Goal: Register for event/course

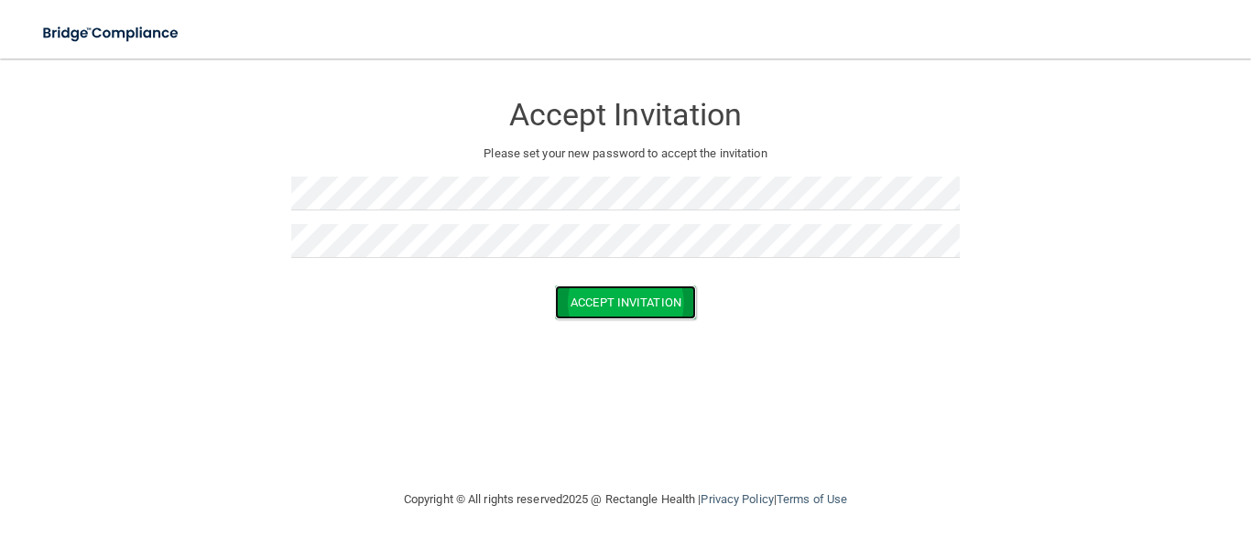
click at [598, 294] on button "Accept Invitation" at bounding box center [625, 303] width 141 height 34
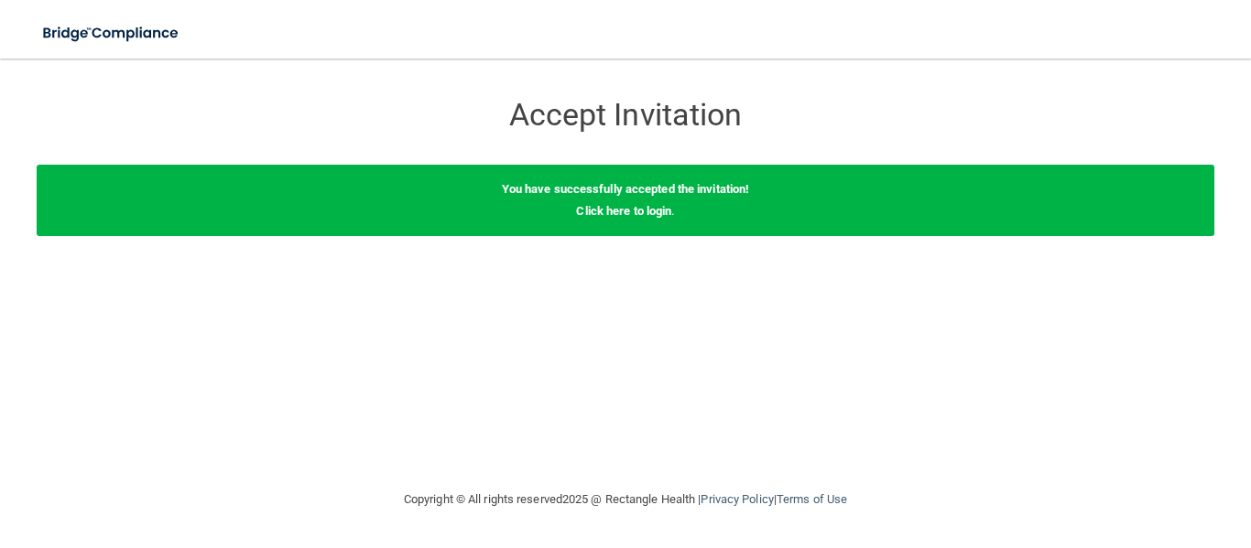
click at [628, 199] on div "You have successfully accepted the invitation! Click here to login ." at bounding box center [625, 200] width 1177 height 71
click at [622, 215] on link "Click here to login" at bounding box center [623, 211] width 95 height 14
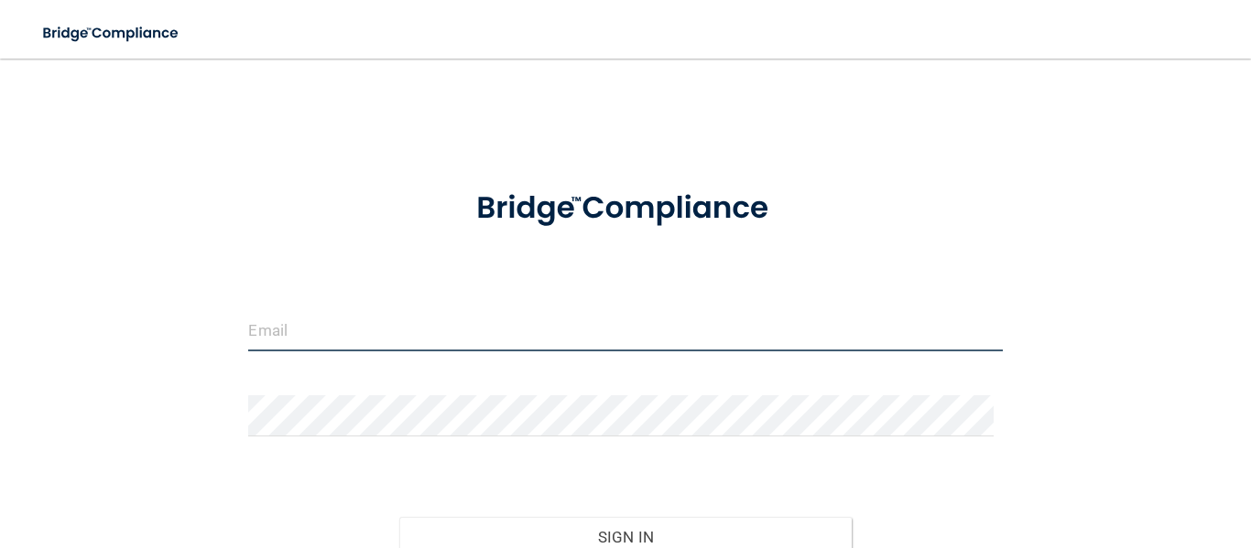
type input "Bridge compliance"
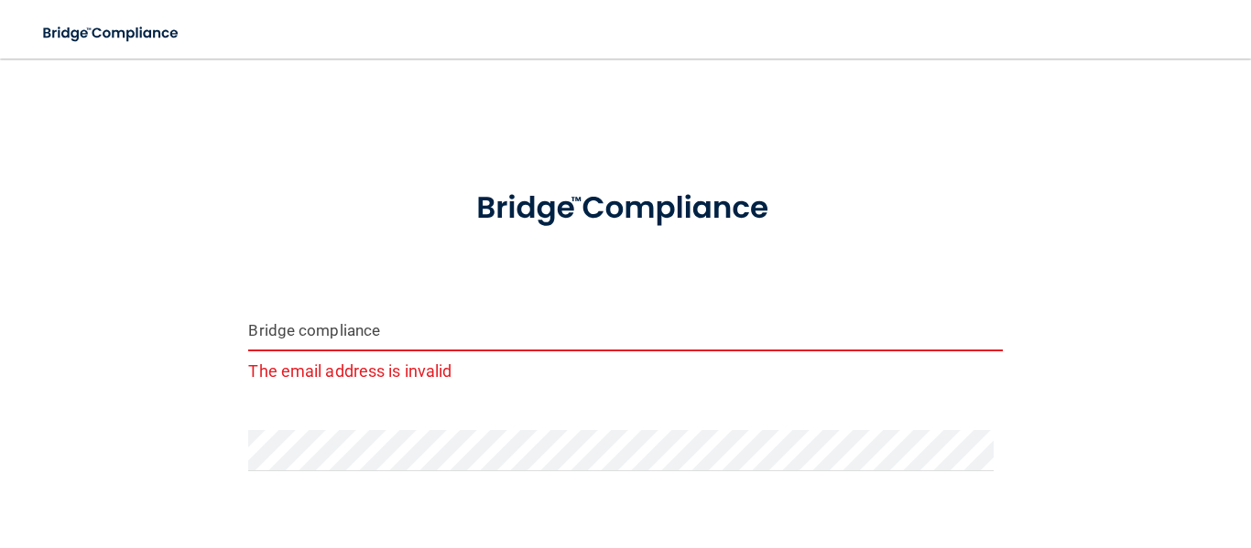
drag, startPoint x: 392, startPoint y: 345, endPoint x: 246, endPoint y: 338, distance: 145.8
click at [248, 338] on input "Bridge compliance" at bounding box center [624, 330] width 753 height 41
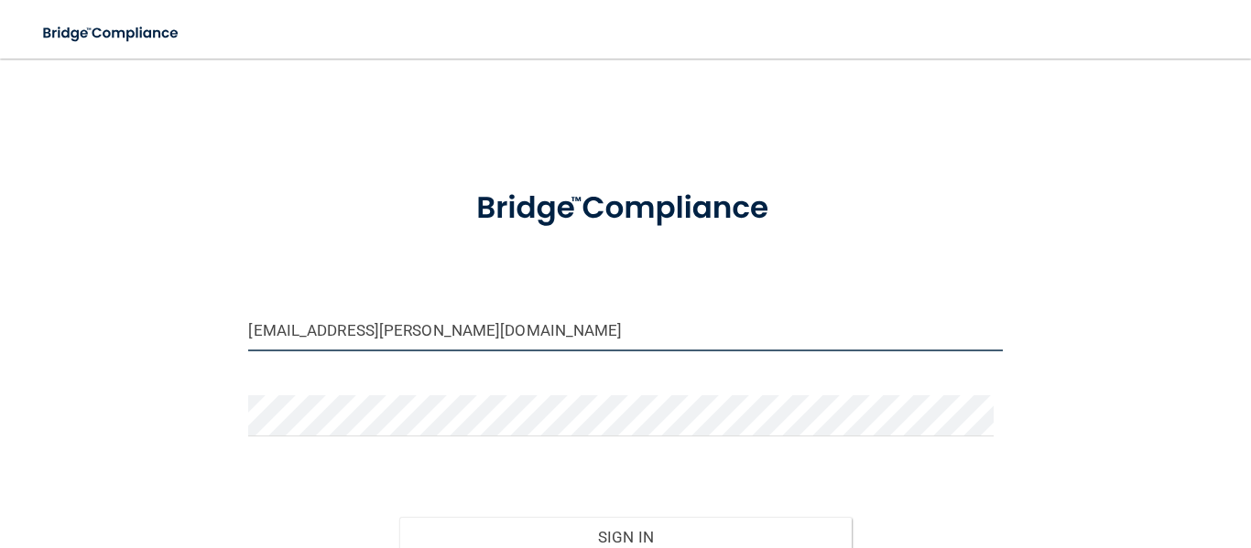
type input "Adamary.Garcia@frontline.group"
click at [399, 517] on button "Sign In" at bounding box center [625, 537] width 452 height 40
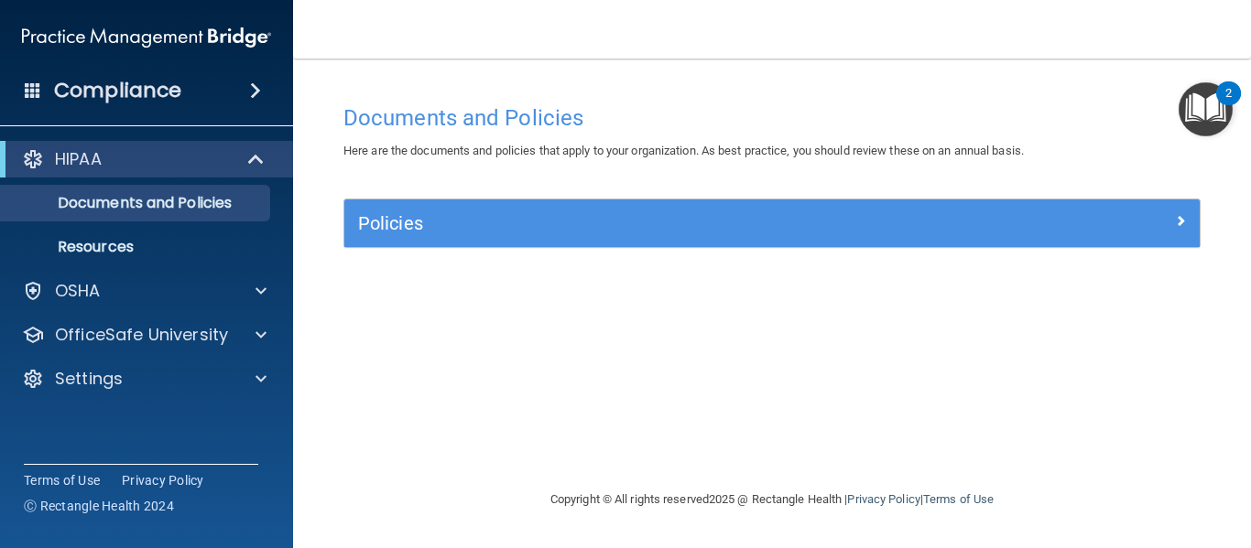
click at [1220, 112] on img "Open Resource Center, 2 new notifications" at bounding box center [1205, 109] width 54 height 54
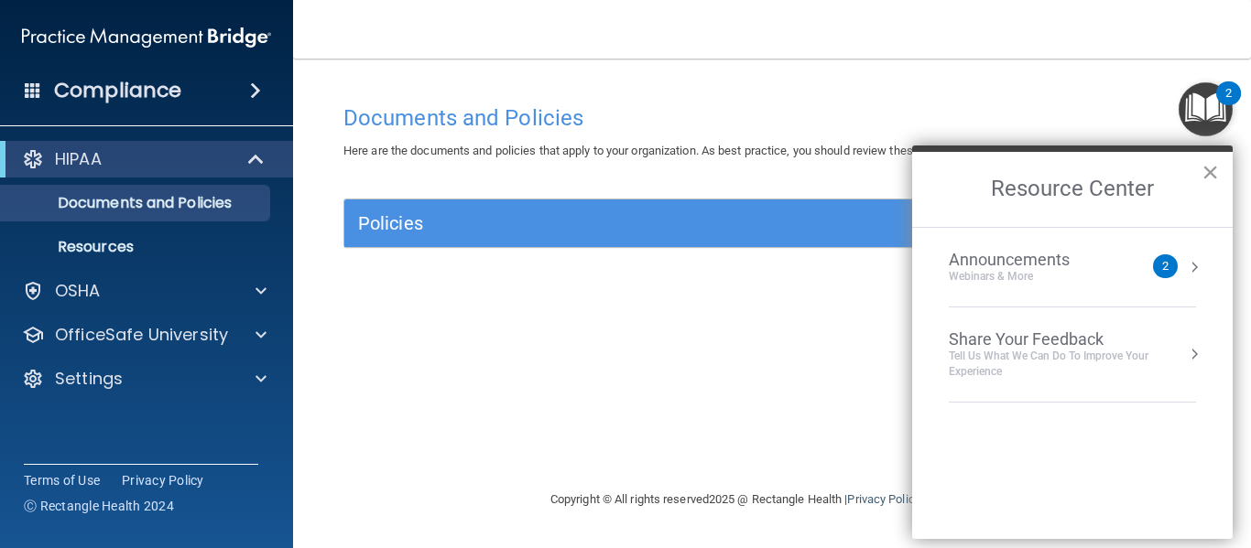
click at [1205, 180] on button "×" at bounding box center [1209, 171] width 17 height 29
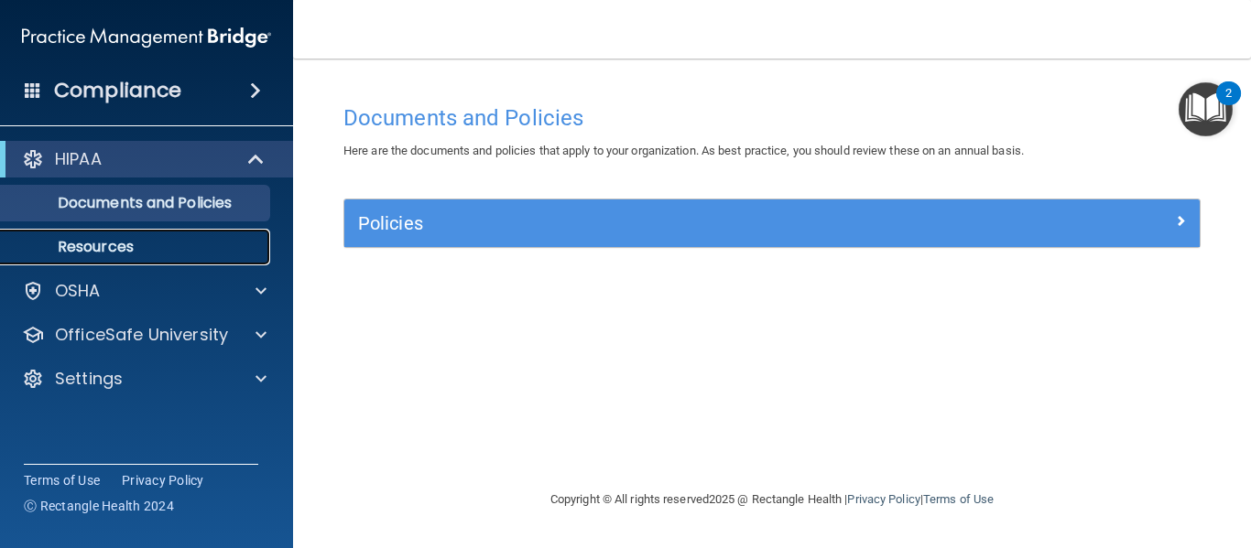
click at [124, 258] on link "Resources" at bounding box center [126, 247] width 288 height 37
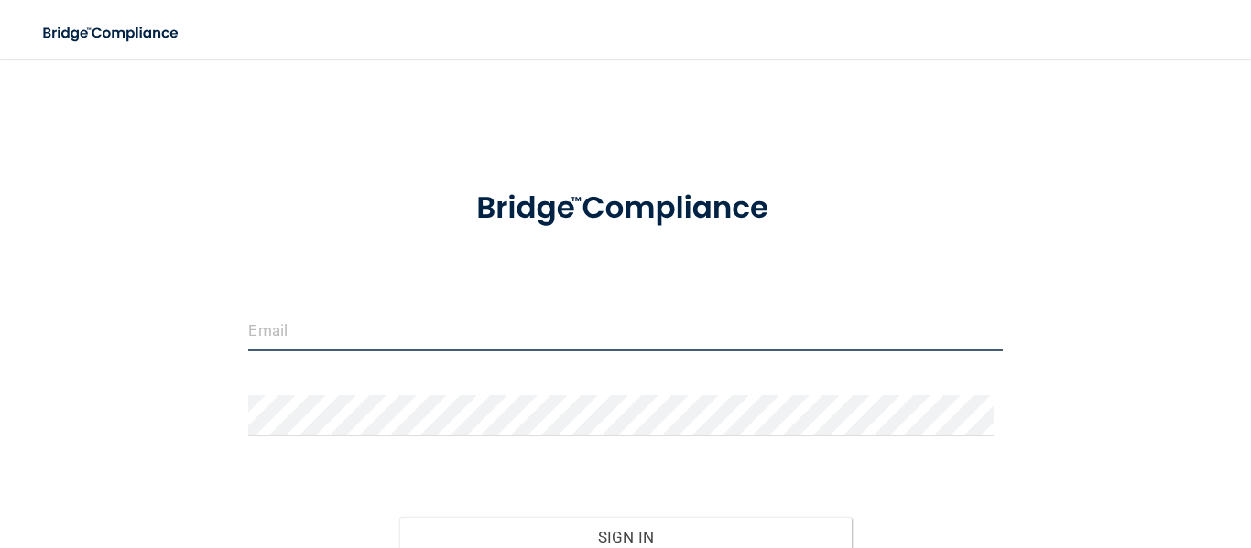
click at [427, 341] on input "email" at bounding box center [624, 330] width 753 height 41
type input "[EMAIL_ADDRESS][PERSON_NAME][DOMAIN_NAME]"
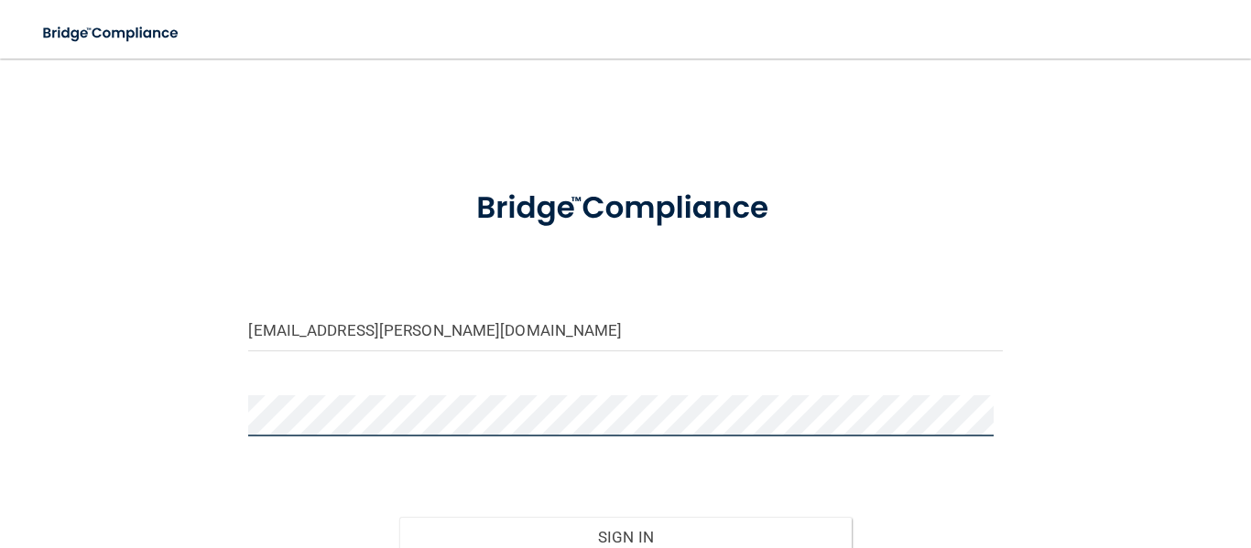
click at [399, 517] on button "Sign In" at bounding box center [625, 537] width 452 height 40
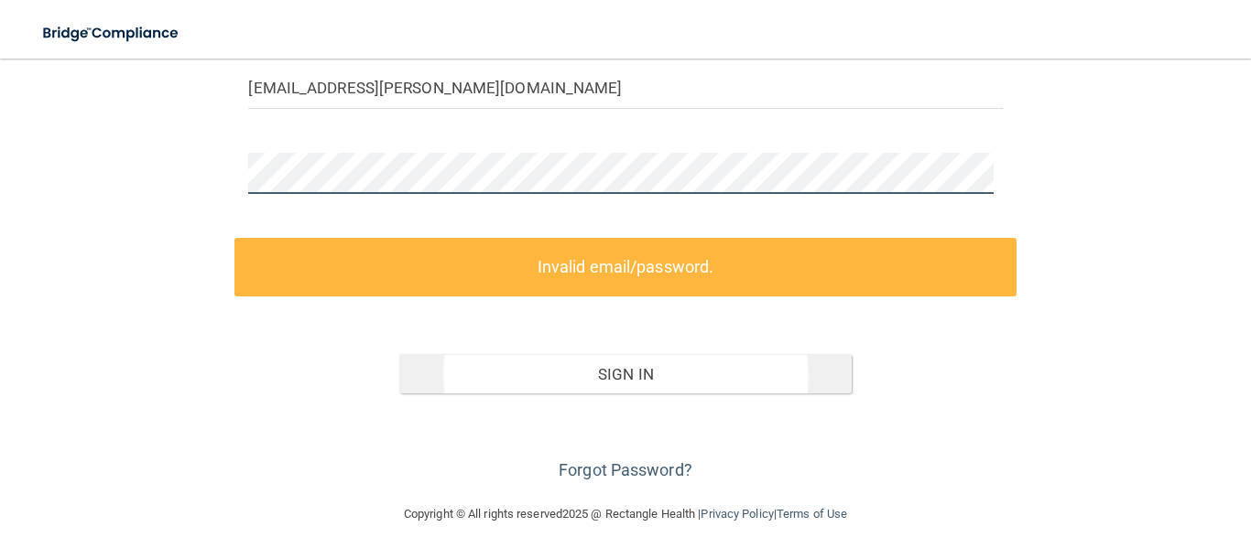
scroll to position [252, 0]
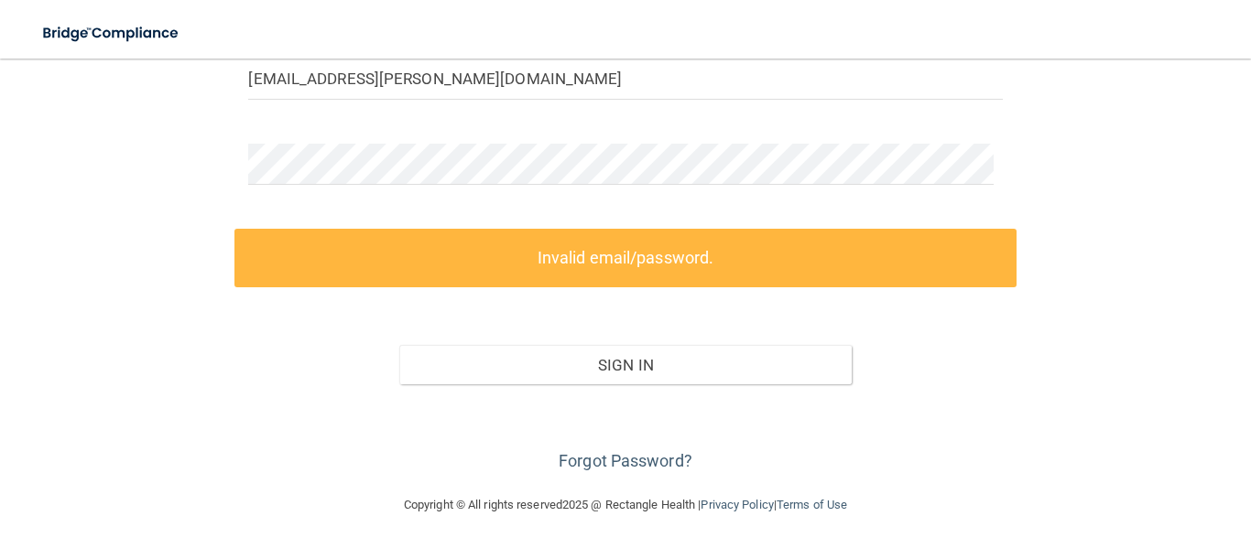
click at [609, 272] on label "Invalid email/password." at bounding box center [624, 258] width 781 height 58
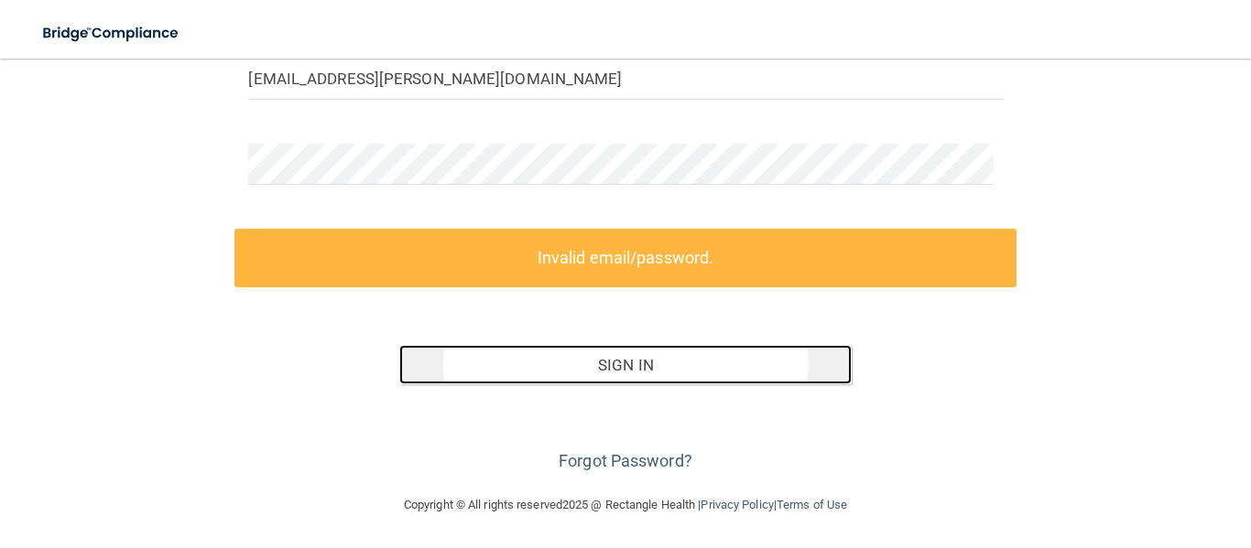
click at [686, 377] on button "Sign In" at bounding box center [625, 365] width 452 height 40
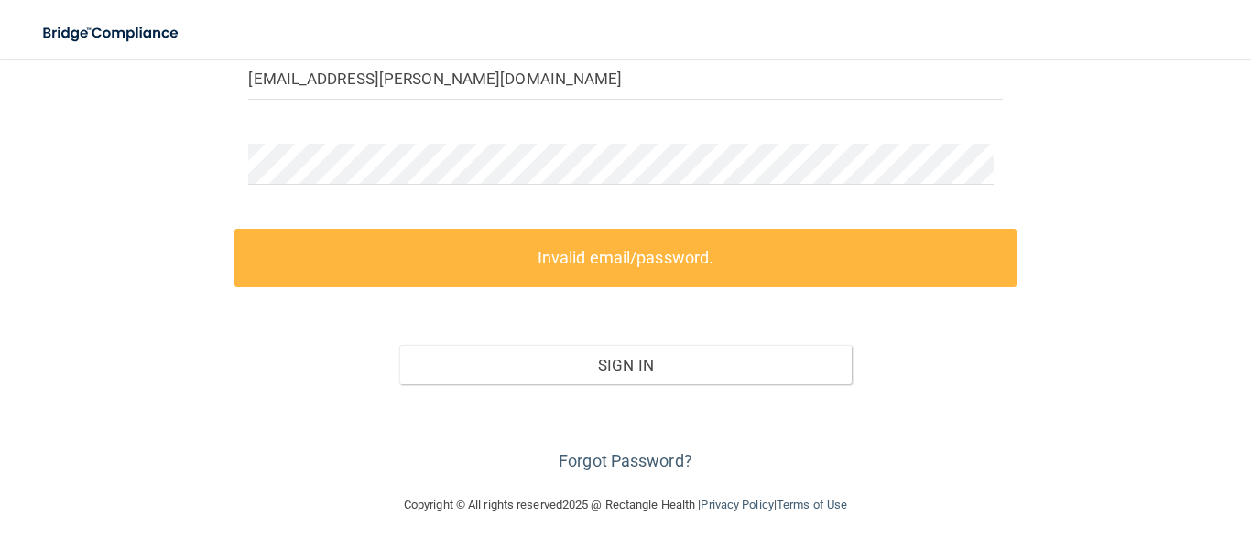
click at [623, 280] on label "Invalid email/password." at bounding box center [624, 258] width 781 height 58
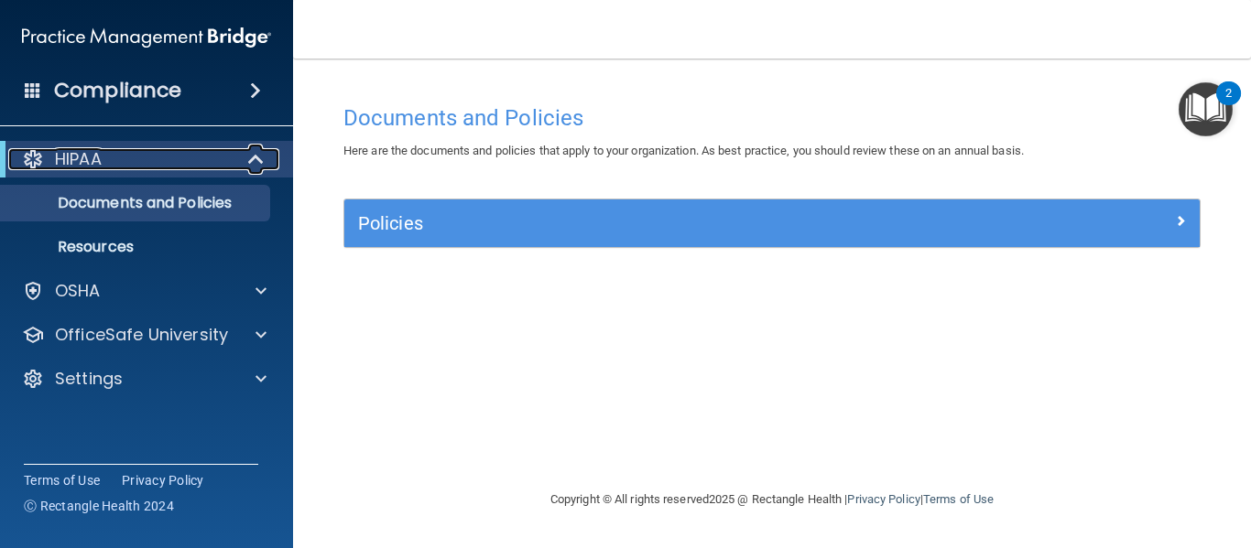
click at [85, 168] on p "HIPAA" at bounding box center [78, 159] width 47 height 22
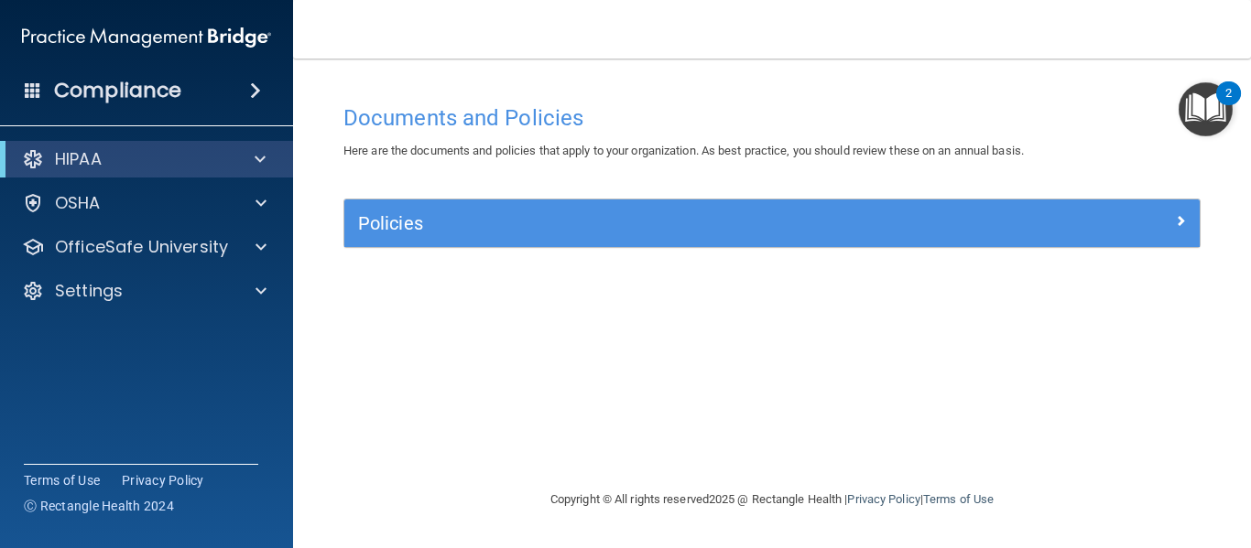
click at [137, 146] on div "HIPAA" at bounding box center [146, 159] width 293 height 37
click at [141, 163] on div "HIPAA" at bounding box center [121, 159] width 226 height 22
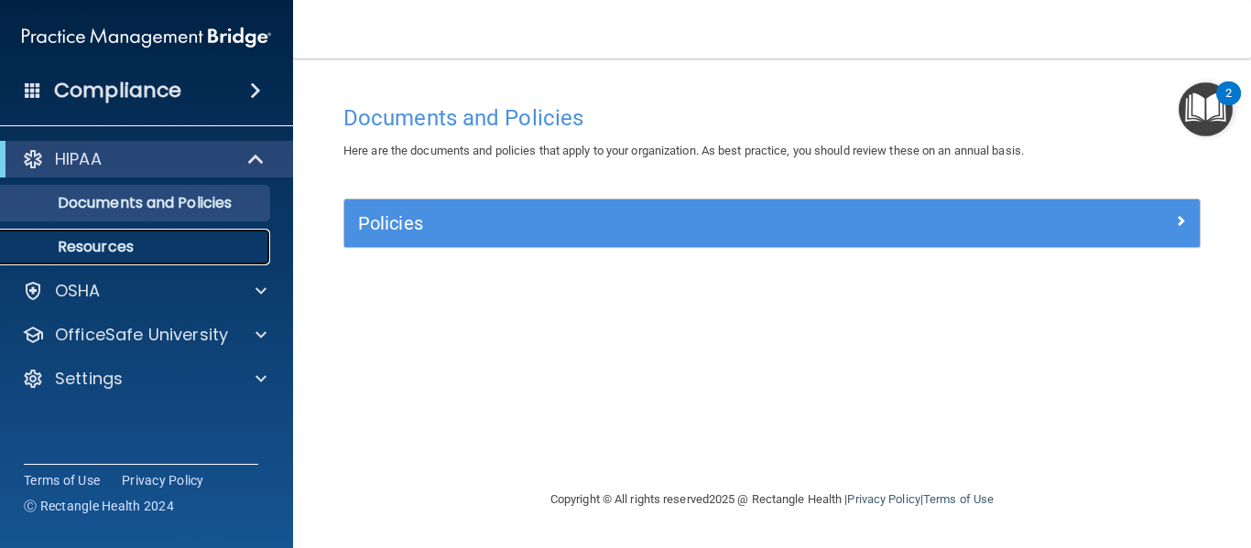
click at [130, 235] on link "Resources" at bounding box center [126, 247] width 288 height 37
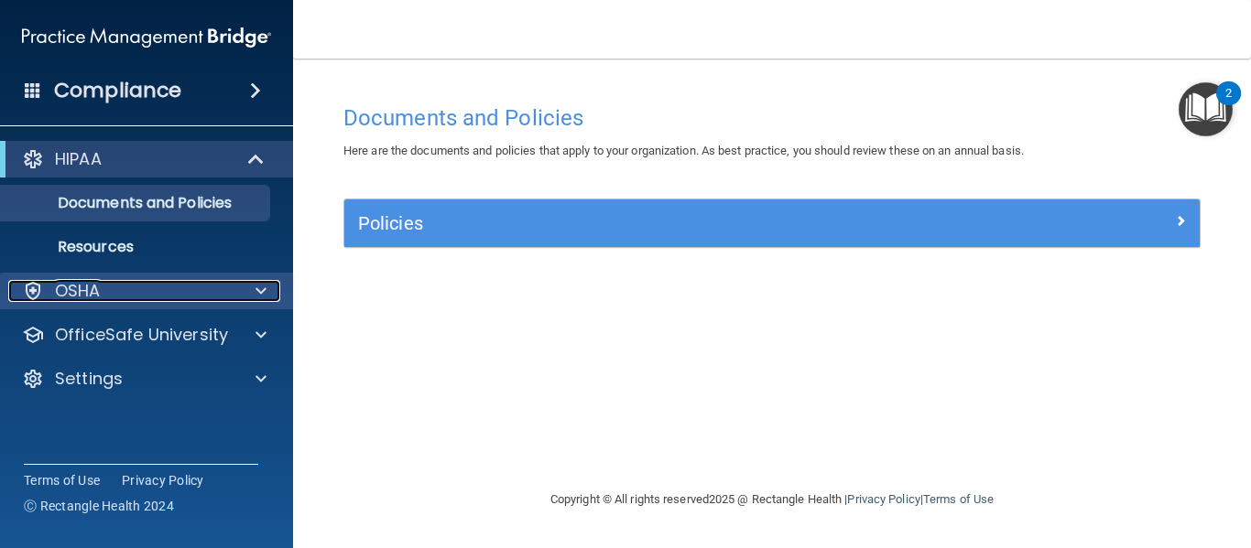
click at [161, 299] on div "OSHA" at bounding box center [121, 291] width 227 height 22
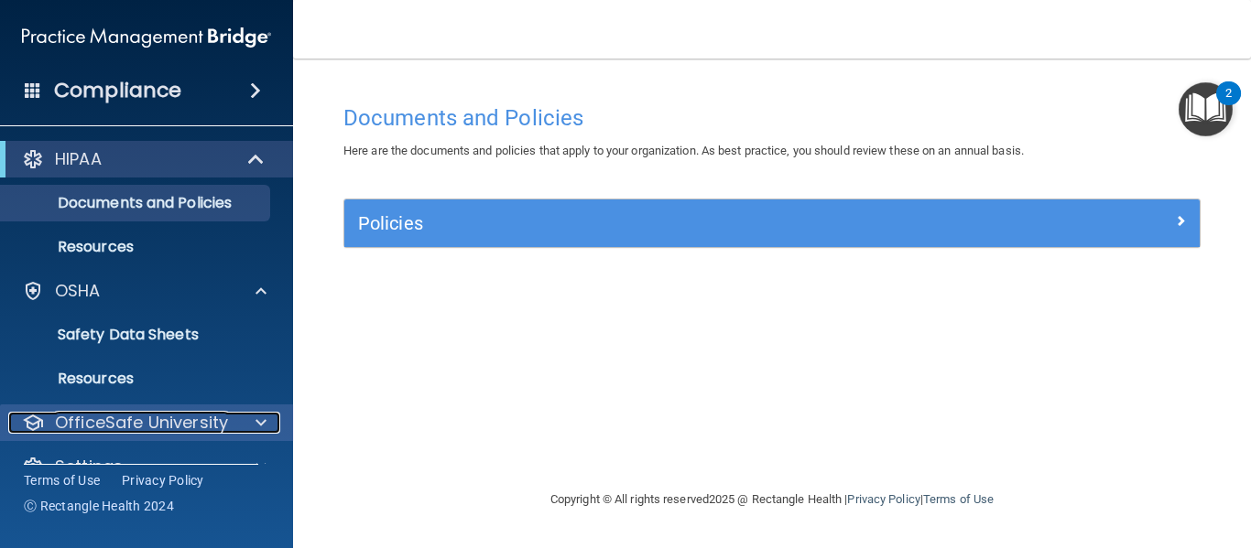
click at [161, 431] on p "OfficeSafe University" at bounding box center [141, 423] width 173 height 22
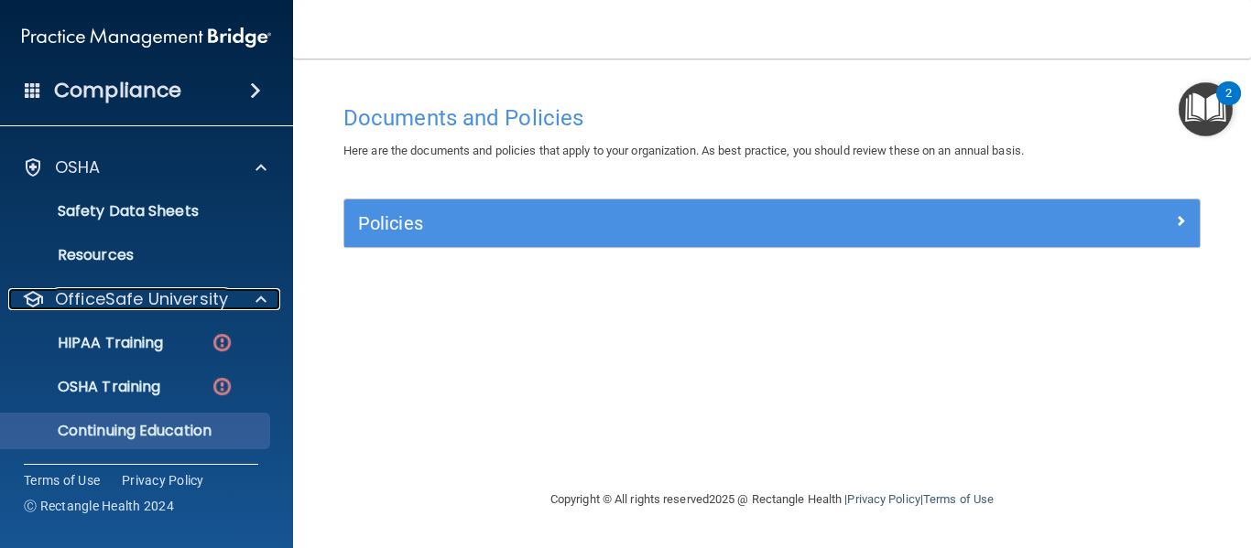
scroll to position [168, 0]
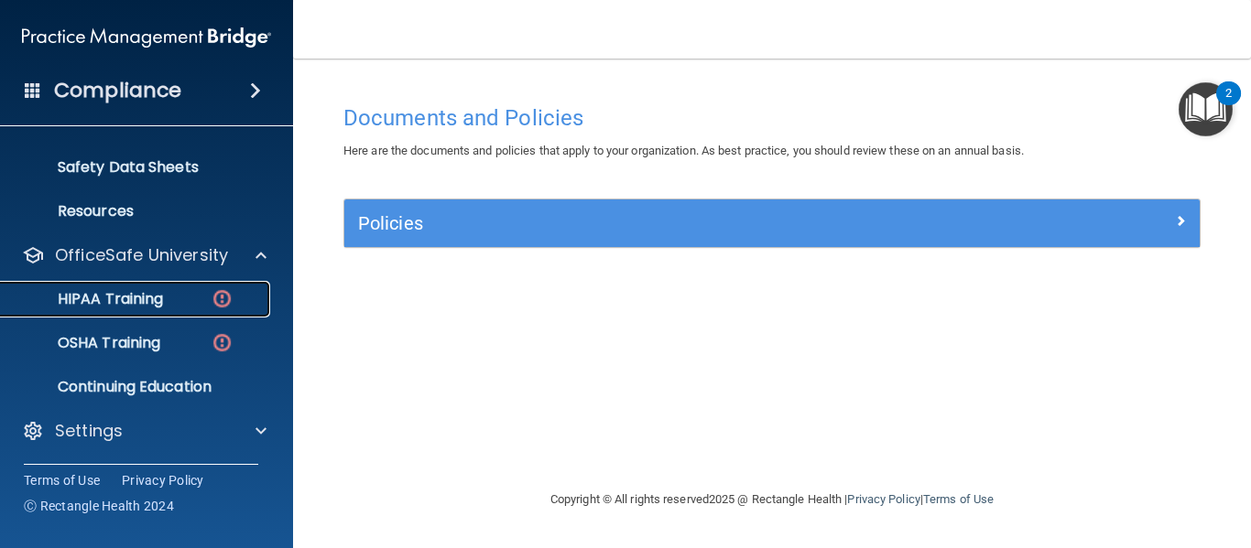
click at [133, 292] on p "HIPAA Training" at bounding box center [87, 299] width 151 height 18
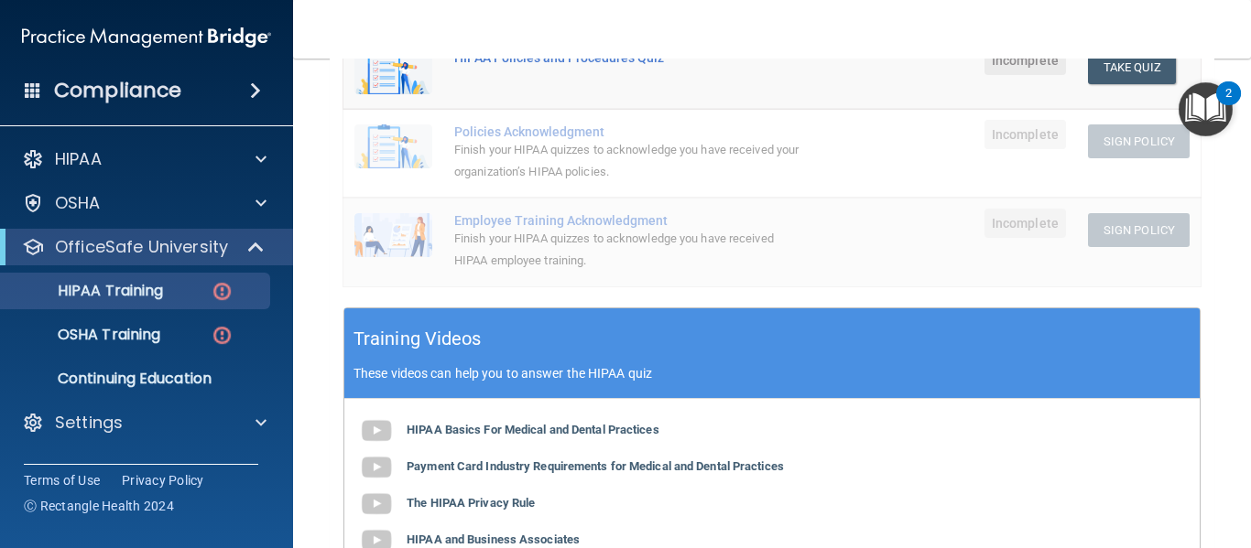
scroll to position [787, 0]
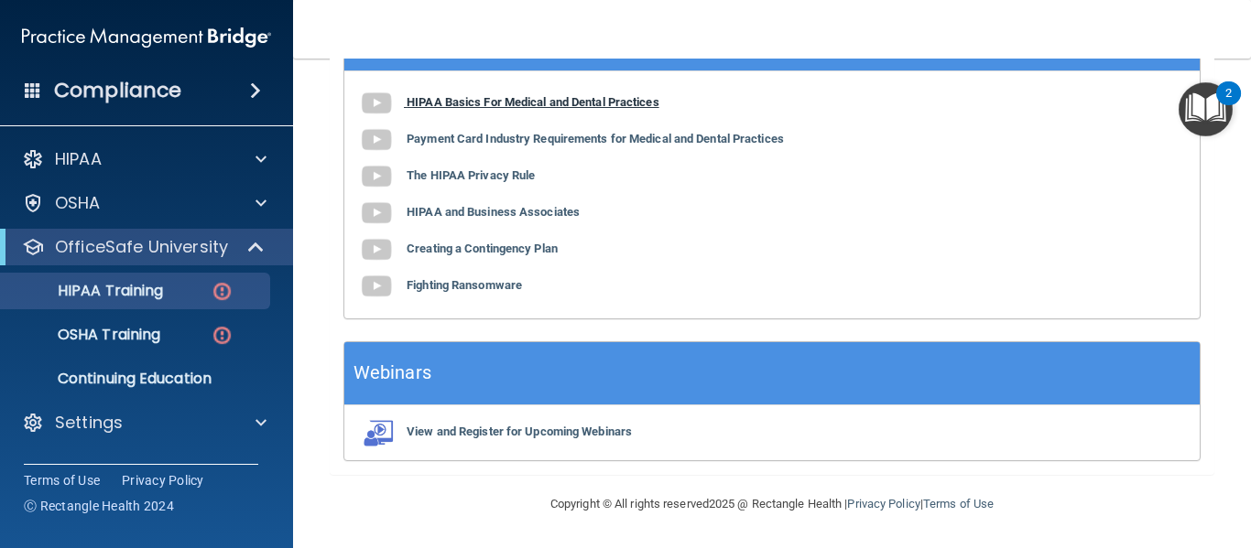
click at [438, 104] on b "HIPAA Basics For Medical and Dental Practices" at bounding box center [532, 102] width 253 height 14
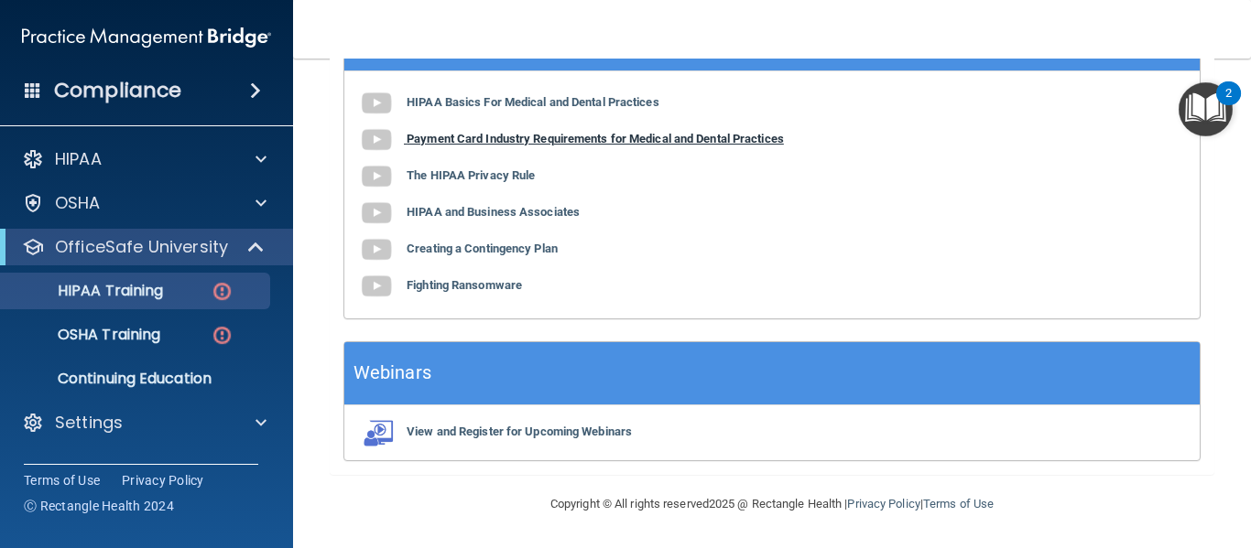
click at [477, 138] on b "Payment Card Industry Requirements for Medical and Dental Practices" at bounding box center [594, 139] width 377 height 14
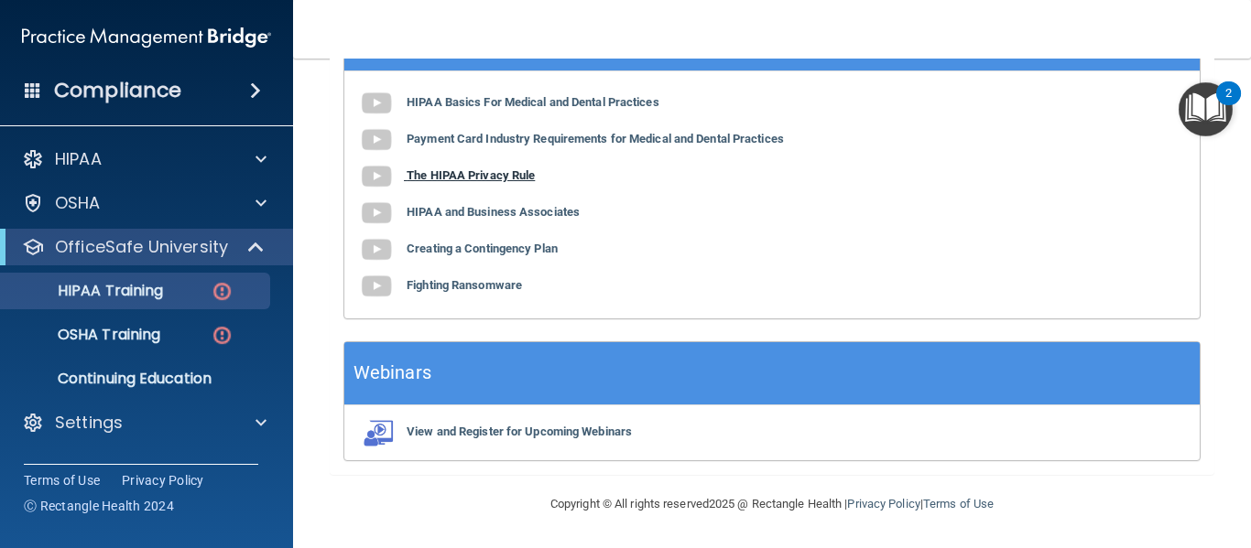
click at [443, 173] on b "The HIPAA Privacy Rule" at bounding box center [470, 175] width 128 height 14
click at [469, 206] on b "HIPAA and Business Associates" at bounding box center [492, 212] width 173 height 14
click at [484, 249] on b "Creating a Contingency Plan" at bounding box center [481, 249] width 151 height 14
click at [475, 290] on b "Fighting Ransomware" at bounding box center [463, 285] width 115 height 14
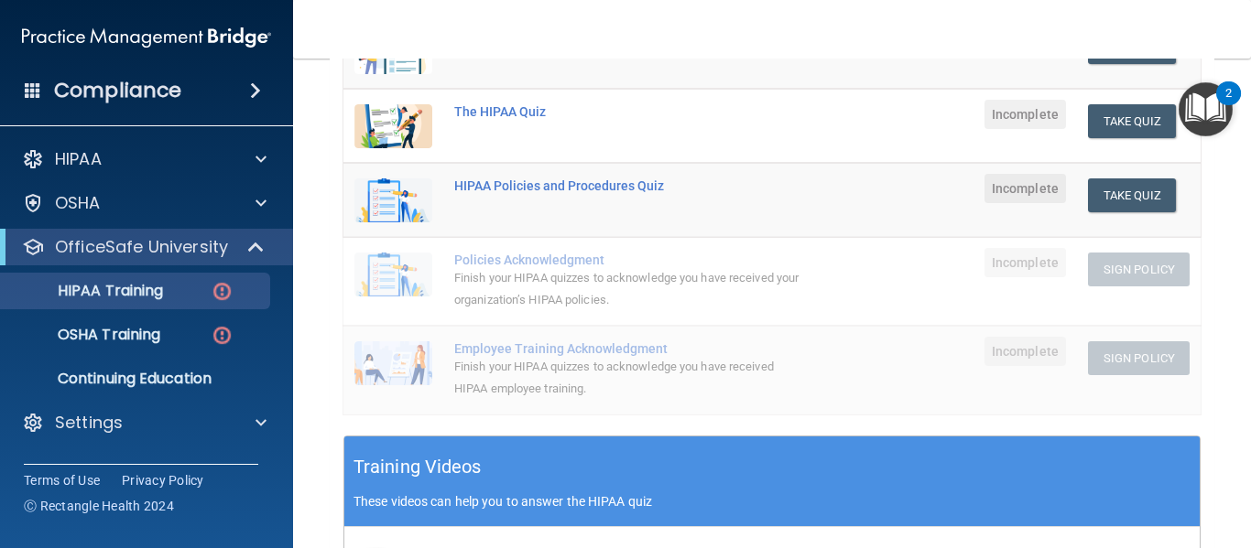
scroll to position [0, 0]
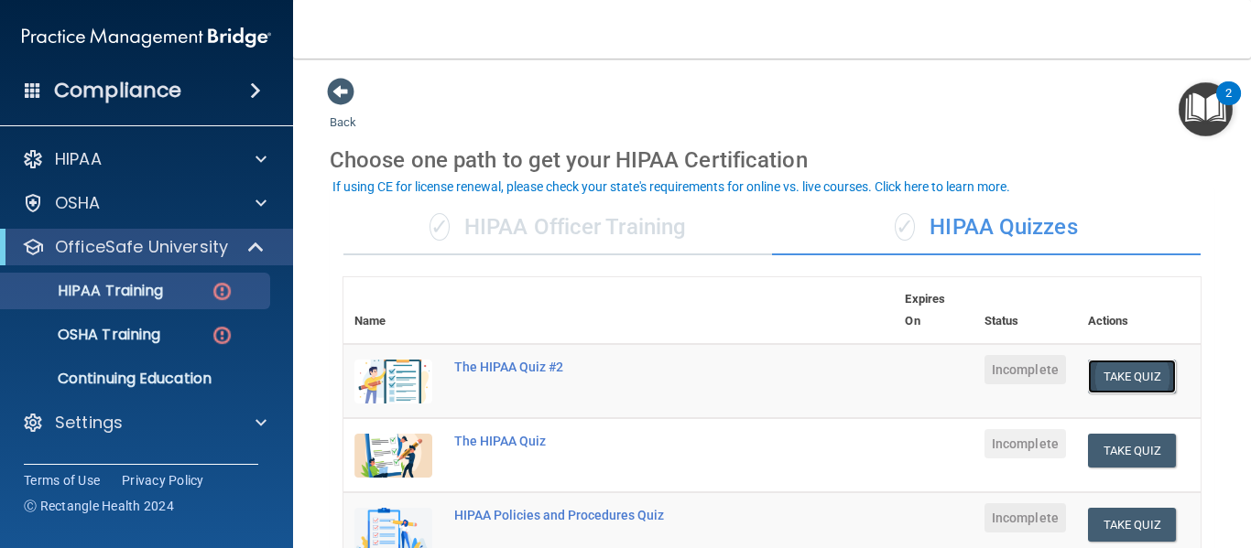
click at [1097, 374] on button "Take Quiz" at bounding box center [1132, 377] width 88 height 34
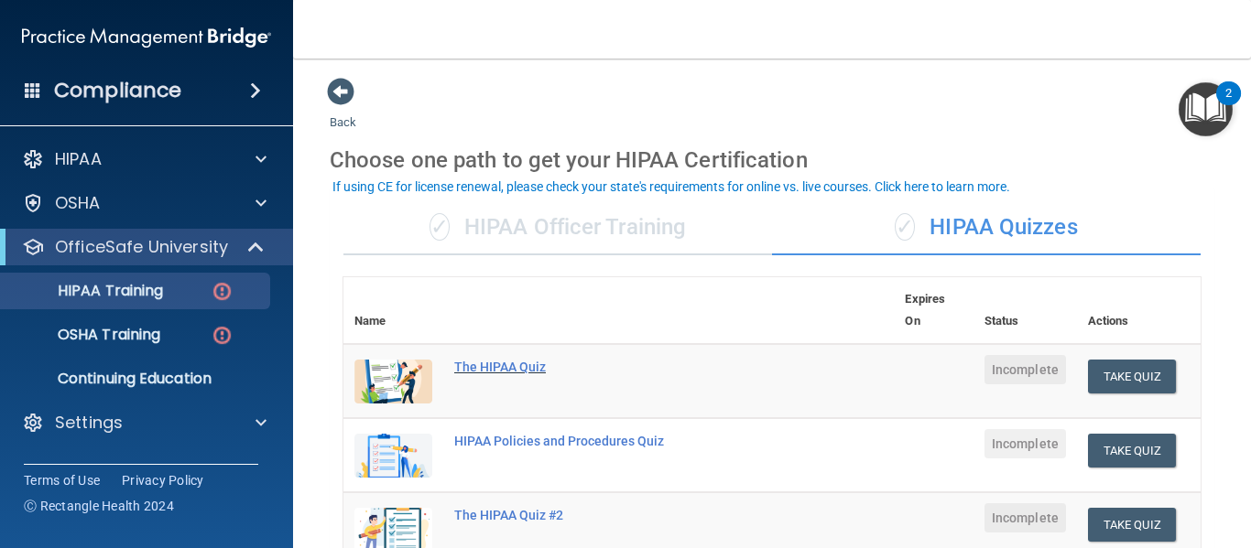
click at [493, 362] on div "The HIPAA Quiz" at bounding box center [628, 367] width 348 height 15
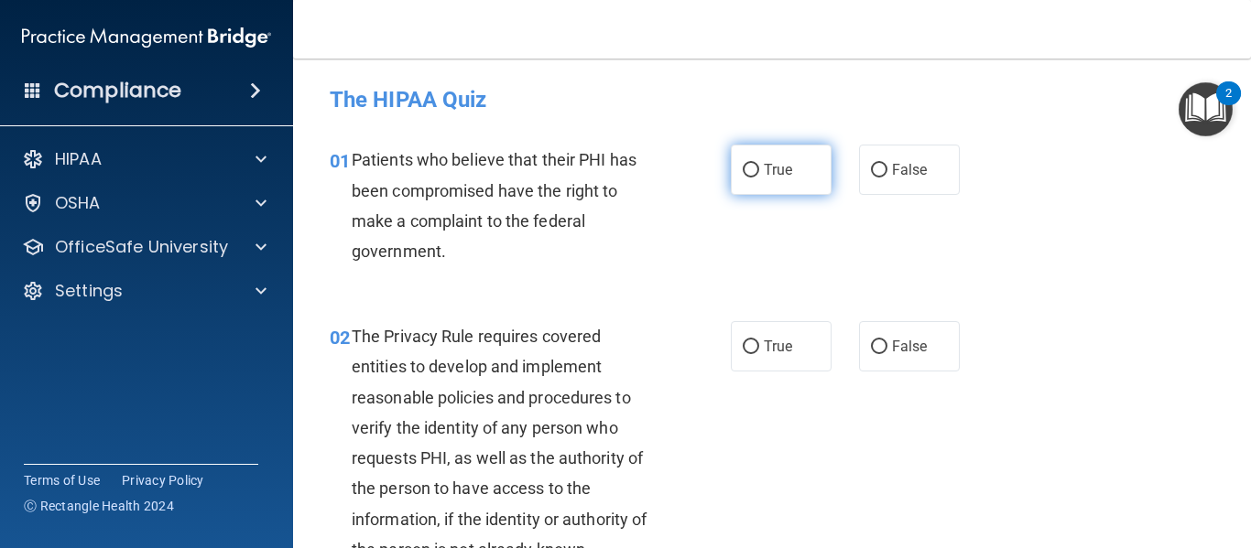
click at [765, 162] on span "True" at bounding box center [778, 169] width 28 height 17
click at [759, 164] on input "True" at bounding box center [751, 171] width 16 height 14
radio input "true"
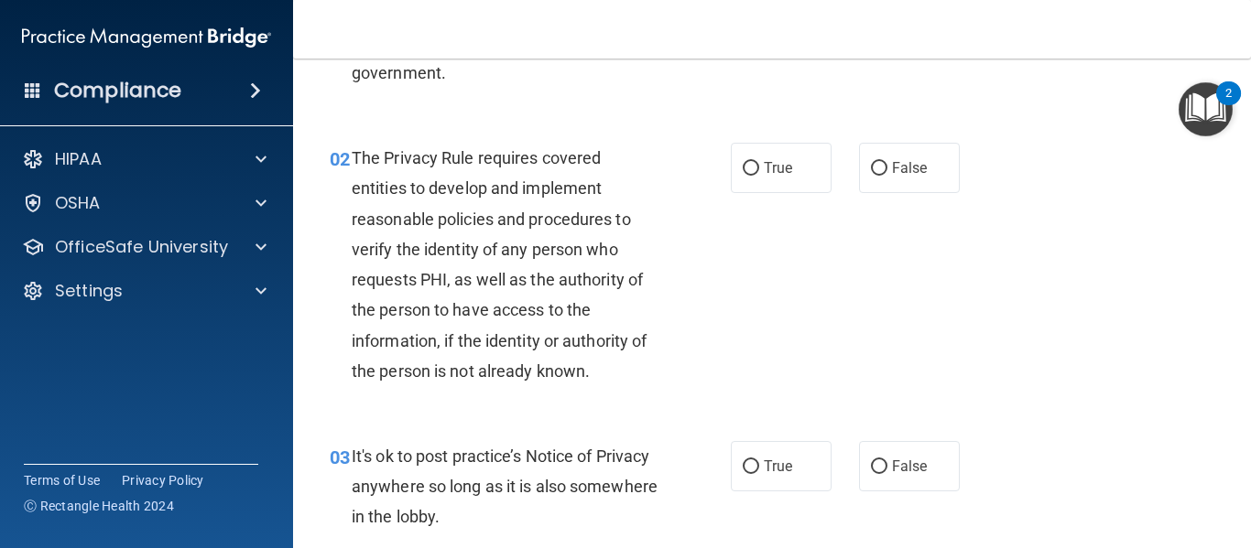
scroll to position [190, 0]
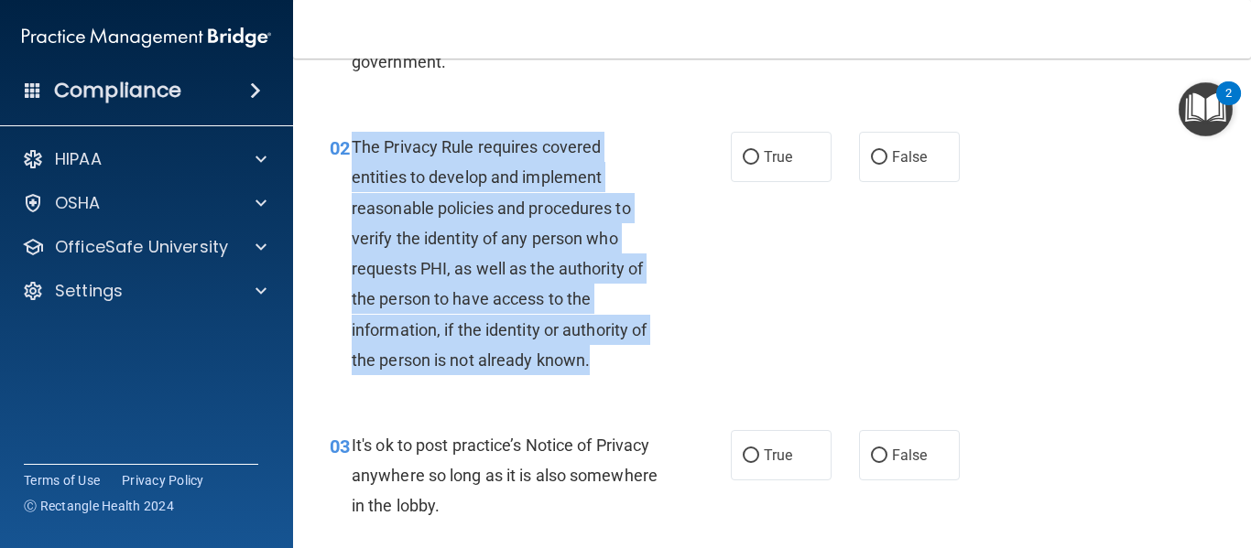
drag, startPoint x: 351, startPoint y: 142, endPoint x: 603, endPoint y: 346, distance: 324.9
click at [608, 348] on div "The Privacy Rule requires covered entities to develop and implement reasonable …" at bounding box center [512, 254] width 321 height 244
copy span "The Privacy Rule requires covered entities to develop and implement reasonable …"
click at [657, 361] on div "The Privacy Rule requires covered entities to develop and implement reasonable …" at bounding box center [512, 254] width 321 height 244
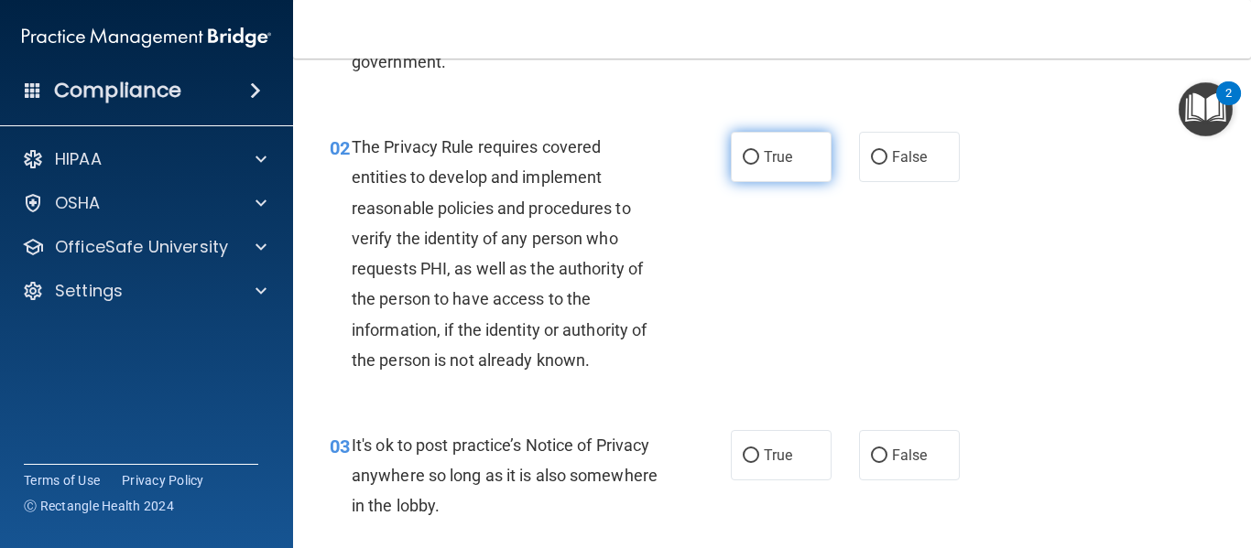
click at [753, 166] on label "True" at bounding box center [781, 157] width 101 height 50
click at [753, 165] on input "True" at bounding box center [751, 158] width 16 height 14
radio input "true"
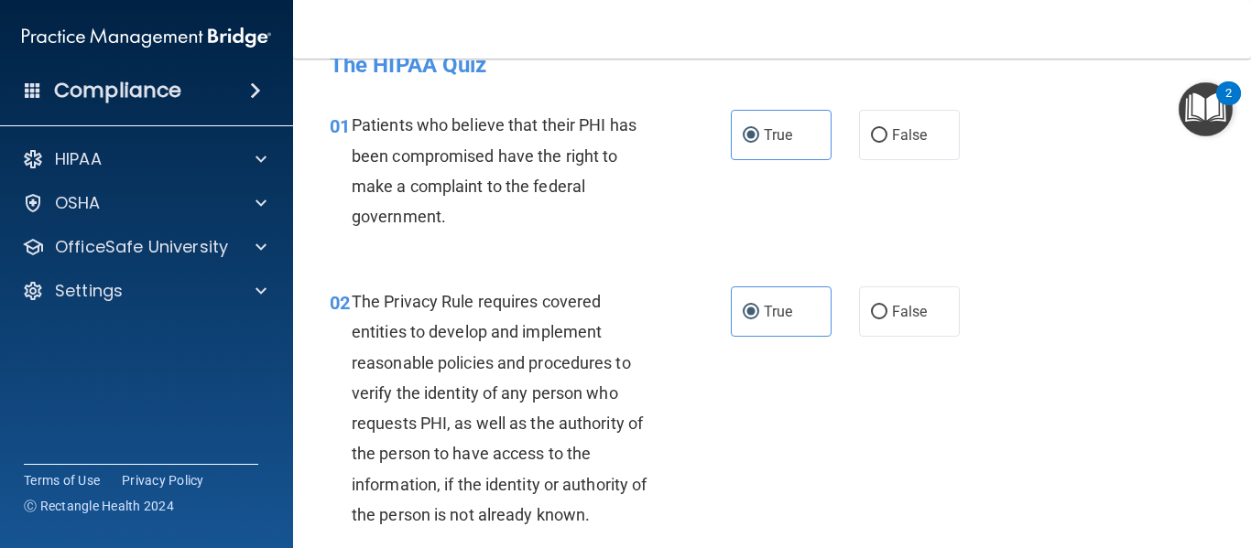
scroll to position [0, 0]
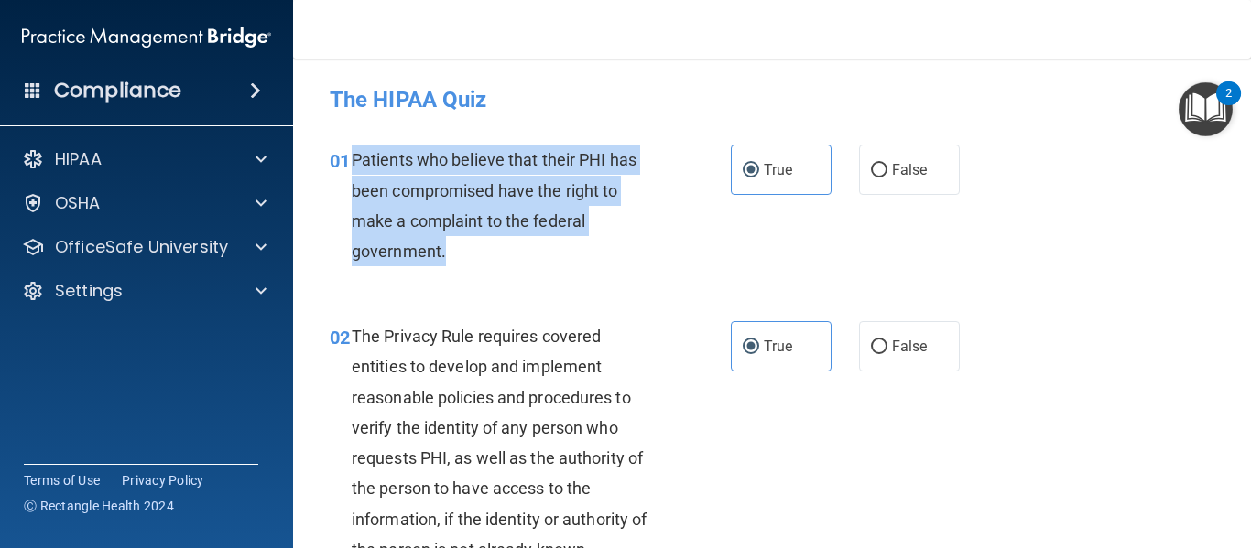
drag, startPoint x: 455, startPoint y: 251, endPoint x: 356, endPoint y: 166, distance: 130.5
click at [356, 166] on div "Patients who believe that their PHI has been compromised have the right to make…" at bounding box center [512, 206] width 321 height 122
copy span "Patients who believe that their PHI has been compromised have the right to make…"
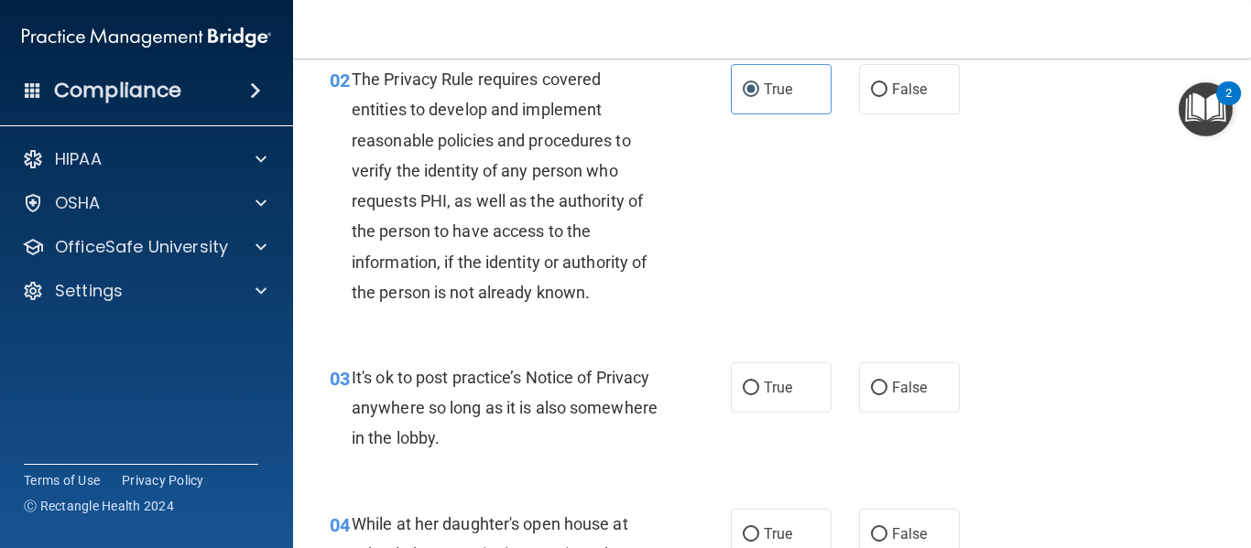
scroll to position [413, 0]
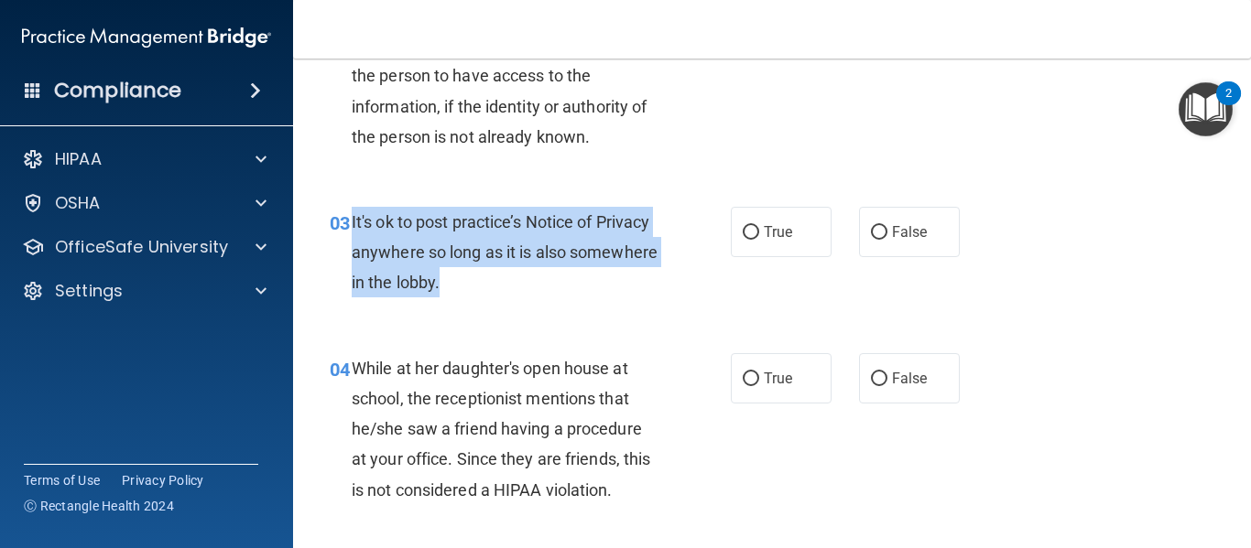
drag, startPoint x: 536, startPoint y: 280, endPoint x: 351, endPoint y: 223, distance: 193.5
click at [352, 223] on div "It's ok to post practice’s Notice of Privacy anywhere so long as it is also som…" at bounding box center [512, 253] width 321 height 92
copy span "It's ok to post practice’s Notice of Privacy anywhere so long as it is also som…"
click at [598, 286] on div "It's ok to post practice’s Notice of Privacy anywhere so long as it is also som…" at bounding box center [512, 253] width 321 height 92
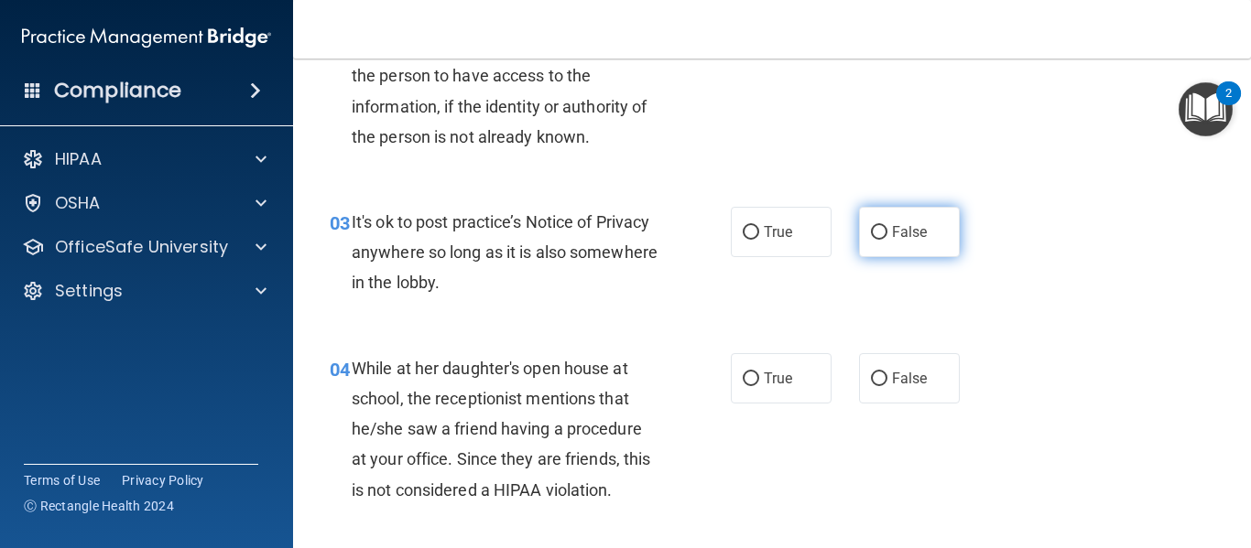
click at [873, 233] on input "False" at bounding box center [879, 233] width 16 height 14
radio input "true"
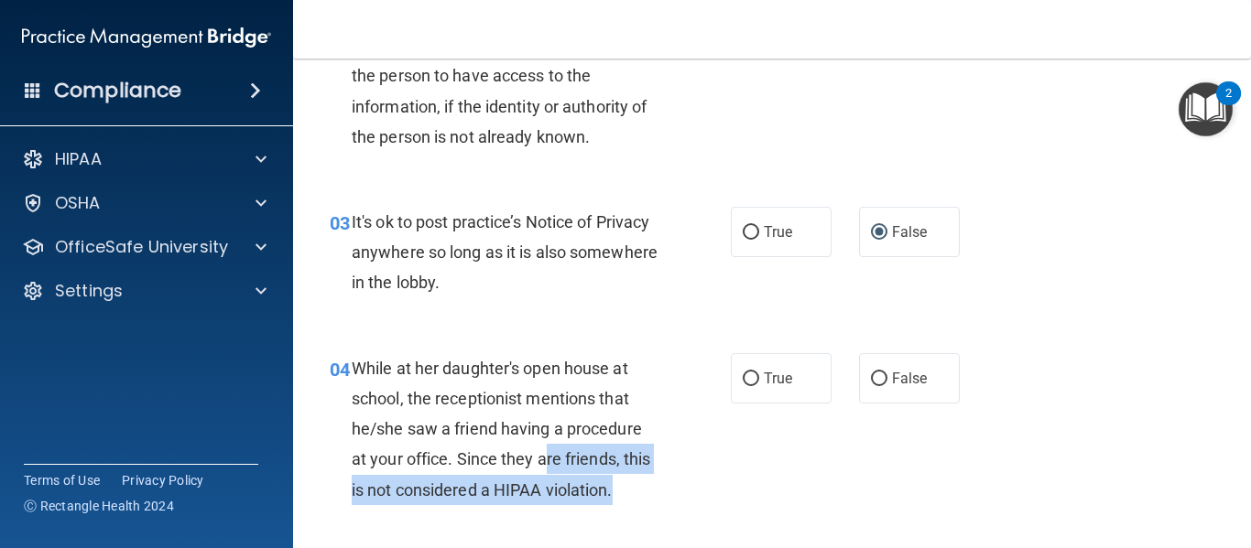
drag, startPoint x: 619, startPoint y: 493, endPoint x: 549, endPoint y: 474, distance: 72.2
click at [549, 474] on div "While at her daughter's open house at school, the receptionist mentions that he…" at bounding box center [512, 429] width 321 height 152
click at [872, 382] on input "False" at bounding box center [879, 380] width 16 height 14
radio input "true"
click at [633, 493] on div "While at her daughter's open house at school, the receptionist mentions that he…" at bounding box center [512, 429] width 321 height 152
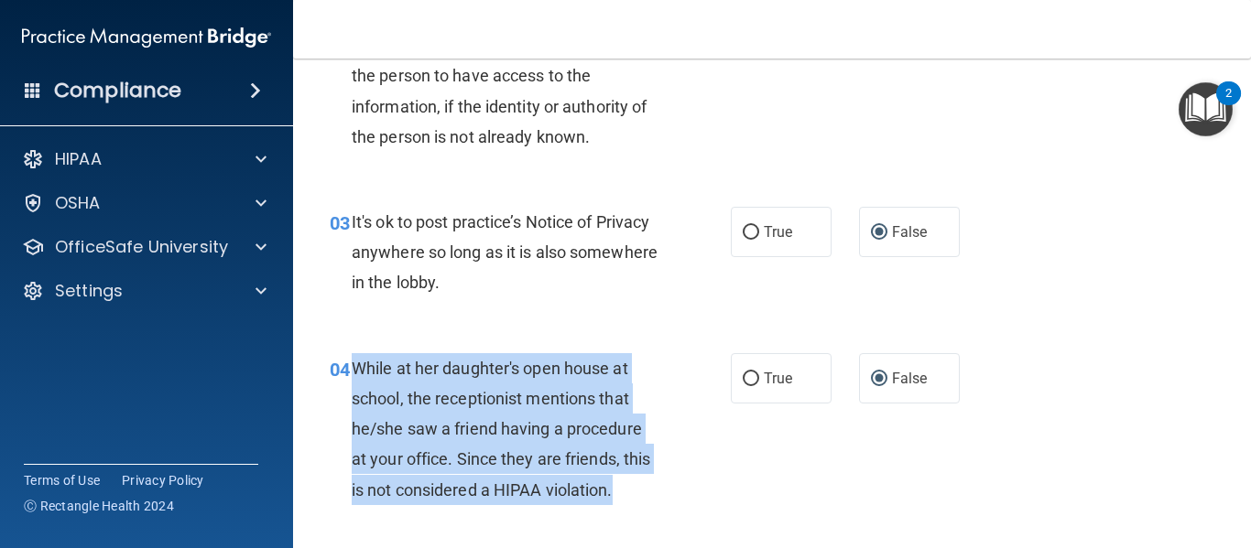
drag, startPoint x: 346, startPoint y: 371, endPoint x: 615, endPoint y: 476, distance: 289.0
click at [615, 476] on div "04 While at her daughter's open house at school, the receptionist mentions that…" at bounding box center [530, 433] width 456 height 161
copy div "While at her daughter's open house at school, the receptionist mentions that he…"
click at [700, 479] on div "04 While at her daughter's open house at school, the receptionist mentions that…" at bounding box center [530, 433] width 456 height 161
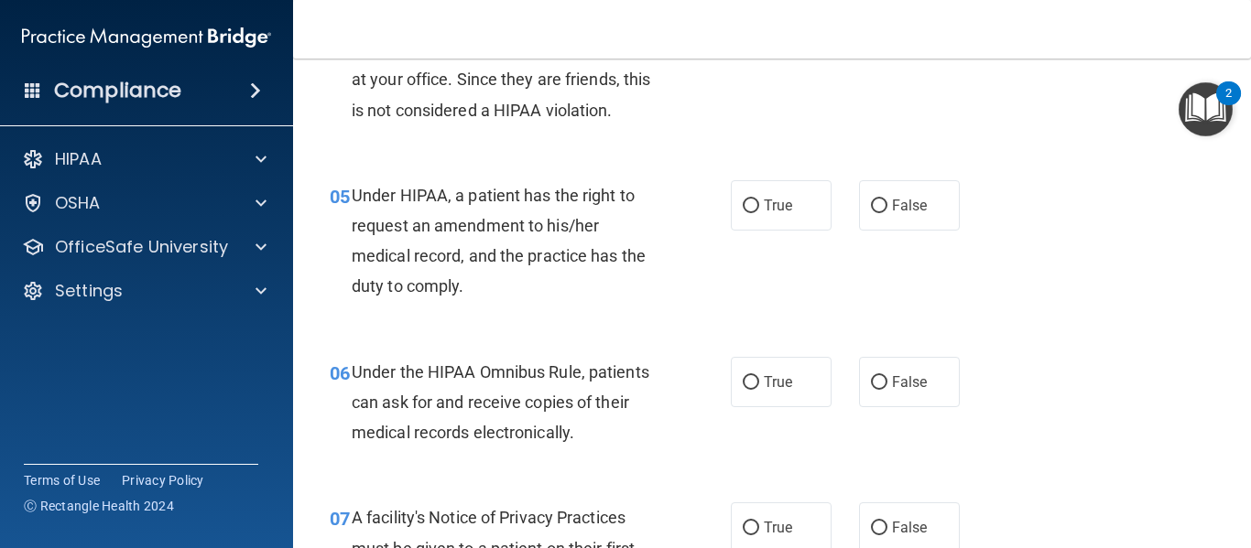
scroll to position [861, 0]
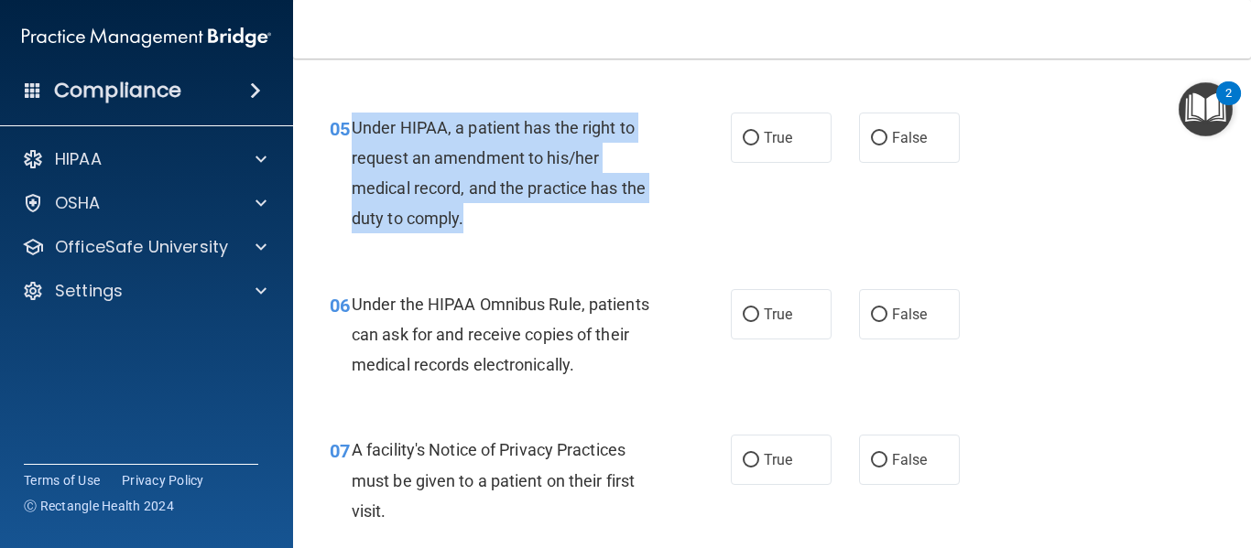
drag, startPoint x: 354, startPoint y: 120, endPoint x: 466, endPoint y: 201, distance: 138.3
click at [471, 212] on div "Under HIPAA, a patient has the right to request an amendment to his/her medical…" at bounding box center [512, 174] width 321 height 122
copy span "Under HIPAA, a patient has the right to request an amendment to his/her medical…"
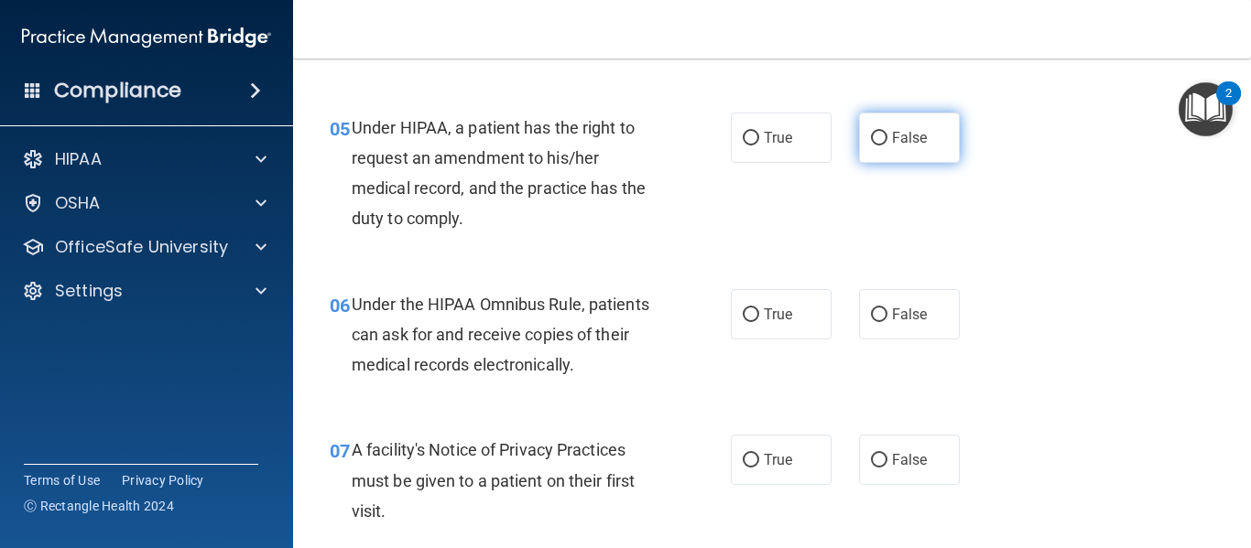
click at [892, 137] on span "False" at bounding box center [910, 137] width 36 height 17
click at [887, 137] on input "False" at bounding box center [879, 139] width 16 height 14
radio input "true"
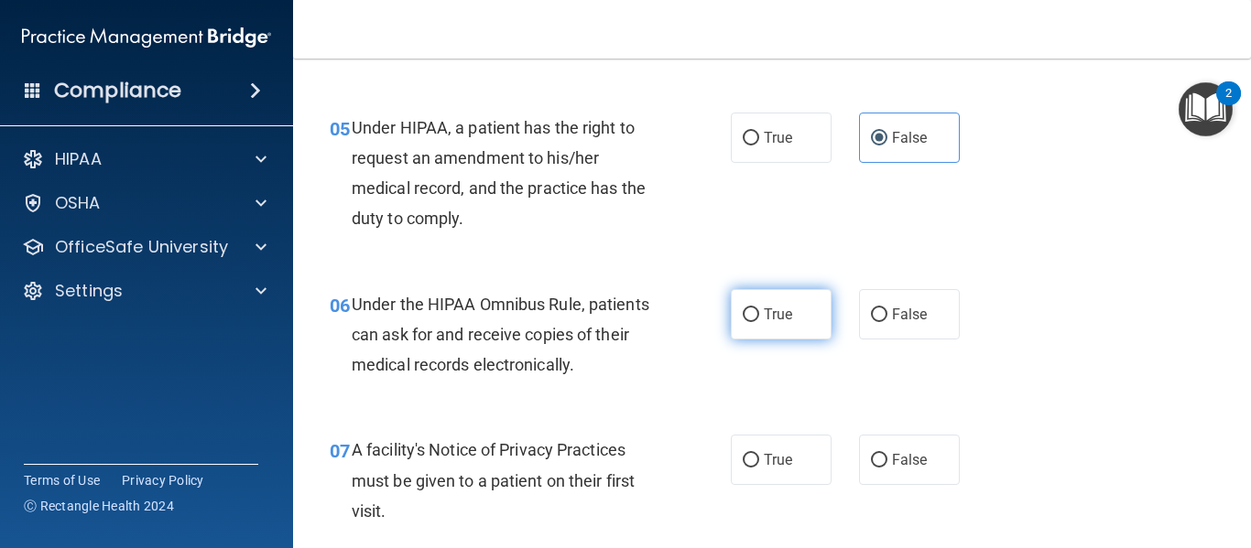
click at [750, 312] on input "True" at bounding box center [751, 316] width 16 height 14
radio input "true"
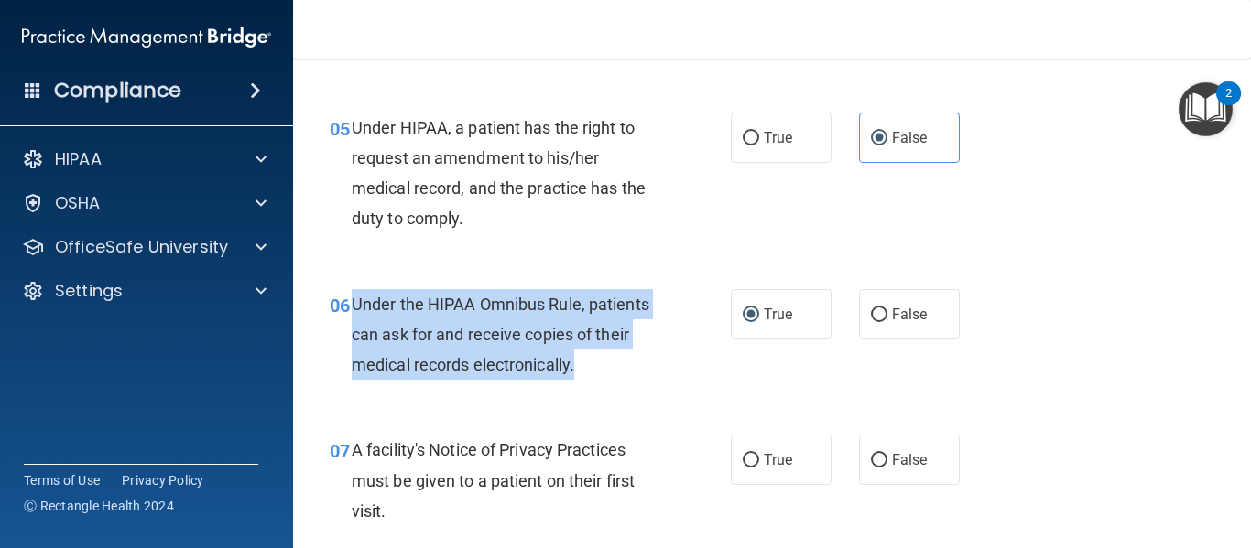
click at [353, 300] on span "Under the HIPAA Omnibus Rule, patients can ask for and receive copies of their …" at bounding box center [501, 335] width 298 height 80
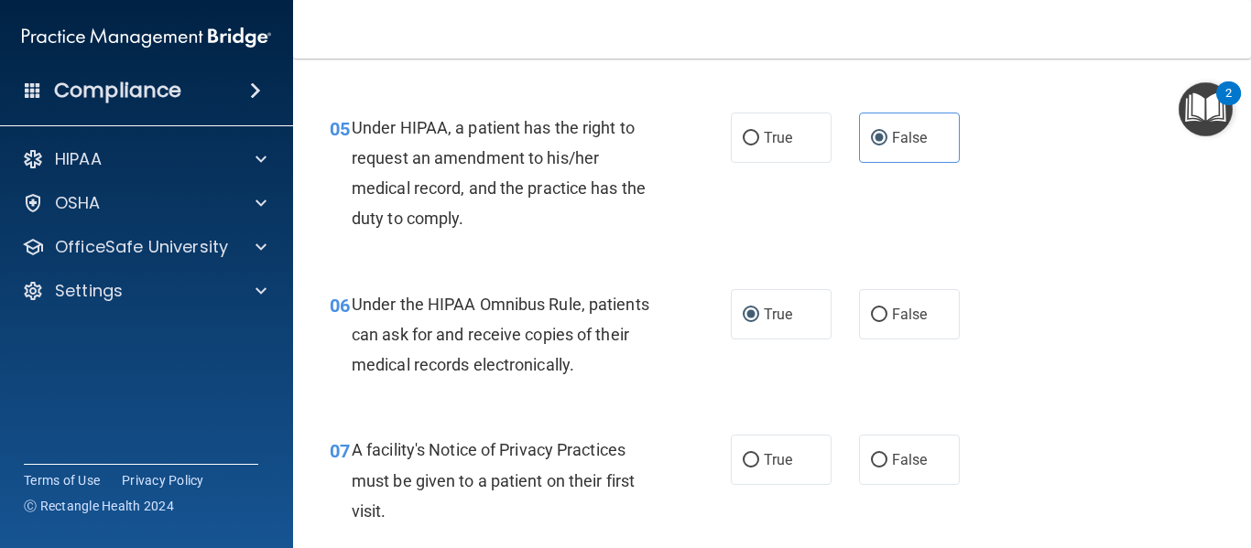
drag, startPoint x: 353, startPoint y: 300, endPoint x: 346, endPoint y: 327, distance: 27.5
click at [346, 327] on div "06 Under the HIPAA Omnibus Rule, patients can ask for and receive copies of the…" at bounding box center [530, 339] width 456 height 101
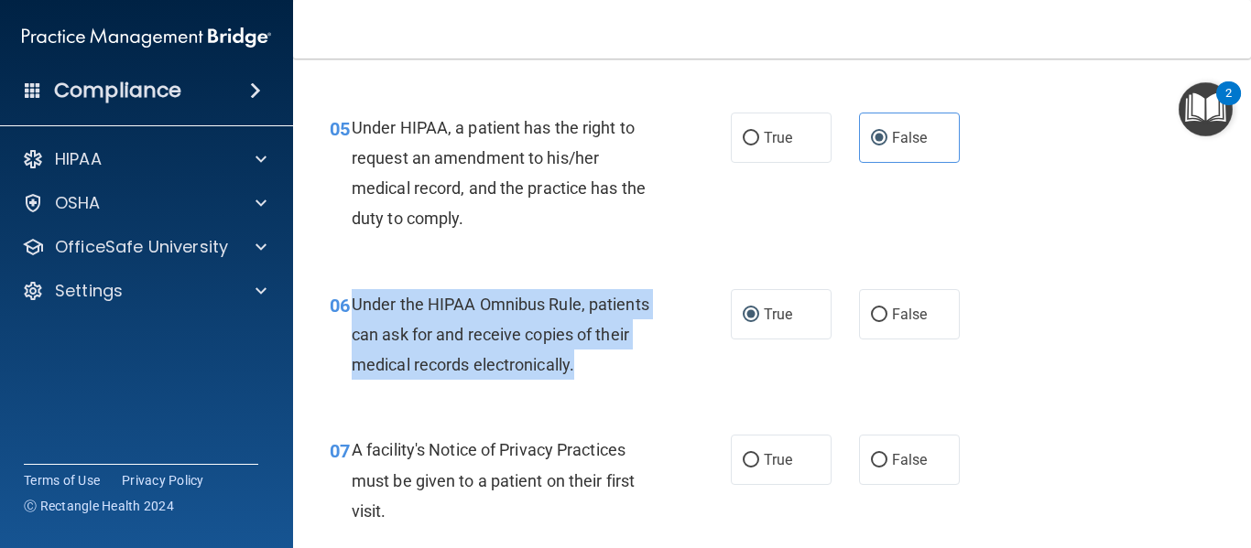
drag, startPoint x: 348, startPoint y: 302, endPoint x: 559, endPoint y: 351, distance: 217.0
click at [572, 366] on div "06 Under the HIPAA Omnibus Rule, patients can ask for and receive copies of the…" at bounding box center [530, 339] width 456 height 101
copy div "Under the HIPAA Omnibus Rule, patients can ask for and receive copies of their …"
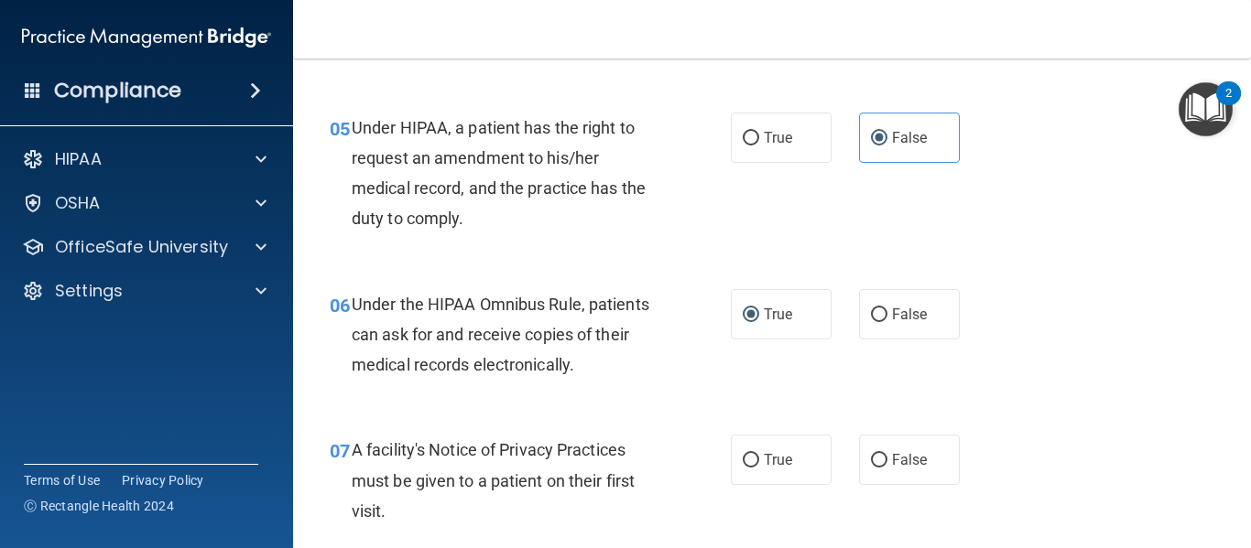
click at [649, 390] on div "06 Under the HIPAA Omnibus Rule, patients can ask for and receive copies of the…" at bounding box center [772, 339] width 912 height 146
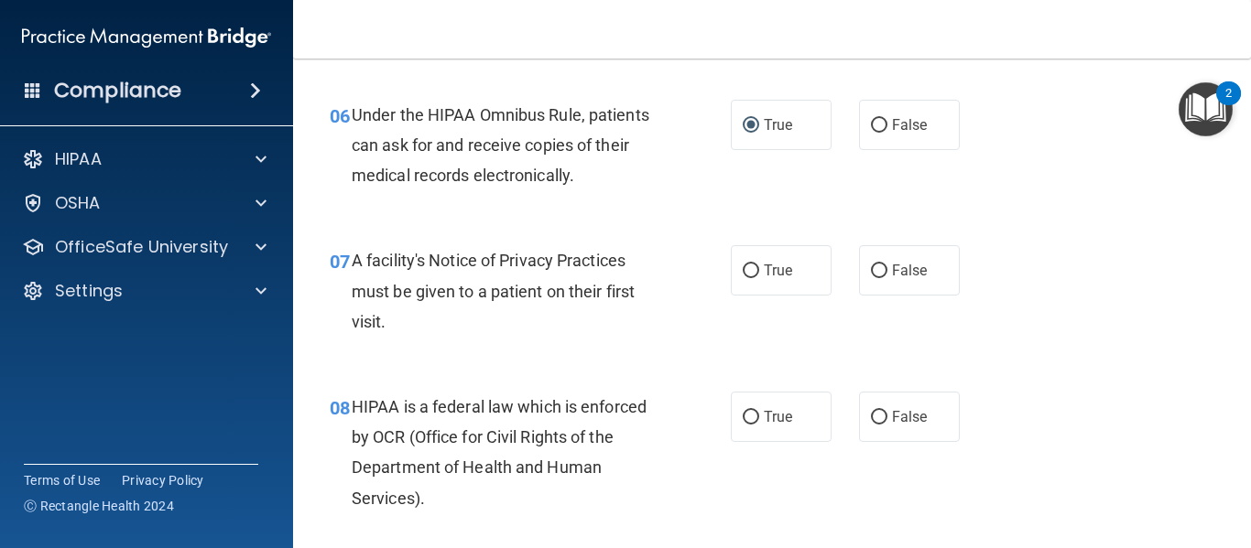
scroll to position [1162, 0]
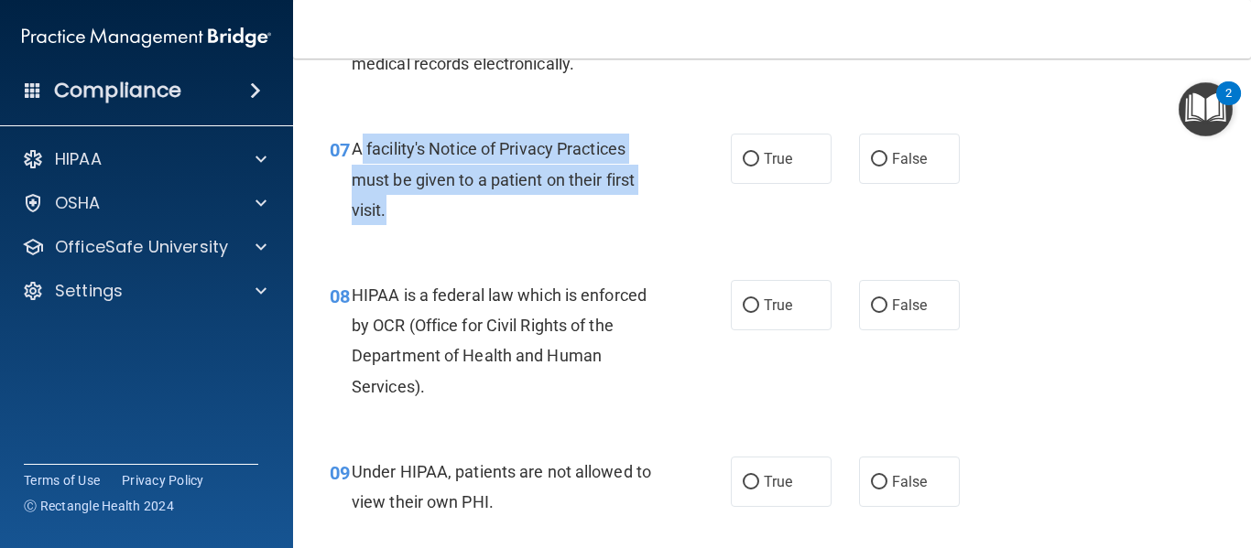
drag, startPoint x: 391, startPoint y: 205, endPoint x: 359, endPoint y: 142, distance: 70.8
click at [359, 142] on div "A facility's Notice of Privacy Practices must be given to a patient on their fi…" at bounding box center [512, 180] width 321 height 92
drag, startPoint x: 353, startPoint y: 152, endPoint x: 393, endPoint y: 181, distance: 49.1
click at [392, 205] on div "A facility's Notice of Privacy Practices must be given to a patient on their fi…" at bounding box center [512, 180] width 321 height 92
copy span "A facility's Notice of Privacy Practices must be given to a patient on their fi…"
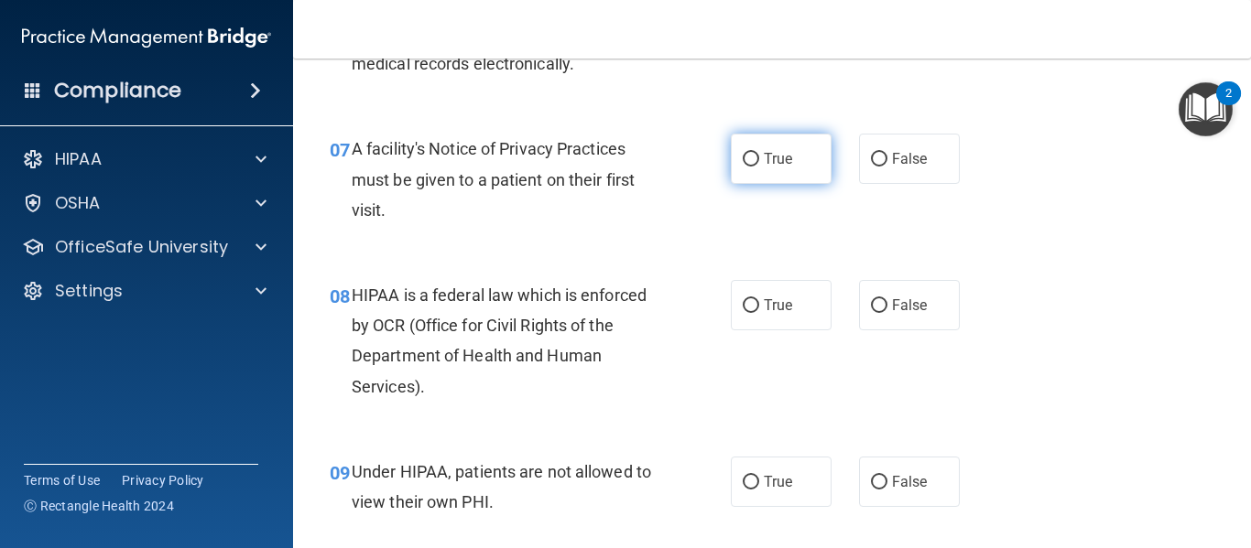
click at [764, 161] on span "True" at bounding box center [778, 158] width 28 height 17
click at [759, 161] on input "True" at bounding box center [751, 160] width 16 height 14
radio input "true"
click at [609, 224] on div "A facility's Notice of Privacy Practices must be given to a patient on their fi…" at bounding box center [512, 180] width 321 height 92
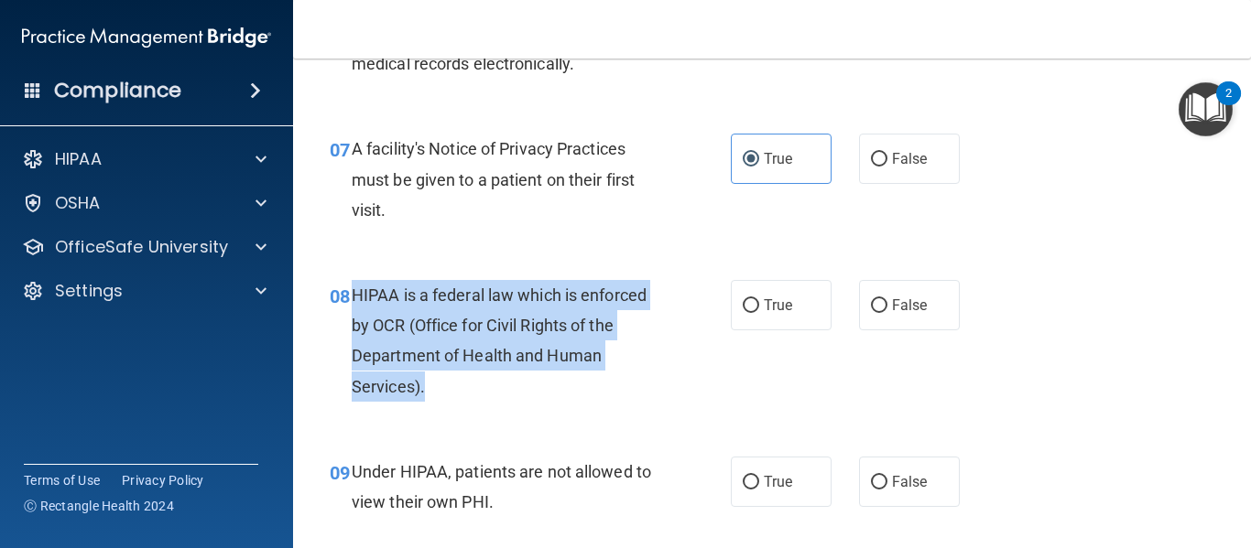
drag, startPoint x: 430, startPoint y: 390, endPoint x: 351, endPoint y: 288, distance: 129.1
click at [352, 288] on div "HIPAA is a federal law which is enforced by OCR (Office for Civil Rights of the…" at bounding box center [512, 341] width 321 height 122
copy span "HIPAA is a federal law which is enforced by OCR (Office for Civil Rights of the…"
click at [537, 396] on div "HIPAA is a federal law which is enforced by OCR (Office for Civil Rights of the…" at bounding box center [512, 341] width 321 height 122
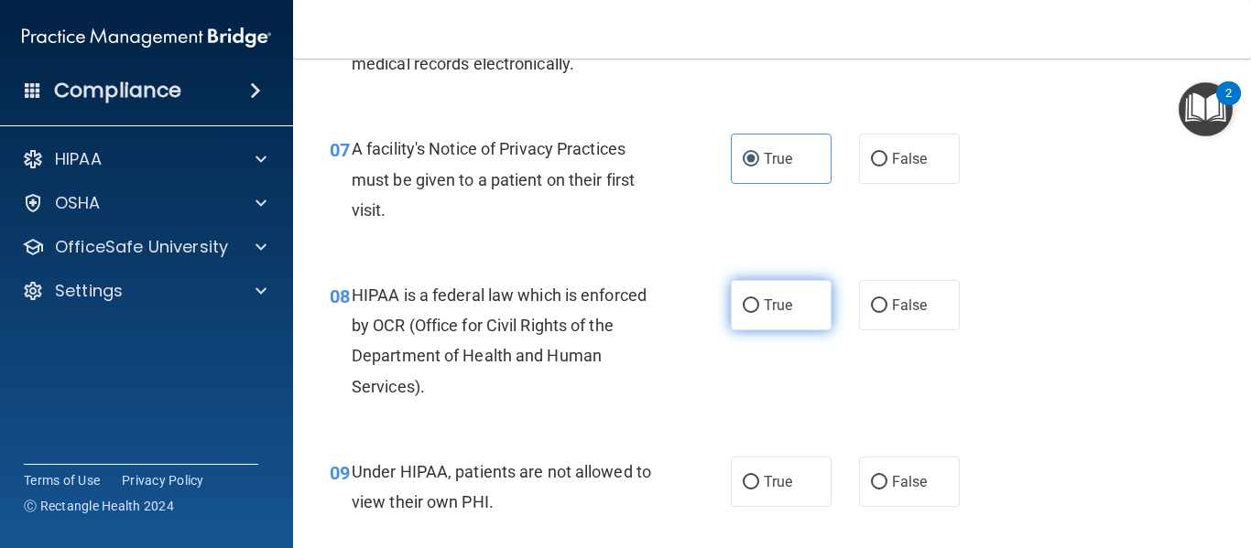
click at [743, 311] on input "True" at bounding box center [751, 306] width 16 height 14
radio input "true"
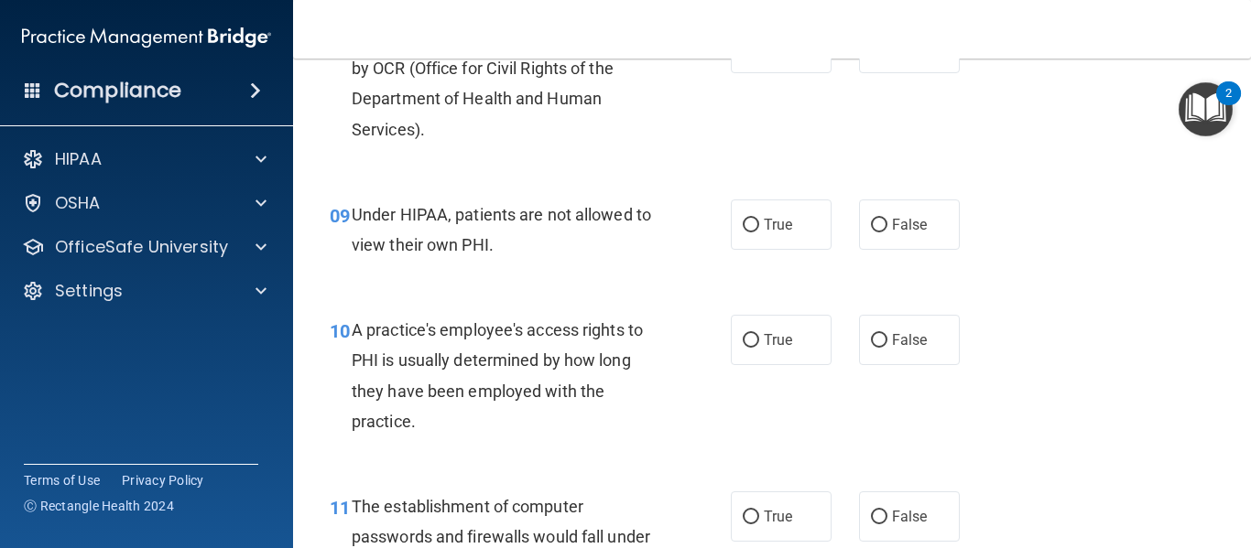
scroll to position [1430, 0]
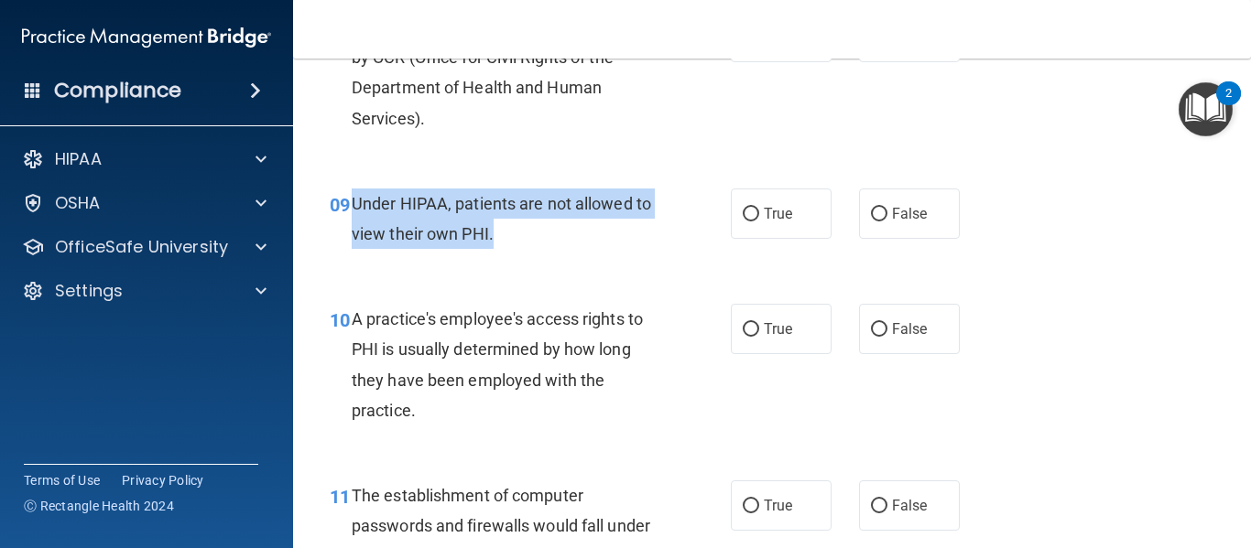
drag, startPoint x: 501, startPoint y: 231, endPoint x: 355, endPoint y: 202, distance: 148.3
click at [355, 202] on div "Under HIPAA, patients are not allowed to view their own PHI." at bounding box center [512, 219] width 321 height 60
copy span "Under HIPAA, patients are not allowed to view their own PHI."
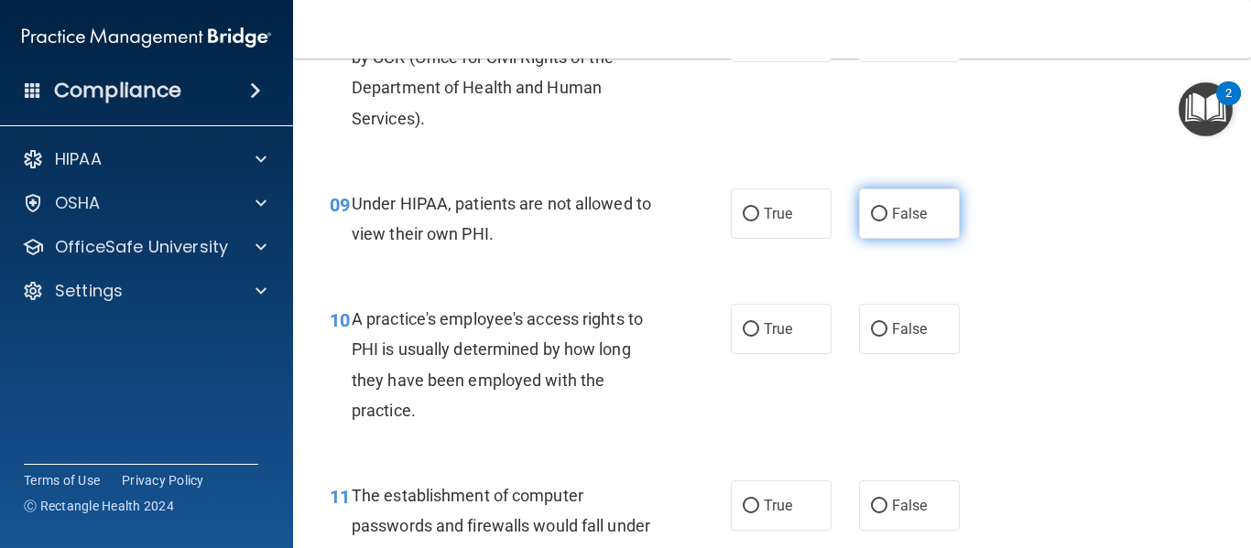
click at [882, 232] on label "False" at bounding box center [909, 214] width 101 height 50
click at [882, 222] on input "False" at bounding box center [879, 215] width 16 height 14
radio input "true"
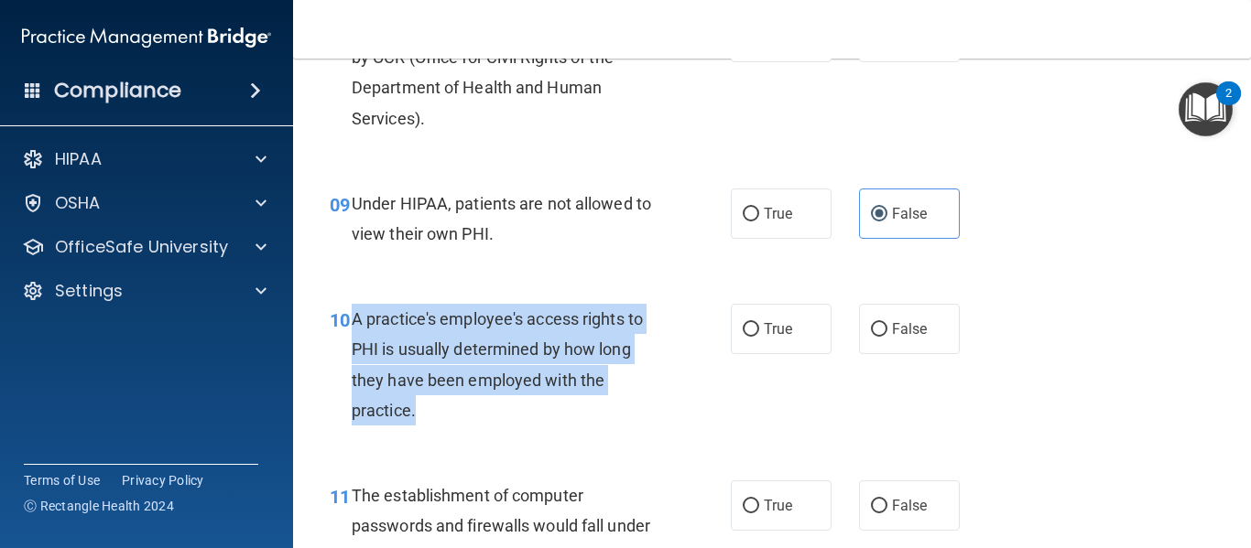
drag, startPoint x: 356, startPoint y: 311, endPoint x: 428, endPoint y: 406, distance: 118.3
click at [428, 406] on div "A practice's employee's access rights to PHI is usually determined by how long …" at bounding box center [512, 365] width 321 height 122
copy span "A practice's employee's access rights to PHI is usually determined by how long …"
click at [506, 417] on div "A practice's employee's access rights to PHI is usually determined by how long …" at bounding box center [512, 365] width 321 height 122
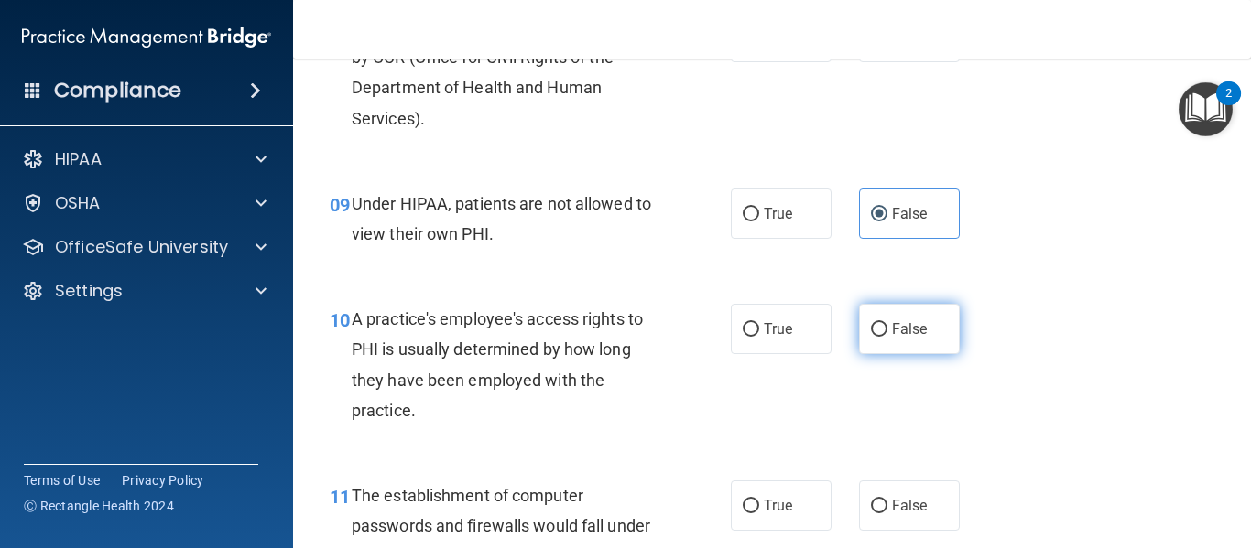
click at [873, 330] on input "False" at bounding box center [879, 330] width 16 height 14
radio input "true"
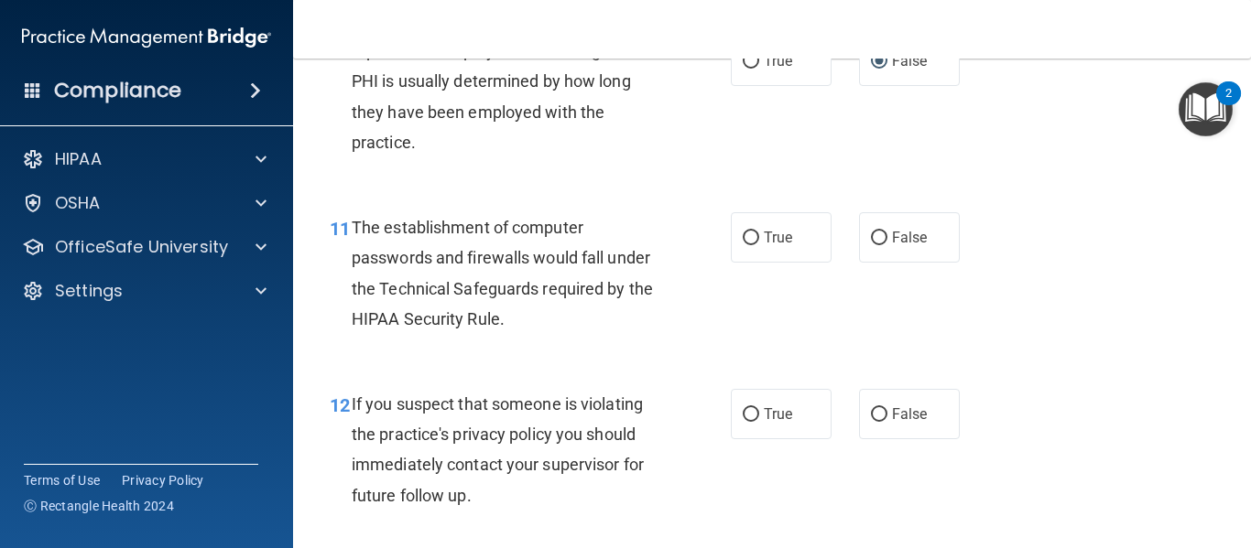
scroll to position [1754, 0]
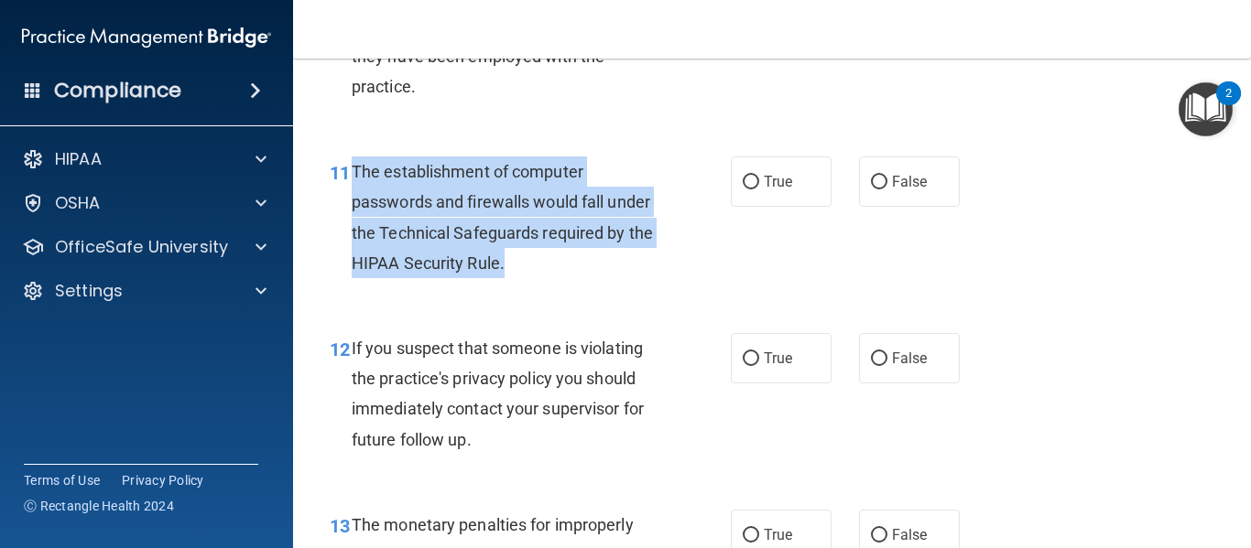
drag, startPoint x: 352, startPoint y: 165, endPoint x: 466, endPoint y: 211, distance: 122.8
click at [524, 255] on div "The establishment of computer passwords and firewalls would fall under the Tech…" at bounding box center [512, 218] width 321 height 122
click at [580, 277] on div "The establishment of computer passwords and firewalls would fall under the Tech…" at bounding box center [512, 218] width 321 height 122
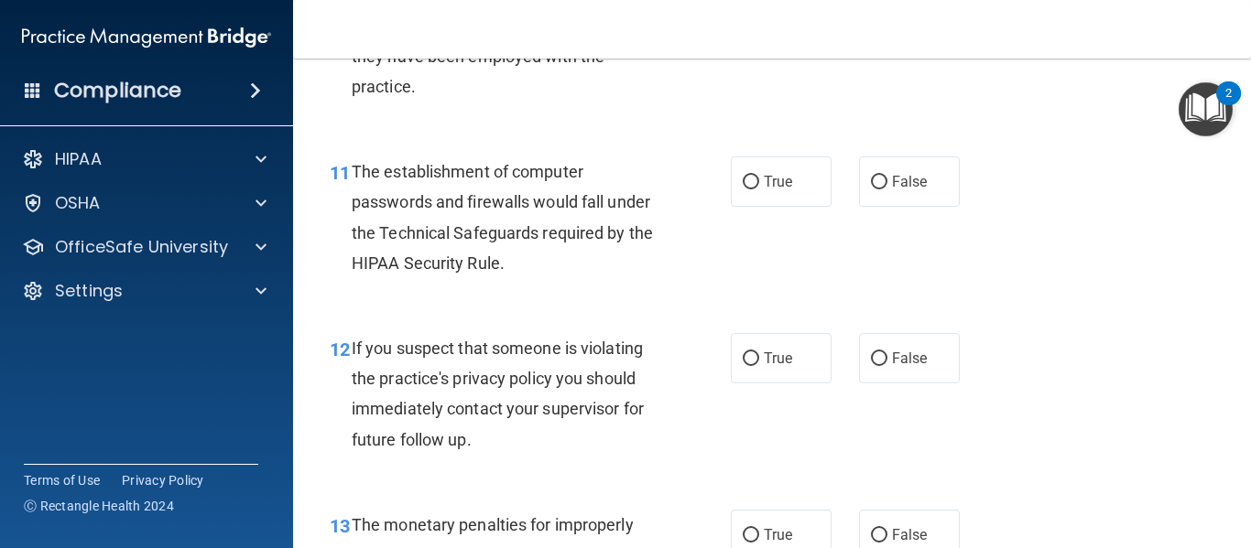
drag, startPoint x: 753, startPoint y: 176, endPoint x: 714, endPoint y: 233, distance: 68.6
click at [752, 176] on label "True" at bounding box center [781, 182] width 101 height 50
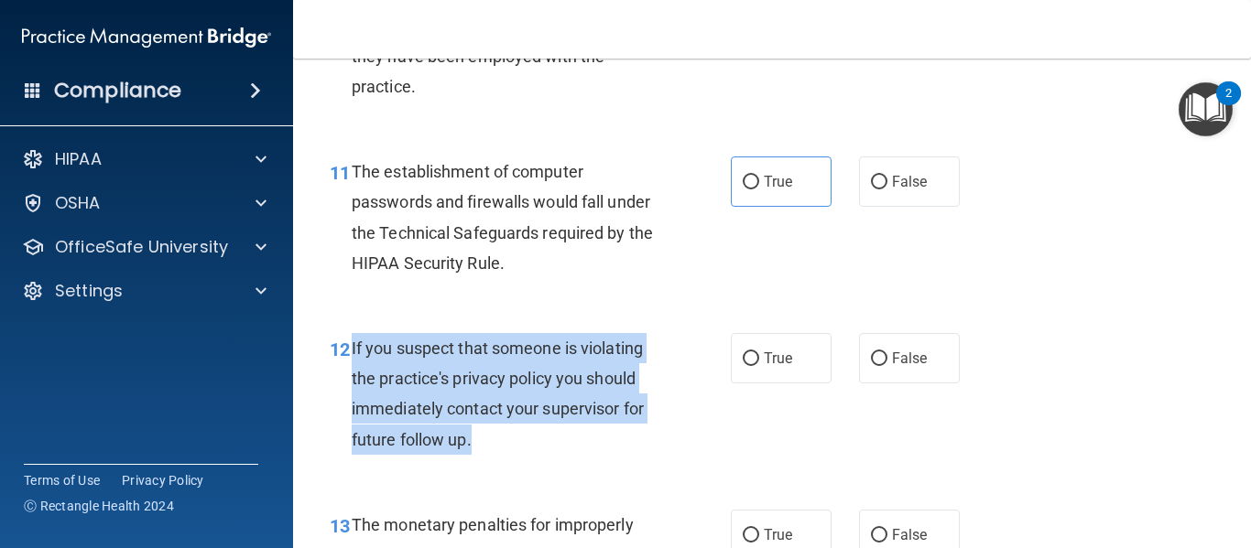
drag, startPoint x: 501, startPoint y: 441, endPoint x: 352, endPoint y: 352, distance: 172.9
click at [352, 352] on div "If you suspect that someone is violating the practice's privacy policy you shou…" at bounding box center [512, 394] width 321 height 122
click at [580, 438] on div "If you suspect that someone is violating the practice's privacy policy you shou…" at bounding box center [512, 394] width 321 height 122
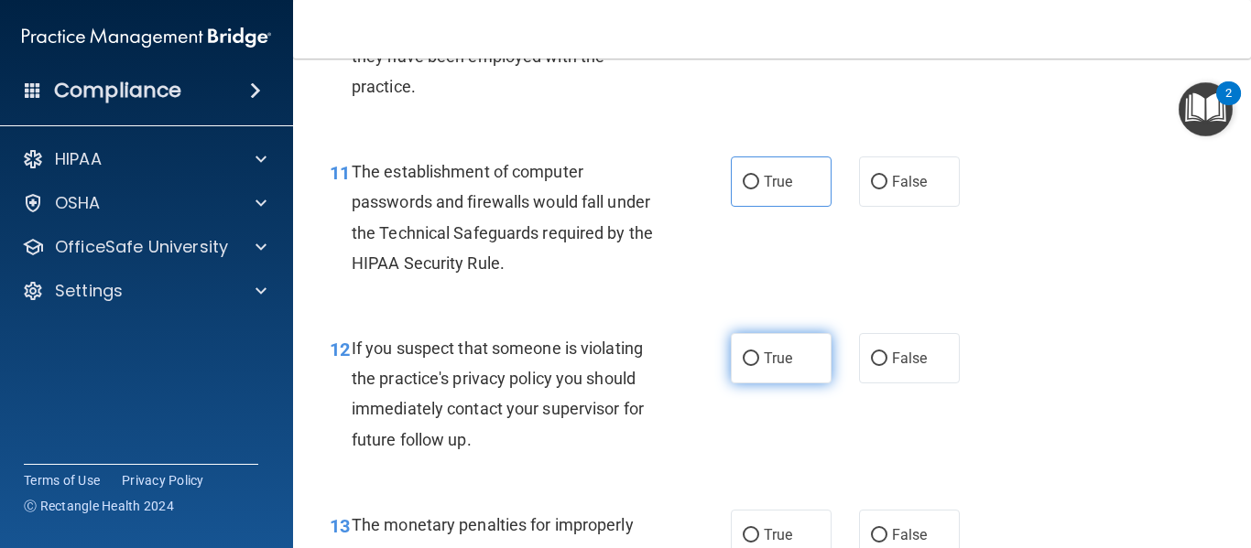
click at [745, 362] on input "True" at bounding box center [751, 359] width 16 height 14
radio input "true"
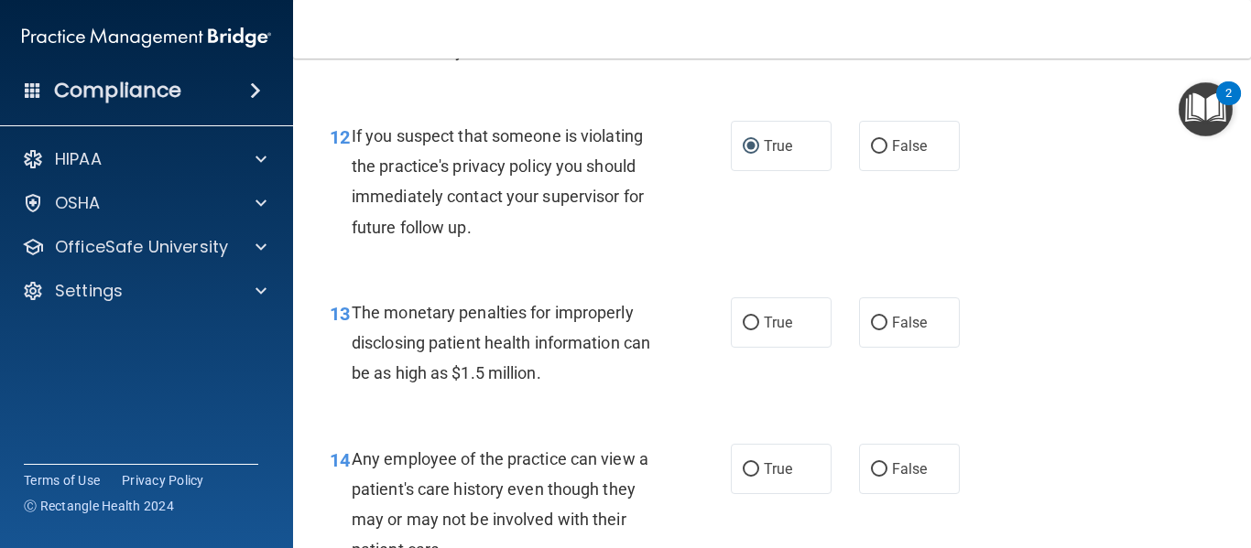
scroll to position [2167, 0]
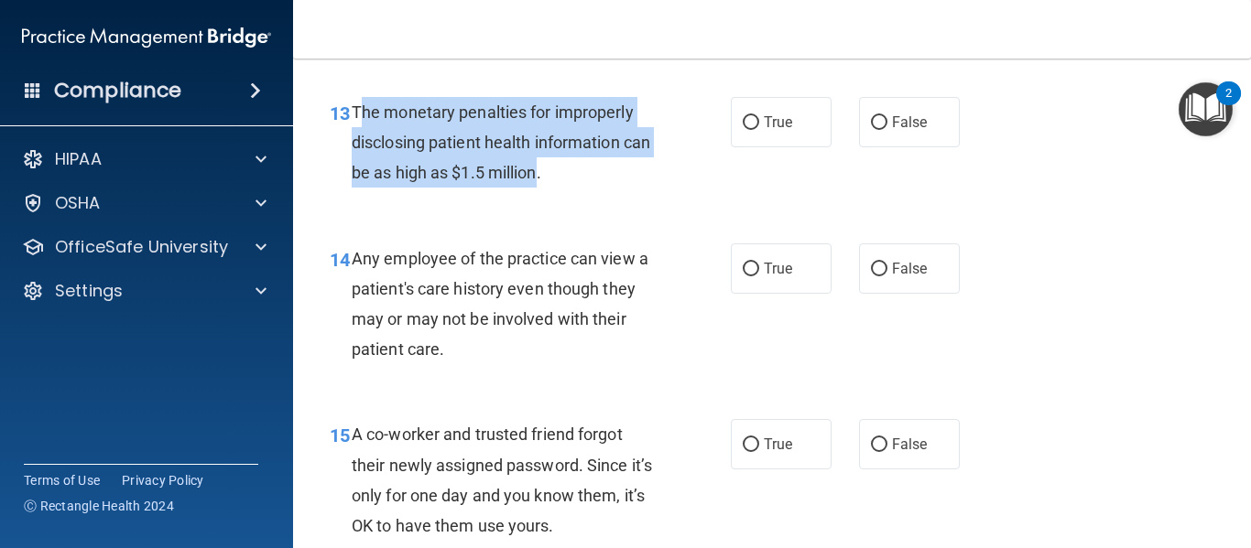
drag, startPoint x: 356, startPoint y: 106, endPoint x: 563, endPoint y: 169, distance: 216.3
click at [569, 173] on span "The monetary penalties for improperly disclosing patient health information can…" at bounding box center [501, 143] width 298 height 80
click at [722, 130] on div "13 The monetary penalties for improperly disclosing patient health information …" at bounding box center [530, 147] width 456 height 101
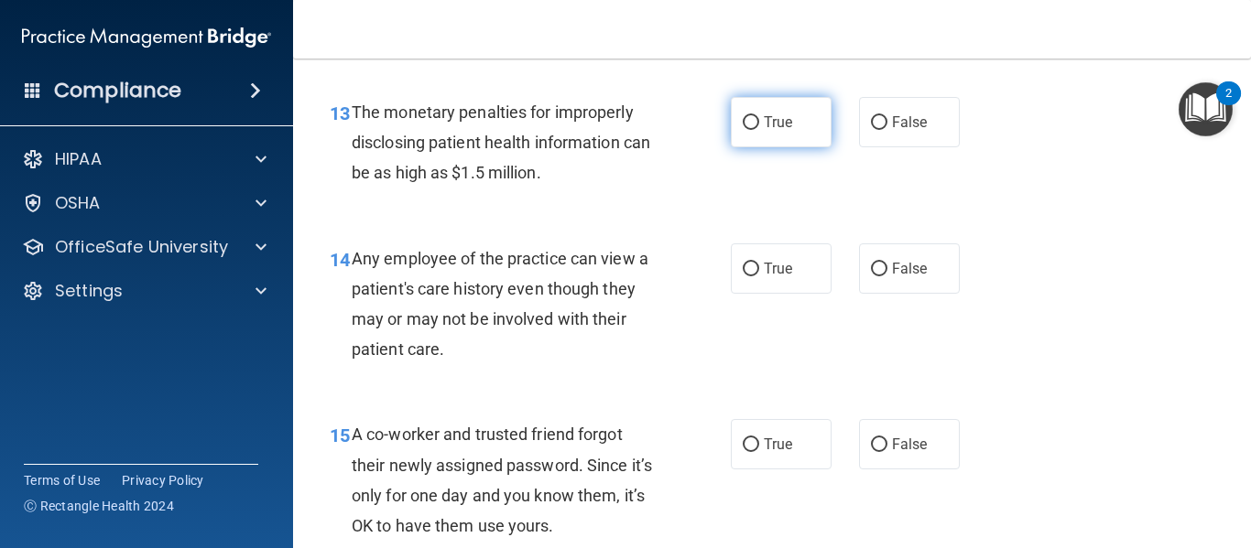
click at [731, 127] on label "True" at bounding box center [781, 122] width 101 height 50
click at [743, 127] on input "True" at bounding box center [751, 123] width 16 height 14
radio input "true"
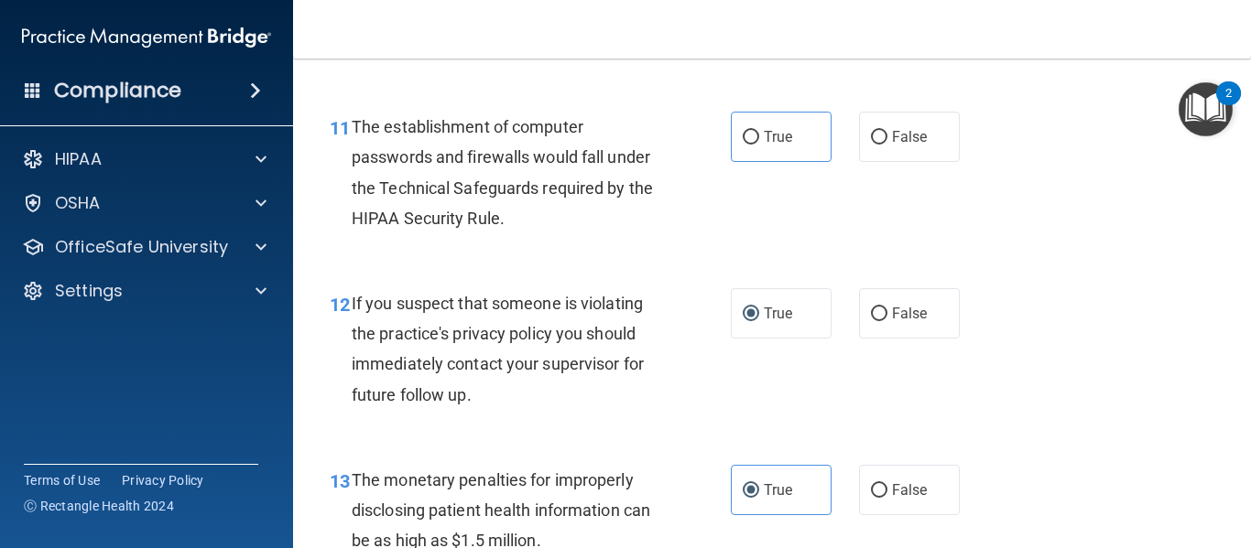
scroll to position [1810, 0]
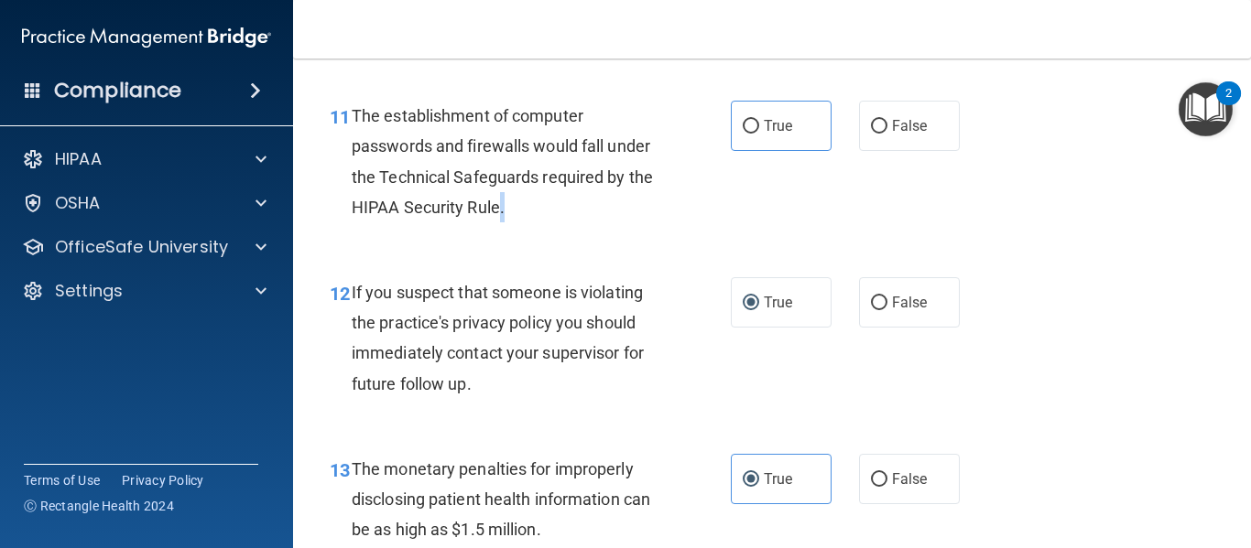
drag, startPoint x: 495, startPoint y: 203, endPoint x: 357, endPoint y: 214, distance: 138.7
click at [328, 212] on div "11 The establishment of computer passwords and firewalls would fall under the T…" at bounding box center [530, 166] width 456 height 131
drag, startPoint x: 593, startPoint y: 212, endPoint x: 660, endPoint y: 185, distance: 72.3
click at [596, 211] on div "The establishment of computer passwords and firewalls would fall under the Tech…" at bounding box center [512, 162] width 321 height 122
click at [754, 121] on label "True" at bounding box center [781, 126] width 101 height 50
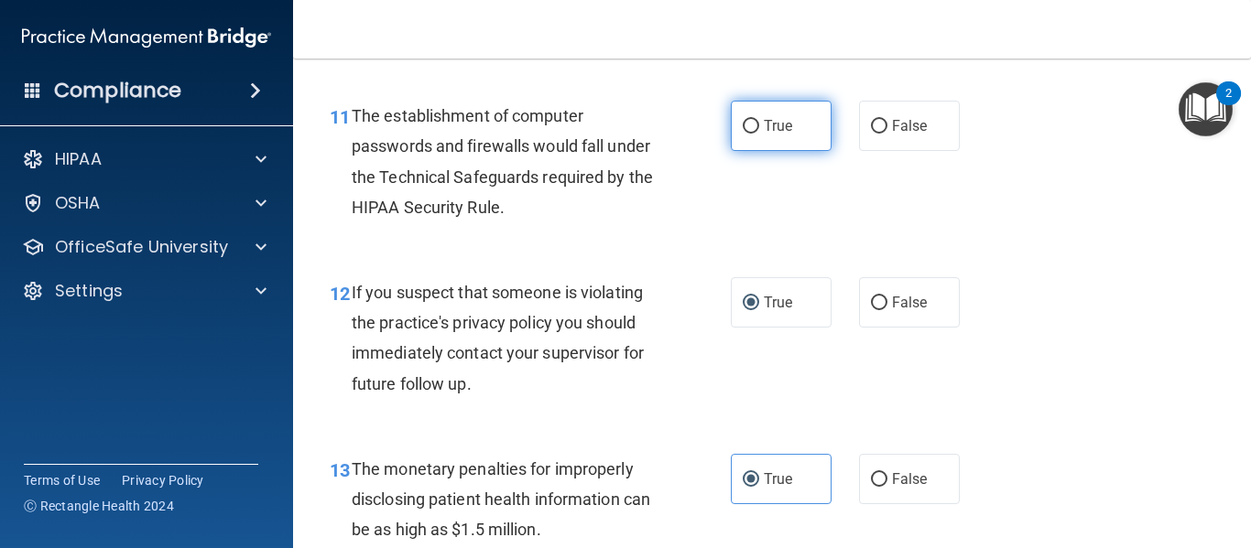
click at [754, 121] on input "True" at bounding box center [751, 127] width 16 height 14
radio input "true"
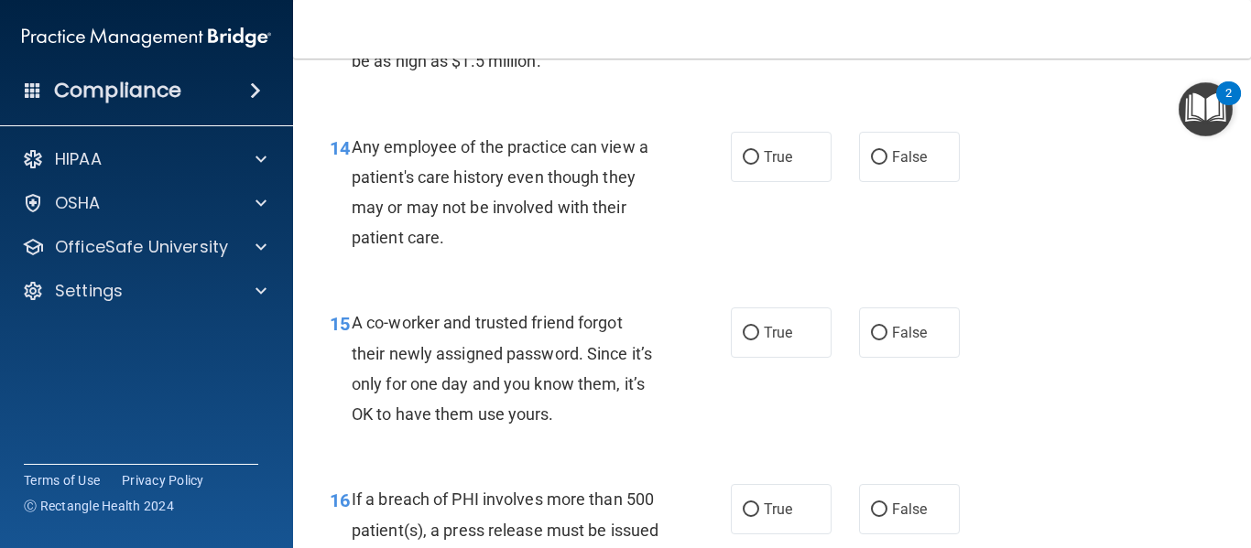
scroll to position [2313, 0]
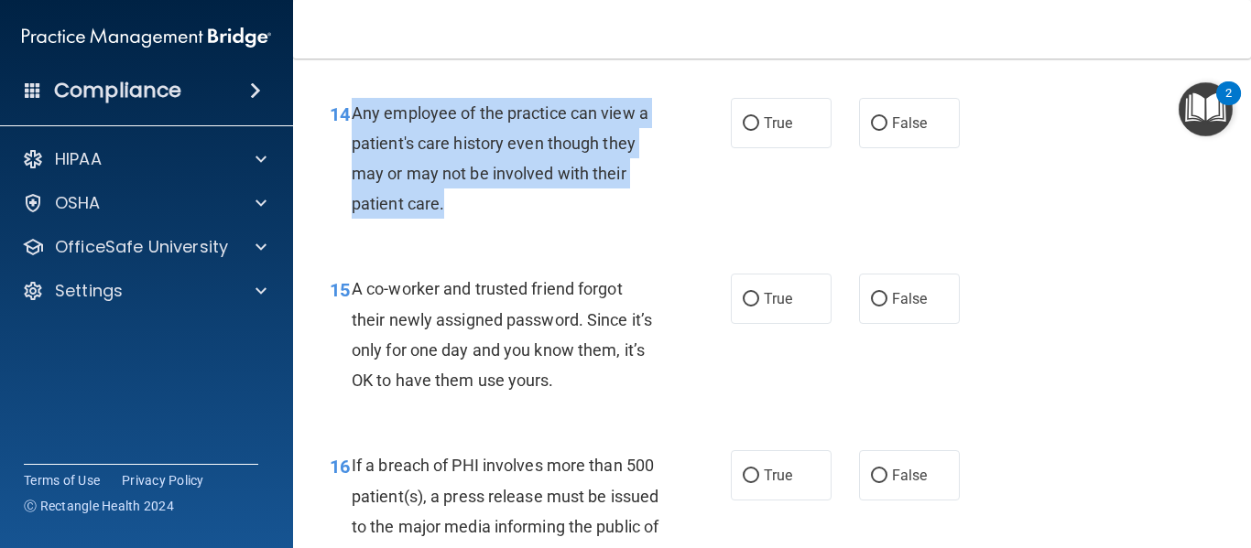
drag, startPoint x: 460, startPoint y: 203, endPoint x: 355, endPoint y: 107, distance: 141.9
click at [355, 107] on div "Any employee of the practice can view a patient's care history even though they…" at bounding box center [512, 159] width 321 height 122
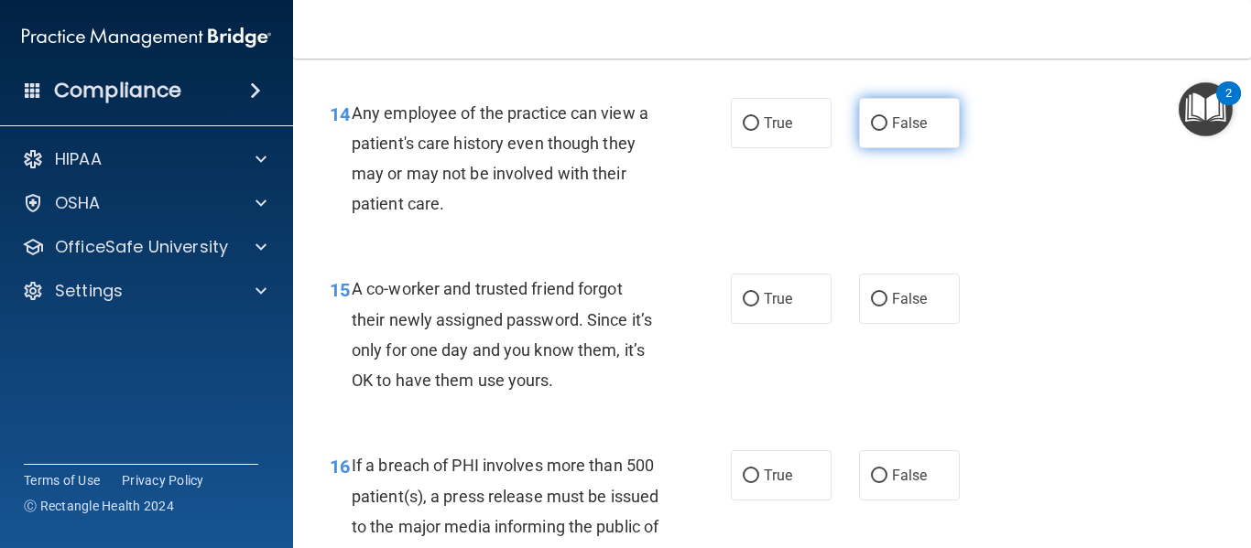
click at [893, 110] on label "False" at bounding box center [909, 123] width 101 height 50
click at [887, 117] on input "False" at bounding box center [879, 124] width 16 height 14
radio input "true"
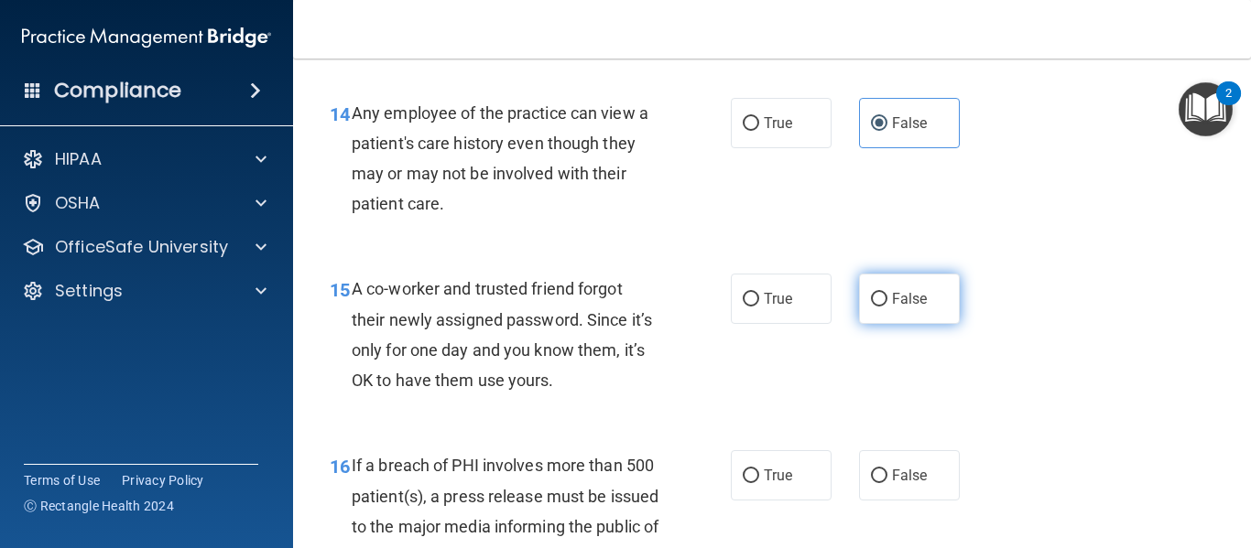
click at [905, 308] on label "False" at bounding box center [909, 299] width 101 height 50
click at [887, 307] on input "False" at bounding box center [879, 300] width 16 height 14
radio input "true"
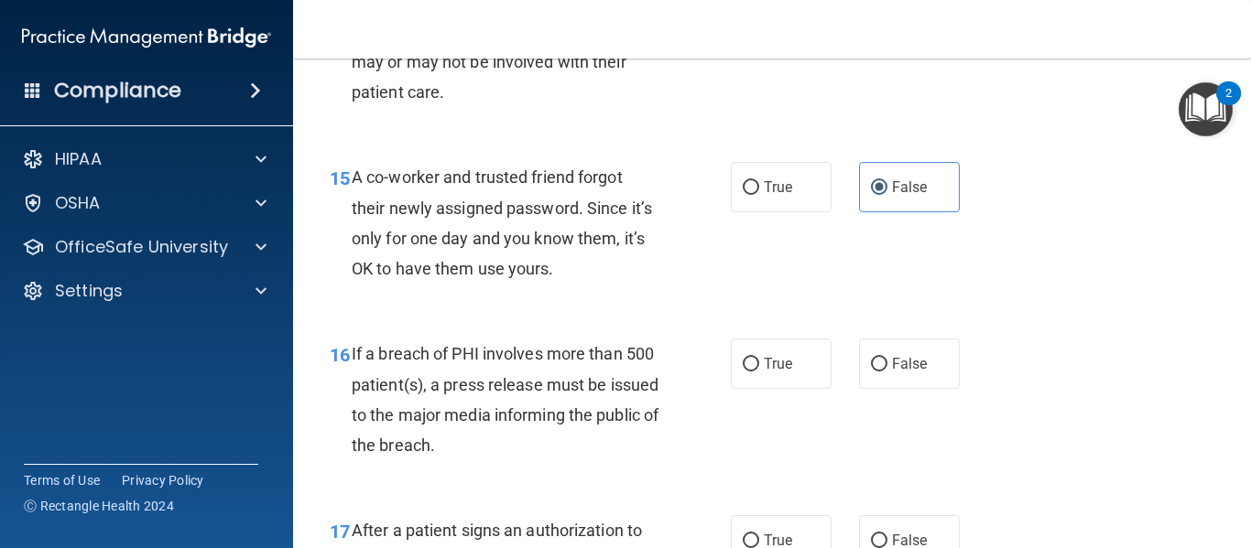
scroll to position [2446, 0]
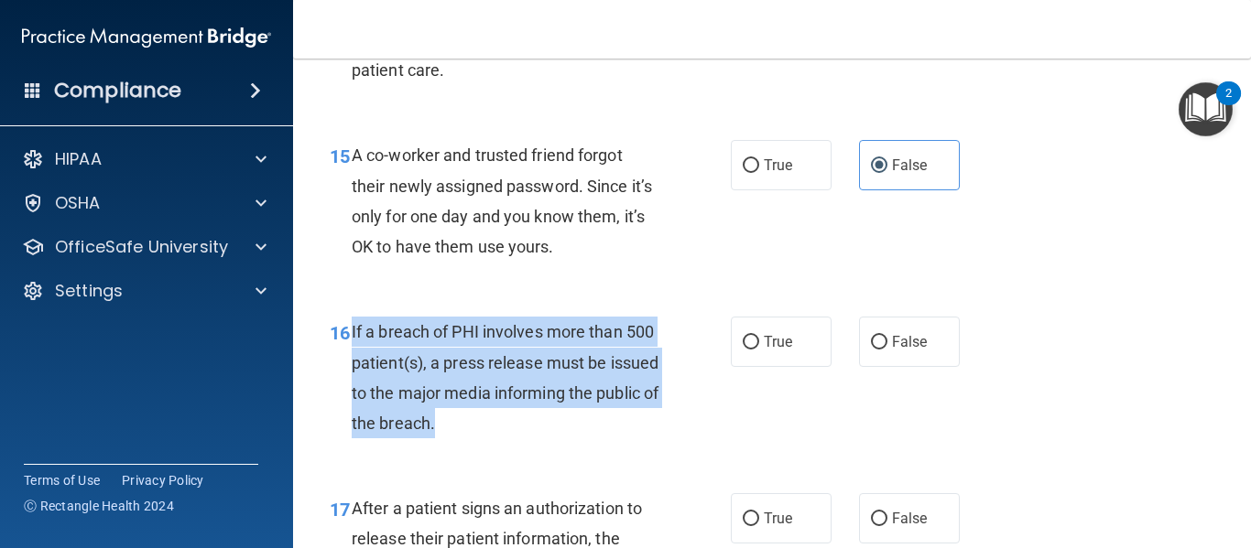
drag, startPoint x: 528, startPoint y: 419, endPoint x: 351, endPoint y: 332, distance: 197.8
click at [352, 332] on div "If a breach of PHI involves more than 500 patient(s), a press release must be i…" at bounding box center [512, 378] width 321 height 122
drag, startPoint x: 746, startPoint y: 367, endPoint x: 749, endPoint y: 350, distance: 17.6
click at [972, 317] on ng-form "16 If a breach of PHI involves more than 500 patient(s), a press release must b…" at bounding box center [972, 317] width 0 height 0
drag, startPoint x: 750, startPoint y: 349, endPoint x: 783, endPoint y: 363, distance: 36.1
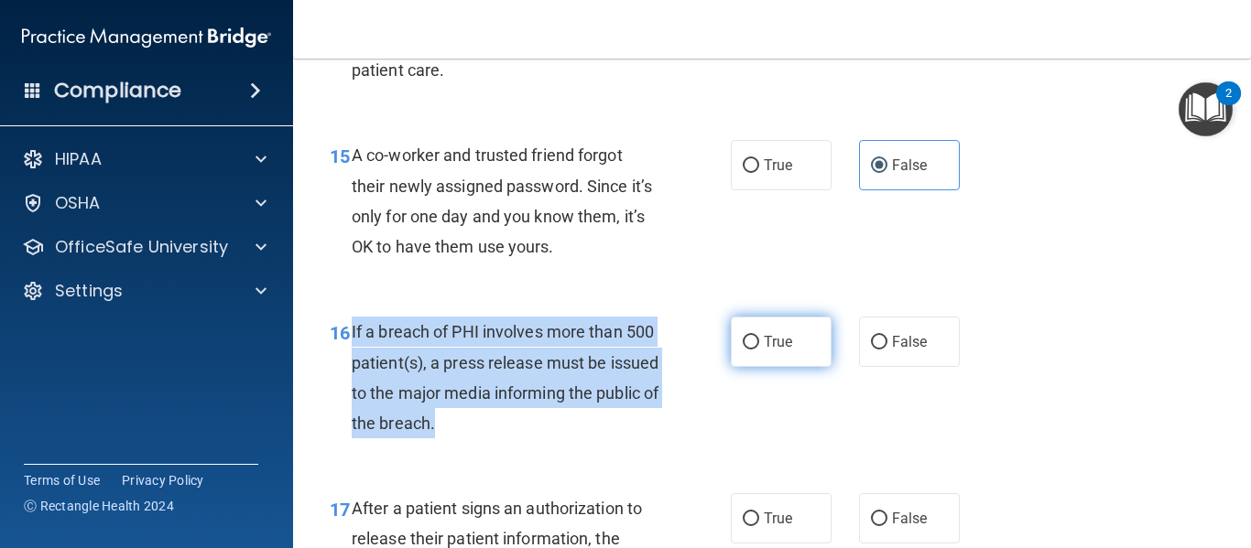
click at [752, 349] on input "True" at bounding box center [751, 343] width 16 height 14
radio input "true"
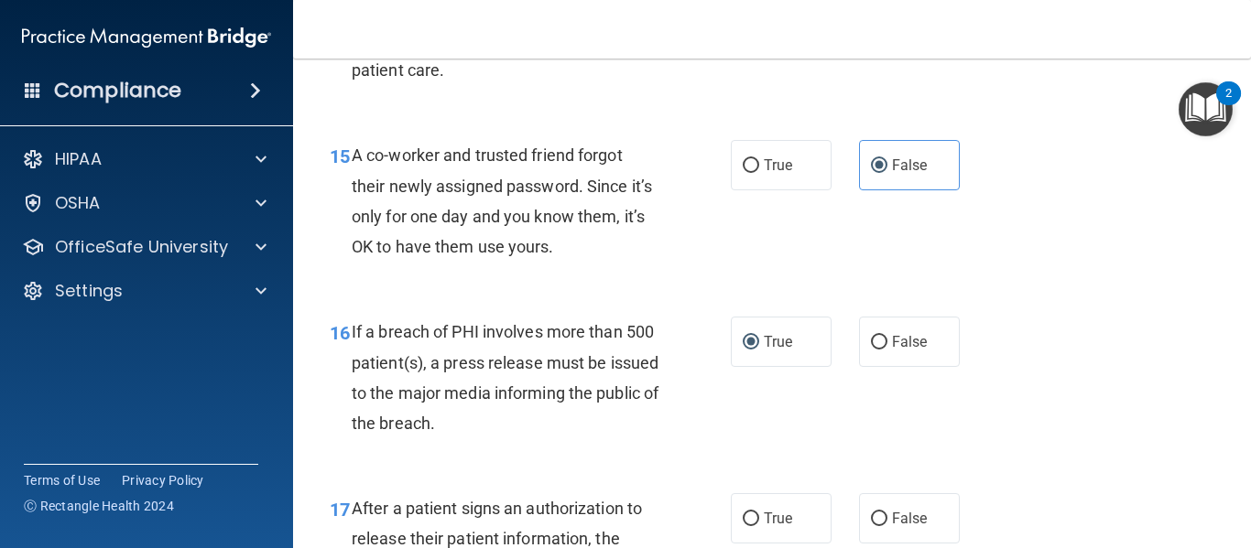
drag, startPoint x: 1233, startPoint y: 298, endPoint x: 1236, endPoint y: 308, distance: 9.6
click at [1236, 308] on main "- The HIPAA Quiz This quiz doesn’t expire until . Are you sure you want to take…" at bounding box center [772, 304] width 958 height 490
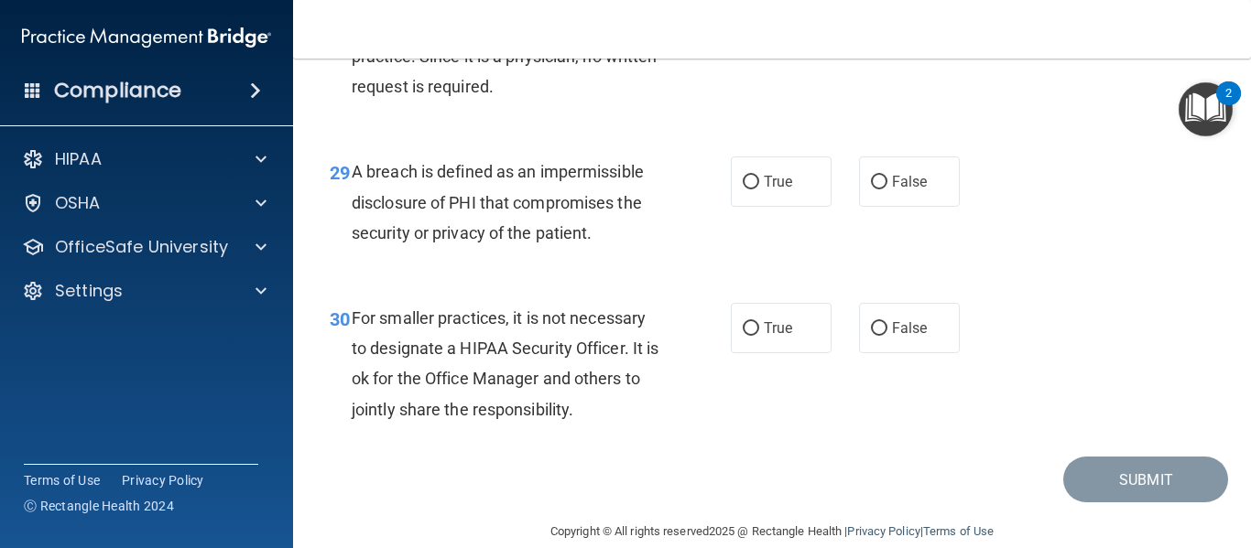
scroll to position [5004, 0]
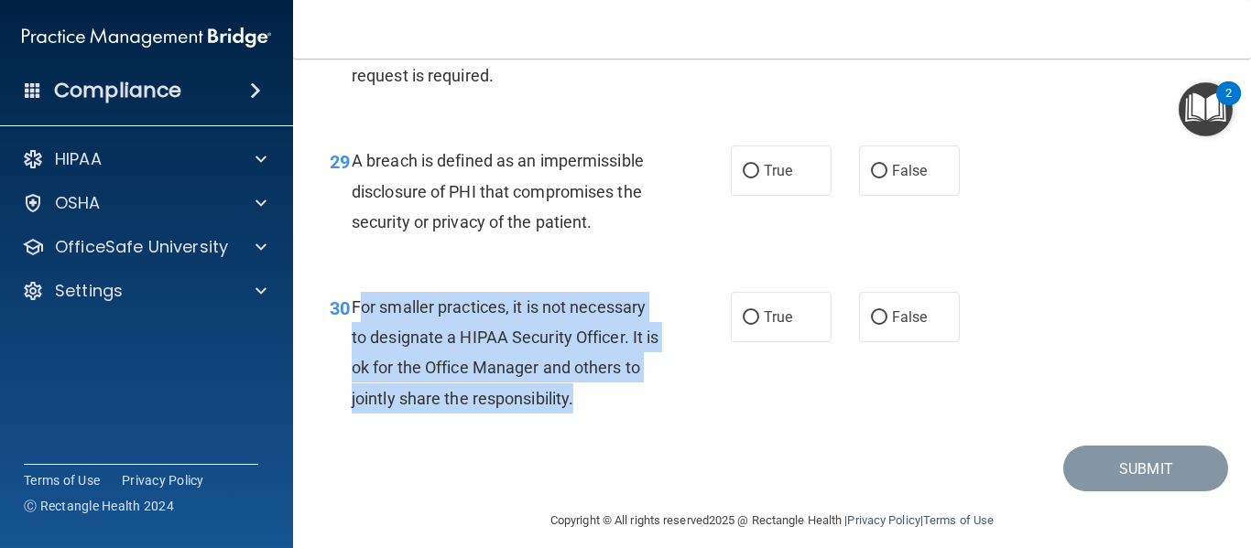
drag, startPoint x: 599, startPoint y: 464, endPoint x: 357, endPoint y: 355, distance: 265.1
click at [357, 355] on div "For smaller practices, it is not necessary to designate a HIPAA Security Office…" at bounding box center [512, 353] width 321 height 122
click at [616, 414] on div "For smaller practices, it is not necessary to designate a HIPAA Security Office…" at bounding box center [512, 353] width 321 height 122
click at [633, 414] on div "For smaller practices, it is not necessary to designate a HIPAA Security Office…" at bounding box center [512, 353] width 321 height 122
click at [662, 414] on div "For smaller practices, it is not necessary to designate a HIPAA Security Office…" at bounding box center [512, 353] width 321 height 122
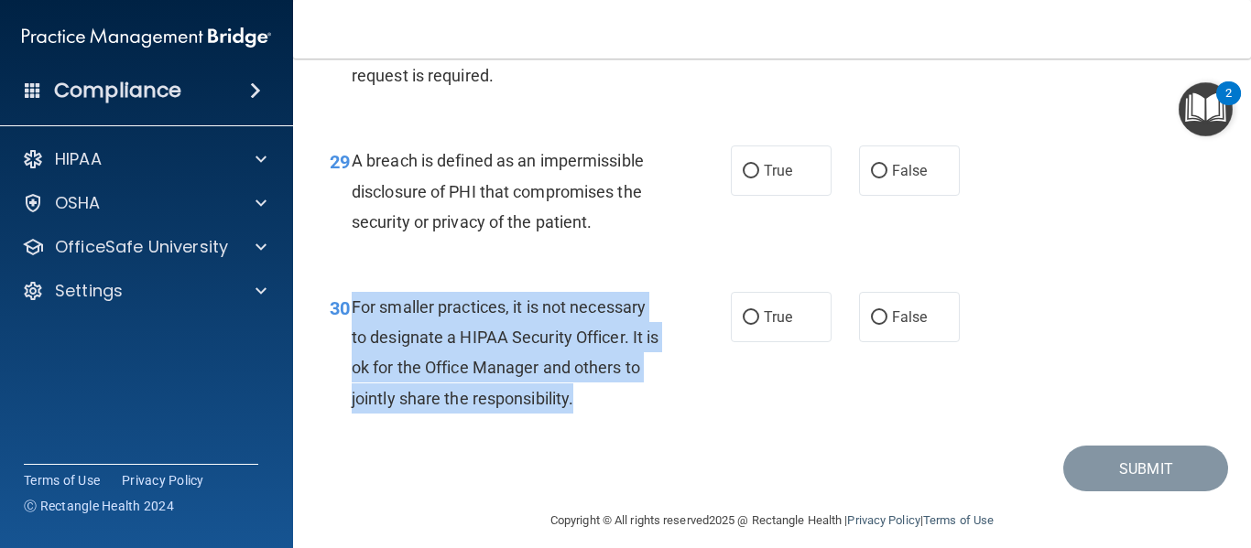
drag, startPoint x: 592, startPoint y: 472, endPoint x: 354, endPoint y: 376, distance: 256.4
click at [354, 376] on div "For smaller practices, it is not necessary to designate a HIPAA Security Office…" at bounding box center [512, 353] width 321 height 122
click at [654, 378] on div "For smaller practices, it is not necessary to designate a HIPAA Security Office…" at bounding box center [512, 353] width 321 height 122
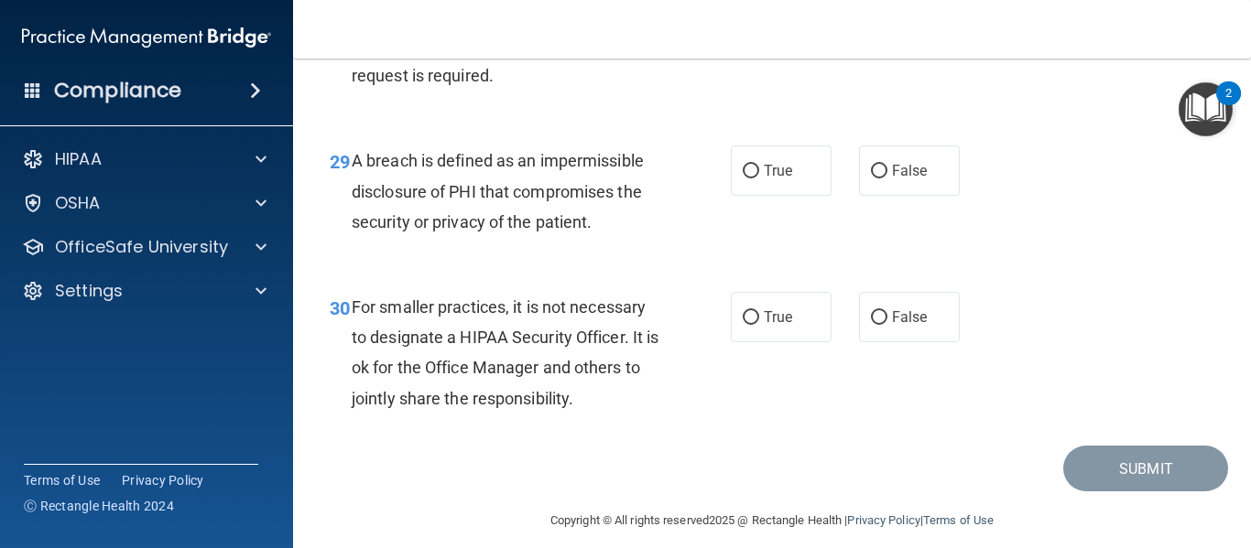
click at [850, 342] on div "True False" at bounding box center [852, 317] width 242 height 50
click at [866, 342] on label "False" at bounding box center [909, 317] width 101 height 50
click at [871, 325] on input "False" at bounding box center [879, 318] width 16 height 14
radio input "true"
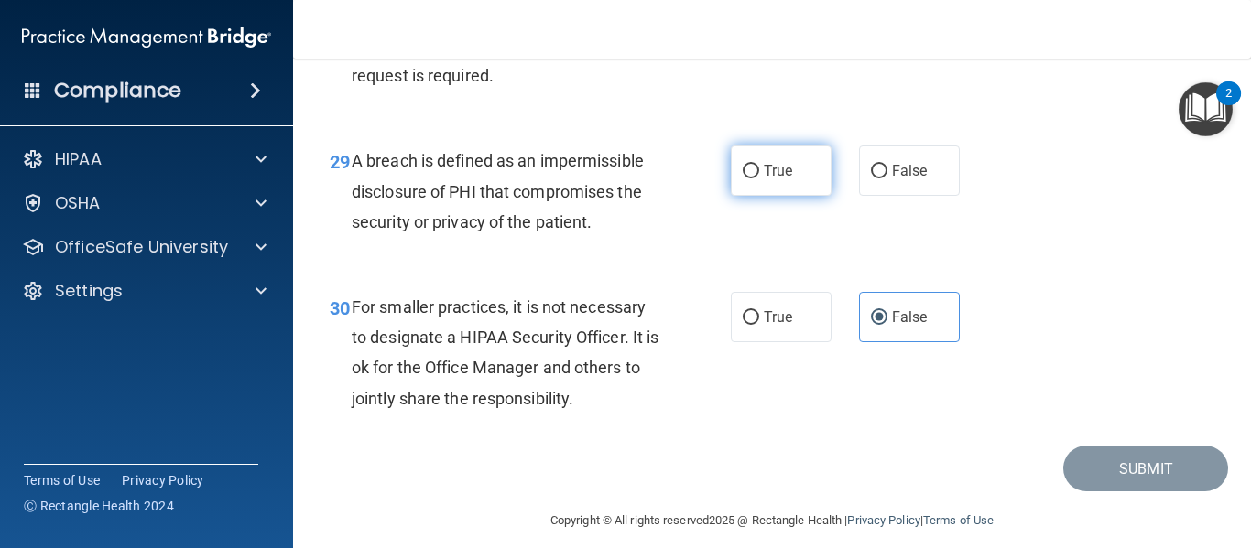
click at [733, 196] on label "True" at bounding box center [781, 171] width 101 height 50
click at [743, 179] on input "True" at bounding box center [751, 172] width 16 height 14
radio input "true"
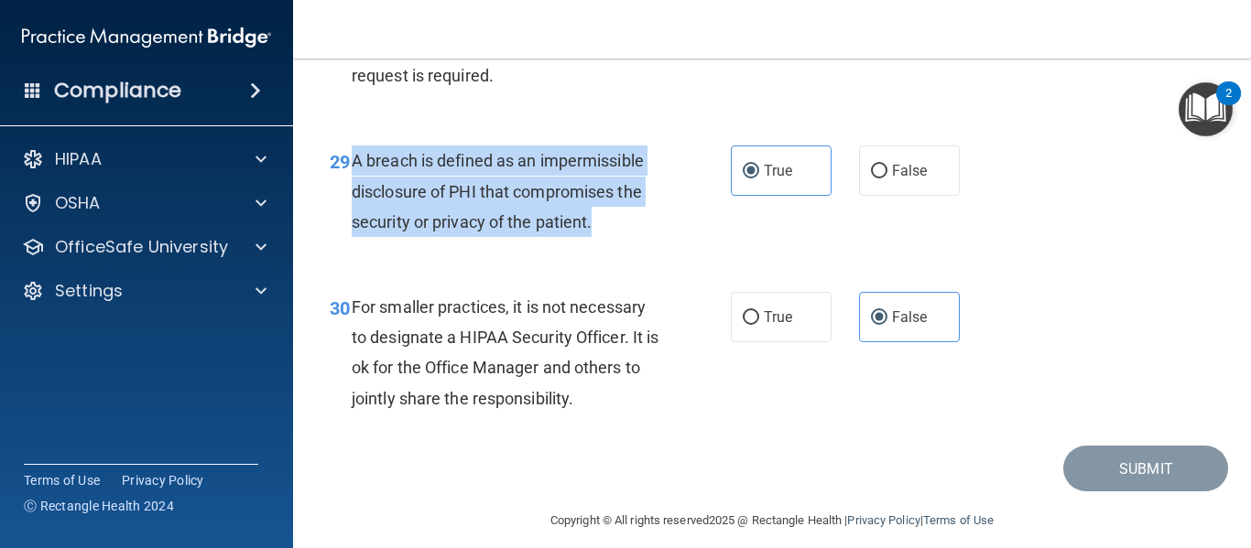
drag, startPoint x: 613, startPoint y: 275, endPoint x: 352, endPoint y: 232, distance: 265.4
click at [352, 232] on div "A breach is defined as an impermissible disclosure of PHI that compromises the …" at bounding box center [512, 192] width 321 height 92
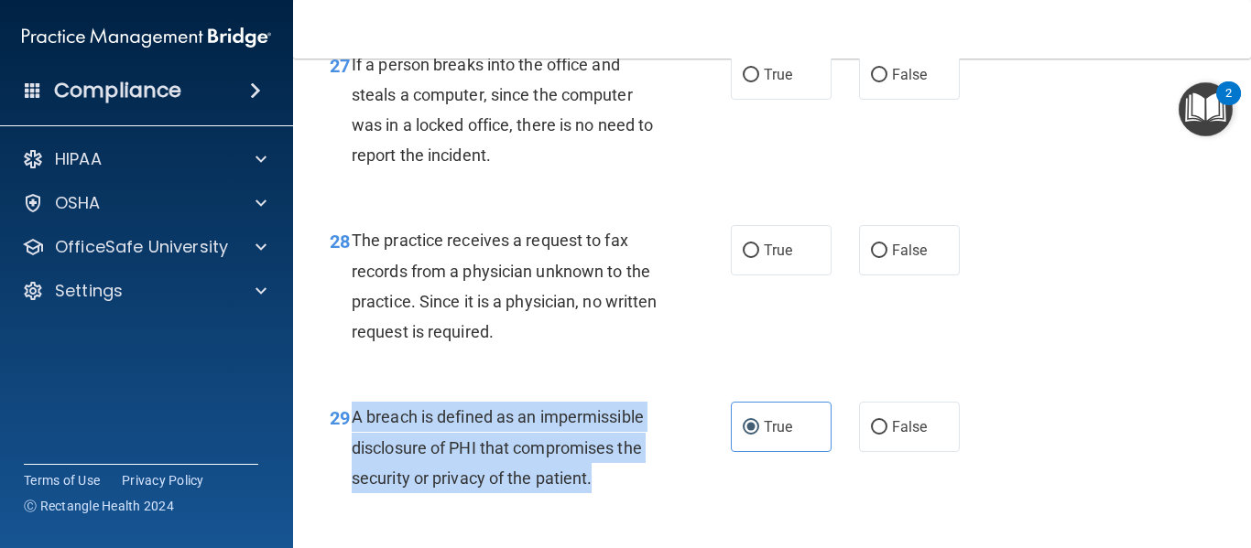
scroll to position [4647, 0]
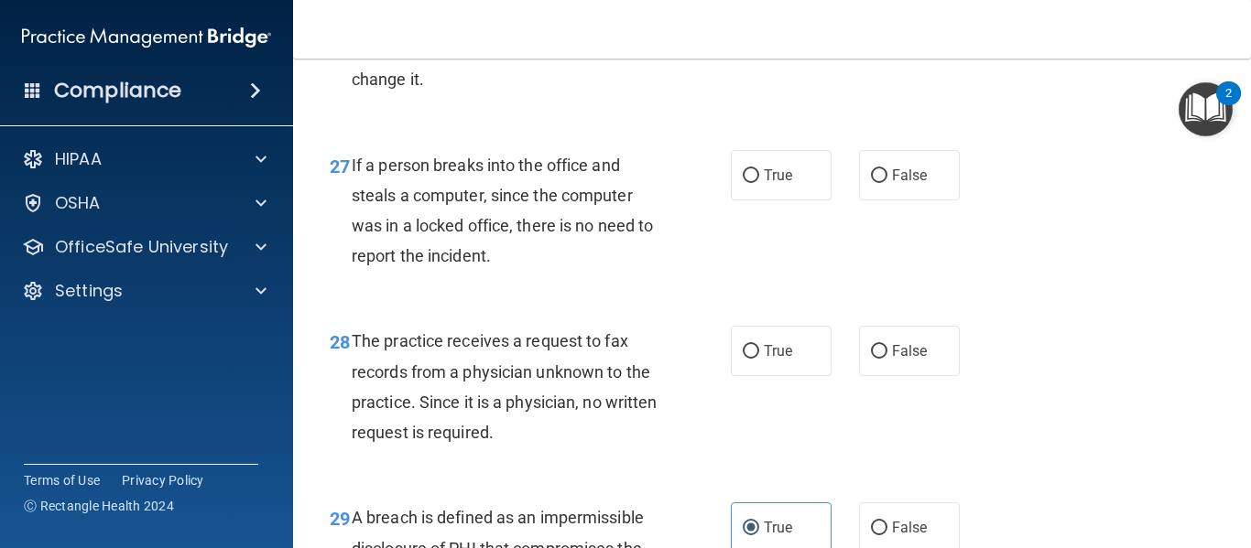
click at [630, 448] on div "The practice receives a request to fax records from a physician unknown to the …" at bounding box center [512, 387] width 321 height 122
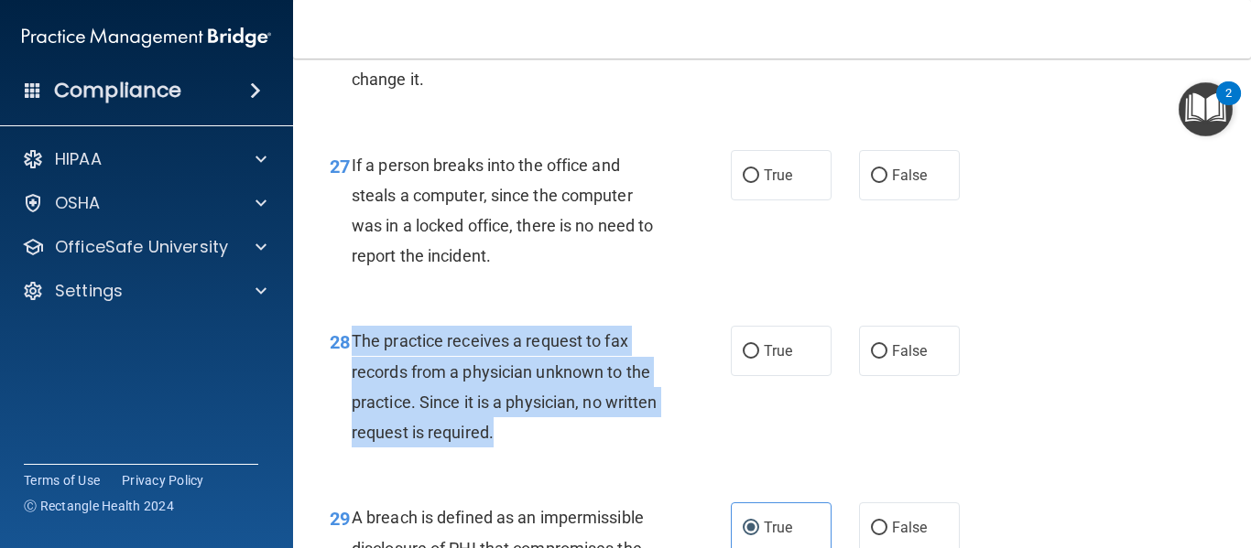
drag, startPoint x: 551, startPoint y: 489, endPoint x: 353, endPoint y: 404, distance: 215.3
click at [353, 404] on div "The practice receives a request to fax records from a physician unknown to the …" at bounding box center [512, 387] width 321 height 122
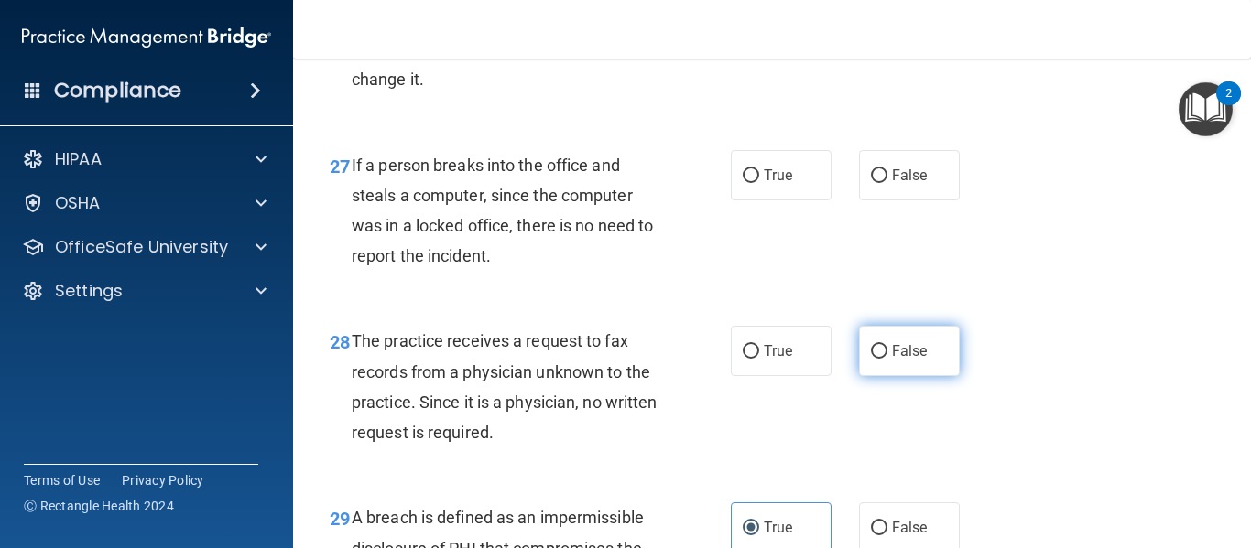
click at [875, 376] on label "False" at bounding box center [909, 351] width 101 height 50
click at [875, 359] on input "False" at bounding box center [879, 352] width 16 height 14
radio input "true"
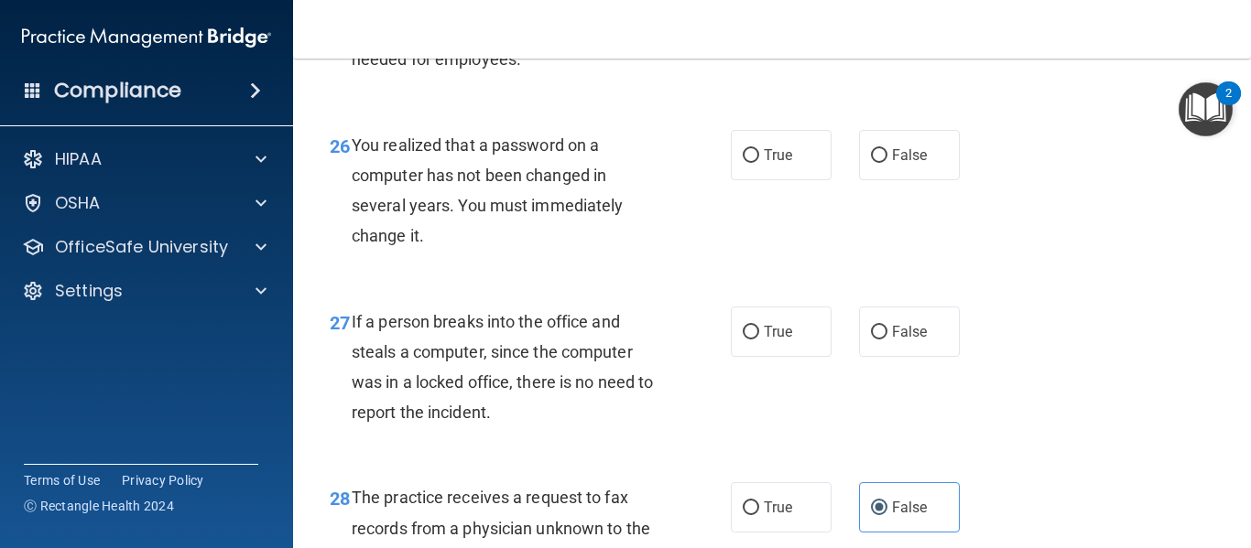
scroll to position [4502, 0]
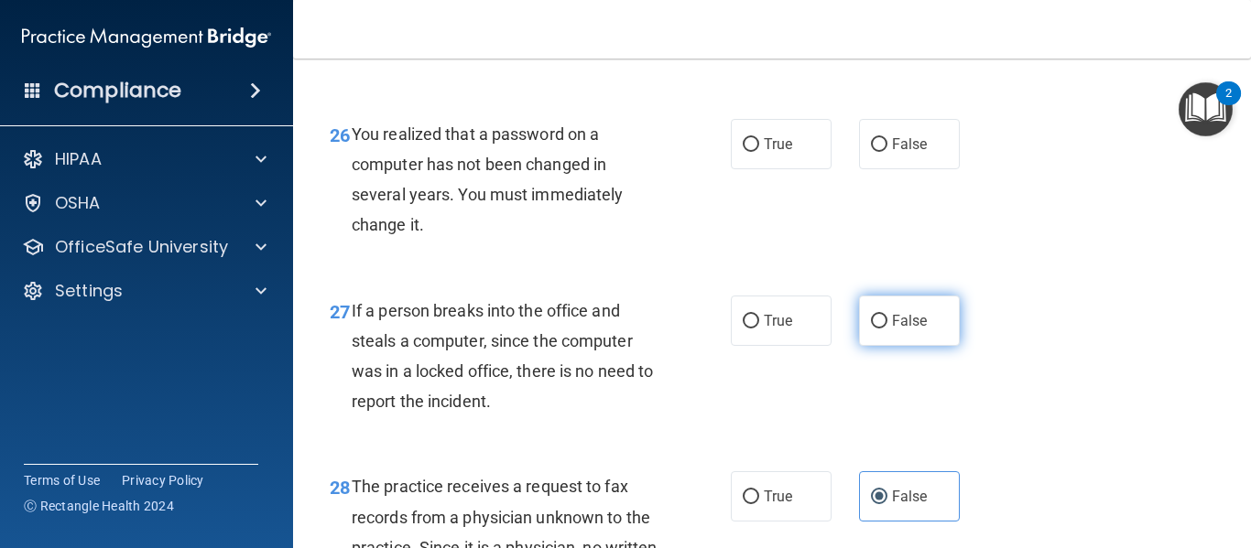
click at [915, 330] on span "False" at bounding box center [910, 320] width 36 height 17
click at [887, 329] on input "False" at bounding box center [879, 322] width 16 height 14
radio input "true"
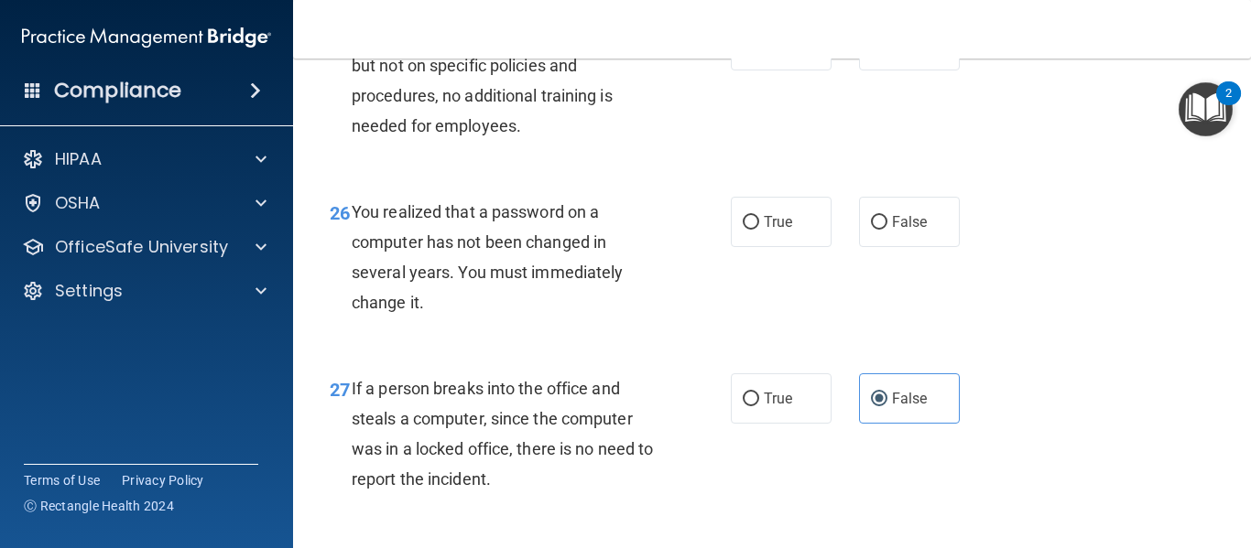
scroll to position [4368, 0]
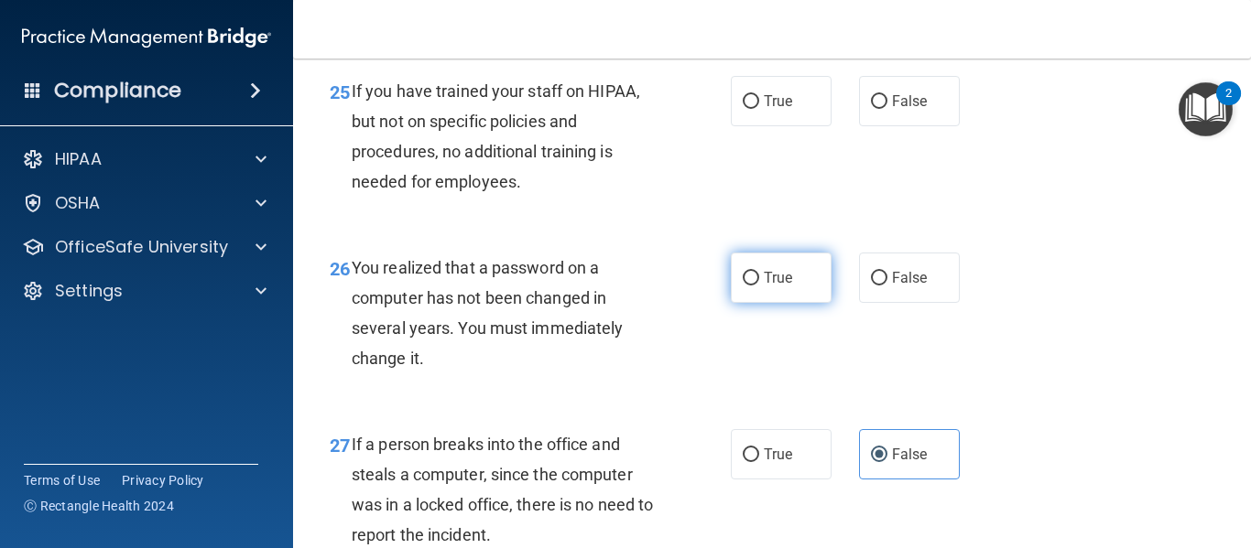
click at [750, 303] on label "True" at bounding box center [781, 278] width 101 height 50
click at [750, 286] on input "True" at bounding box center [751, 279] width 16 height 14
radio input "true"
click at [1237, 452] on main "- The HIPAA Quiz This quiz doesn’t expire until . Are you sure you want to take…" at bounding box center [772, 304] width 958 height 490
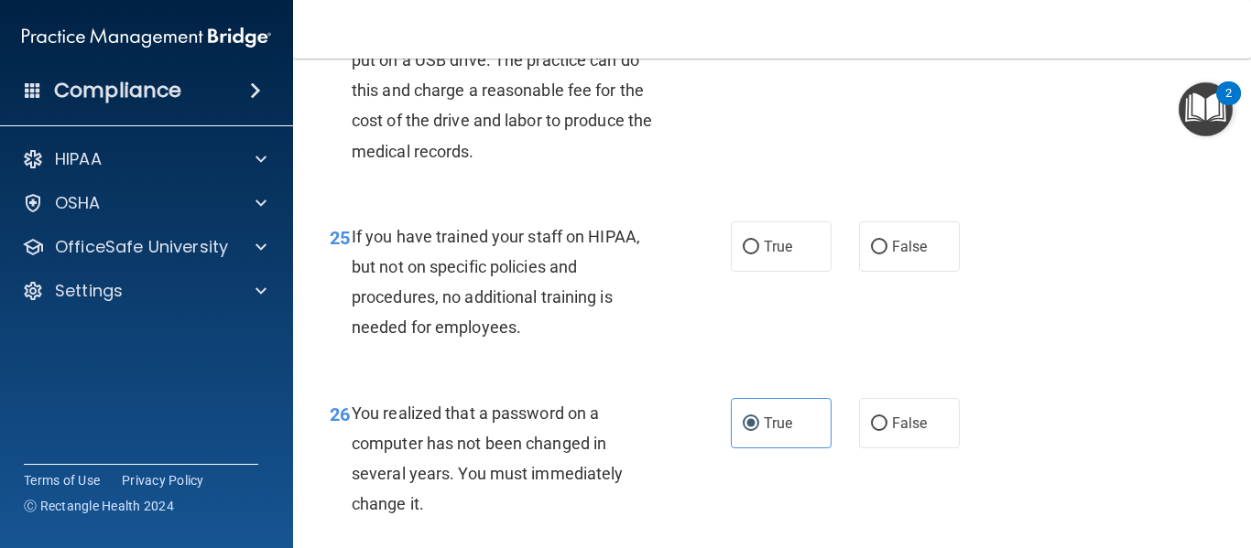
scroll to position [4178, 0]
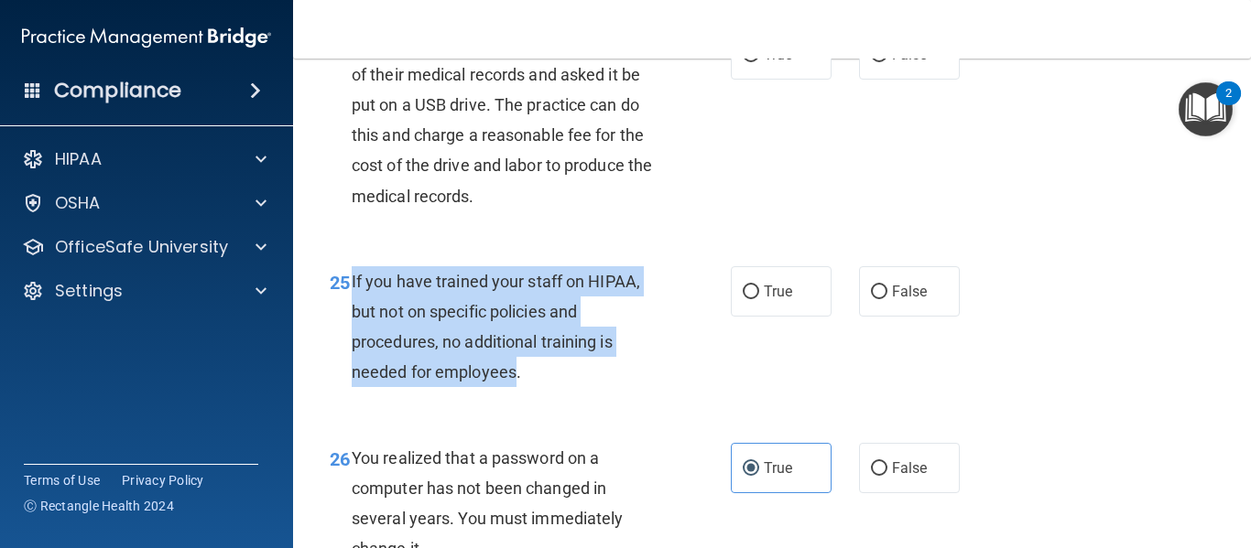
drag, startPoint x: 495, startPoint y: 432, endPoint x: 351, endPoint y: 347, distance: 167.9
click at [352, 347] on span "If you have trained your staff on HIPAA, but not on specific policies and proce…" at bounding box center [496, 327] width 288 height 111
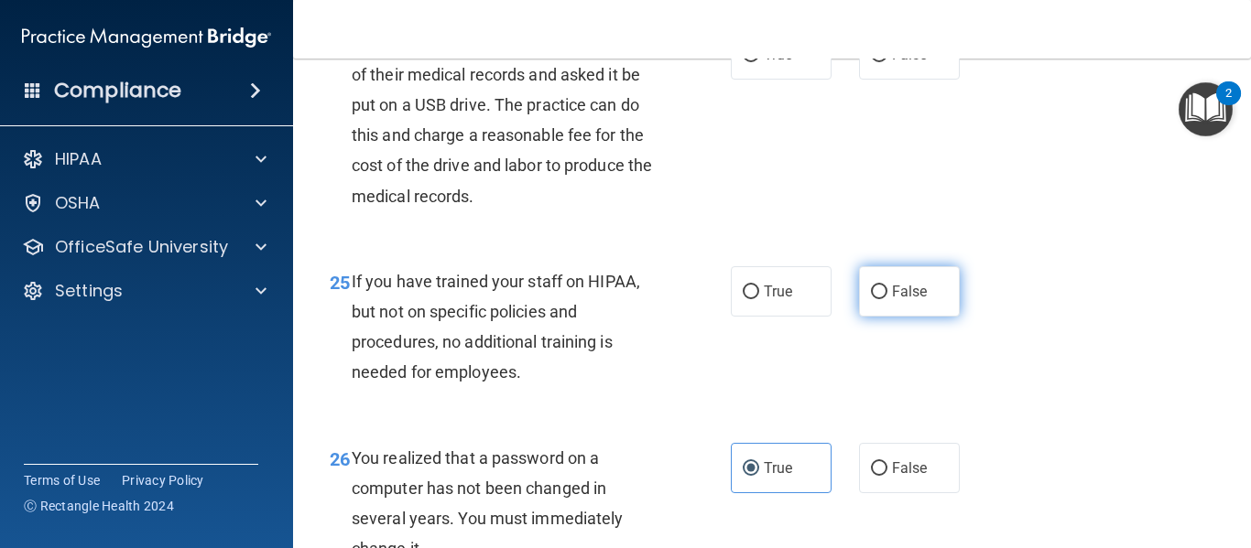
click at [861, 317] on label "False" at bounding box center [909, 291] width 101 height 50
click at [871, 299] on input "False" at bounding box center [879, 293] width 16 height 14
radio input "true"
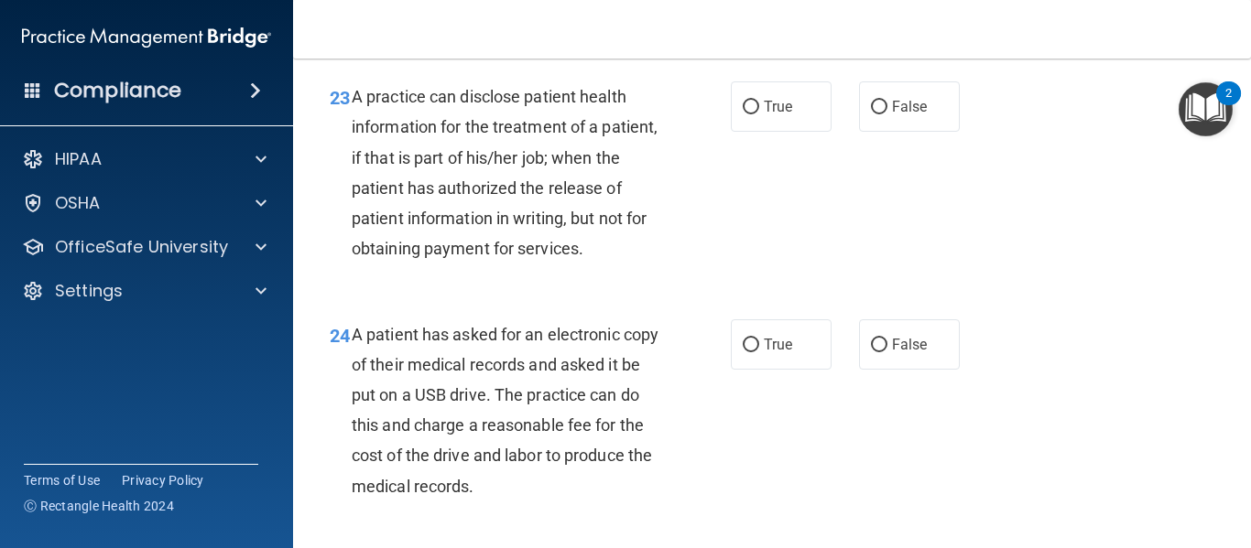
scroll to position [3943, 0]
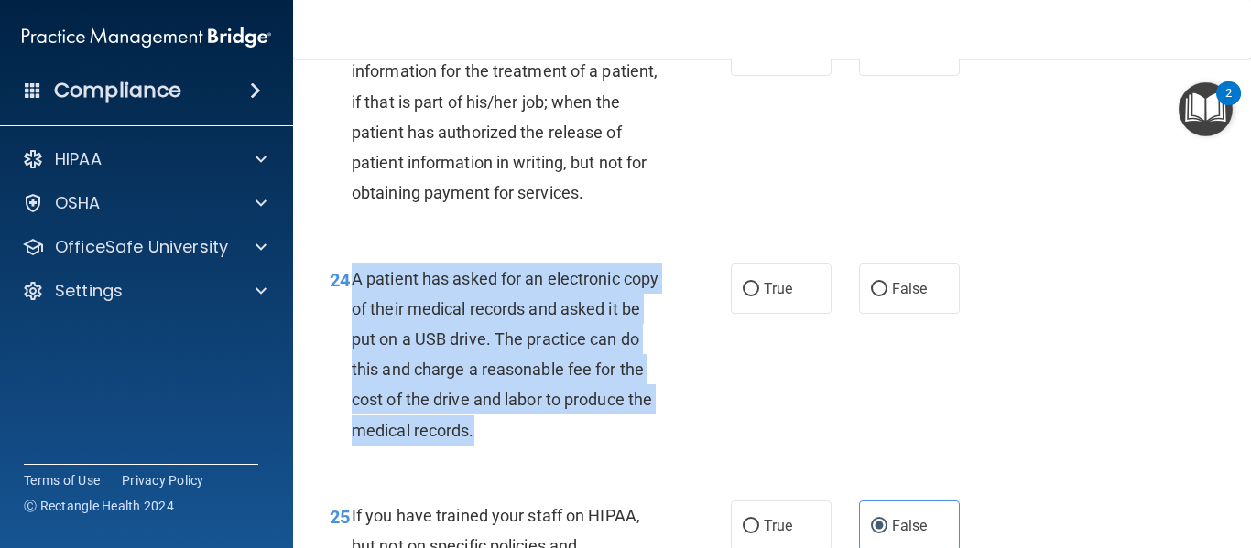
drag, startPoint x: 569, startPoint y: 494, endPoint x: 352, endPoint y: 337, distance: 268.1
click at [352, 337] on div "A patient has asked for an electronic copy of their medical records and asked i…" at bounding box center [512, 355] width 321 height 182
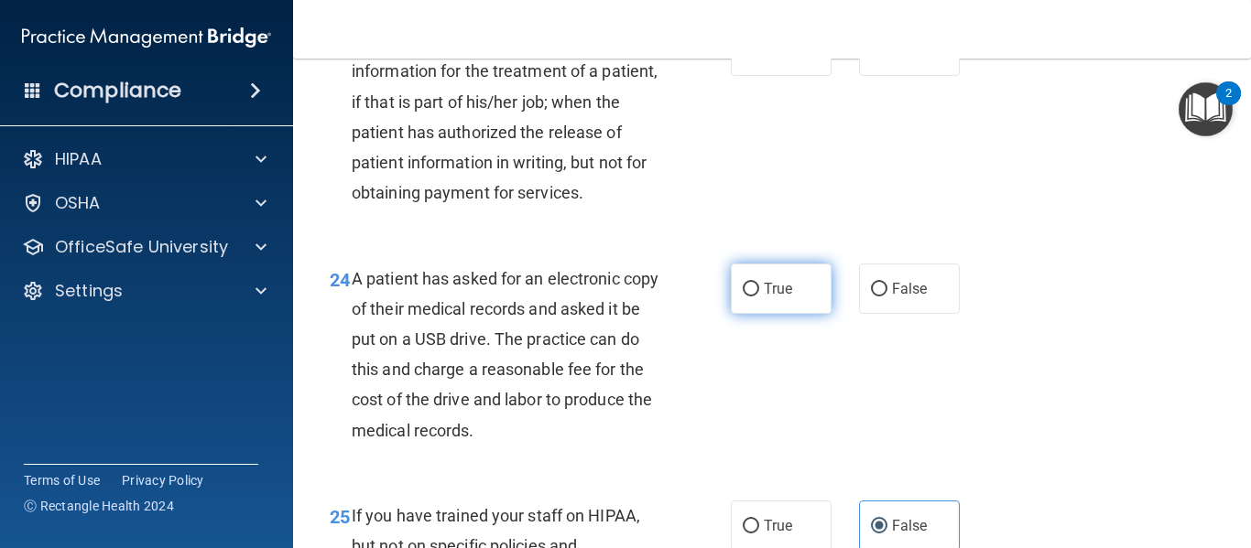
click at [797, 314] on label "True" at bounding box center [781, 289] width 101 height 50
click at [759, 297] on input "True" at bounding box center [751, 290] width 16 height 14
radio input "true"
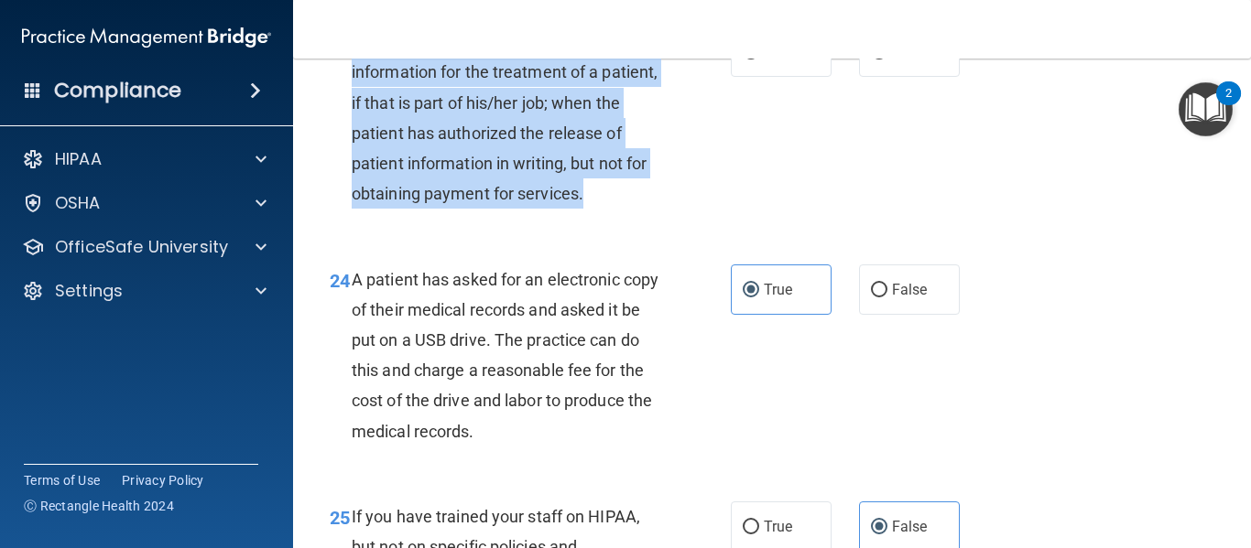
drag, startPoint x: 352, startPoint y: 64, endPoint x: 450, endPoint y: 244, distance: 205.2
click at [450, 209] on div "A practice can disclose patient health information for the treatment of a patie…" at bounding box center [512, 118] width 321 height 182
click at [495, 209] on div "A practice can disclose patient health information for the treatment of a patie…" at bounding box center [512, 118] width 321 height 182
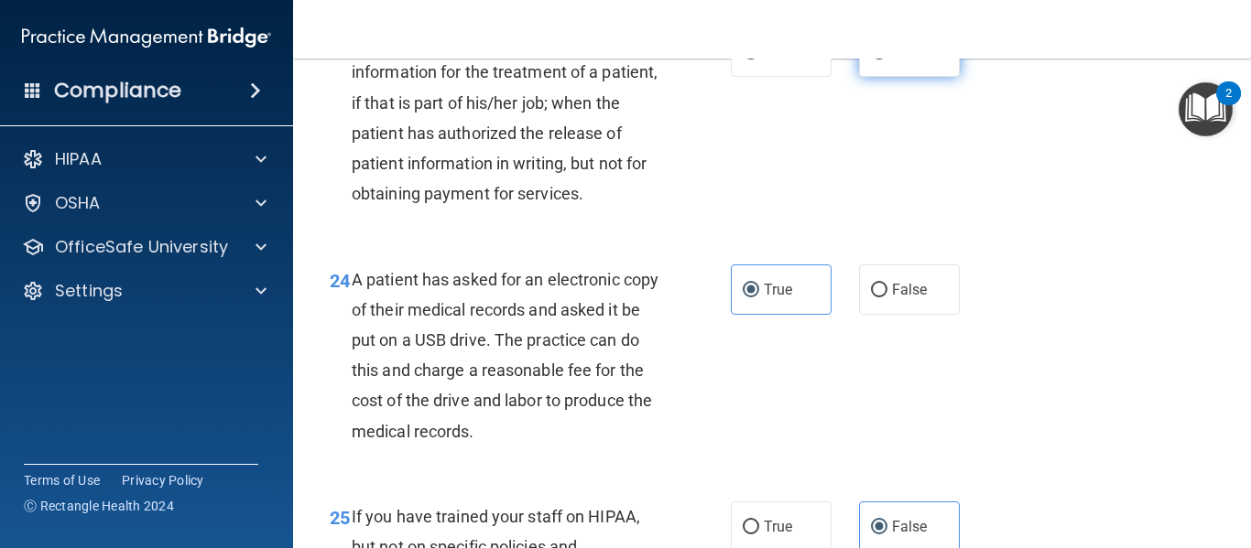
drag, startPoint x: 866, startPoint y: 94, endPoint x: 873, endPoint y: 110, distance: 16.8
click at [868, 77] on label "False" at bounding box center [909, 52] width 101 height 50
click at [871, 60] on input "False" at bounding box center [879, 53] width 16 height 14
radio input "true"
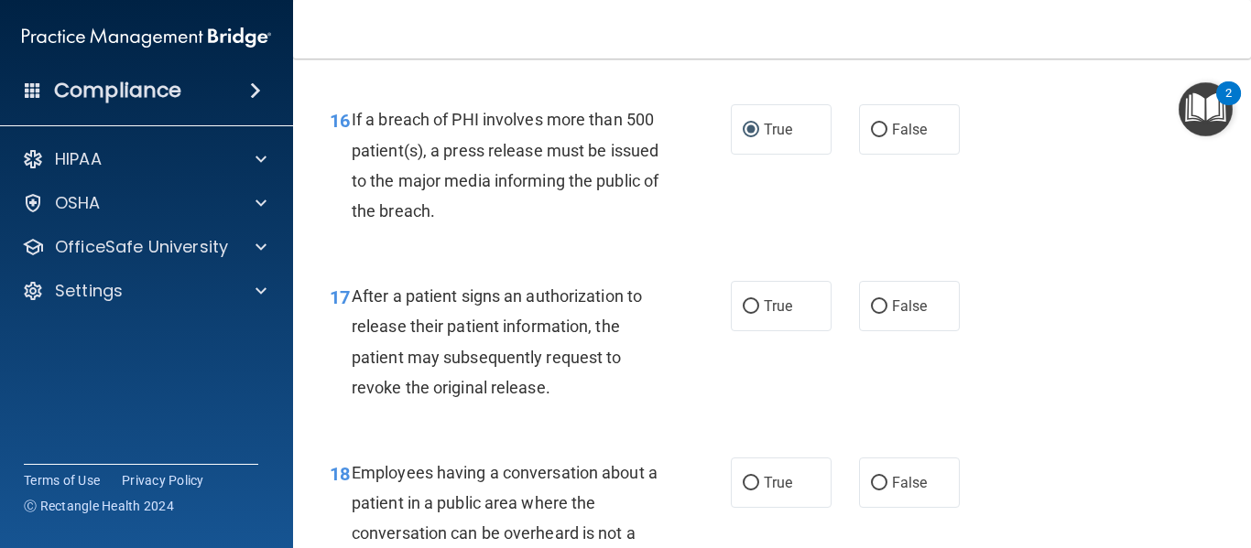
scroll to position [2693, 0]
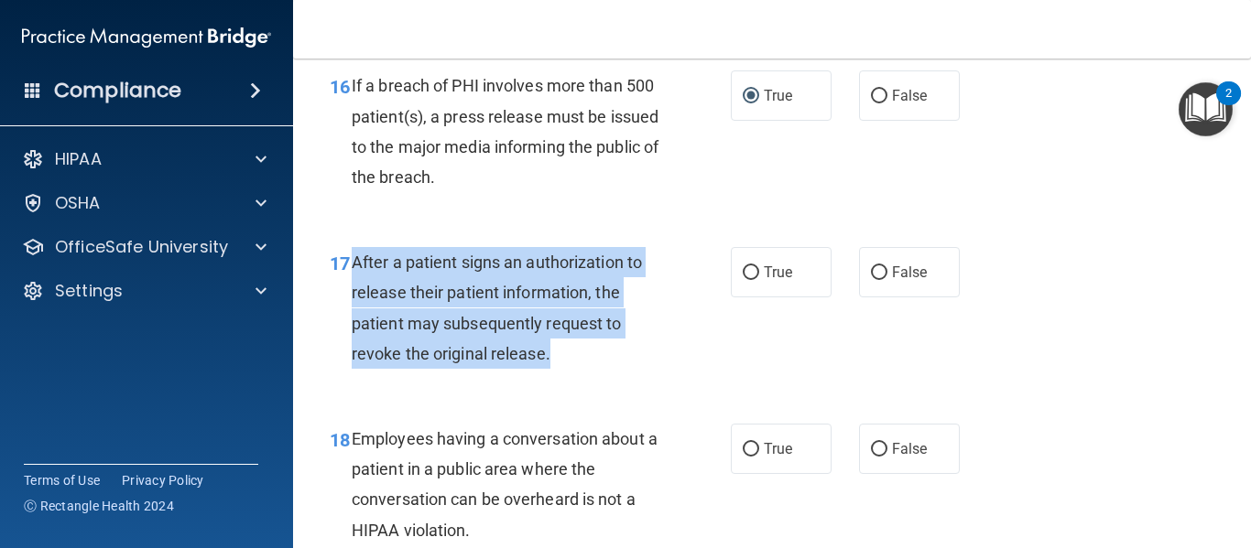
drag, startPoint x: 553, startPoint y: 352, endPoint x: 353, endPoint y: 256, distance: 221.5
click at [353, 256] on div "After a patient signs an authorization to release their patient information, th…" at bounding box center [512, 308] width 321 height 122
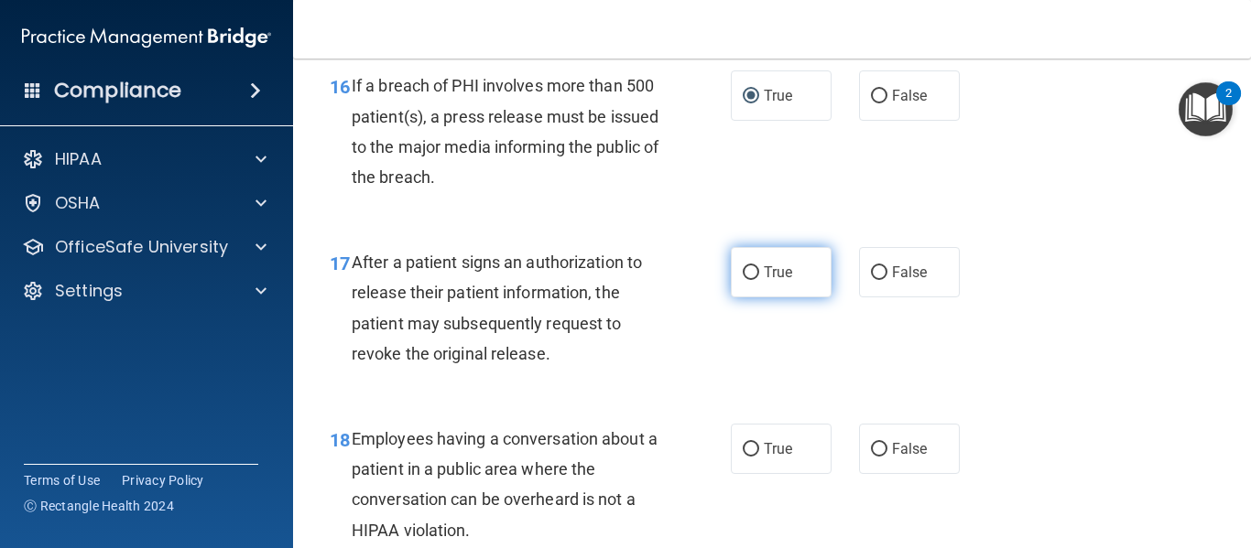
click at [796, 270] on label "True" at bounding box center [781, 272] width 101 height 50
click at [759, 270] on input "True" at bounding box center [751, 273] width 16 height 14
radio input "true"
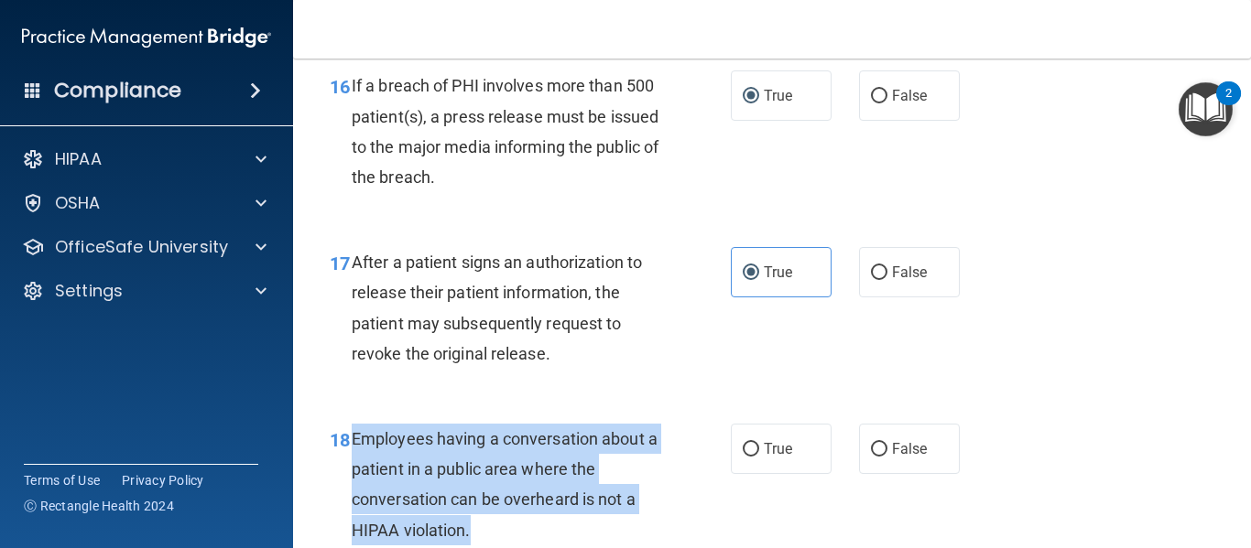
drag, startPoint x: 496, startPoint y: 533, endPoint x: 354, endPoint y: 442, distance: 168.4
click at [353, 442] on div "Employees having a conversation about a patient in a public area where the conv…" at bounding box center [512, 485] width 321 height 122
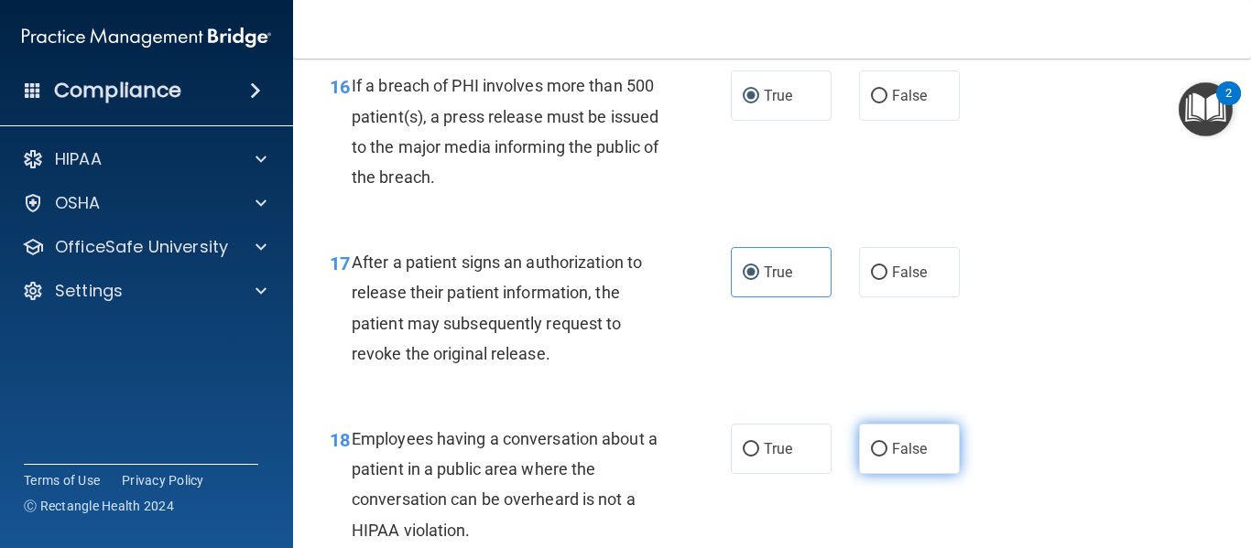
click at [860, 445] on label "False" at bounding box center [909, 449] width 101 height 50
click at [871, 445] on input "False" at bounding box center [879, 450] width 16 height 14
radio input "true"
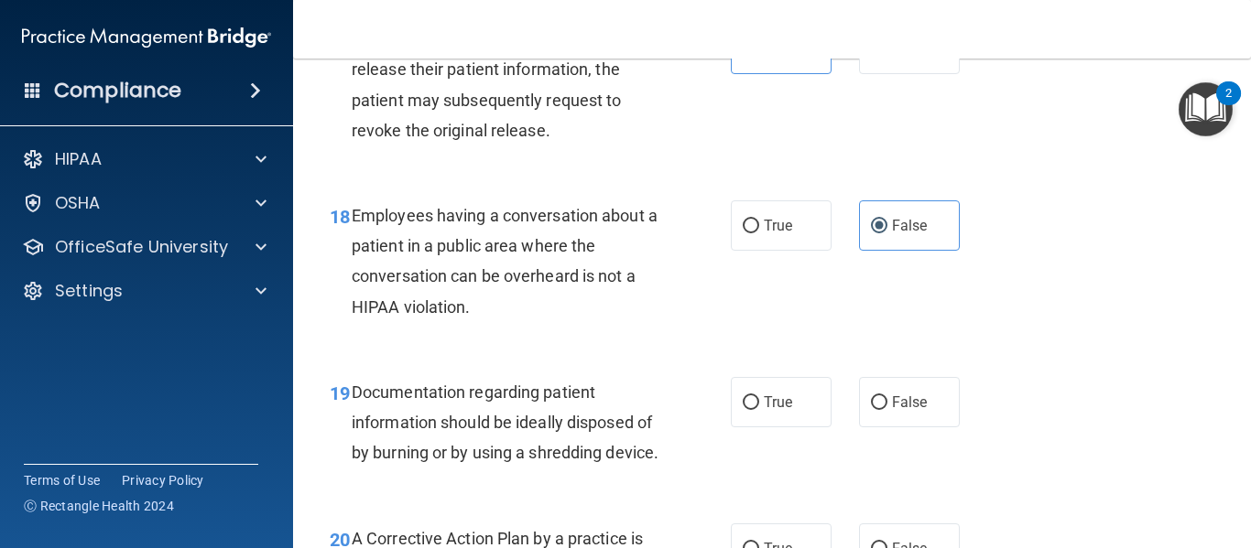
scroll to position [3150, 0]
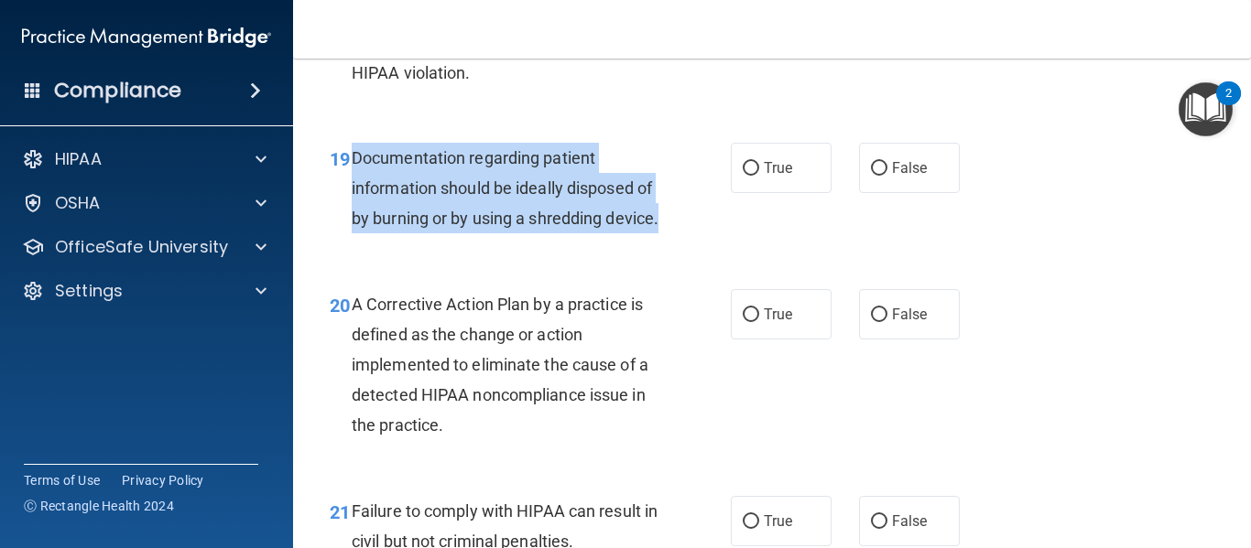
drag, startPoint x: 425, startPoint y: 257, endPoint x: 352, endPoint y: 168, distance: 115.2
click at [352, 168] on div "Documentation regarding patient information should be ideally disposed of by bu…" at bounding box center [512, 189] width 321 height 92
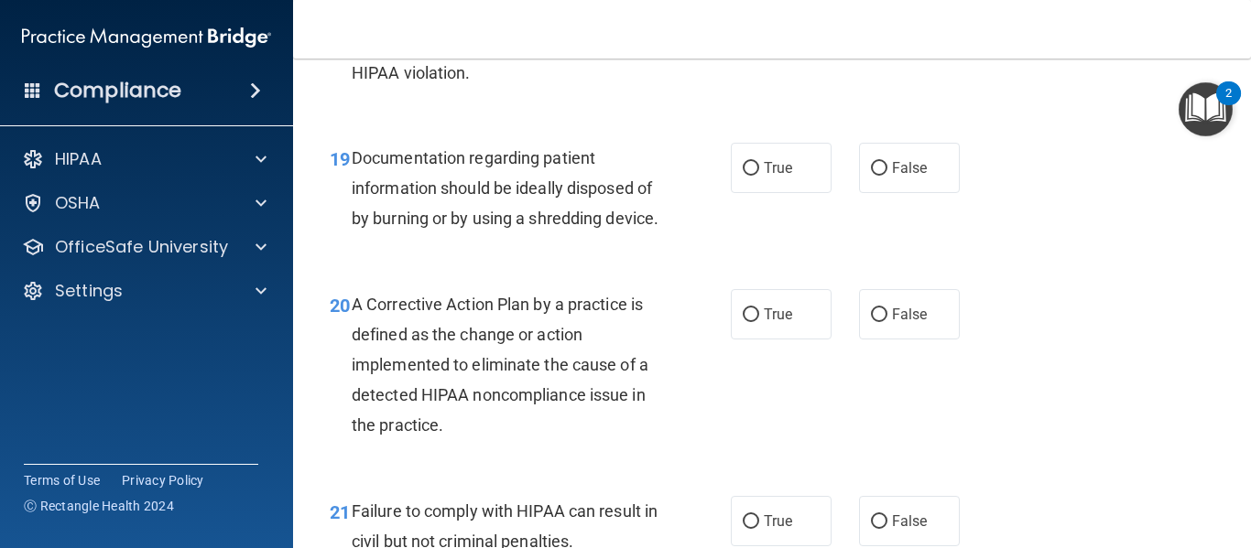
click at [319, 198] on div "19 Documentation regarding patient information should be ideally disposed of by…" at bounding box center [530, 193] width 456 height 101
drag, startPoint x: 752, startPoint y: 174, endPoint x: 715, endPoint y: 271, distance: 103.7
click at [753, 174] on label "True" at bounding box center [781, 168] width 101 height 50
click at [753, 174] on input "True" at bounding box center [751, 169] width 16 height 14
radio input "true"
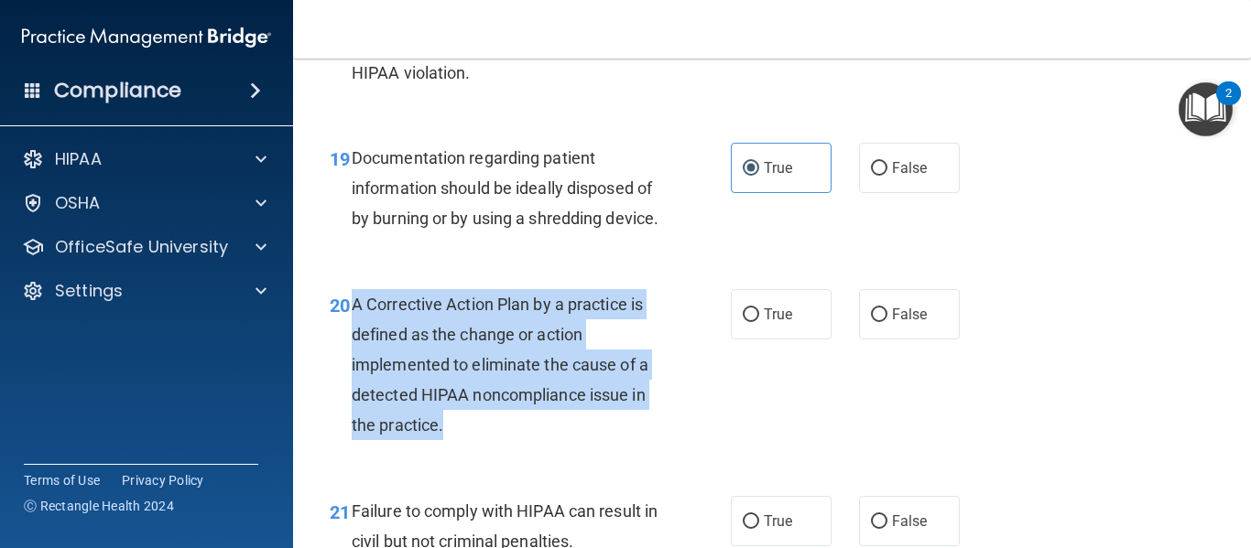
drag, startPoint x: 465, startPoint y: 458, endPoint x: 363, endPoint y: 336, distance: 158.6
click at [352, 331] on div "A Corrective Action Plan by a practice is defined as the change or action imple…" at bounding box center [512, 365] width 321 height 152
click at [310, 423] on div "20 A Corrective Action Plan by a practice is defined as the change or action im…" at bounding box center [530, 369] width 456 height 161
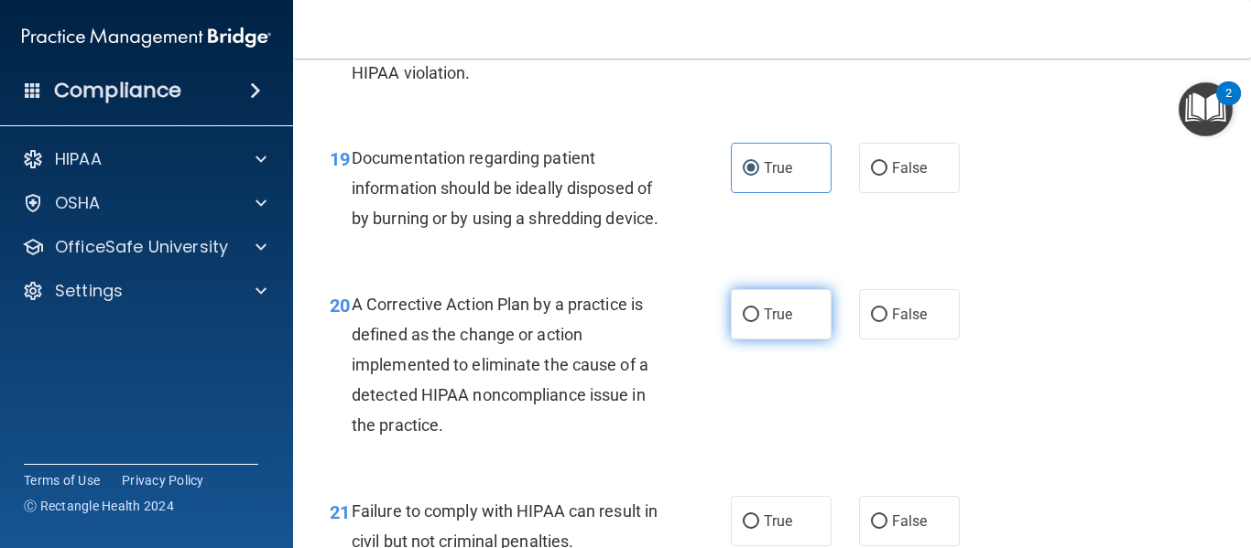
click at [790, 334] on label "True" at bounding box center [781, 314] width 101 height 50
click at [759, 322] on input "True" at bounding box center [751, 316] width 16 height 14
radio input "true"
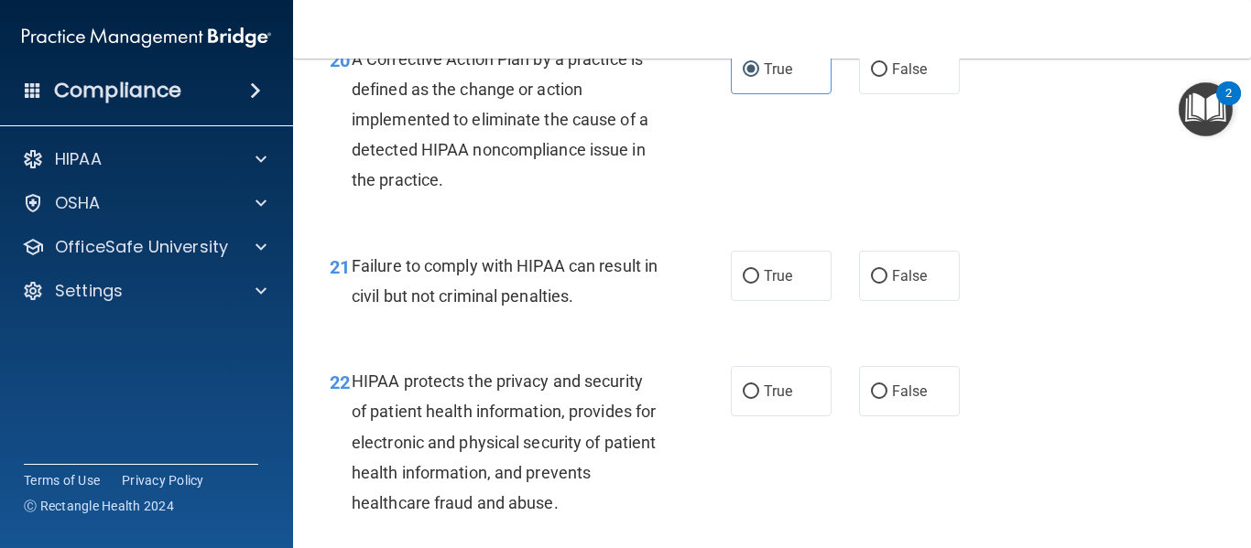
scroll to position [3507, 0]
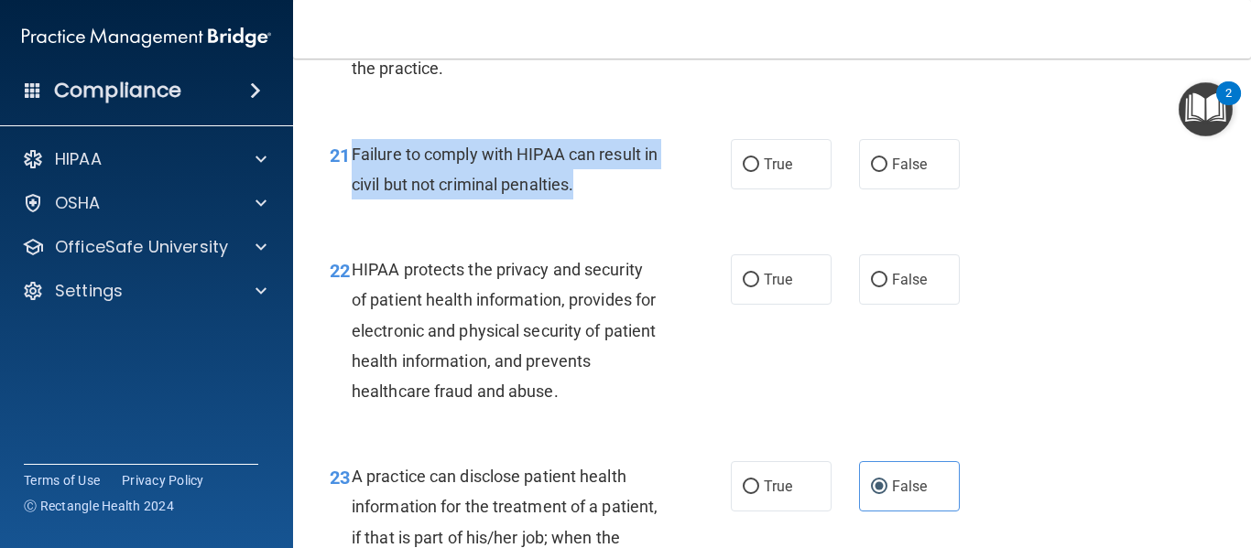
drag, startPoint x: 594, startPoint y: 223, endPoint x: 346, endPoint y: 183, distance: 251.4
click at [346, 183] on div "21 Failure to comply with HIPAA can result in civil but not criminal penalties." at bounding box center [530, 174] width 456 height 70
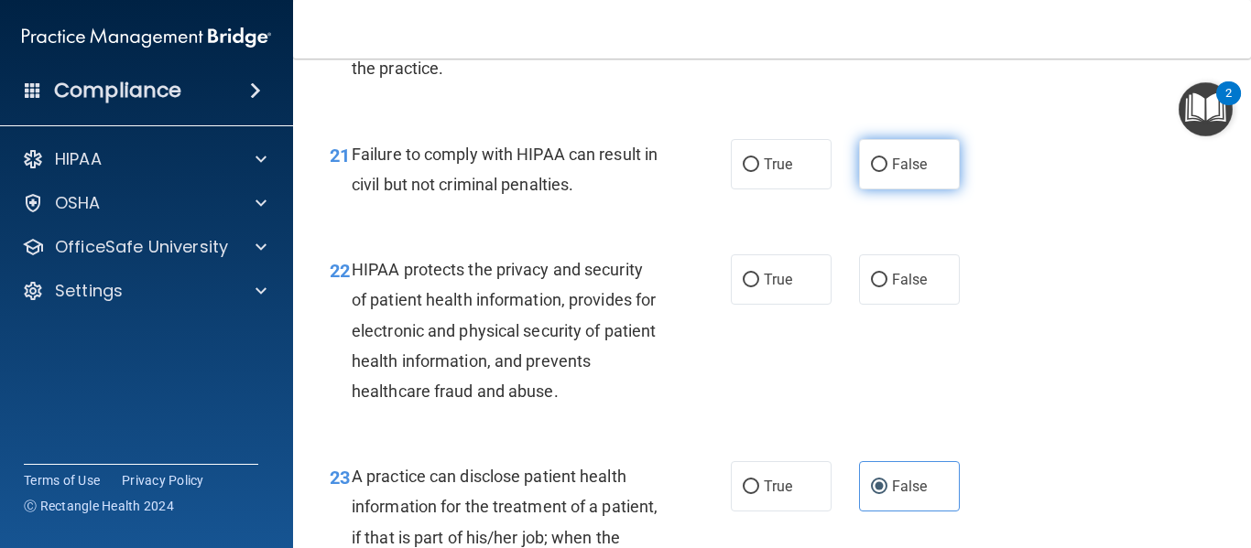
click at [862, 190] on label "False" at bounding box center [909, 164] width 101 height 50
click at [871, 172] on input "False" at bounding box center [879, 165] width 16 height 14
radio input "true"
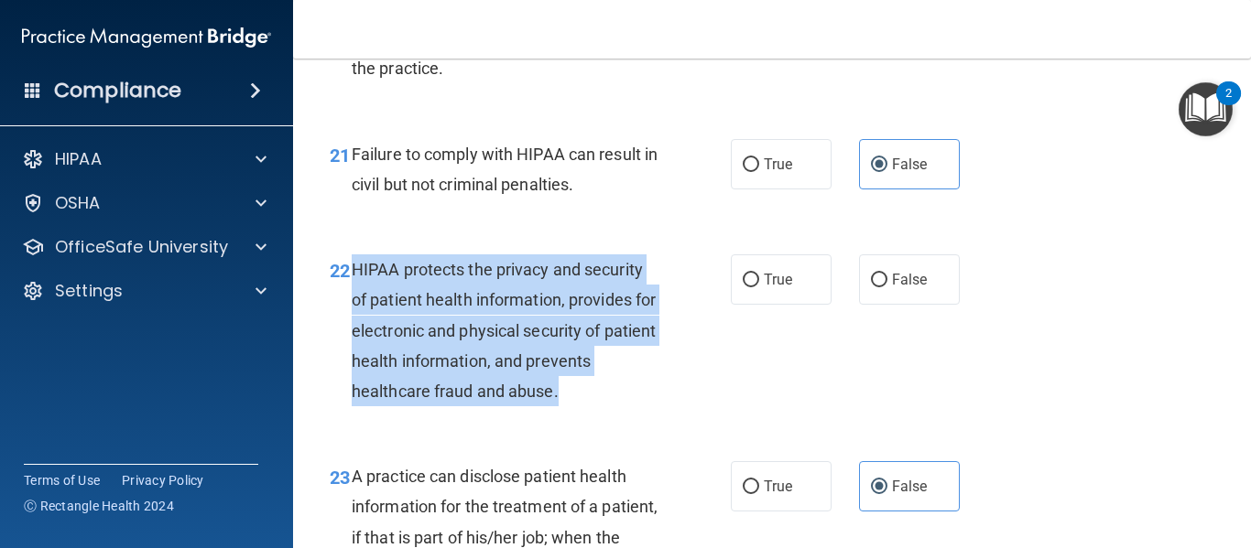
drag, startPoint x: 581, startPoint y: 429, endPoint x: 352, endPoint y: 295, distance: 265.5
click at [352, 295] on div "HIPAA protects the privacy and security of patient health information, provides…" at bounding box center [512, 331] width 321 height 152
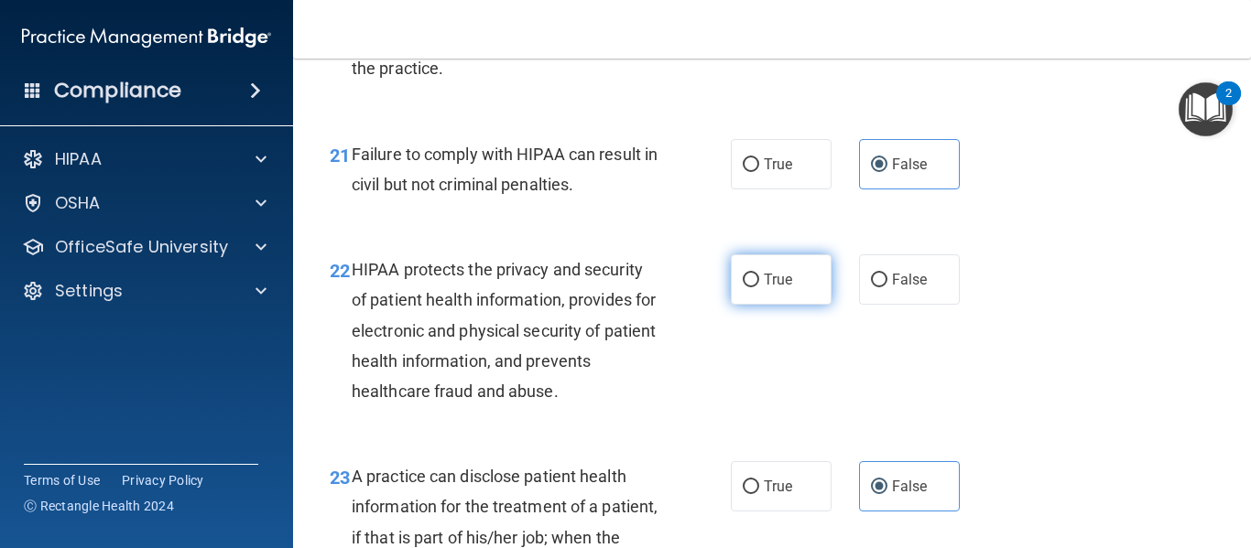
click at [772, 288] on span "True" at bounding box center [778, 279] width 28 height 17
click at [759, 287] on input "True" at bounding box center [751, 281] width 16 height 14
radio input "true"
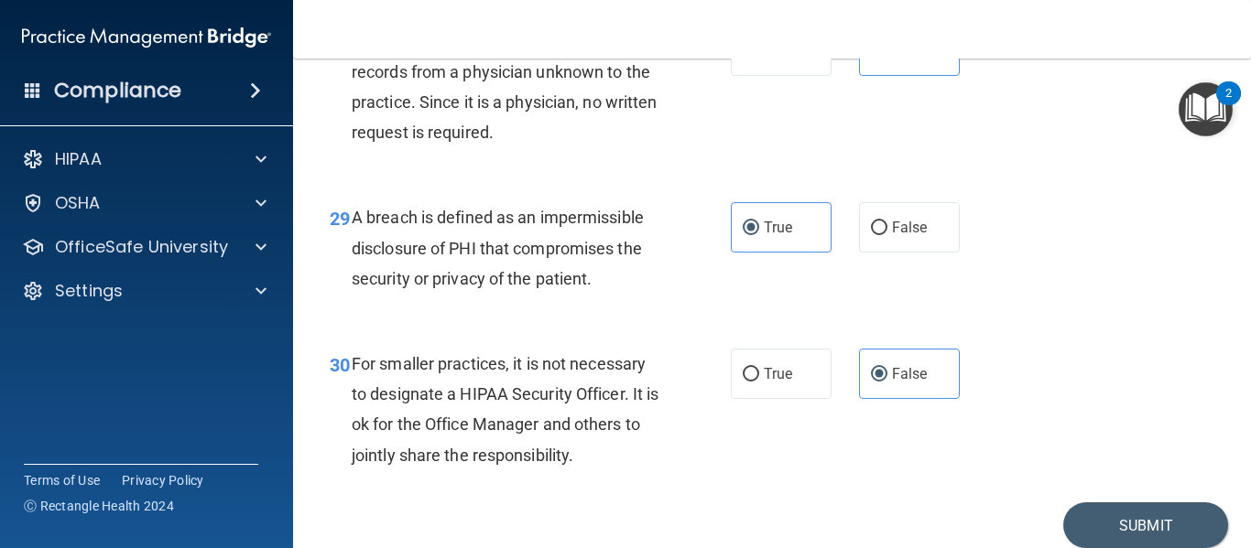
scroll to position [4992, 0]
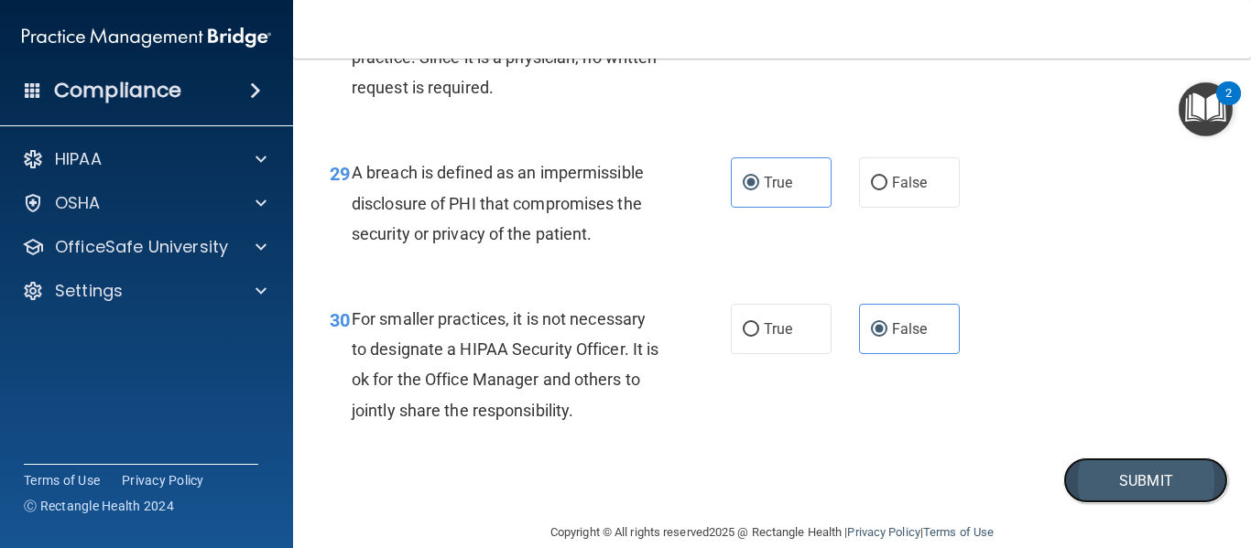
click at [1077, 504] on button "Submit" at bounding box center [1145, 481] width 165 height 47
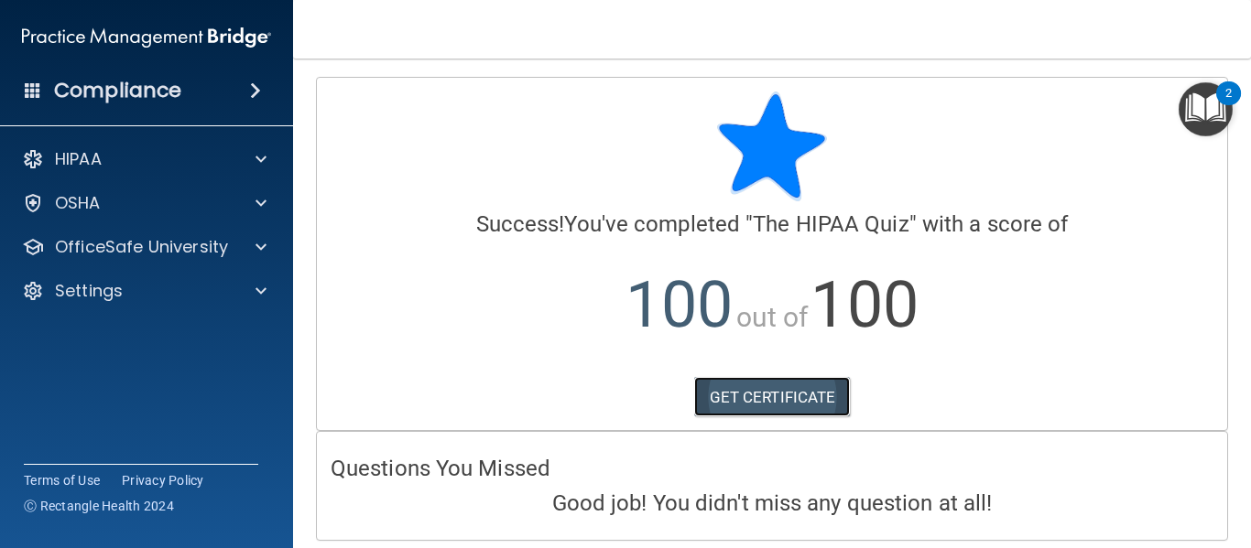
click at [737, 403] on link "GET CERTIFICATE" at bounding box center [772, 397] width 157 height 40
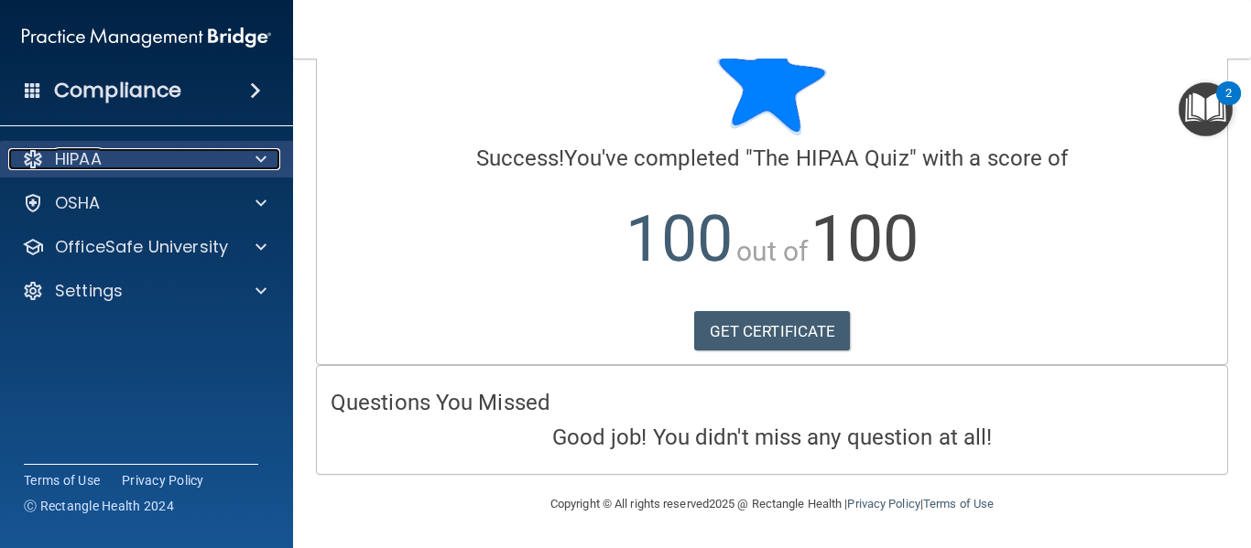
click at [193, 153] on div "HIPAA" at bounding box center [121, 159] width 227 height 22
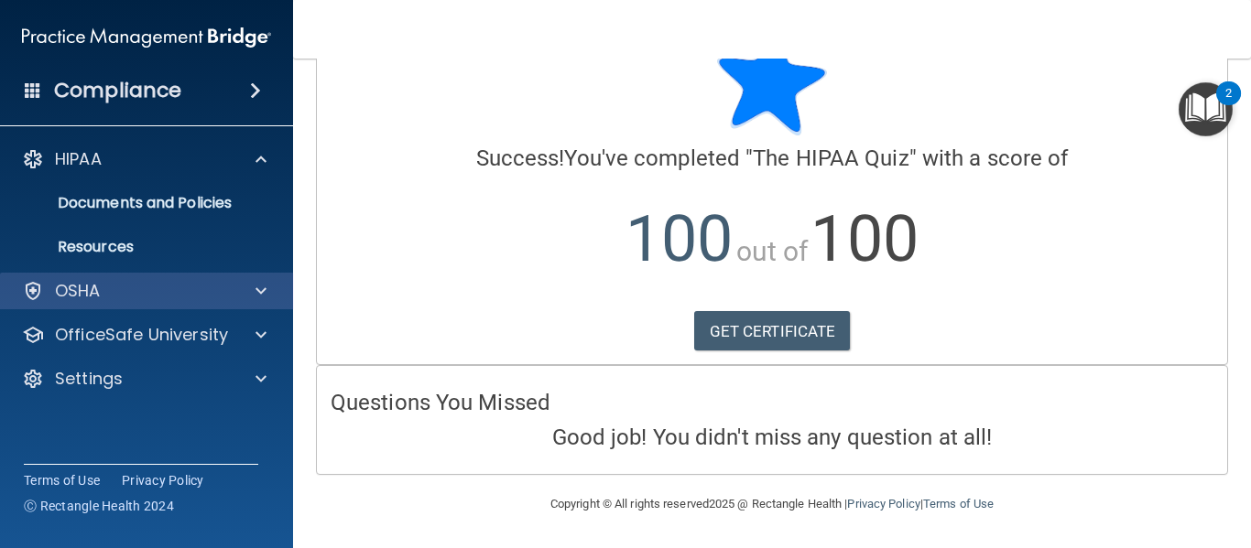
click at [121, 309] on div "OSHA" at bounding box center [147, 291] width 294 height 37
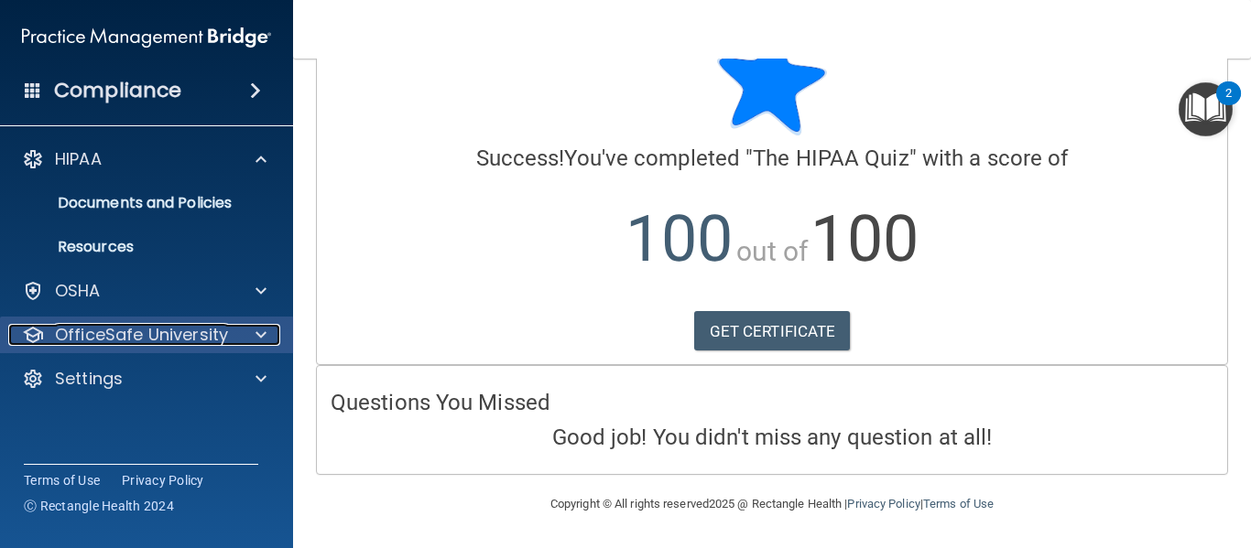
click at [127, 341] on p "OfficeSafe University" at bounding box center [141, 335] width 173 height 22
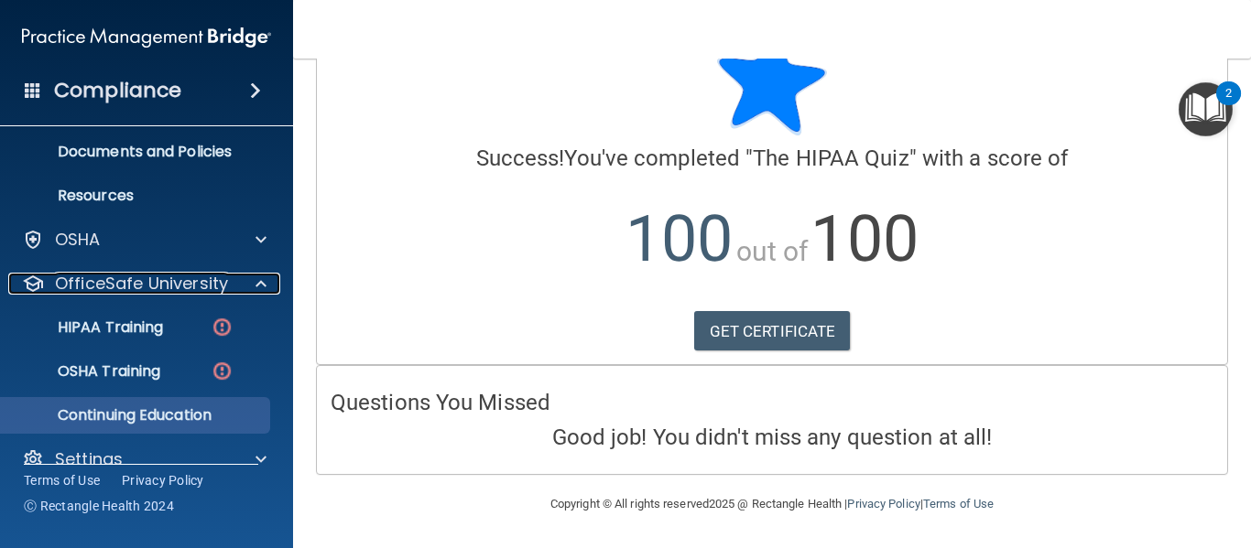
scroll to position [80, 0]
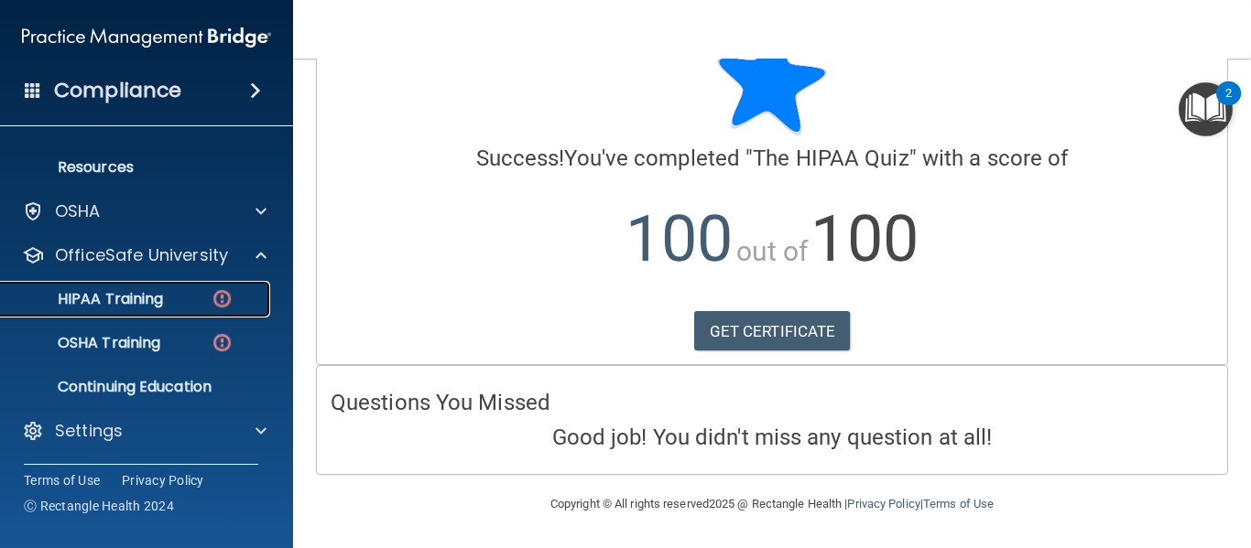
click at [118, 298] on p "HIPAA Training" at bounding box center [87, 299] width 151 height 18
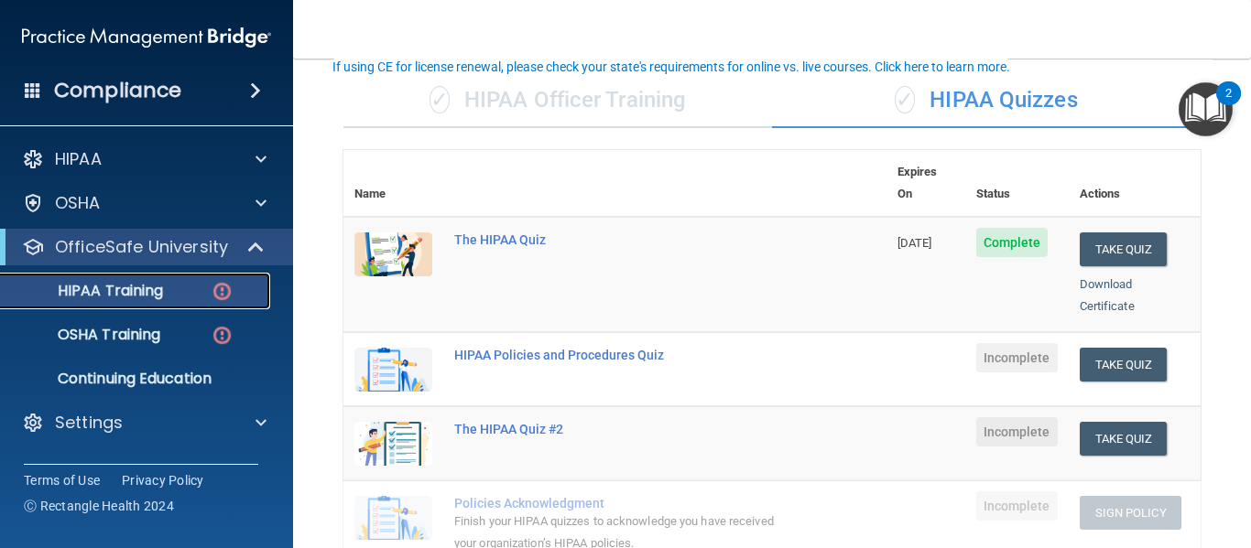
scroll to position [120, 0]
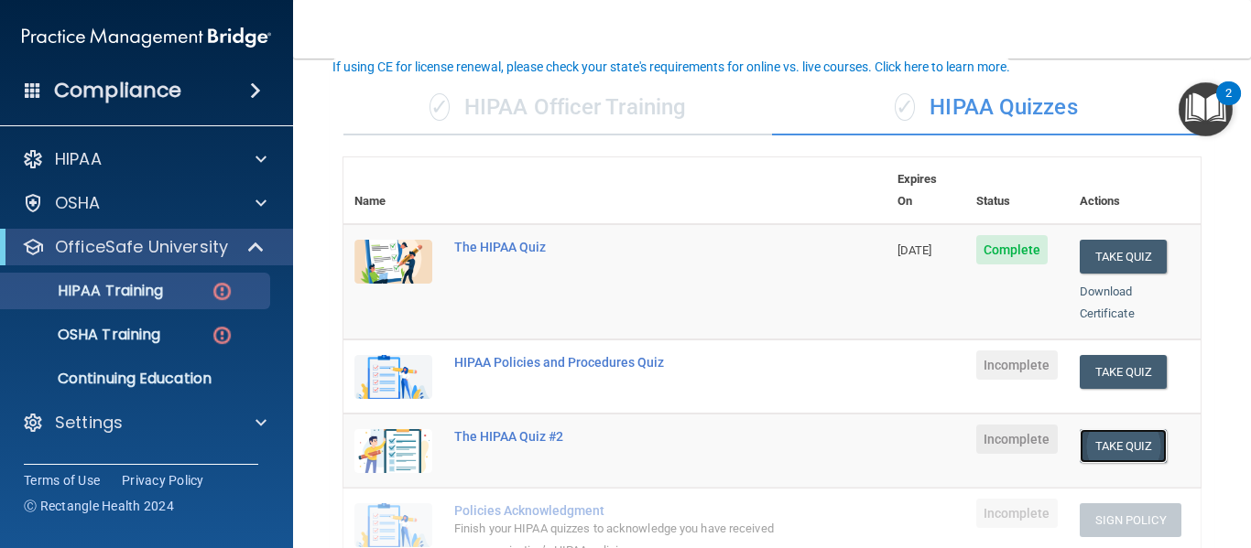
click at [1080, 429] on button "Take Quiz" at bounding box center [1123, 446] width 88 height 34
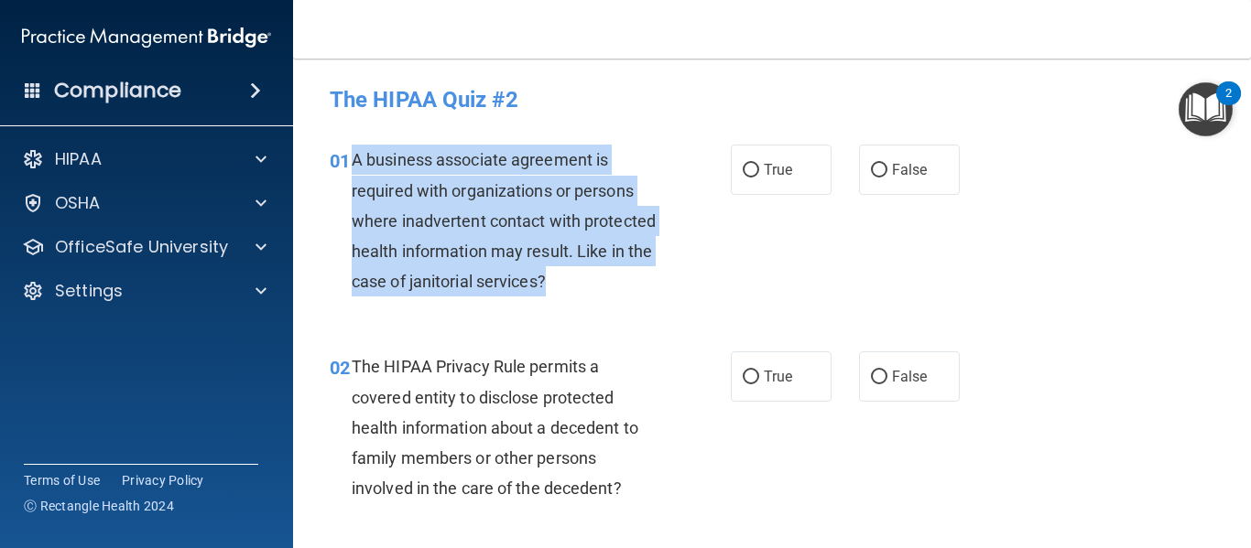
drag, startPoint x: 352, startPoint y: 154, endPoint x: 632, endPoint y: 275, distance: 305.1
click at [640, 278] on div "A business associate agreement is required with organizations or persons where …" at bounding box center [512, 221] width 321 height 152
click at [873, 164] on input "False" at bounding box center [879, 171] width 16 height 14
radio input "true"
click at [707, 274] on div "01 A business associate agreement is required with organizations or persons whe…" at bounding box center [530, 225] width 456 height 161
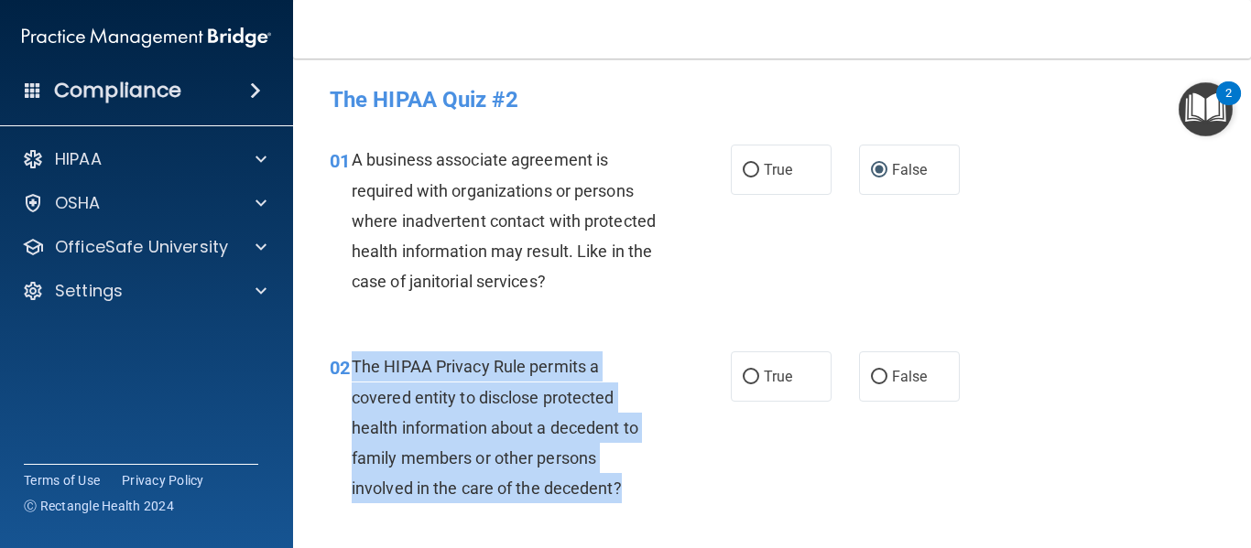
drag, startPoint x: 629, startPoint y: 486, endPoint x: 353, endPoint y: 372, distance: 298.4
click at [353, 372] on div "The HIPAA Privacy Rule permits a covered entity to disclose protected health in…" at bounding box center [512, 428] width 321 height 152
click at [743, 371] on input "True" at bounding box center [751, 378] width 16 height 14
radio input "true"
drag, startPoint x: 668, startPoint y: 419, endPoint x: 736, endPoint y: 423, distance: 67.8
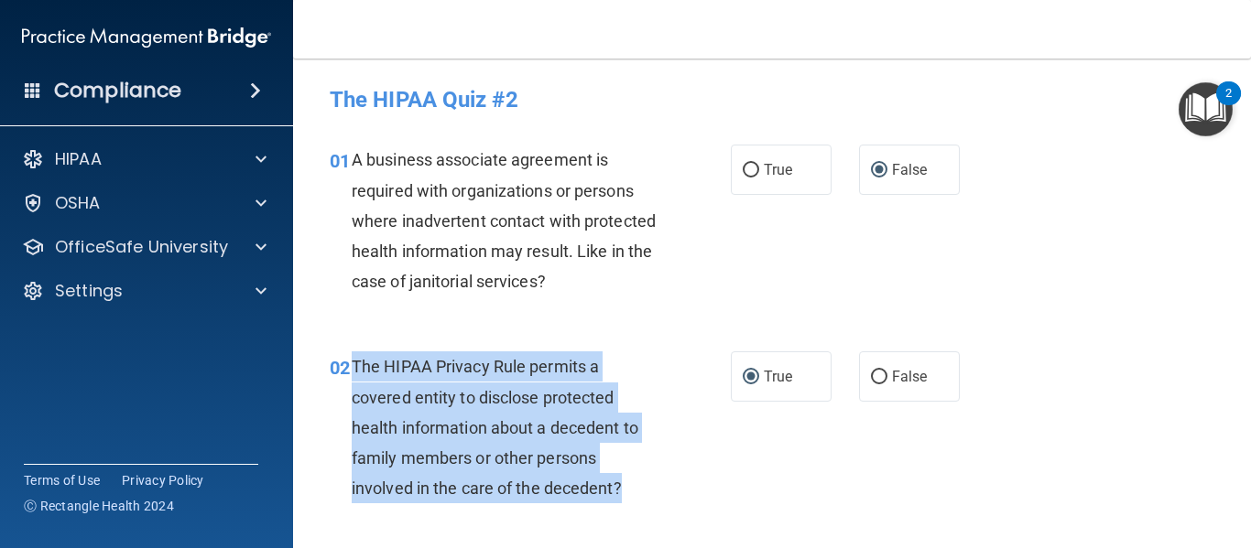
click at [669, 421] on div "02 The HIPAA Privacy Rule permits a covered entity to disclose protected health…" at bounding box center [530, 432] width 456 height 161
click at [642, 385] on div "The HIPAA Privacy Rule permits a covered entity to disclose protected health in…" at bounding box center [512, 428] width 321 height 152
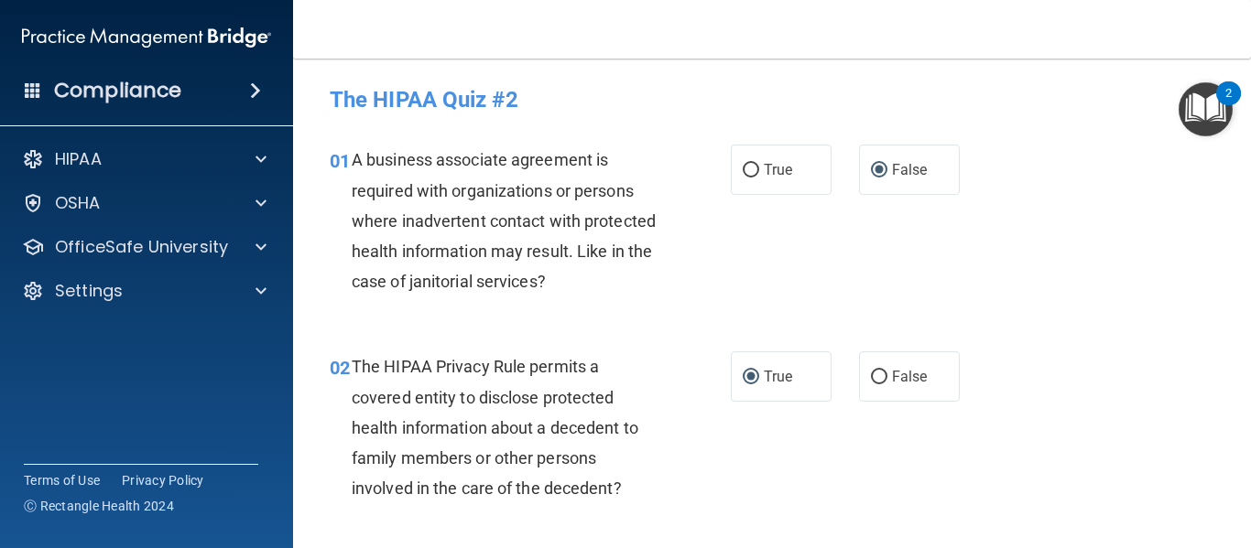
click at [572, 362] on span "The HIPAA Privacy Rule permits a covered entity to disclose protected health in…" at bounding box center [495, 427] width 287 height 141
drag, startPoint x: 569, startPoint y: 359, endPoint x: 591, endPoint y: 367, distance: 24.3
click at [591, 367] on span "The HIPAA Privacy Rule permits a covered entity to disclose protected health in…" at bounding box center [495, 427] width 287 height 141
drag, startPoint x: 352, startPoint y: 394, endPoint x: 537, endPoint y: 395, distance: 184.9
click at [537, 395] on div "02 The HIPAA Privacy Rule permits a covered entity to disclose protected health…" at bounding box center [530, 432] width 456 height 161
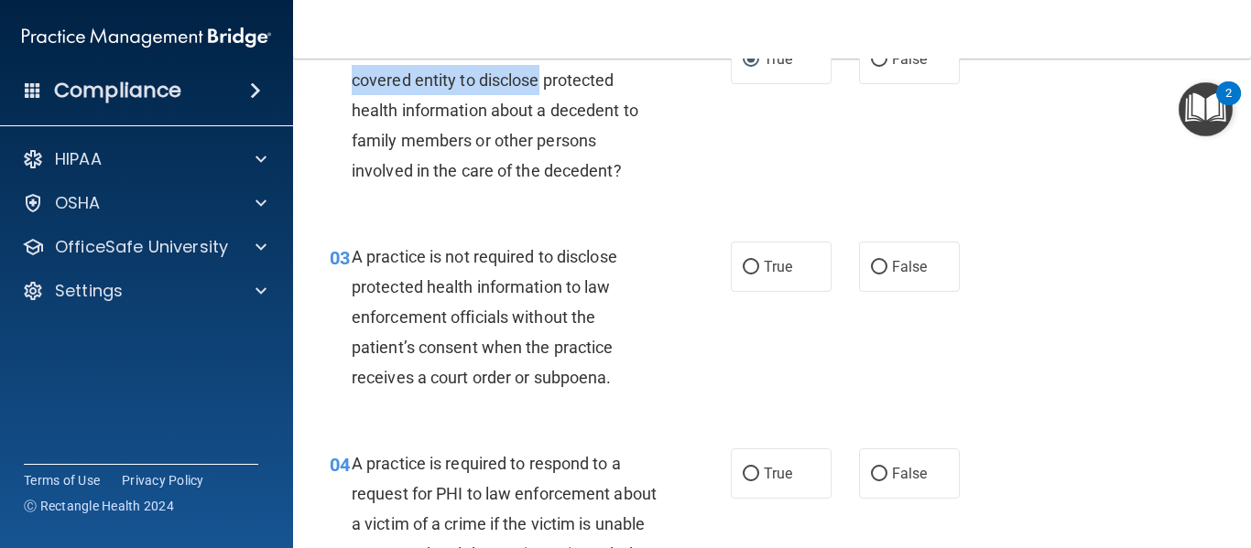
scroll to position [366, 0]
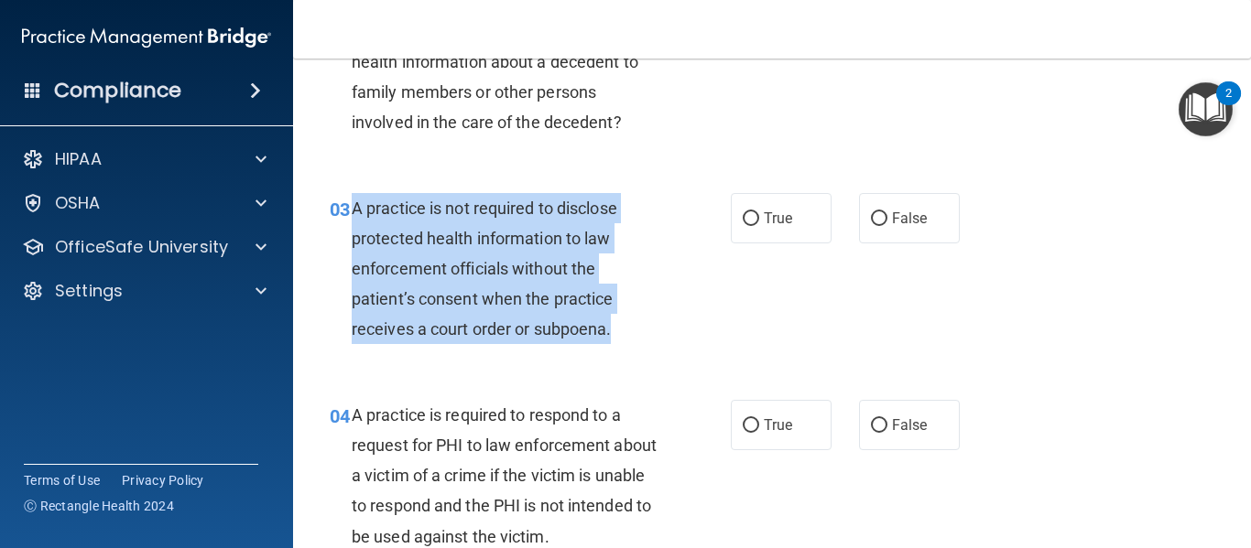
drag, startPoint x: 351, startPoint y: 202, endPoint x: 600, endPoint y: 334, distance: 281.8
click at [611, 336] on div "03 A practice is not required to disclose protected health information to law e…" at bounding box center [530, 273] width 456 height 161
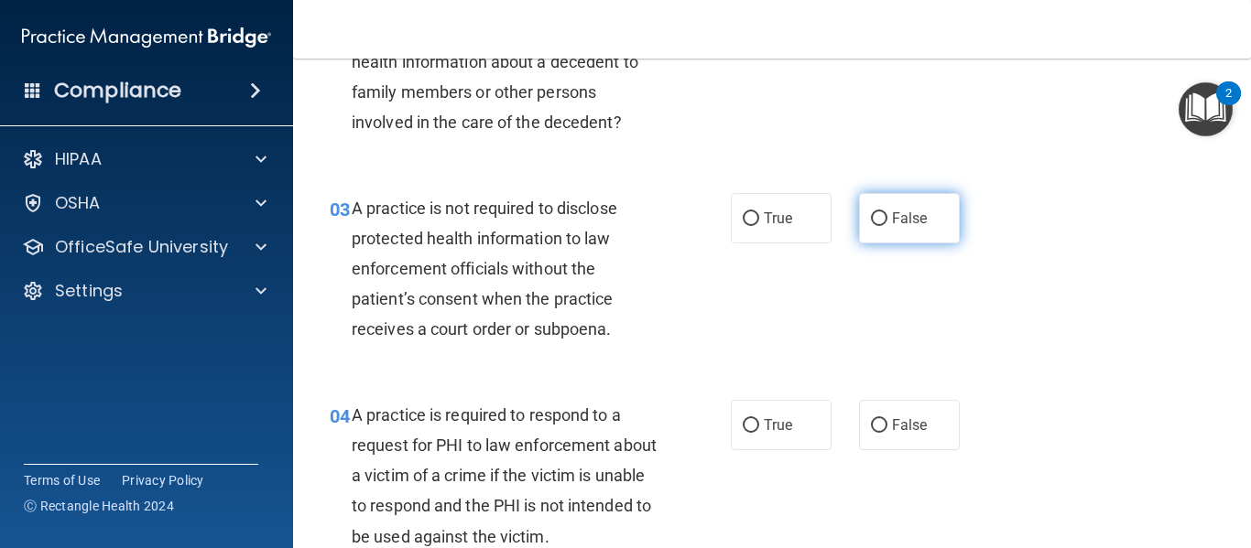
click at [859, 232] on label "False" at bounding box center [909, 218] width 101 height 50
click at [871, 226] on input "False" at bounding box center [879, 219] width 16 height 14
radio input "true"
click at [707, 294] on div "03 A practice is not required to disclose protected health information to law e…" at bounding box center [530, 273] width 456 height 161
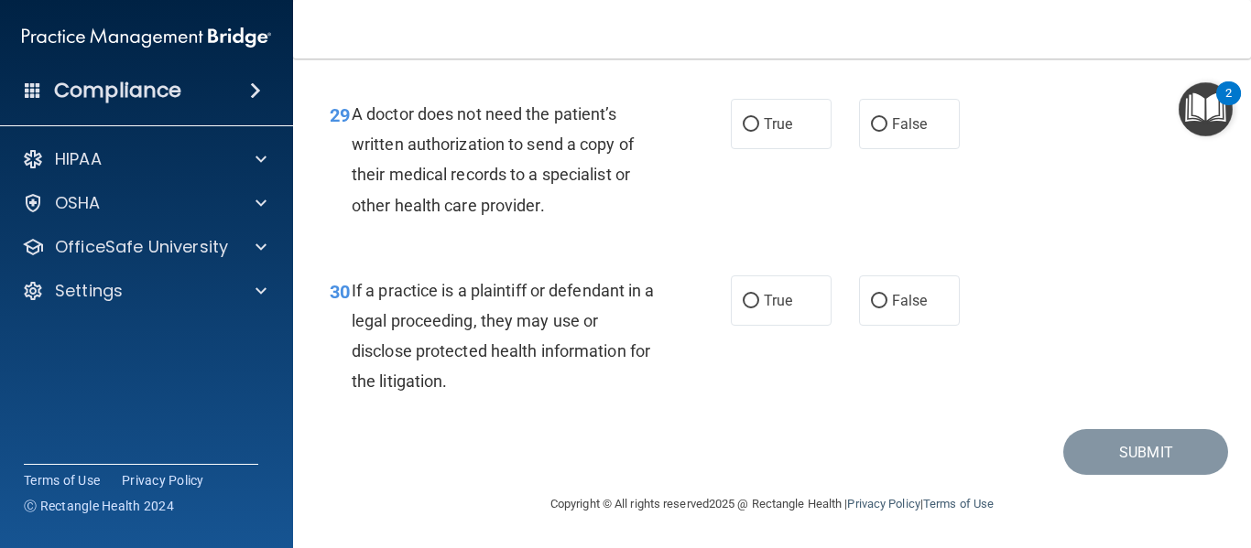
scroll to position [5021, 0]
click at [764, 286] on label "True" at bounding box center [781, 301] width 101 height 50
click at [759, 295] on input "True" at bounding box center [751, 302] width 16 height 14
radio input "true"
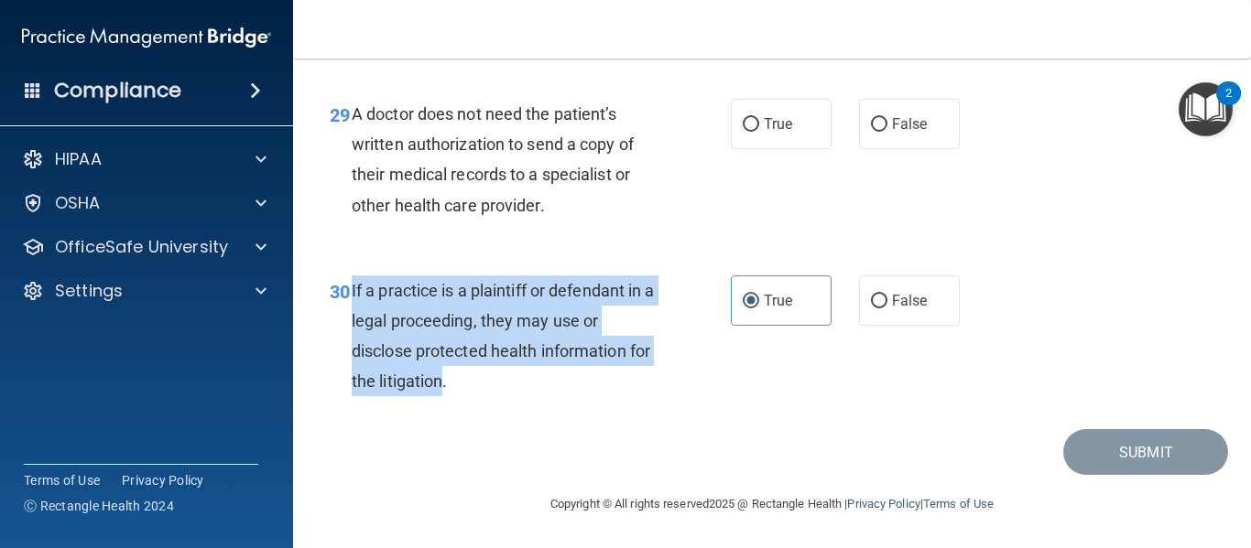
drag, startPoint x: 467, startPoint y: 390, endPoint x: 352, endPoint y: 285, distance: 155.5
click at [352, 284] on span "If a practice is a plaintiff or defendant in a legal proceeding, they may use o…" at bounding box center [503, 336] width 303 height 111
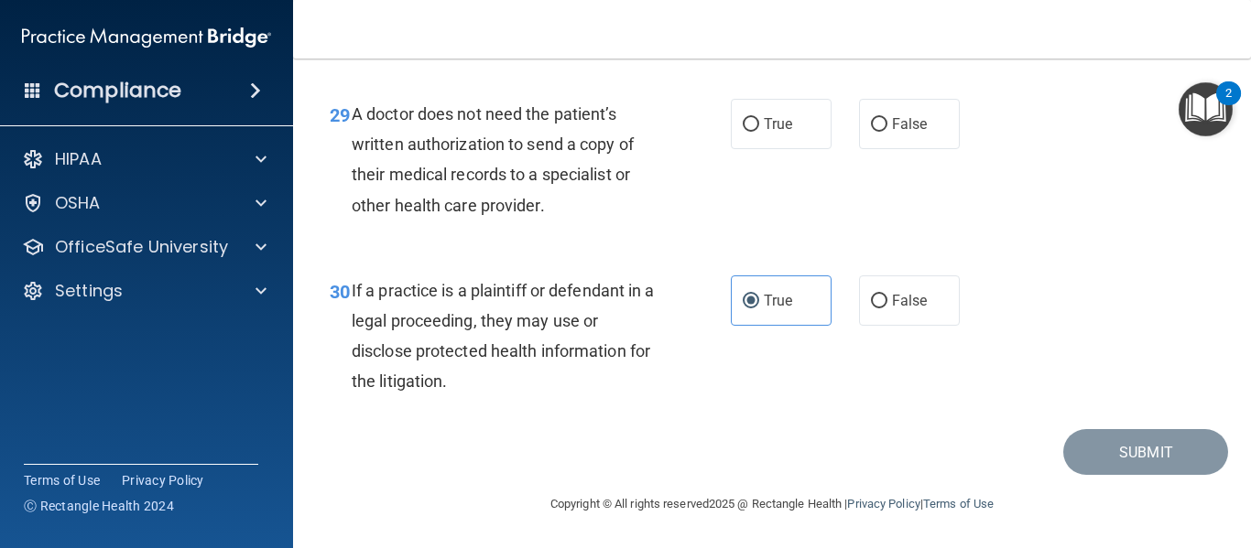
click at [429, 260] on div "30 If a practice is a plaintiff or defendant in a legal proceeding, they may us…" at bounding box center [772, 341] width 912 height 177
drag, startPoint x: 552, startPoint y: 219, endPoint x: 353, endPoint y: 112, distance: 225.7
click at [353, 112] on div "A doctor does not need the patient’s written authorization to send a copy of th…" at bounding box center [512, 160] width 321 height 122
click at [606, 211] on div "A doctor does not need the patient’s written authorization to send a copy of th…" at bounding box center [512, 160] width 321 height 122
click at [598, 216] on div "A doctor does not need the patient’s written authorization to send a copy of th…" at bounding box center [512, 160] width 321 height 122
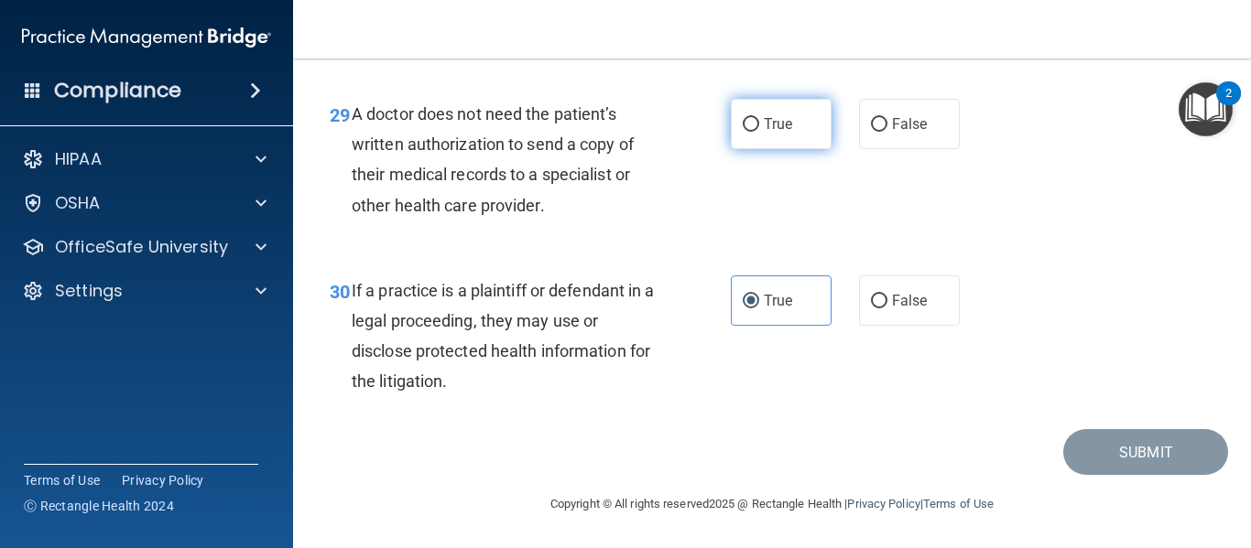
click at [747, 118] on input "True" at bounding box center [751, 125] width 16 height 14
radio input "true"
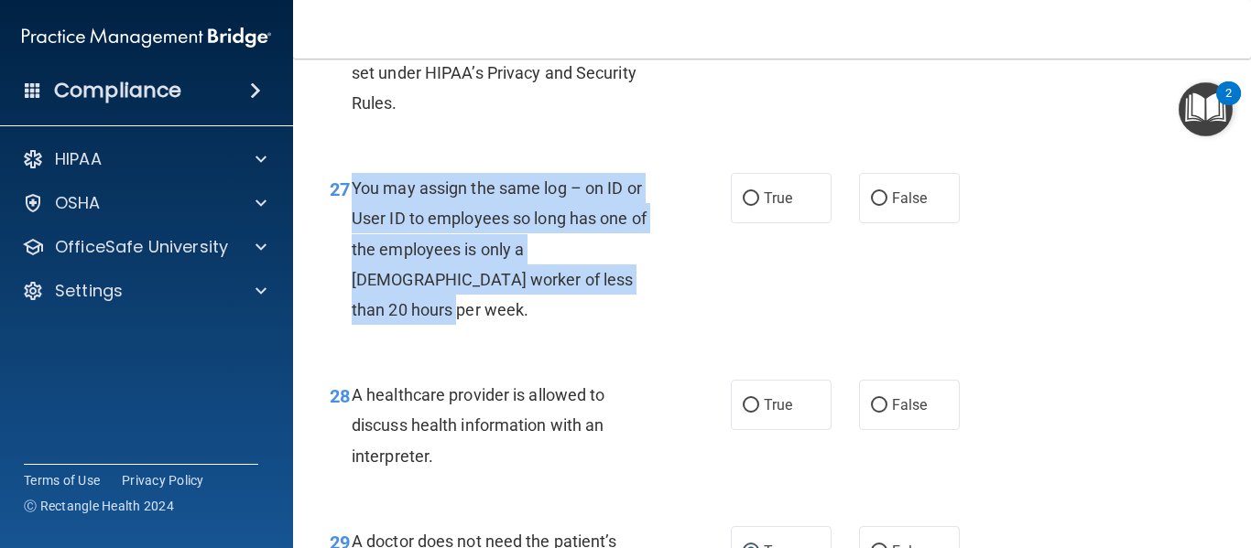
drag, startPoint x: 583, startPoint y: 350, endPoint x: 349, endPoint y: 244, distance: 256.9
click at [349, 244] on div "27 You may assign the same log – on ID or User ID to employees so long has one …" at bounding box center [530, 253] width 456 height 161
click at [631, 325] on div "You may assign the same log – on ID or User ID to employees so long has one of …" at bounding box center [512, 249] width 321 height 152
click at [630, 325] on div "You may assign the same log – on ID or User ID to employees so long has one of …" at bounding box center [512, 249] width 321 height 152
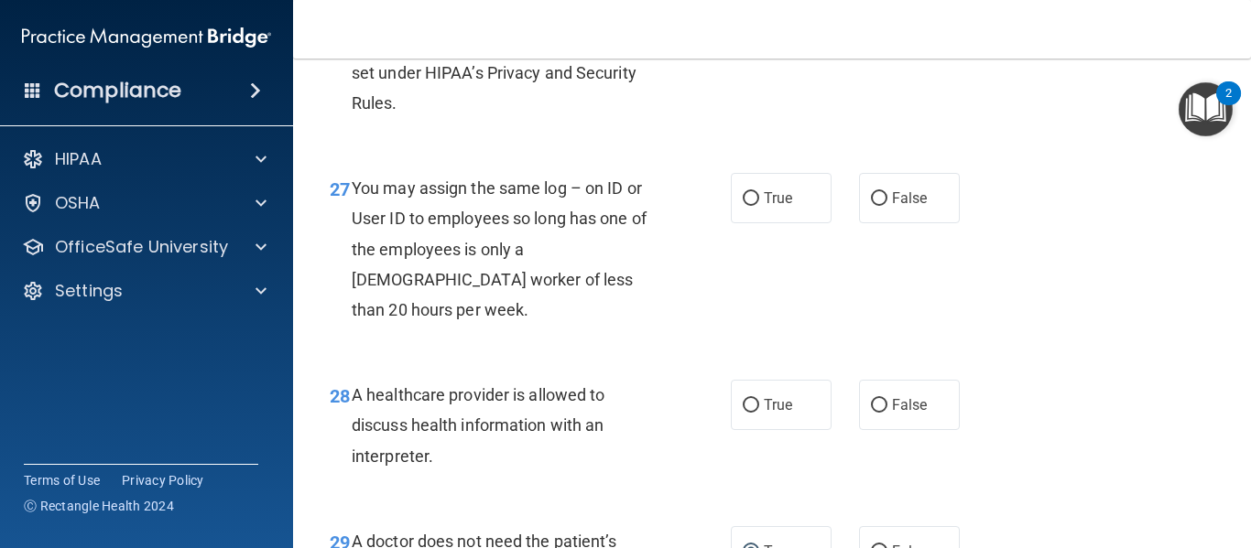
drag, startPoint x: 298, startPoint y: 368, endPoint x: 307, endPoint y: 372, distance: 9.9
click at [304, 372] on main "- The HIPAA Quiz #2 This quiz doesn’t expire until . Are you sure you want to t…" at bounding box center [772, 304] width 958 height 490
click at [927, 223] on label "False" at bounding box center [909, 198] width 101 height 50
click at [887, 206] on input "False" at bounding box center [879, 199] width 16 height 14
radio input "true"
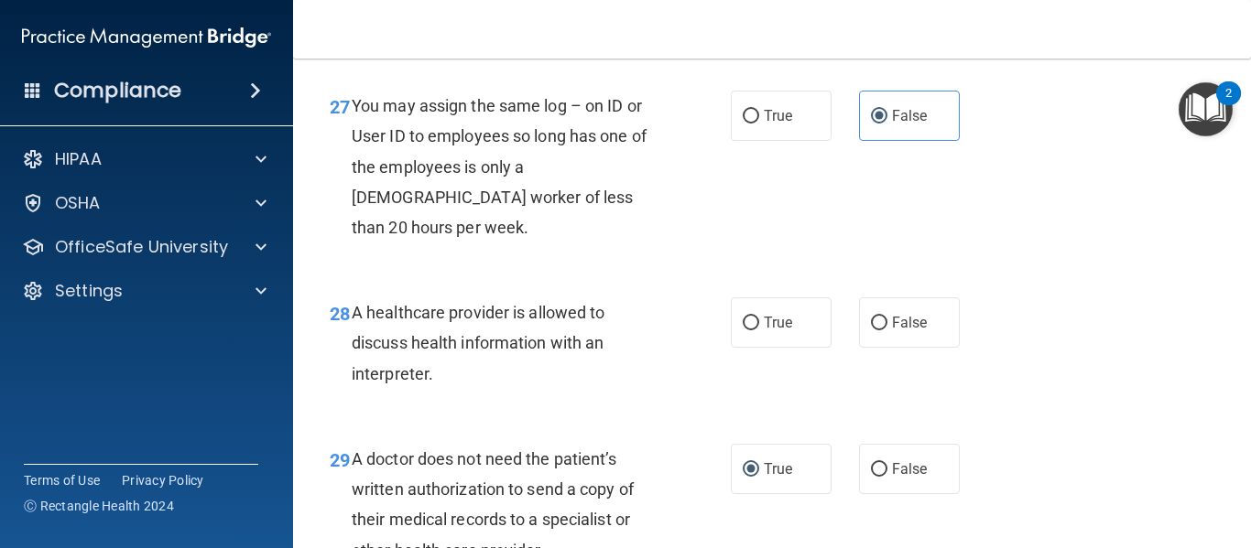
scroll to position [4580, 0]
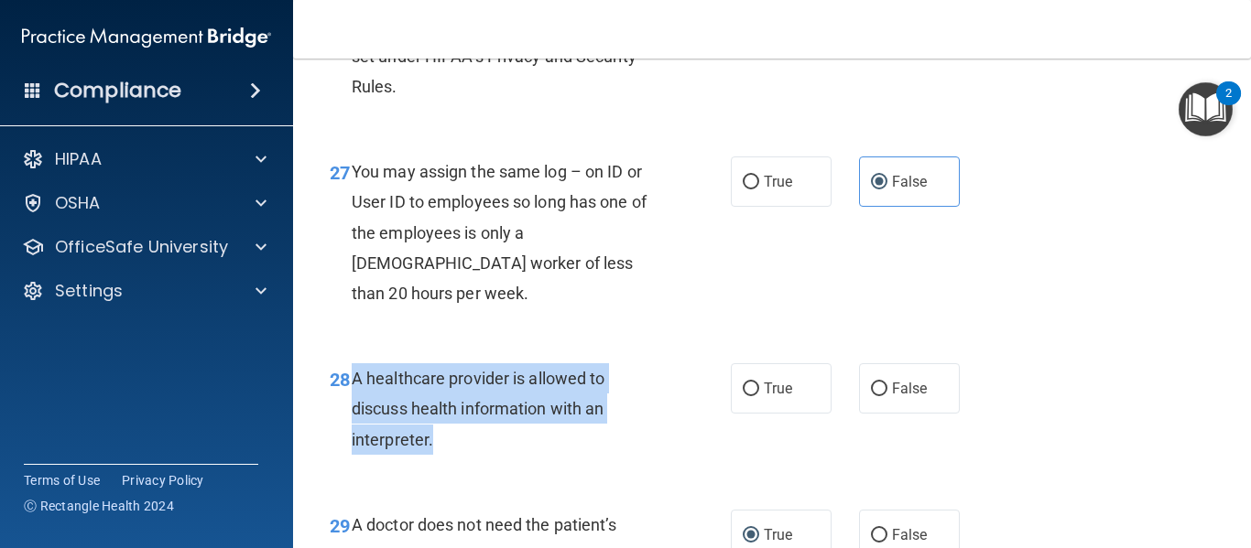
drag, startPoint x: 355, startPoint y: 406, endPoint x: 424, endPoint y: 438, distance: 75.4
click at [436, 455] on div "A healthcare provider is allowed to discuss health information with an interpre…" at bounding box center [512, 409] width 321 height 92
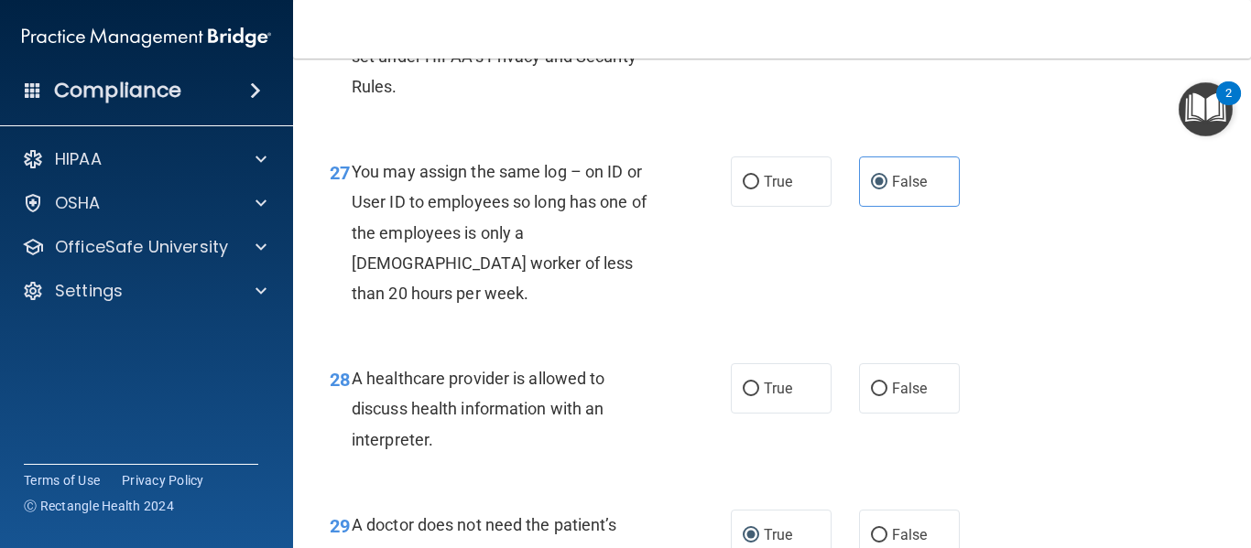
click at [517, 341] on div "27 You may assign the same log – on ID or User ID to employees so long has one …" at bounding box center [772, 237] width 912 height 207
click at [871, 396] on input "False" at bounding box center [879, 390] width 16 height 14
radio input "true"
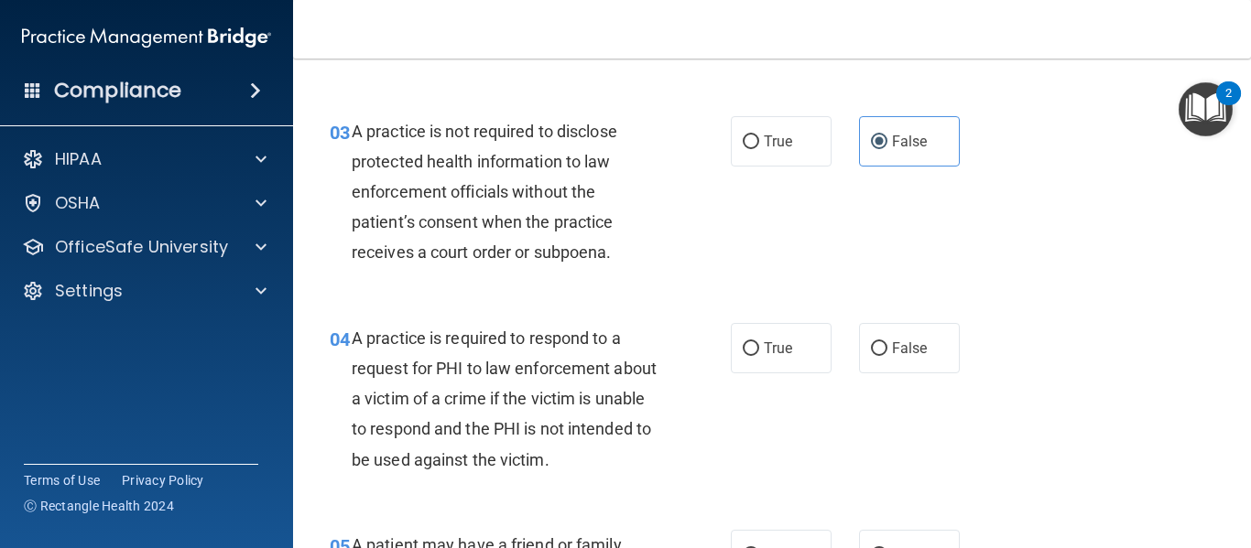
scroll to position [0, 0]
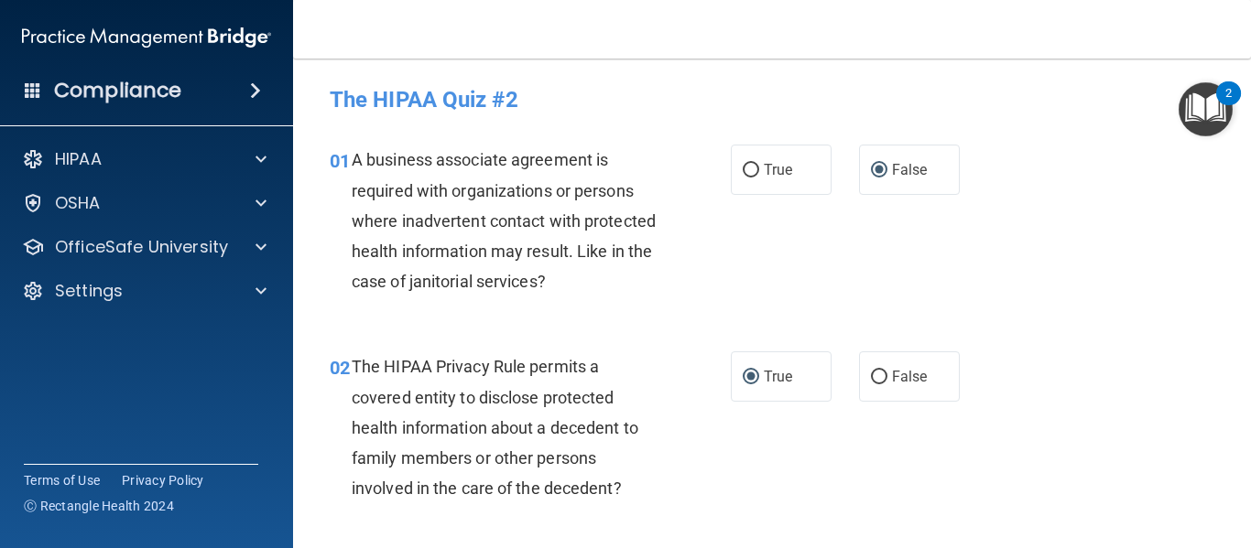
drag, startPoint x: 1242, startPoint y: 81, endPoint x: 1249, endPoint y: 98, distance: 18.5
click at [1250, 99] on body "Compliance HIPAA Documents and Policies Report an Incident Business Associates …" at bounding box center [625, 274] width 1251 height 548
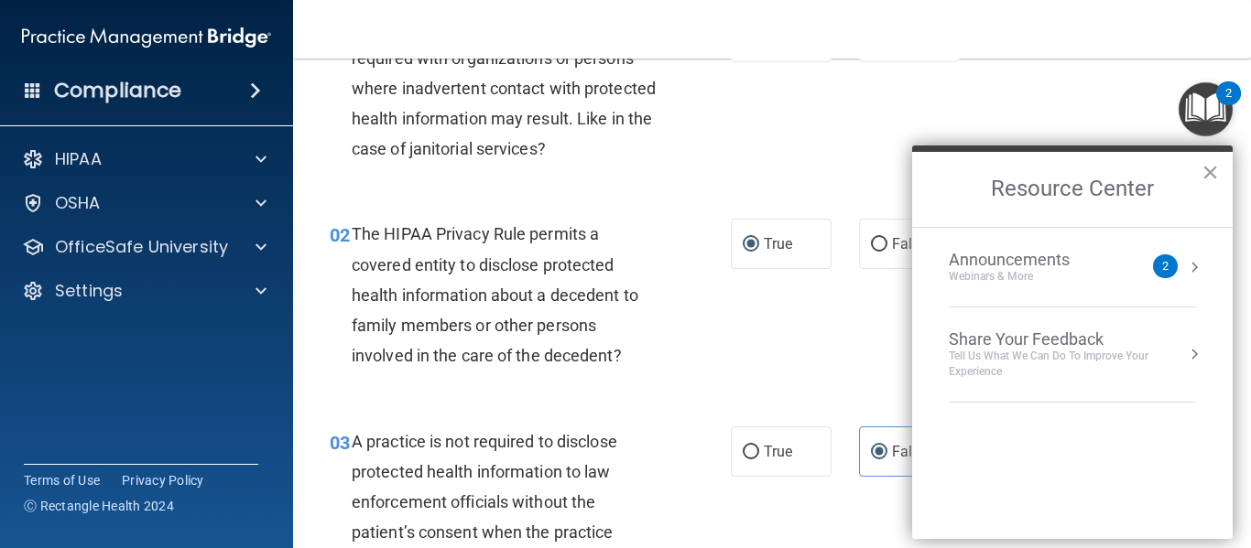
scroll to position [177, 0]
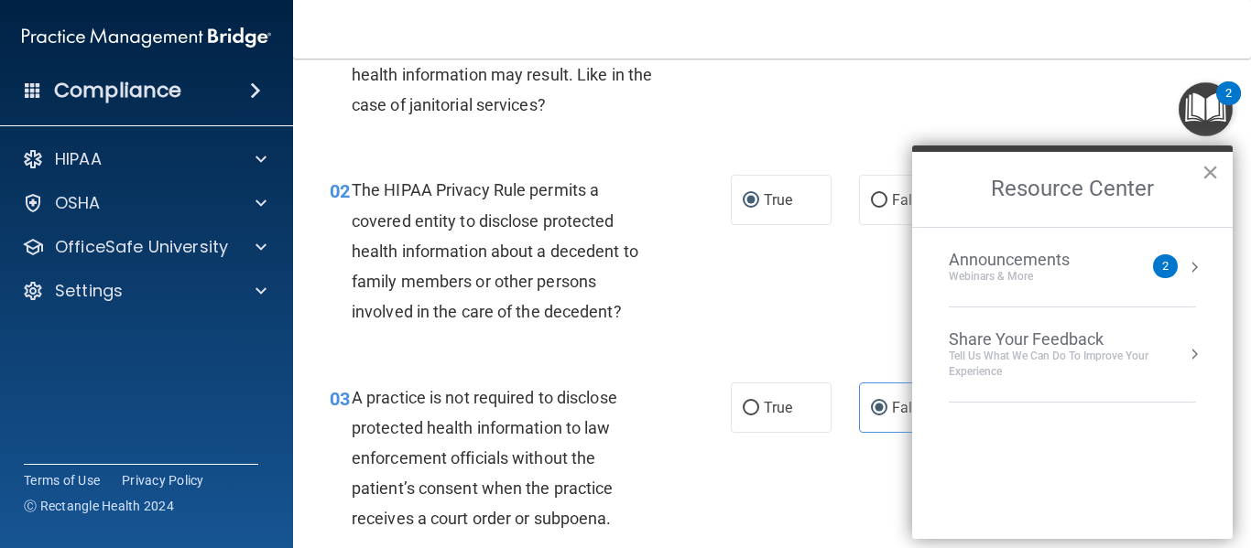
click at [1209, 175] on button "×" at bounding box center [1209, 171] width 17 height 29
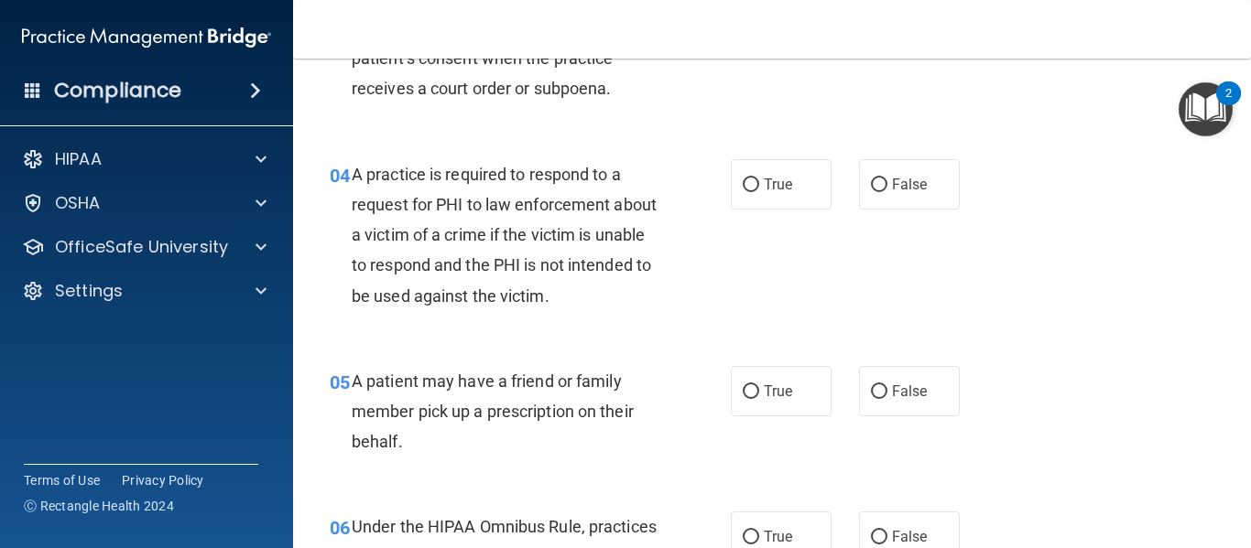
scroll to position [640, 0]
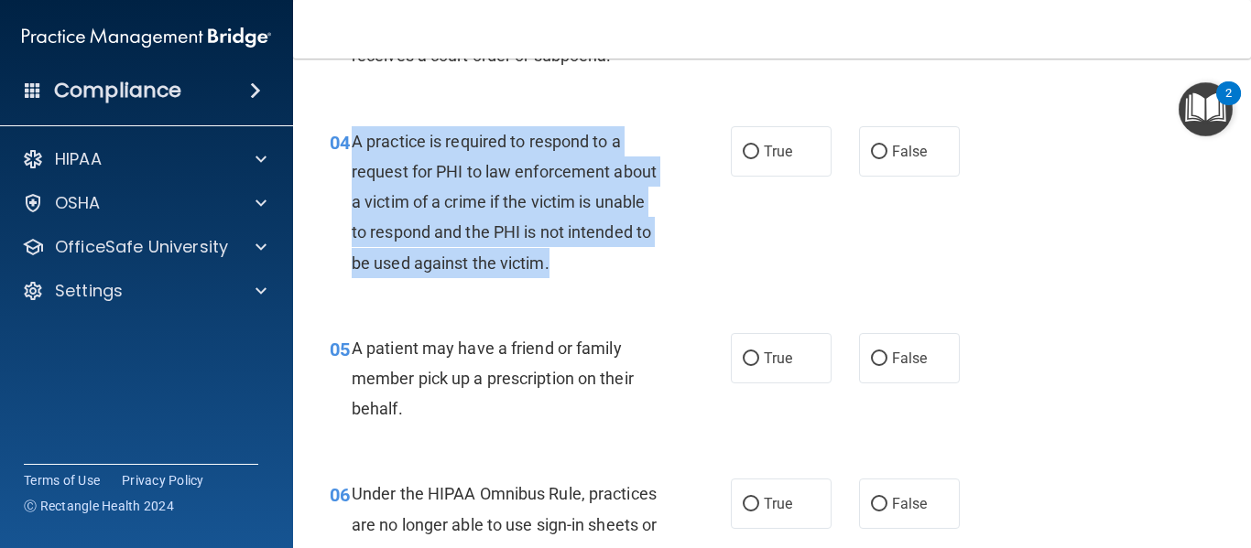
drag, startPoint x: 635, startPoint y: 265, endPoint x: 355, endPoint y: 134, distance: 309.2
click at [355, 134] on span "A practice is required to respond to a request for PHI to law enforcement about…" at bounding box center [504, 202] width 305 height 141
click at [636, 181] on div "A practice is required to respond to a request for PHI to law enforcement about…" at bounding box center [512, 202] width 321 height 152
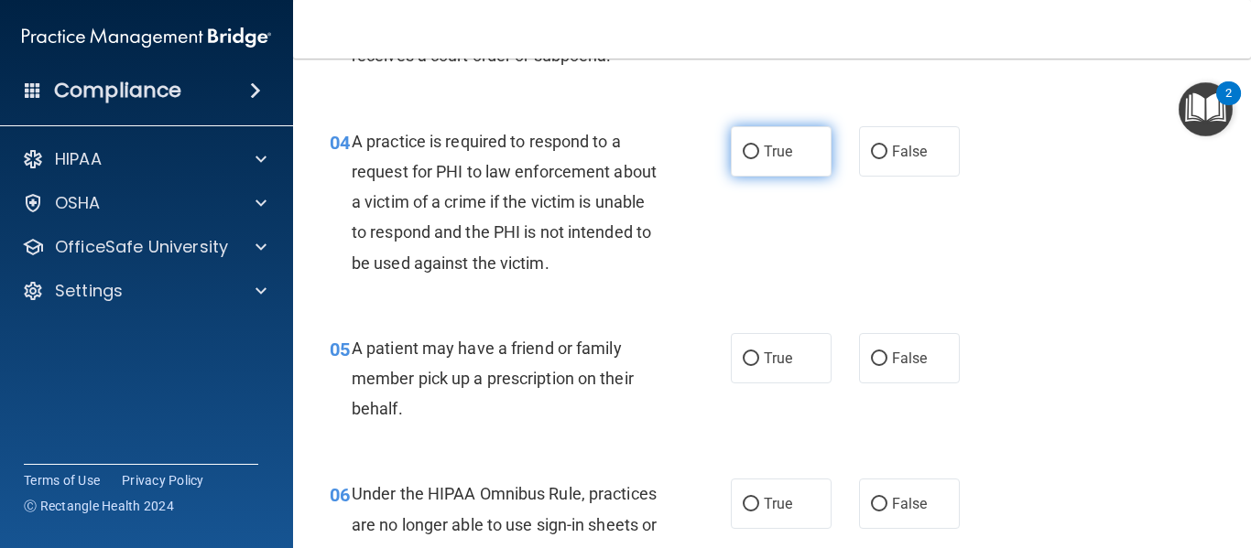
click at [776, 154] on span "True" at bounding box center [778, 151] width 28 height 17
click at [759, 154] on input "True" at bounding box center [751, 153] width 16 height 14
radio input "true"
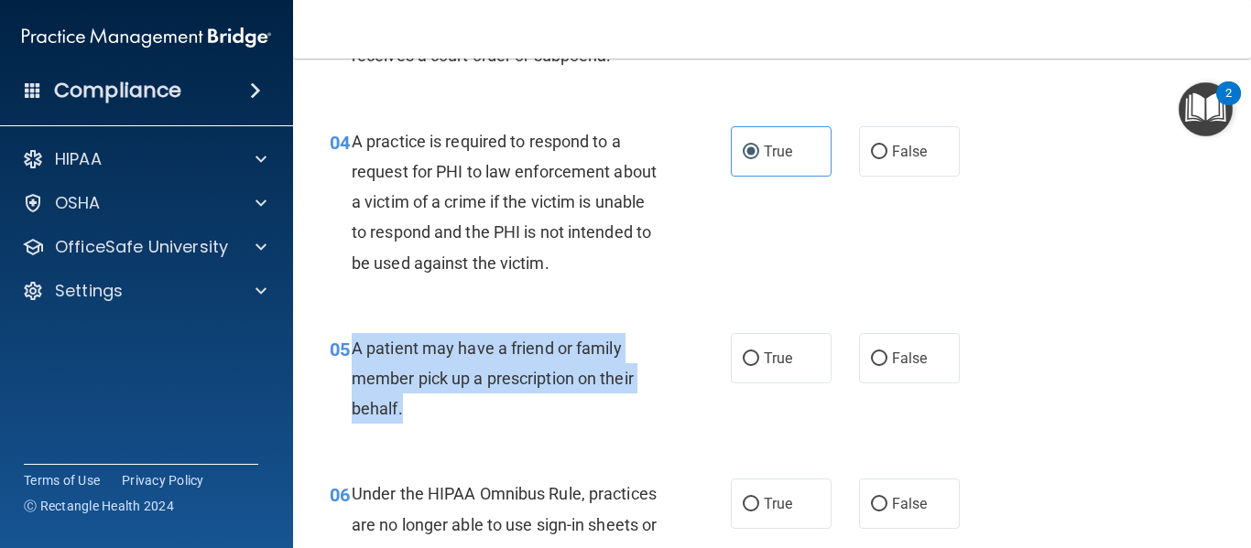
drag, startPoint x: 411, startPoint y: 404, endPoint x: 353, endPoint y: 348, distance: 80.3
click at [353, 348] on div "A patient may have a friend or family member pick up a prescription on their be…" at bounding box center [512, 379] width 321 height 92
click at [671, 427] on div "05 A patient may have a friend or family member pick up a prescription on their…" at bounding box center [530, 383] width 456 height 101
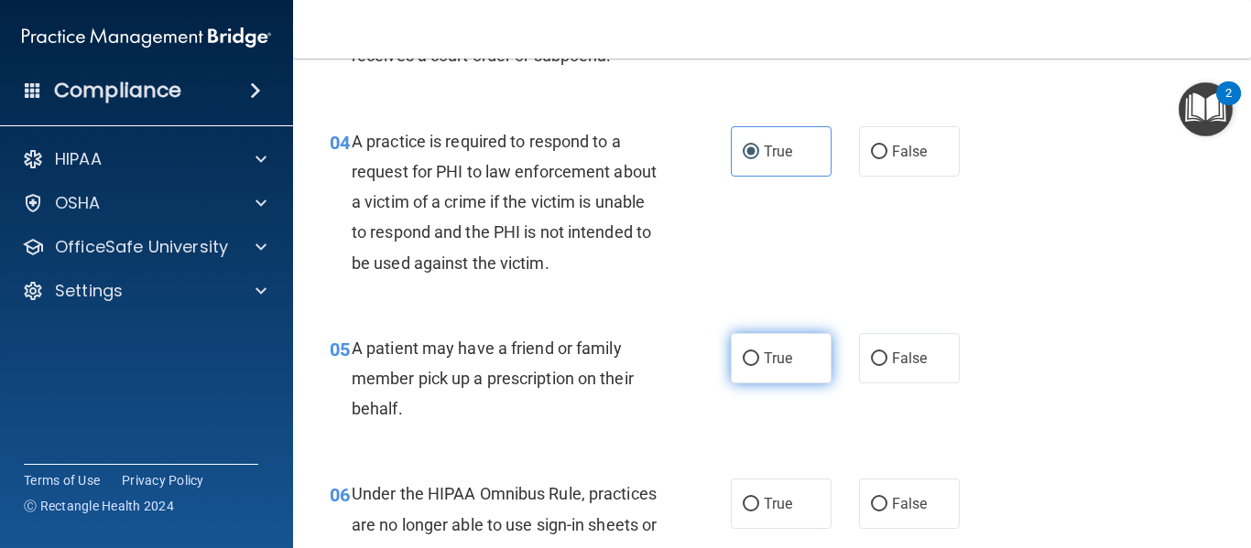
click at [732, 359] on label "True" at bounding box center [781, 358] width 101 height 50
click at [743, 359] on input "True" at bounding box center [751, 359] width 16 height 14
radio input "true"
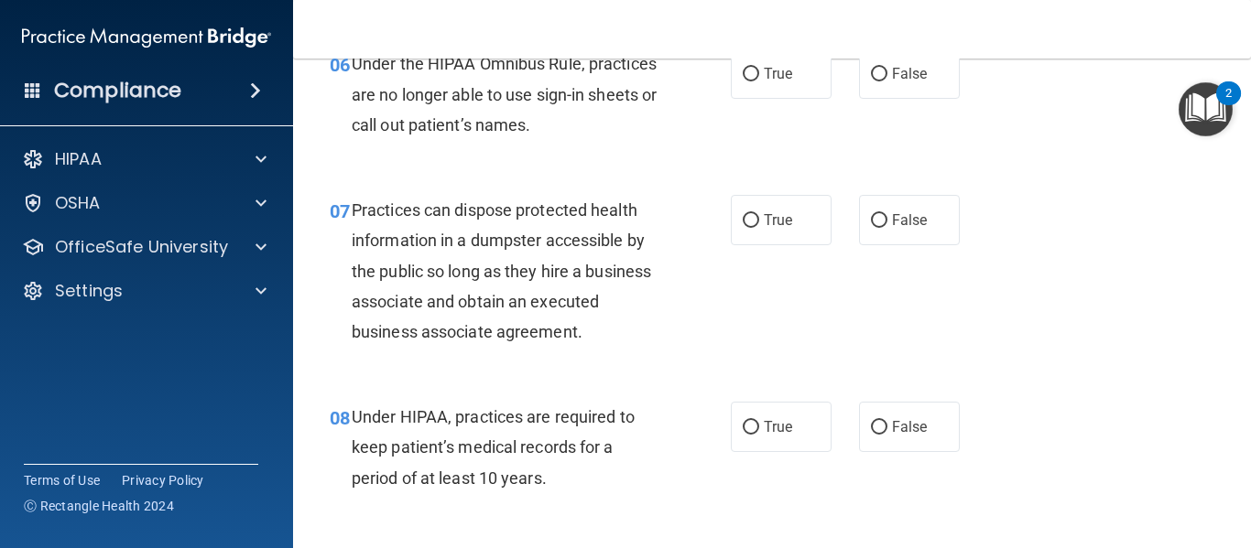
scroll to position [1059, 0]
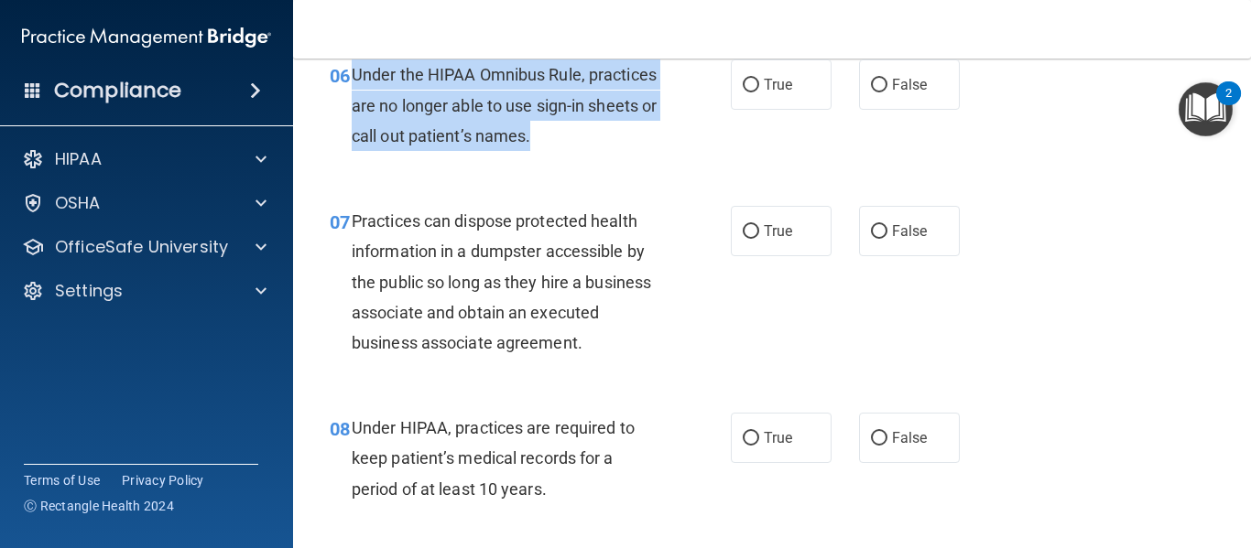
drag, startPoint x: 631, startPoint y: 134, endPoint x: 353, endPoint y: 81, distance: 282.4
click at [353, 81] on div "Under the HIPAA Omnibus Rule, practices are no longer able to use sign-in sheet…" at bounding box center [512, 106] width 321 height 92
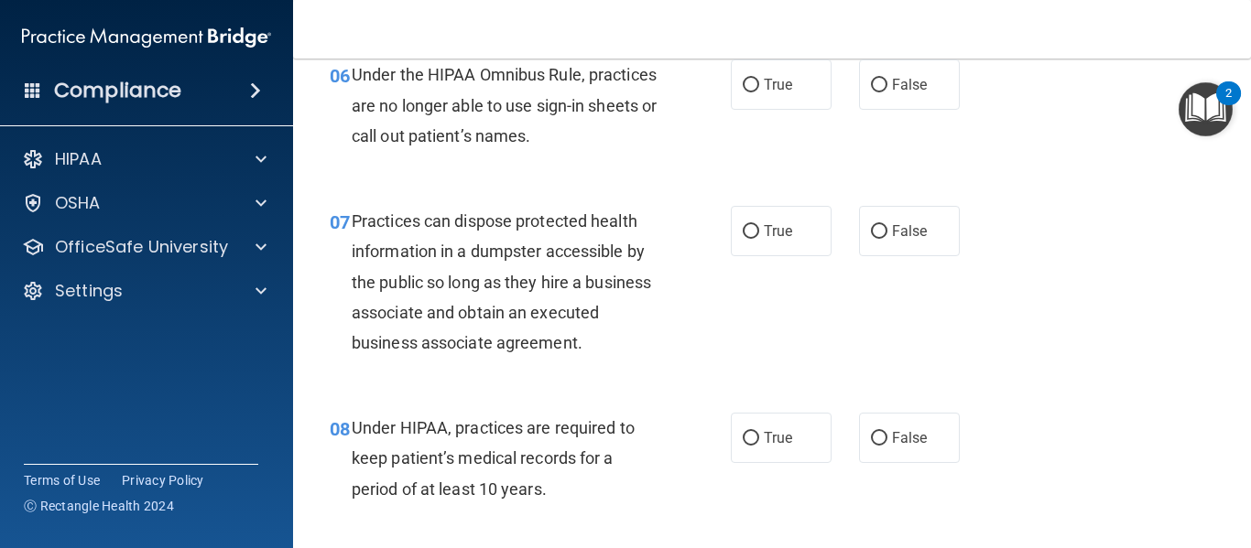
click at [314, 139] on div "06 Under the HIPAA Omnibus Rule, practices are no longer able to use sign-in sh…" at bounding box center [530, 110] width 456 height 101
click at [871, 92] on input "False" at bounding box center [879, 86] width 16 height 14
radio input "true"
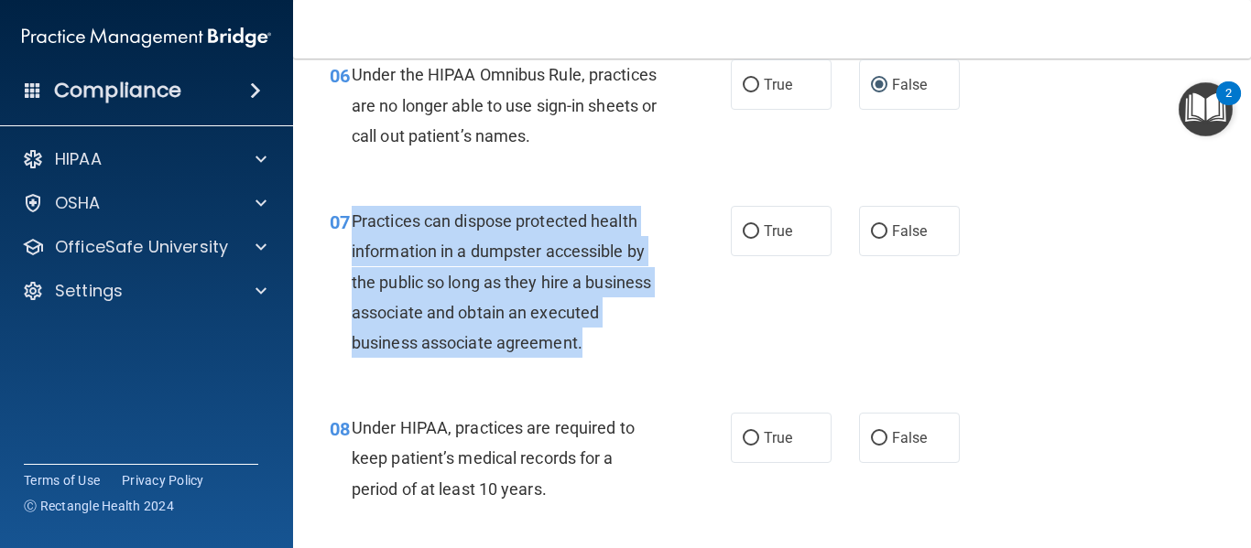
drag, startPoint x: 656, startPoint y: 350, endPoint x: 351, endPoint y: 218, distance: 332.2
click at [352, 218] on div "Practices can dispose protected health information in a dumpster accessible by …" at bounding box center [512, 282] width 321 height 152
click at [635, 315] on div "Practices can dispose protected health information in a dumpster accessible by …" at bounding box center [512, 282] width 321 height 152
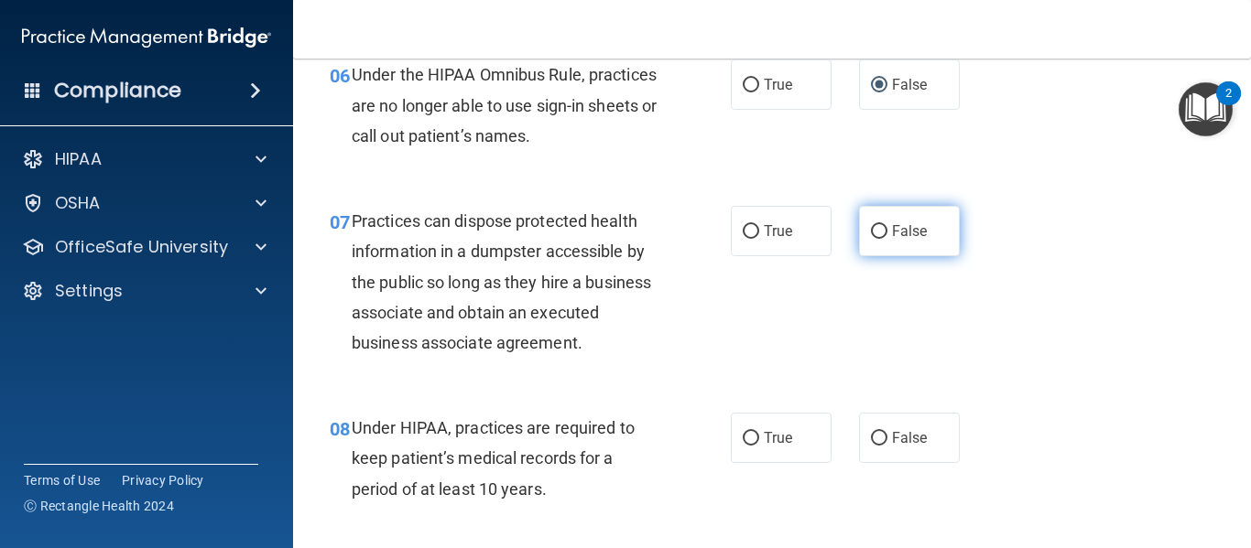
click at [879, 238] on label "False" at bounding box center [909, 231] width 101 height 50
click at [879, 238] on input "False" at bounding box center [879, 232] width 16 height 14
radio input "true"
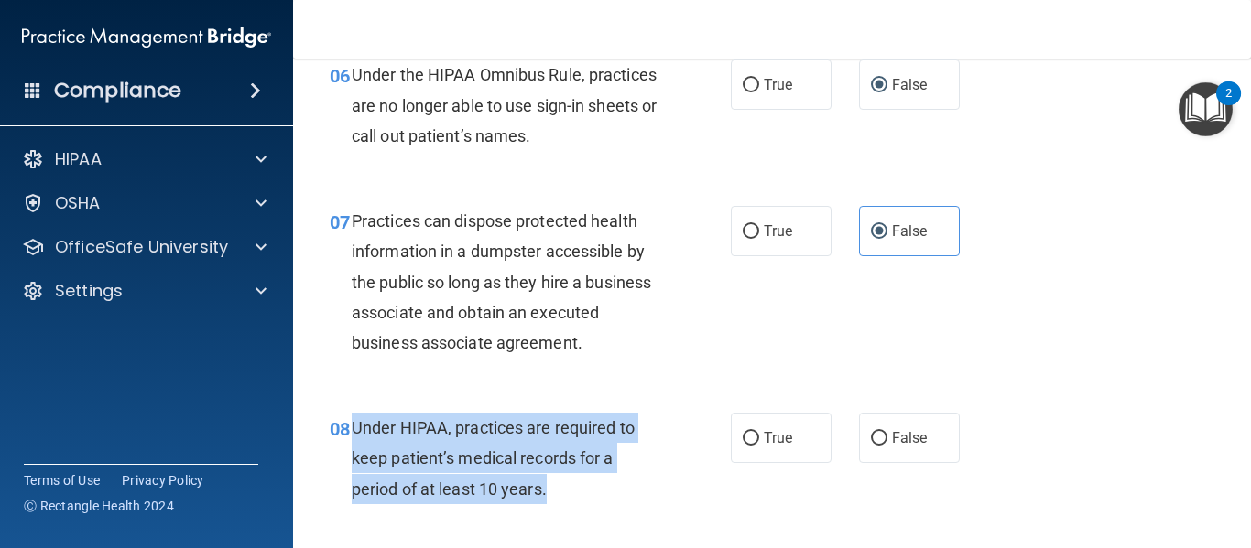
drag, startPoint x: 548, startPoint y: 488, endPoint x: 356, endPoint y: 427, distance: 201.8
click at [356, 427] on div "Under HIPAA, practices are required to keep patient’s medical records for a per…" at bounding box center [512, 459] width 321 height 92
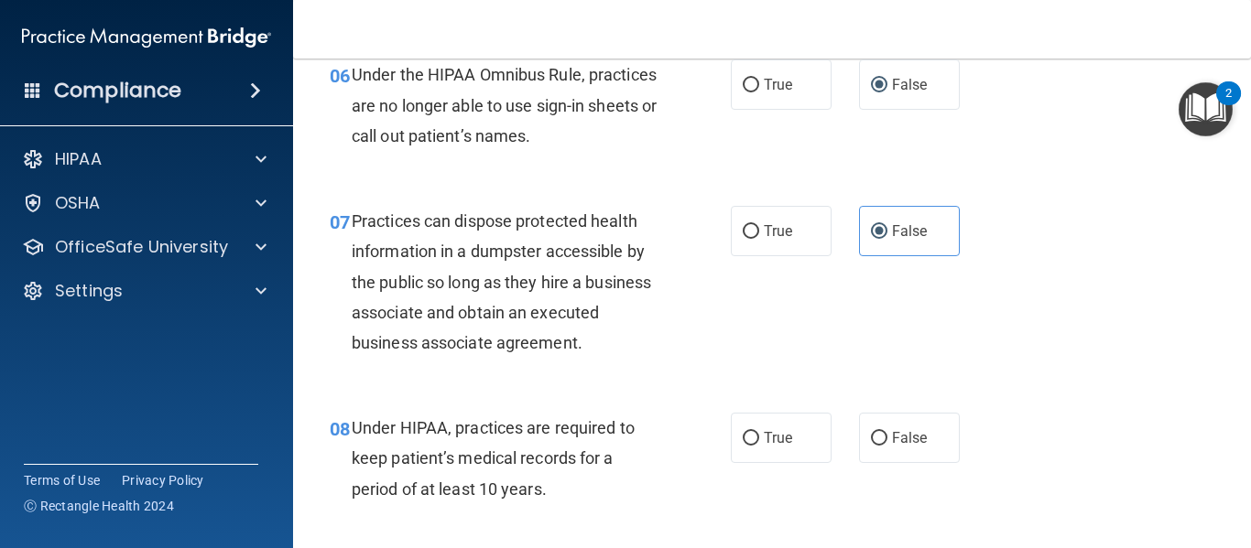
click at [615, 390] on div "08 Under HIPAA, practices are required to keep patient’s medical records for a …" at bounding box center [772, 463] width 912 height 146
click at [1243, 201] on main "- The HIPAA Quiz #2 This quiz doesn’t expire until . Are you sure you want to t…" at bounding box center [772, 304] width 958 height 490
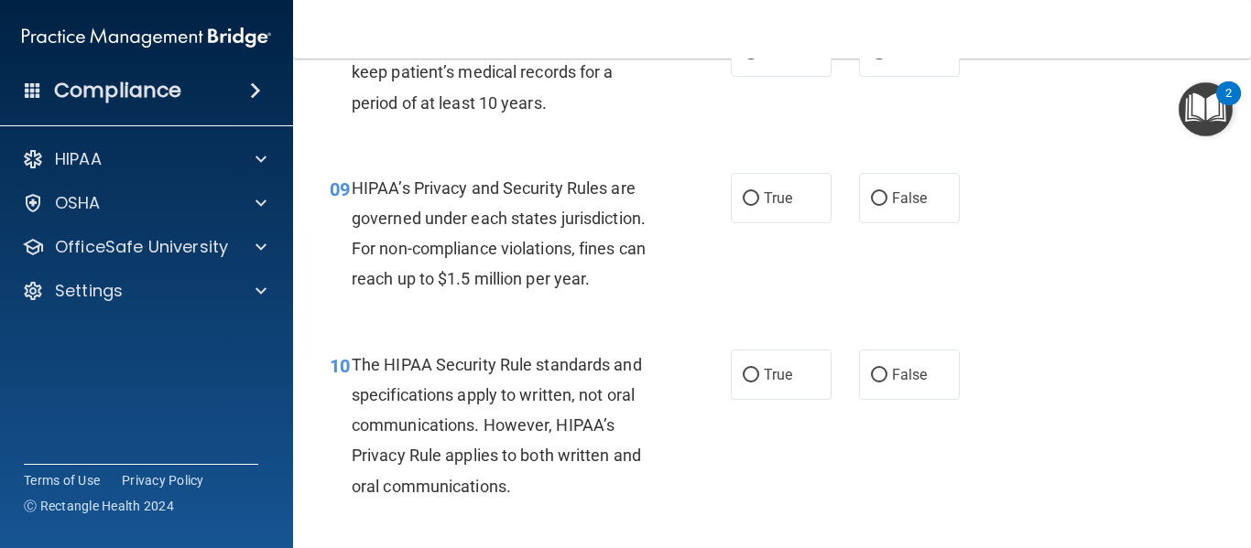
scroll to position [1390, 0]
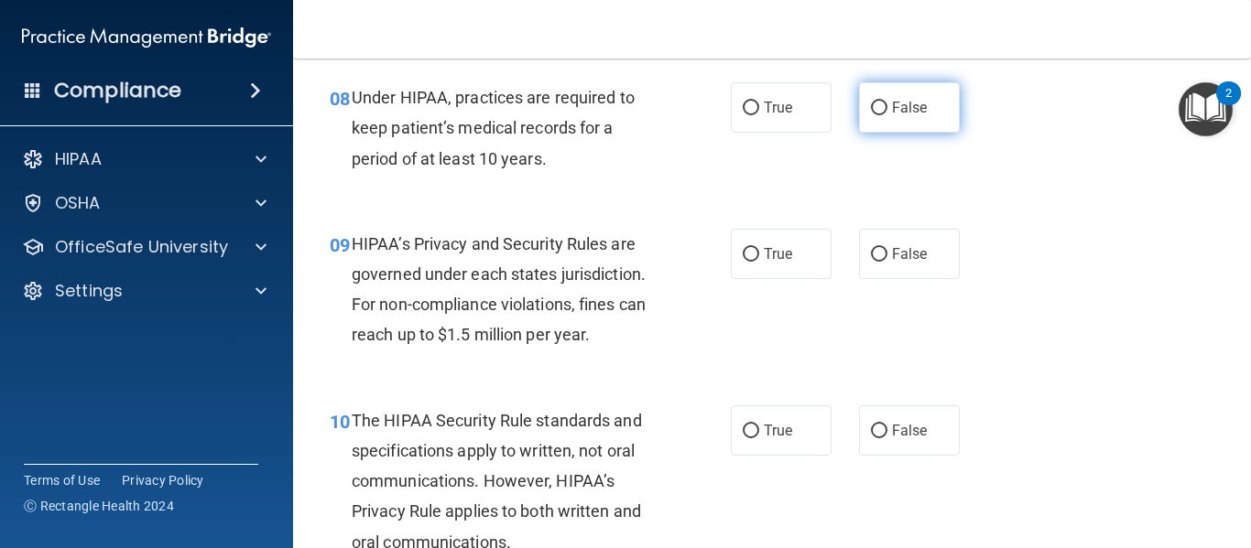
click at [873, 119] on label "False" at bounding box center [909, 107] width 101 height 50
click at [873, 115] on input "False" at bounding box center [879, 109] width 16 height 14
radio input "true"
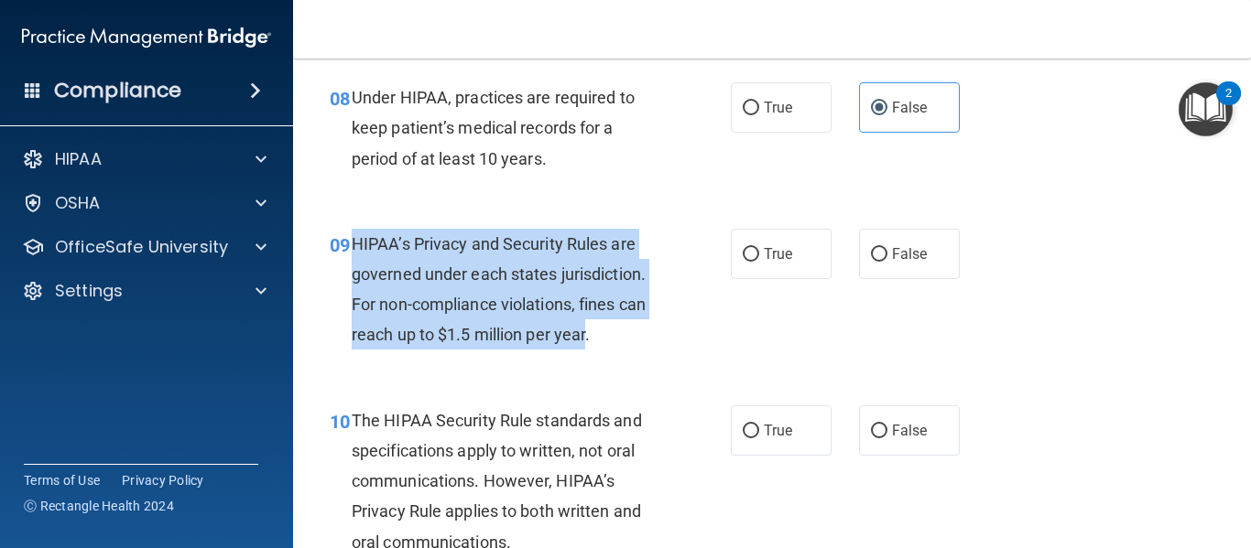
drag, startPoint x: 576, startPoint y: 334, endPoint x: 354, endPoint y: 244, distance: 239.0
click at [354, 244] on span "HIPAA’s Privacy and Security Rules are governed under each states jurisdiction.…" at bounding box center [499, 289] width 294 height 111
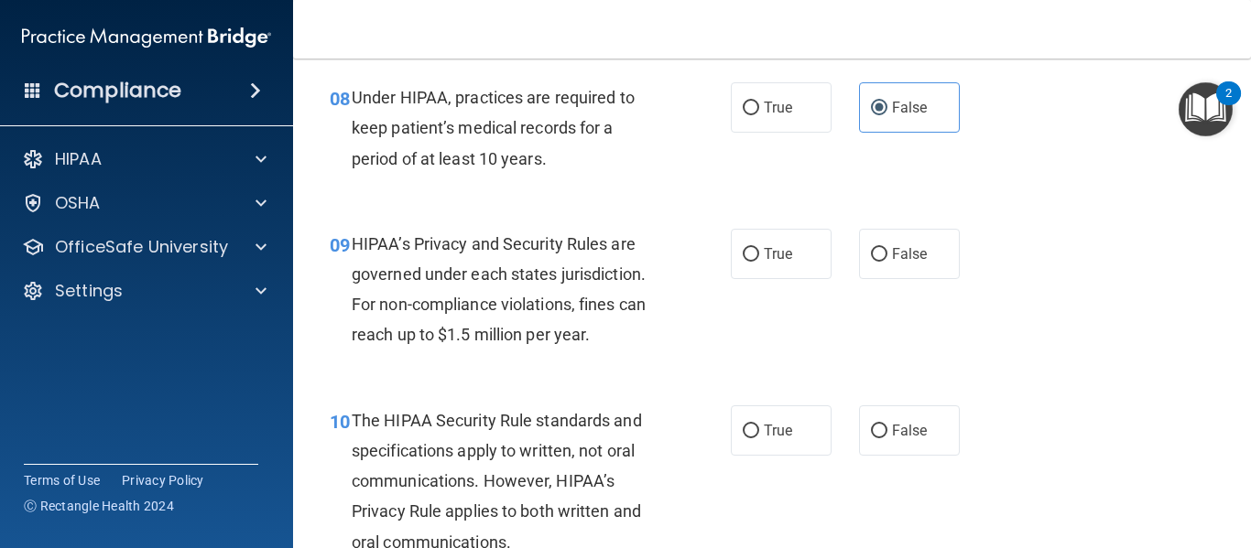
click at [588, 198] on div "08 Under HIPAA, practices are required to keep patient’s medical records for a …" at bounding box center [772, 133] width 912 height 146
click at [743, 248] on input "True" at bounding box center [751, 255] width 16 height 14
radio input "true"
click at [875, 248] on input "False" at bounding box center [879, 255] width 16 height 14
radio input "true"
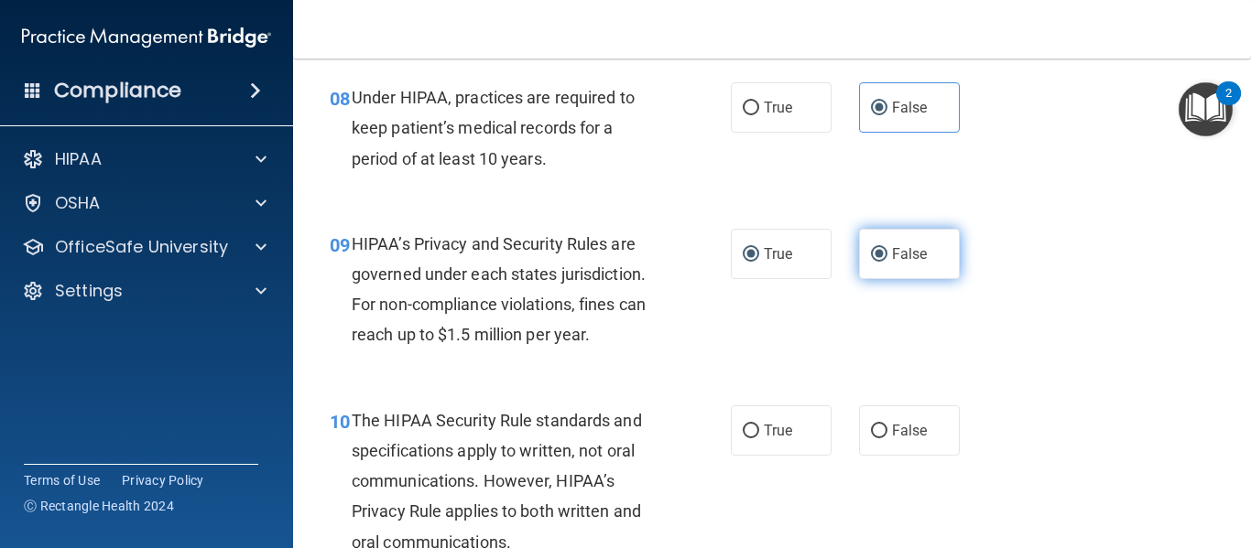
radio input "false"
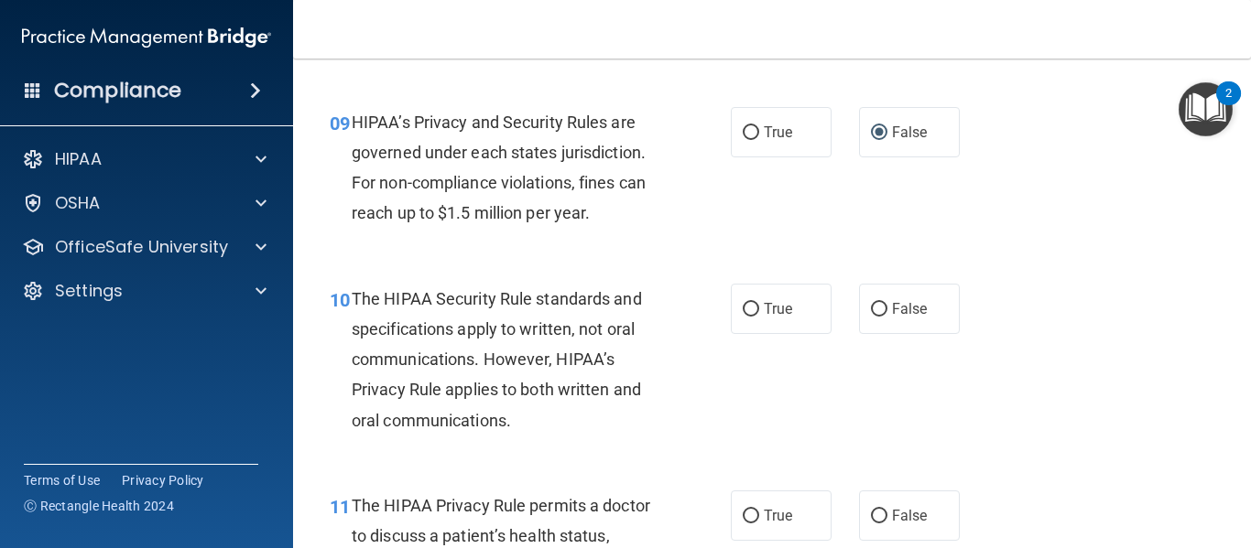
scroll to position [1610, 0]
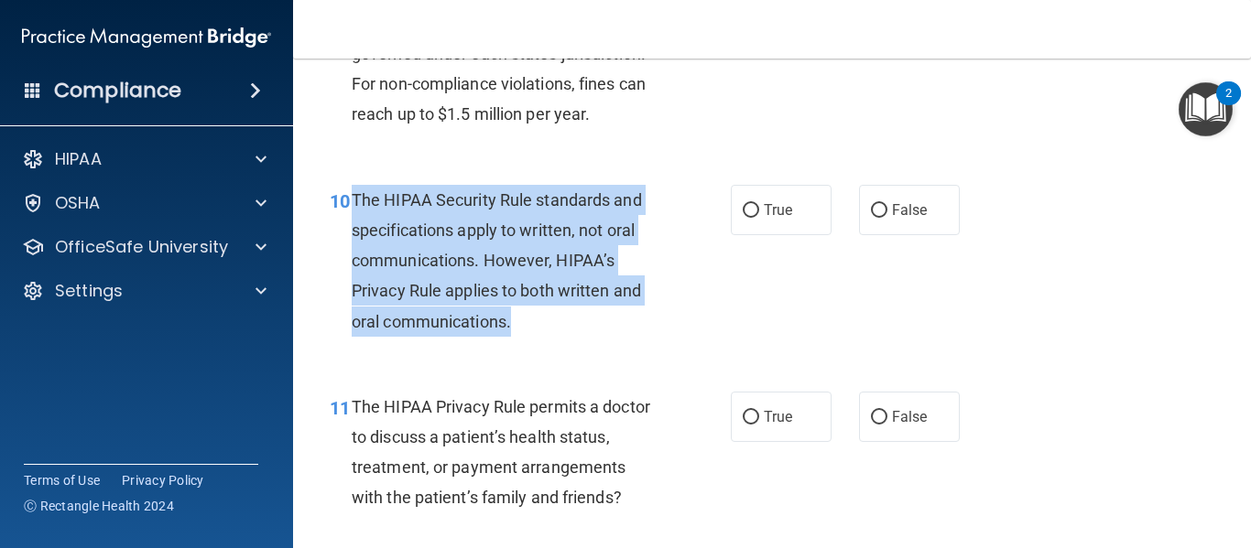
drag, startPoint x: 353, startPoint y: 192, endPoint x: 522, endPoint y: 320, distance: 211.7
click at [522, 320] on div "The HIPAA Security Rule standards and specifications apply to written, not oral…" at bounding box center [512, 261] width 321 height 152
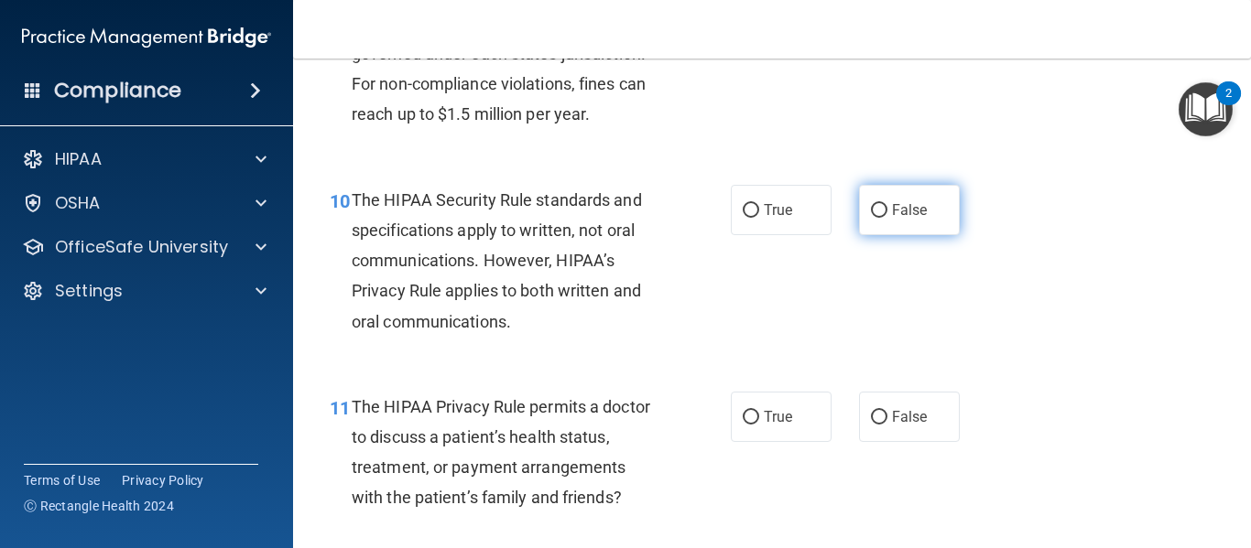
drag, startPoint x: 922, startPoint y: 174, endPoint x: 918, endPoint y: 190, distance: 16.0
click at [922, 180] on div "10 The HIPAA Security Rule standards and specifications apply to written, not o…" at bounding box center [772, 265] width 912 height 207
click at [916, 194] on label "False" at bounding box center [909, 210] width 101 height 50
click at [887, 204] on input "False" at bounding box center [879, 211] width 16 height 14
radio input "true"
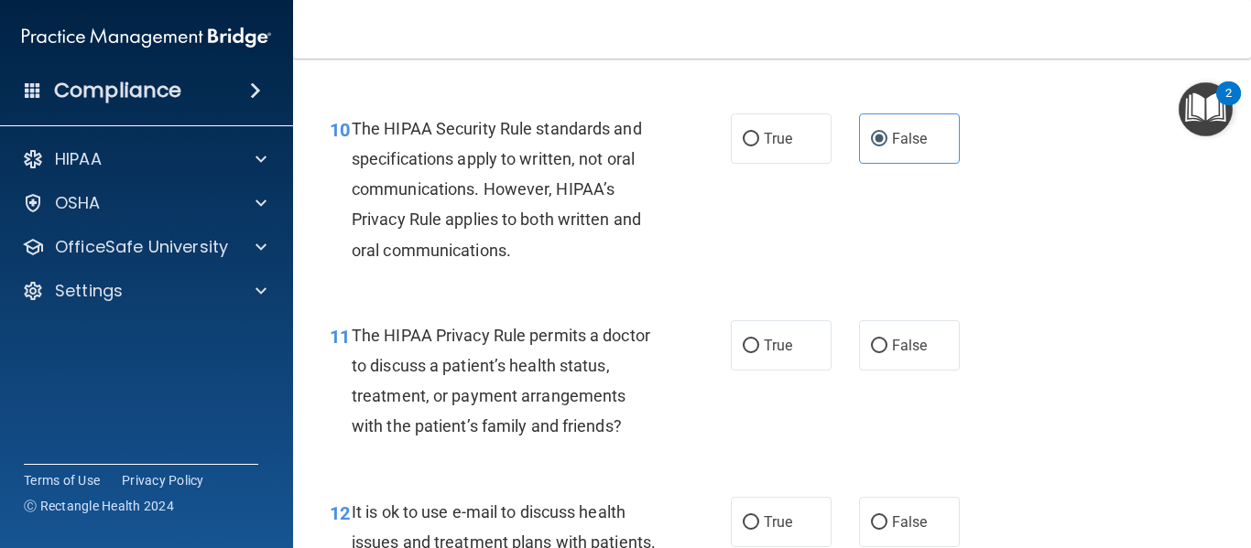
scroll to position [1638, 0]
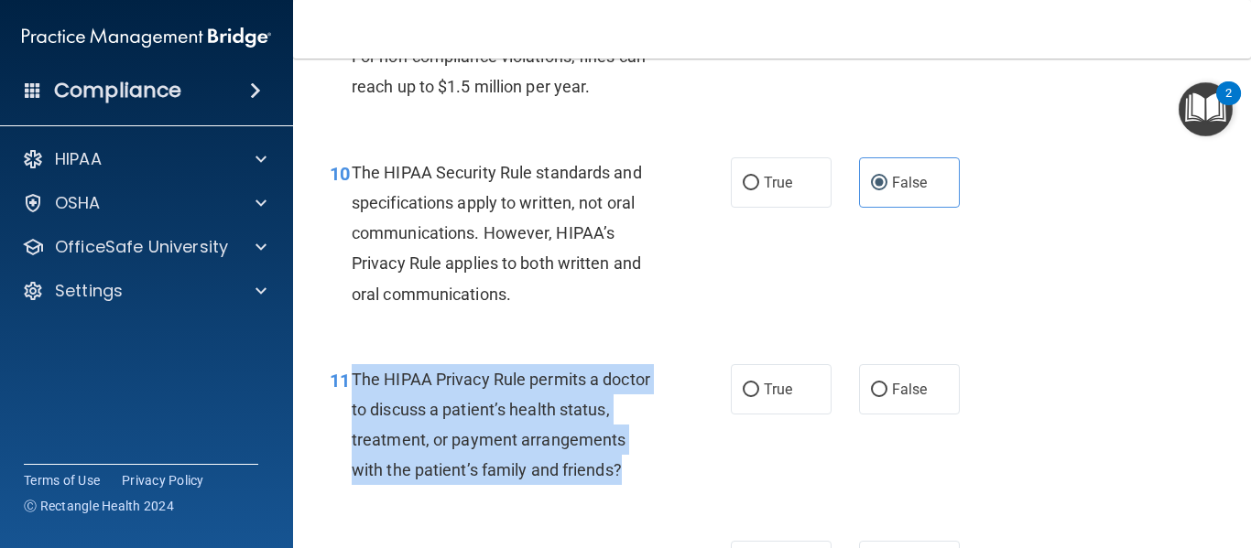
drag, startPoint x: 625, startPoint y: 461, endPoint x: 352, endPoint y: 371, distance: 287.5
click at [352, 371] on div "The HIPAA Privacy Rule permits a doctor to discuss a patient’s health status, t…" at bounding box center [512, 425] width 321 height 122
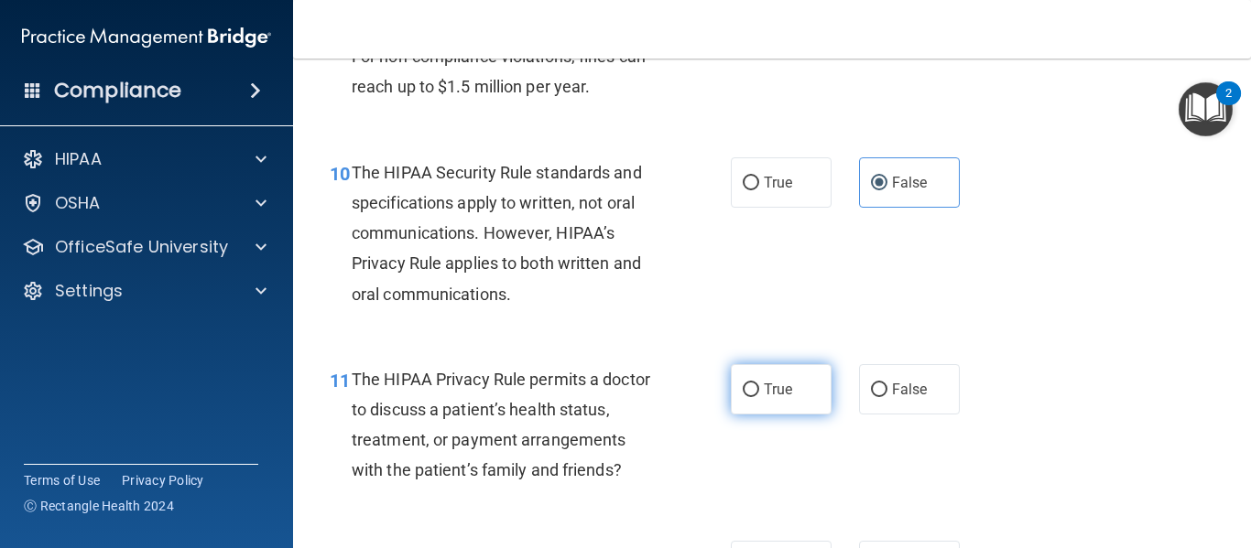
click at [753, 374] on label "True" at bounding box center [781, 389] width 101 height 50
click at [753, 384] on input "True" at bounding box center [751, 391] width 16 height 14
radio input "true"
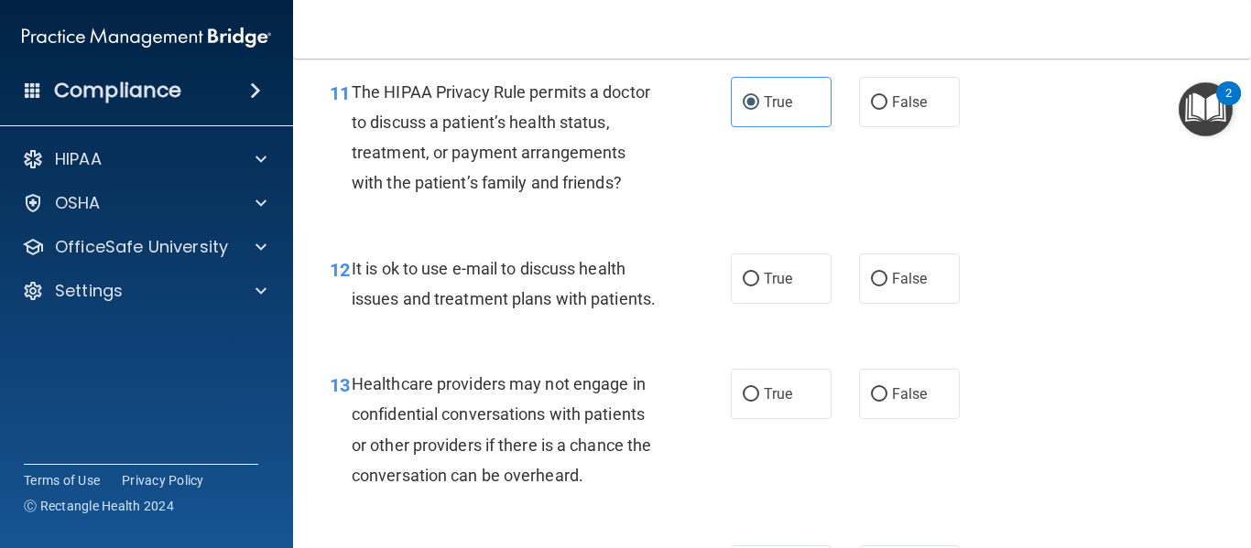
scroll to position [1958, 0]
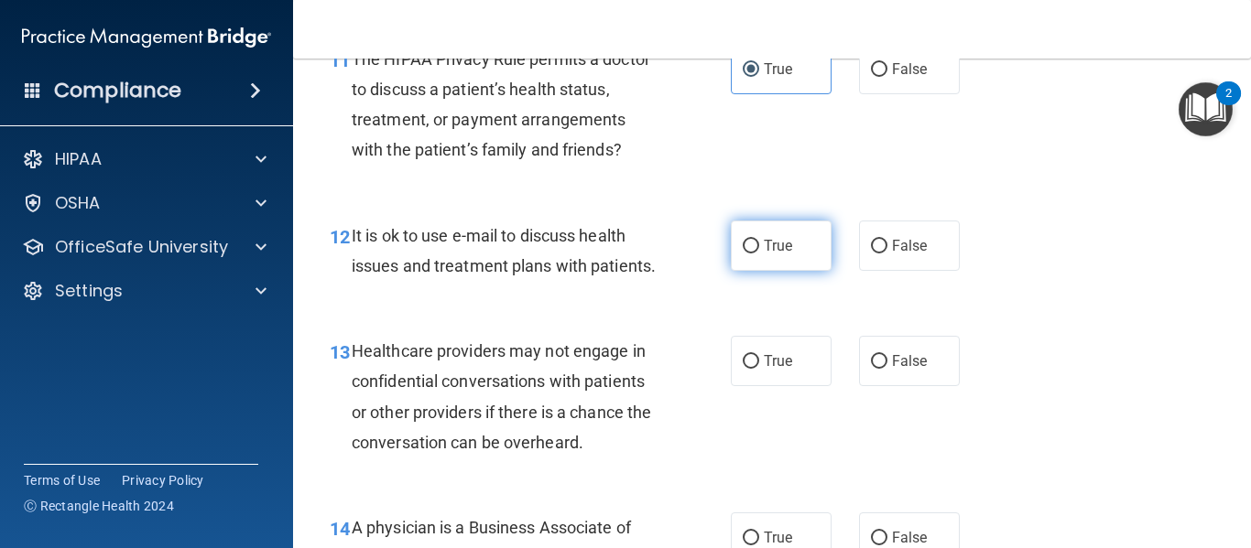
drag, startPoint x: 861, startPoint y: 237, endPoint x: 741, endPoint y: 222, distance: 120.8
click at [860, 237] on label "False" at bounding box center [909, 246] width 101 height 50
click at [871, 240] on input "False" at bounding box center [879, 247] width 16 height 14
radio input "true"
click at [396, 276] on span "It is ok to use e-mail to discuss health issues and treatment plans with patien…" at bounding box center [504, 250] width 304 height 49
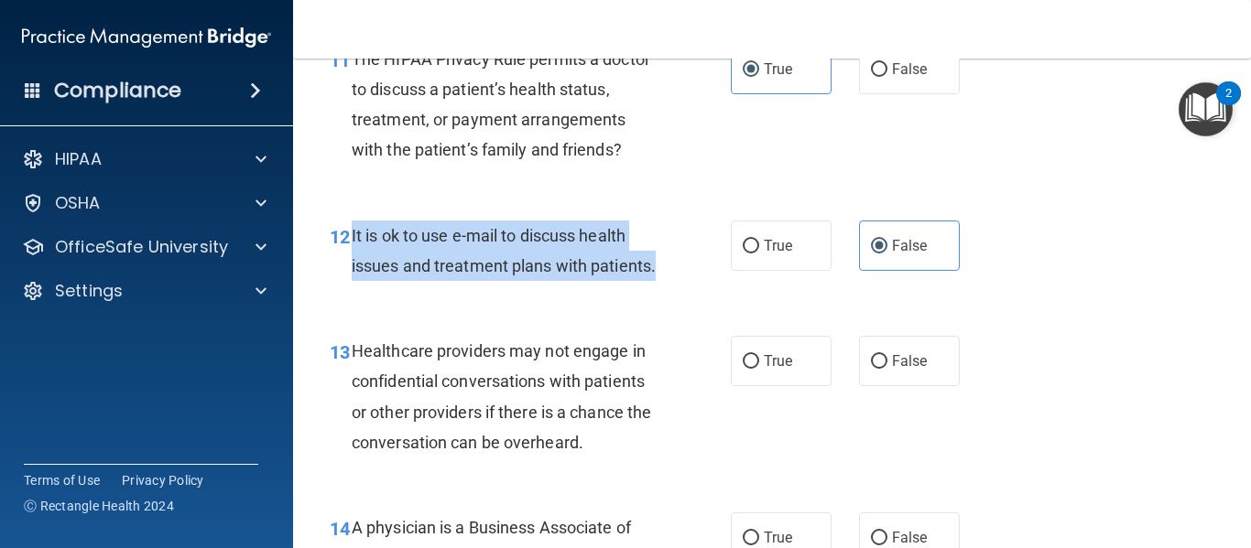
drag, startPoint x: 417, startPoint y: 293, endPoint x: 348, endPoint y: 235, distance: 89.7
click at [348, 235] on div "12 It is ok to use e-mail to discuss health issues and treatment plans with pat…" at bounding box center [530, 256] width 456 height 70
click at [743, 240] on input "True" at bounding box center [751, 247] width 16 height 14
radio input "true"
click at [644, 281] on div "It is ok to use e-mail to discuss health issues and treatment plans with patien…" at bounding box center [512, 251] width 321 height 60
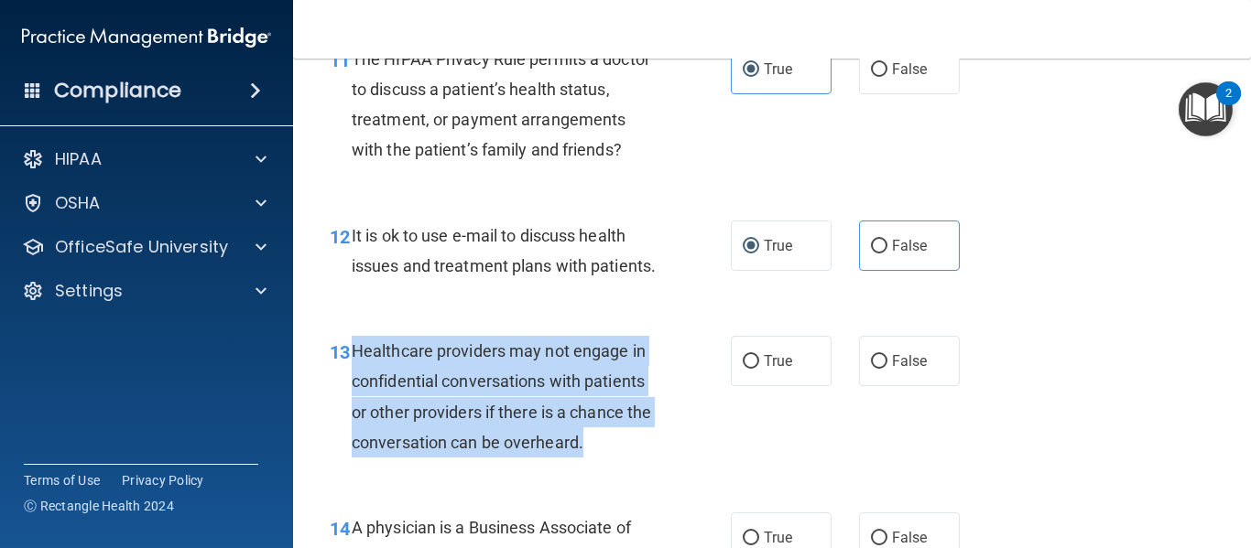
drag, startPoint x: 587, startPoint y: 467, endPoint x: 353, endPoint y: 380, distance: 249.1
click at [353, 380] on span "Healthcare providers may not engage in confidential conversations with patients…" at bounding box center [501, 396] width 299 height 111
click at [655, 458] on div "Healthcare providers may not engage in confidential conversations with patients…" at bounding box center [512, 397] width 321 height 122
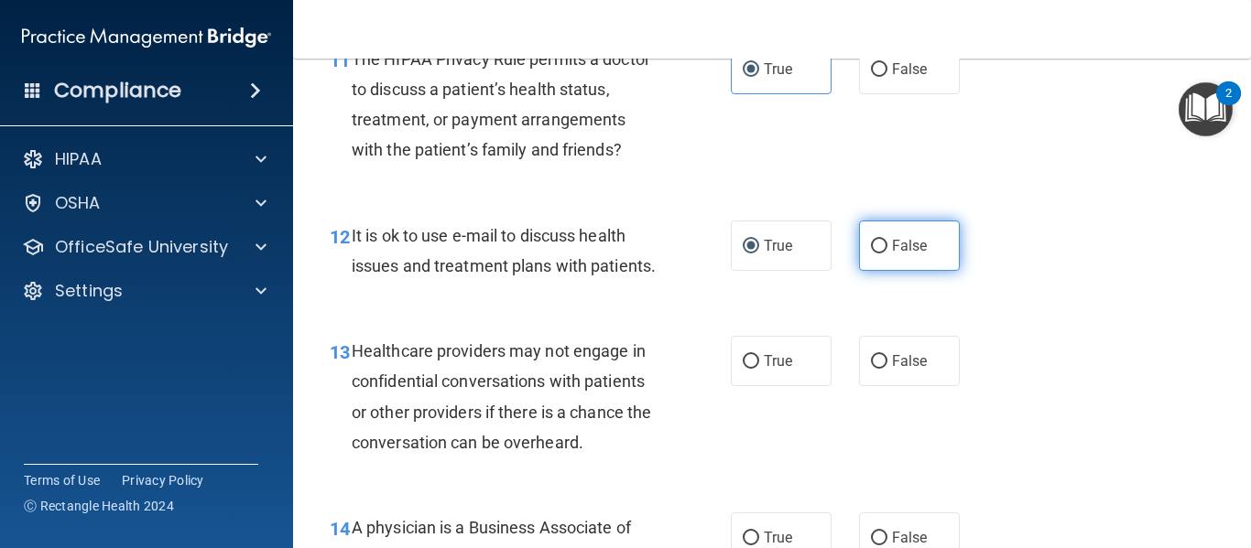
click at [867, 256] on label "False" at bounding box center [909, 246] width 101 height 50
click at [871, 254] on input "False" at bounding box center [879, 247] width 16 height 14
radio input "true"
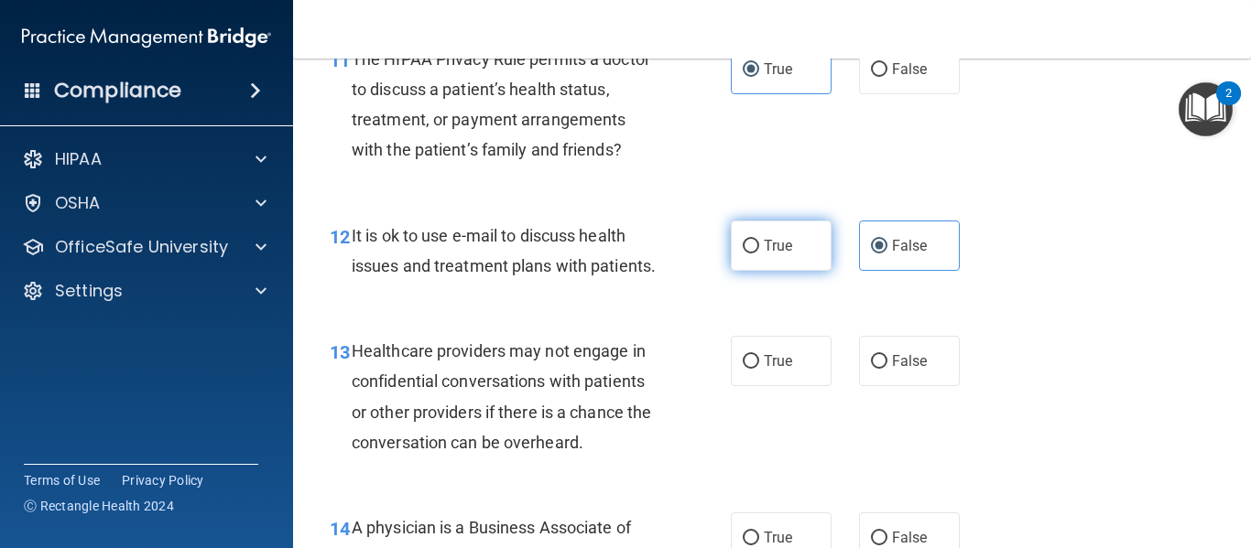
click at [757, 255] on label "True" at bounding box center [781, 246] width 101 height 50
click at [757, 254] on input "True" at bounding box center [751, 247] width 16 height 14
radio input "true"
radio input "false"
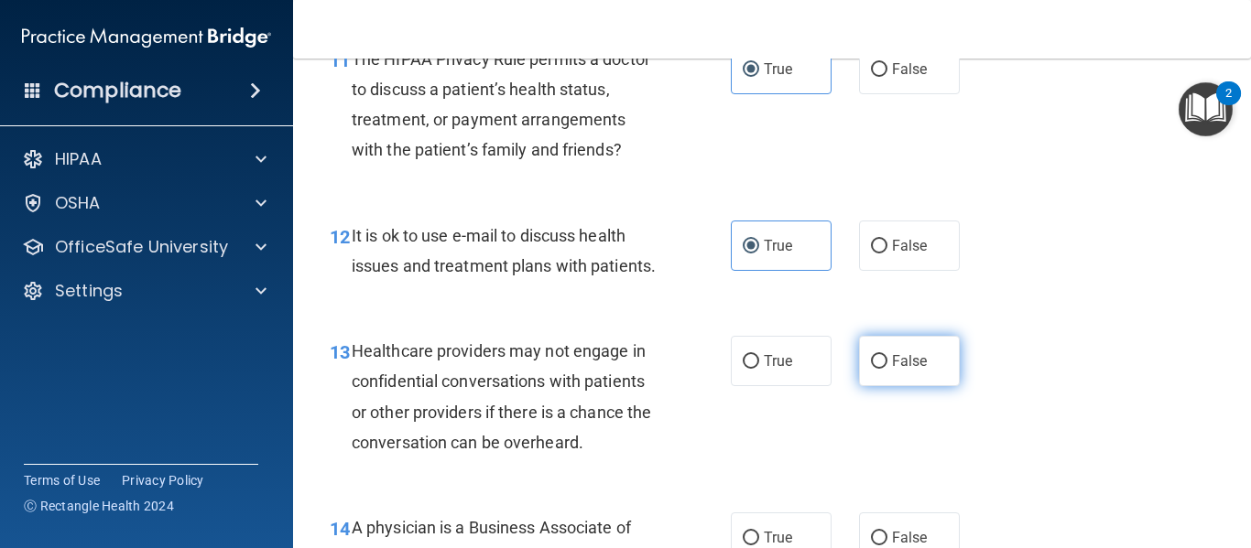
click at [882, 386] on label "False" at bounding box center [909, 361] width 101 height 50
click at [882, 369] on input "False" at bounding box center [879, 362] width 16 height 14
radio input "true"
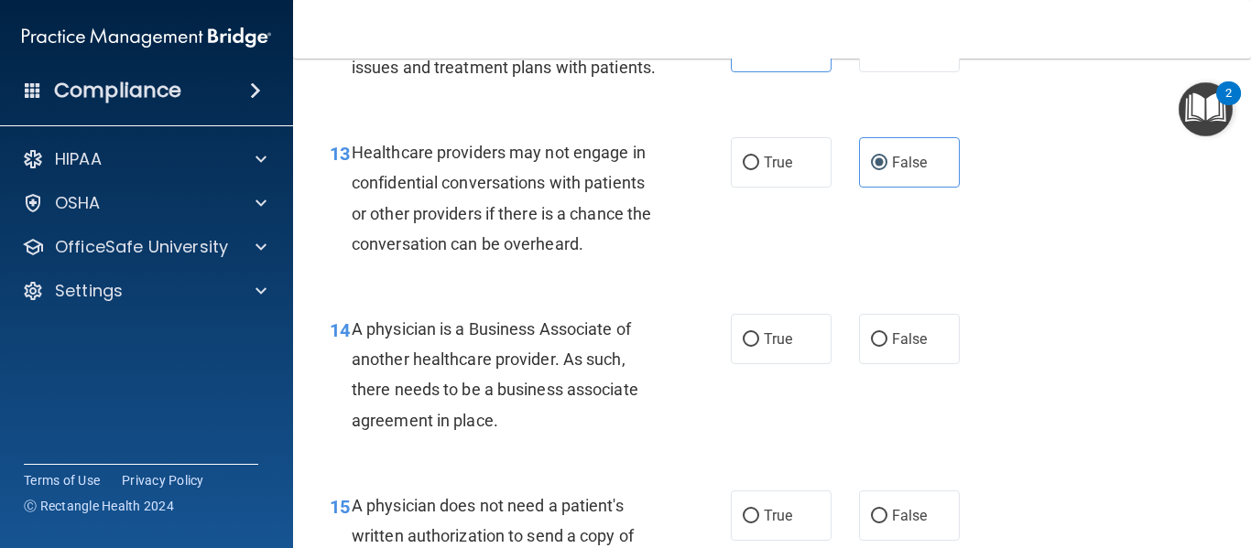
scroll to position [2234, 0]
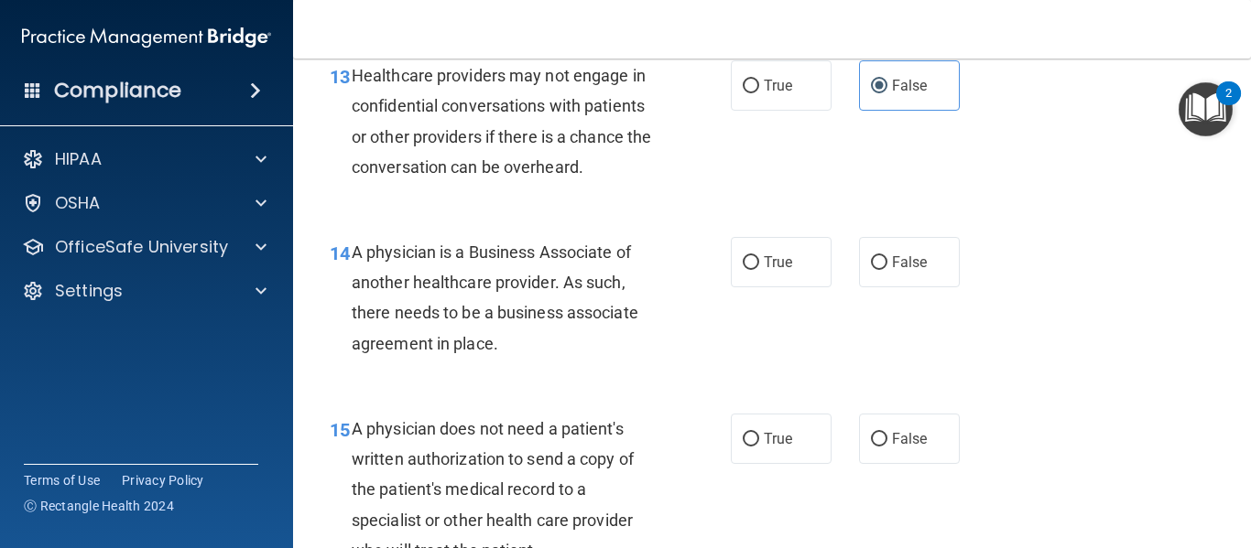
drag, startPoint x: 532, startPoint y: 380, endPoint x: 353, endPoint y: 287, distance: 201.1
click at [353, 287] on div "A physician is a Business Associate of another healthcare provider. As such, th…" at bounding box center [512, 298] width 321 height 122
click at [566, 359] on div "A physician is a Business Associate of another healthcare provider. As such, th…" at bounding box center [512, 298] width 321 height 122
click at [786, 271] on span "True" at bounding box center [778, 262] width 28 height 17
click at [759, 270] on input "True" at bounding box center [751, 263] width 16 height 14
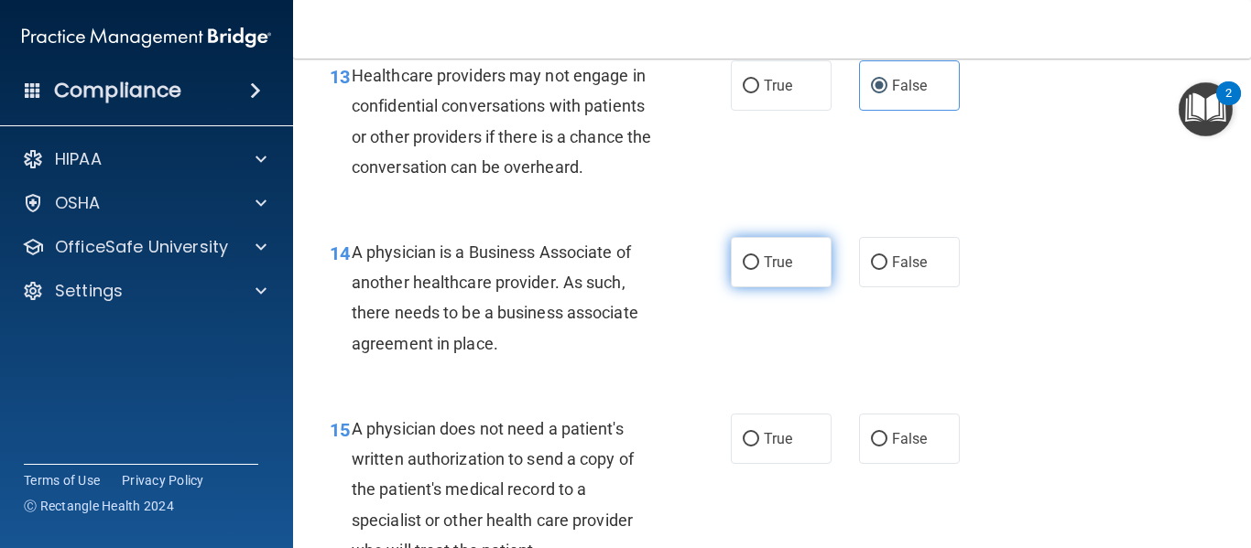
radio input "true"
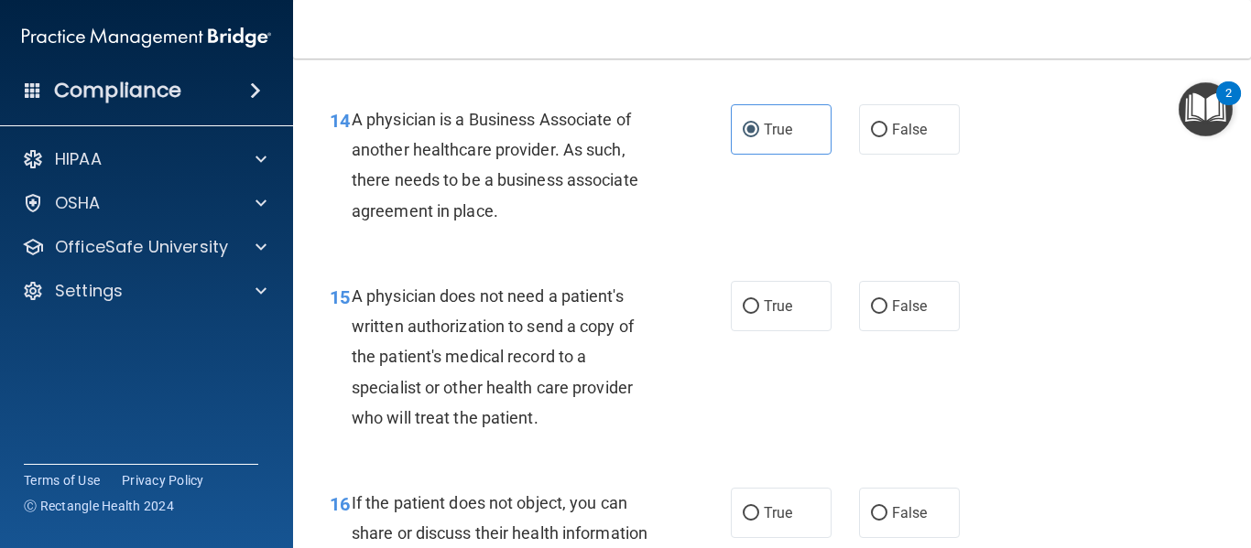
scroll to position [2509, 0]
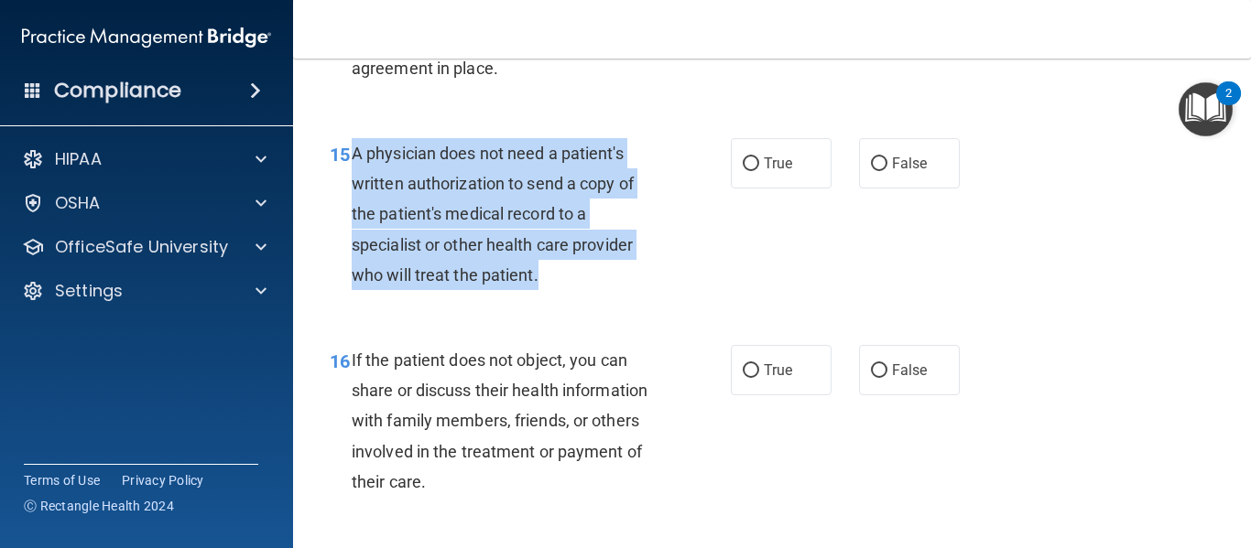
drag, startPoint x: 572, startPoint y: 303, endPoint x: 350, endPoint y: 189, distance: 250.2
click at [350, 189] on div "15 A physician does not need a patient's written authorization to send a copy o…" at bounding box center [530, 218] width 456 height 161
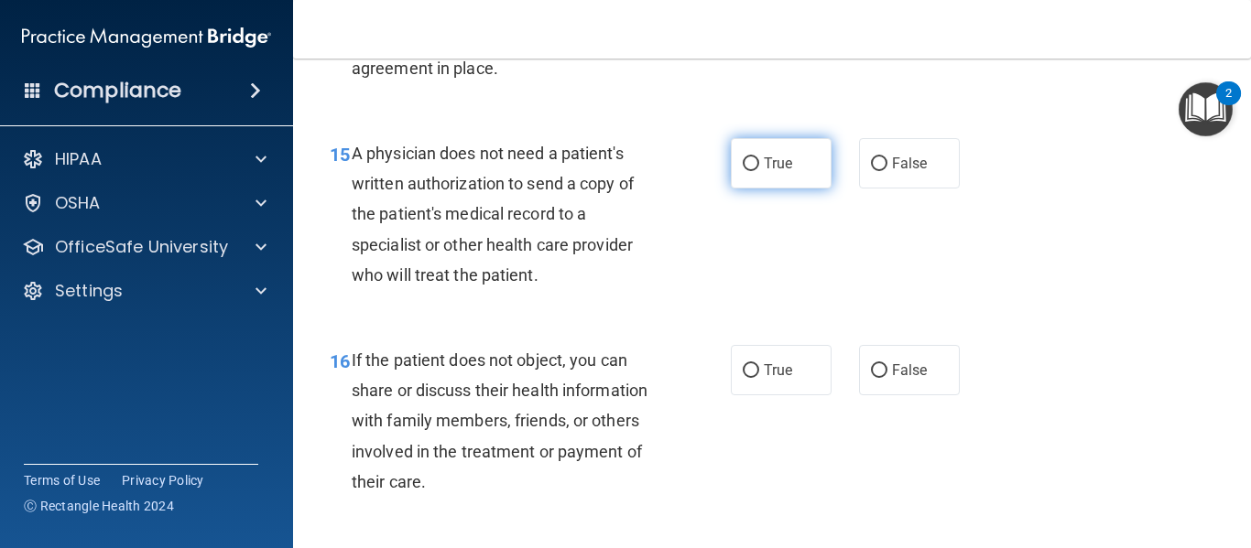
click at [780, 189] on label "True" at bounding box center [781, 163] width 101 height 50
click at [759, 171] on input "True" at bounding box center [751, 164] width 16 height 14
radio input "true"
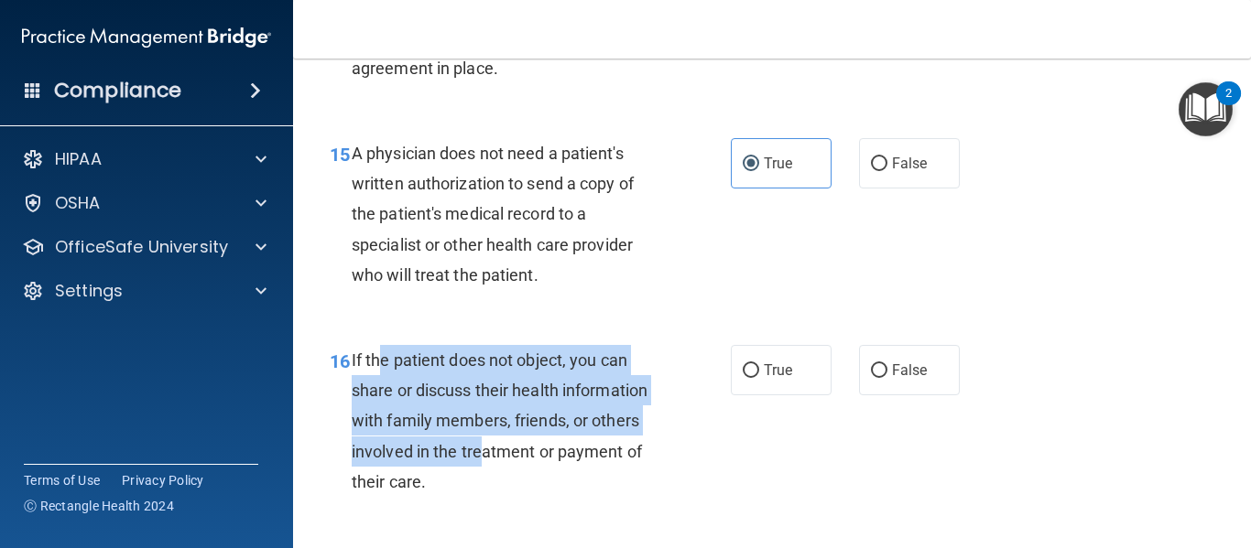
drag, startPoint x: 481, startPoint y: 497, endPoint x: 376, endPoint y: 386, distance: 152.2
click at [376, 386] on div "If the patient does not object, you can share or discuss their health informati…" at bounding box center [512, 421] width 321 height 152
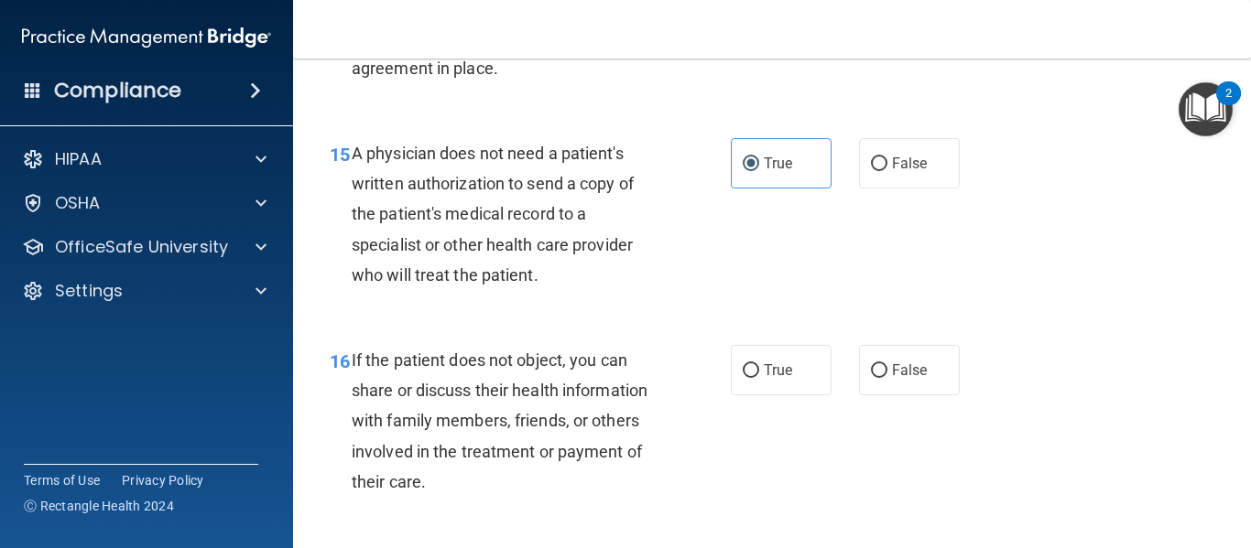
click at [428, 497] on div "If the patient does not object, you can share or discuss their health informati…" at bounding box center [512, 421] width 321 height 152
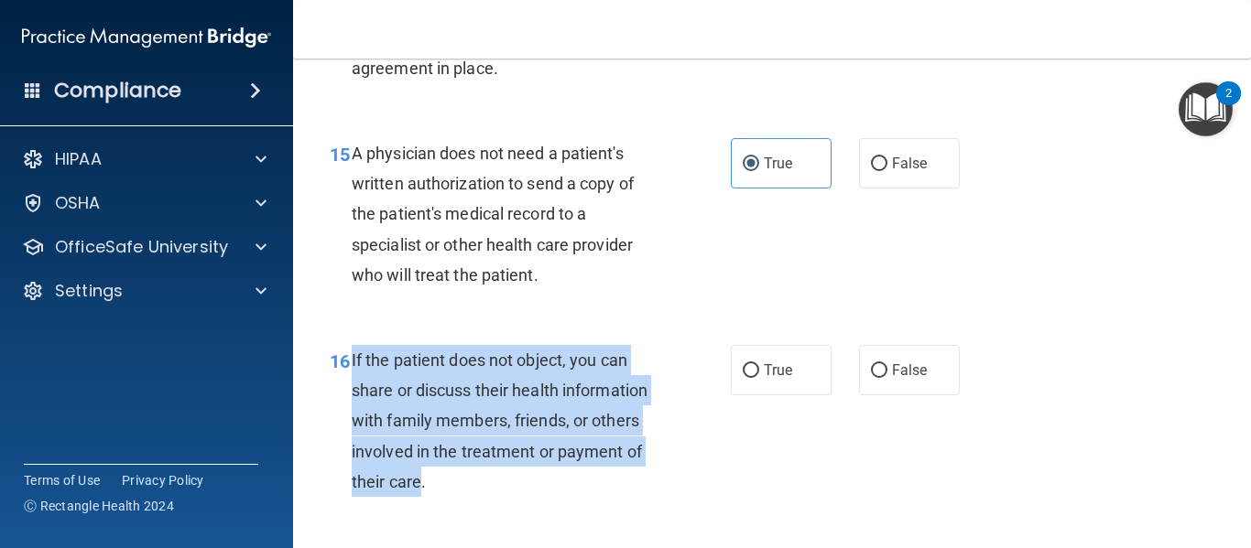
drag, startPoint x: 404, startPoint y: 503, endPoint x: 352, endPoint y: 398, distance: 116.3
click at [352, 398] on span "If the patient does not object, you can share or discuss their health informati…" at bounding box center [500, 421] width 296 height 141
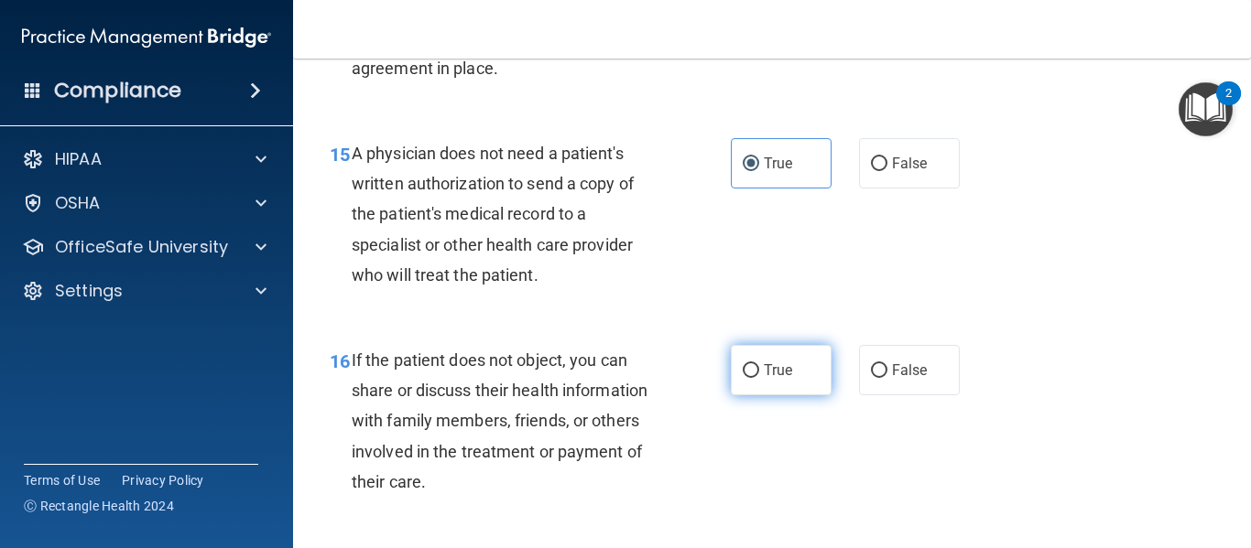
click at [796, 379] on label "True" at bounding box center [781, 370] width 101 height 50
click at [759, 378] on input "True" at bounding box center [751, 371] width 16 height 14
radio input "true"
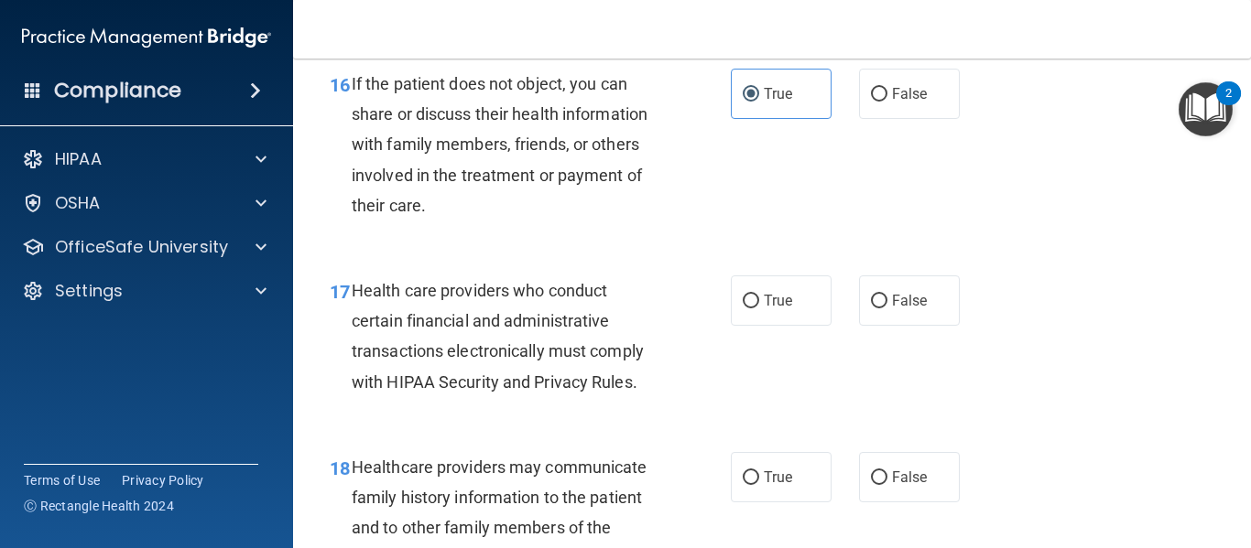
scroll to position [2940, 0]
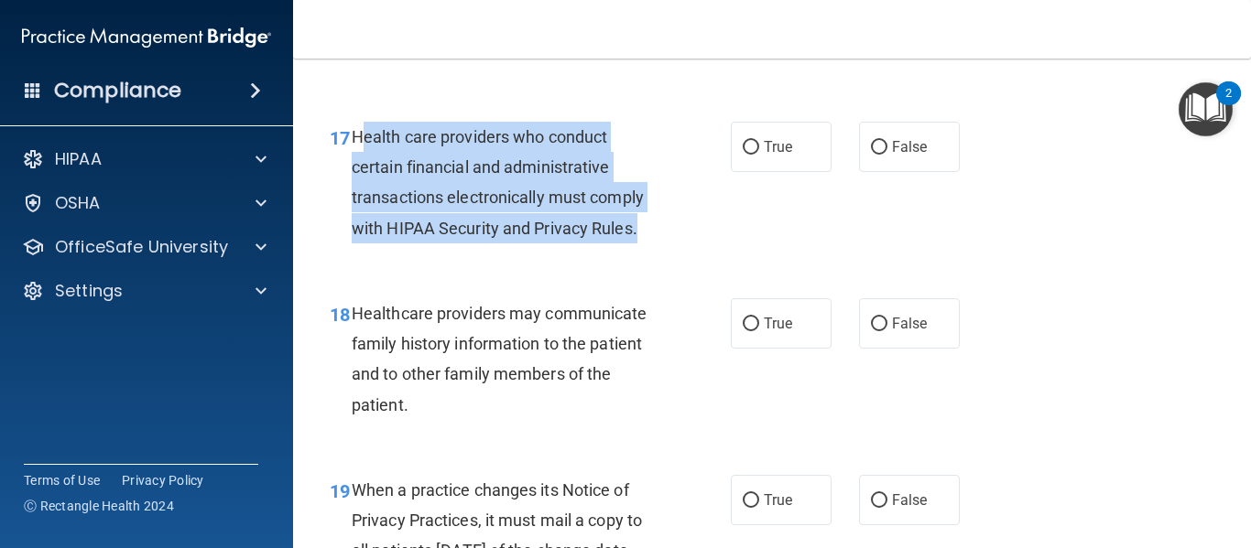
drag, startPoint x: 641, startPoint y: 259, endPoint x: 363, endPoint y: 162, distance: 293.9
click at [360, 160] on div "Health care providers who conduct certain financial and administrative transact…" at bounding box center [512, 183] width 321 height 122
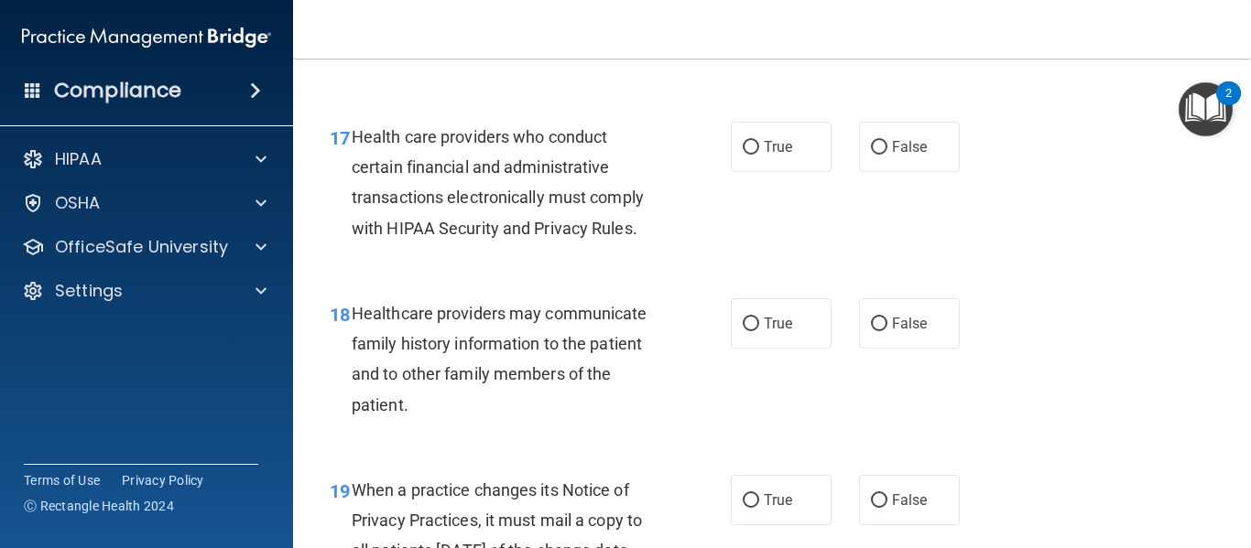
drag, startPoint x: 373, startPoint y: 169, endPoint x: 348, endPoint y: 171, distance: 24.8
click at [348, 149] on span "17" at bounding box center [340, 138] width 20 height 22
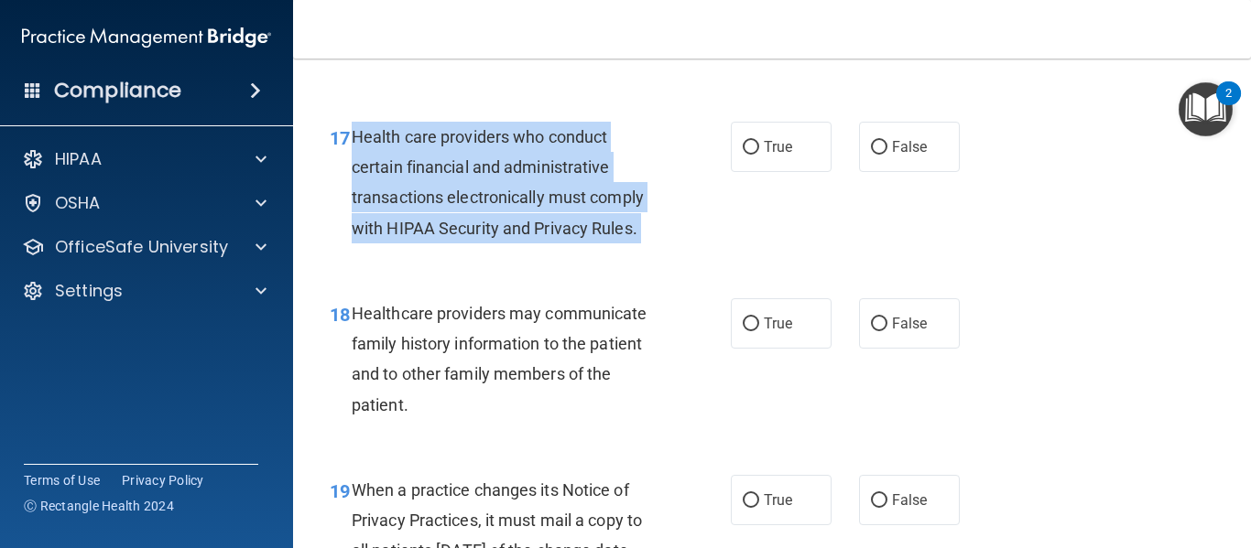
drag, startPoint x: 348, startPoint y: 171, endPoint x: 632, endPoint y: 248, distance: 294.1
click at [635, 249] on div "17 Health care providers who conduct certain financial and administrative trans…" at bounding box center [530, 187] width 456 height 131
click at [442, 253] on div "17 Health care providers who conduct certain financial and administrative trans…" at bounding box center [530, 187] width 456 height 131
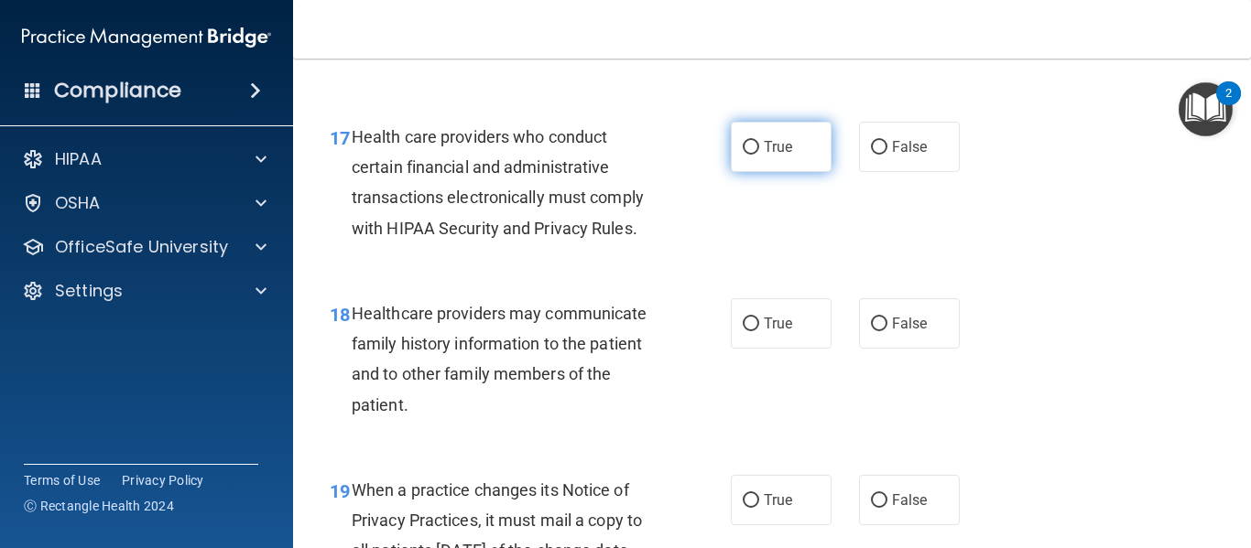
click at [743, 155] on input "True" at bounding box center [751, 148] width 16 height 14
radio input "true"
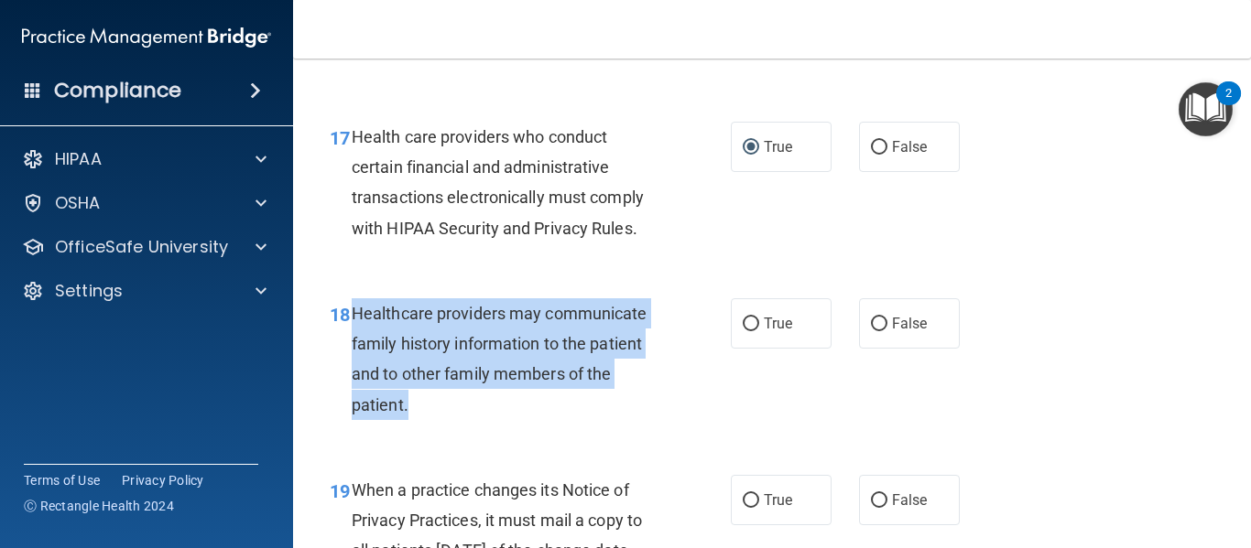
drag, startPoint x: 431, startPoint y: 429, endPoint x: 353, endPoint y: 345, distance: 114.7
click at [353, 345] on div "Healthcare providers may communicate family history information to the patient …" at bounding box center [512, 359] width 321 height 122
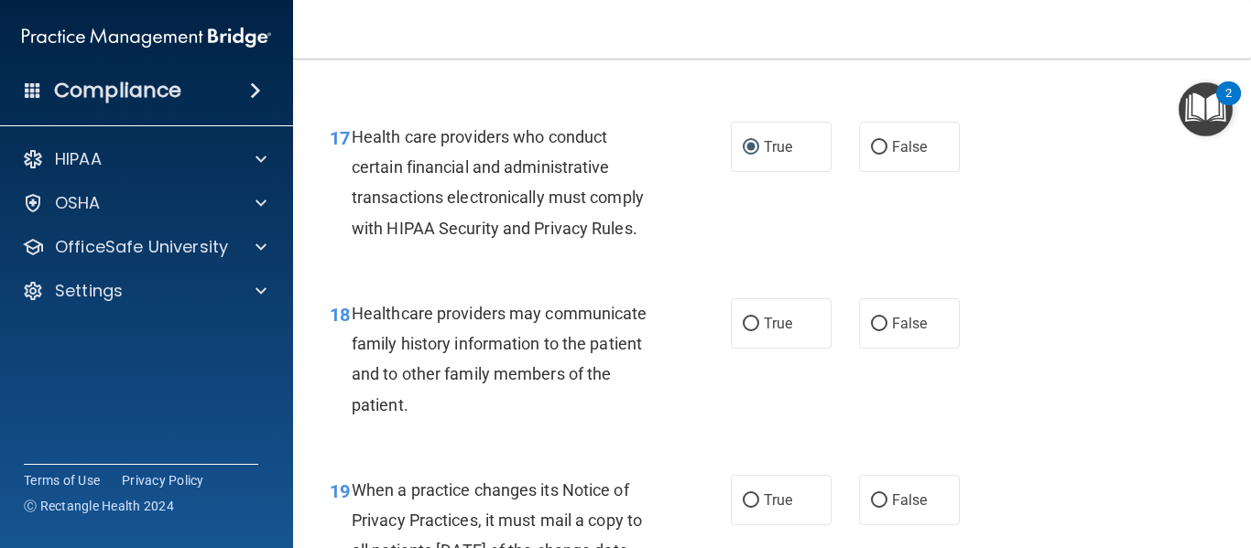
click at [451, 452] on div "18 Healthcare providers may communicate family history information to the patie…" at bounding box center [772, 364] width 912 height 177
click at [738, 338] on label "True" at bounding box center [781, 323] width 101 height 50
click at [743, 331] on input "True" at bounding box center [751, 325] width 16 height 14
radio input "true"
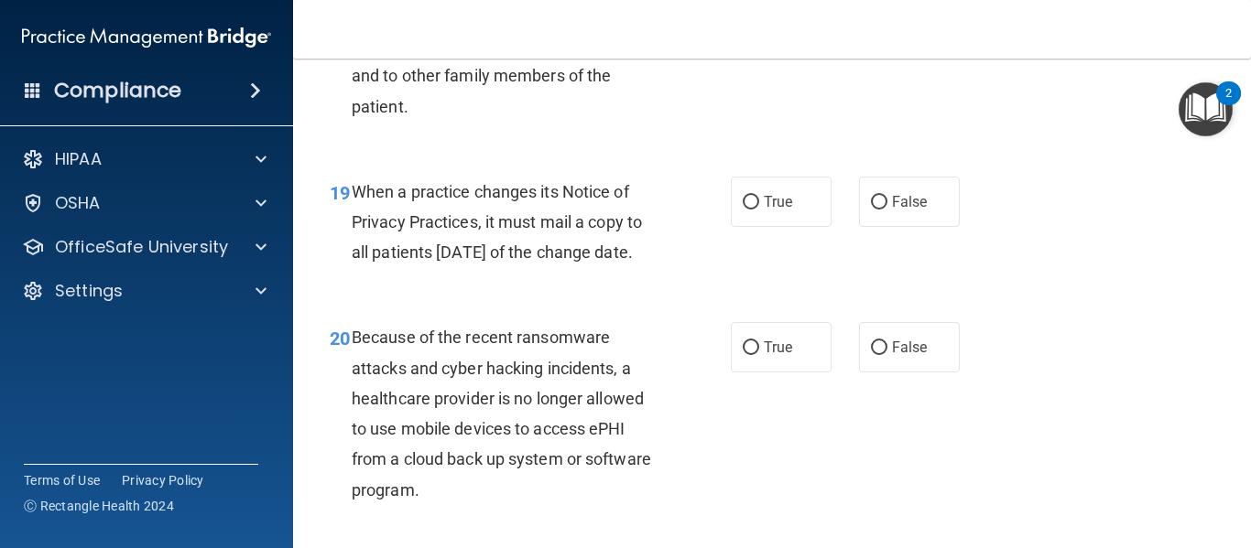
scroll to position [3304, 0]
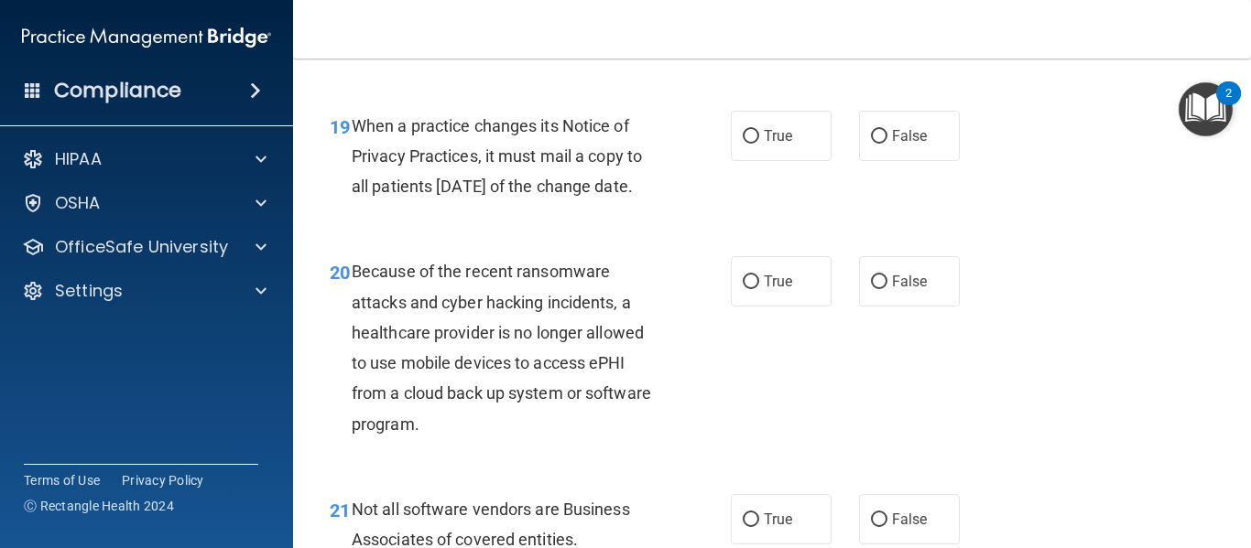
drag, startPoint x: 399, startPoint y: 244, endPoint x: 358, endPoint y: 155, distance: 98.7
click at [358, 155] on div "When a practice changes its Notice of Privacy Practices, it must mail a copy to…" at bounding box center [512, 157] width 321 height 92
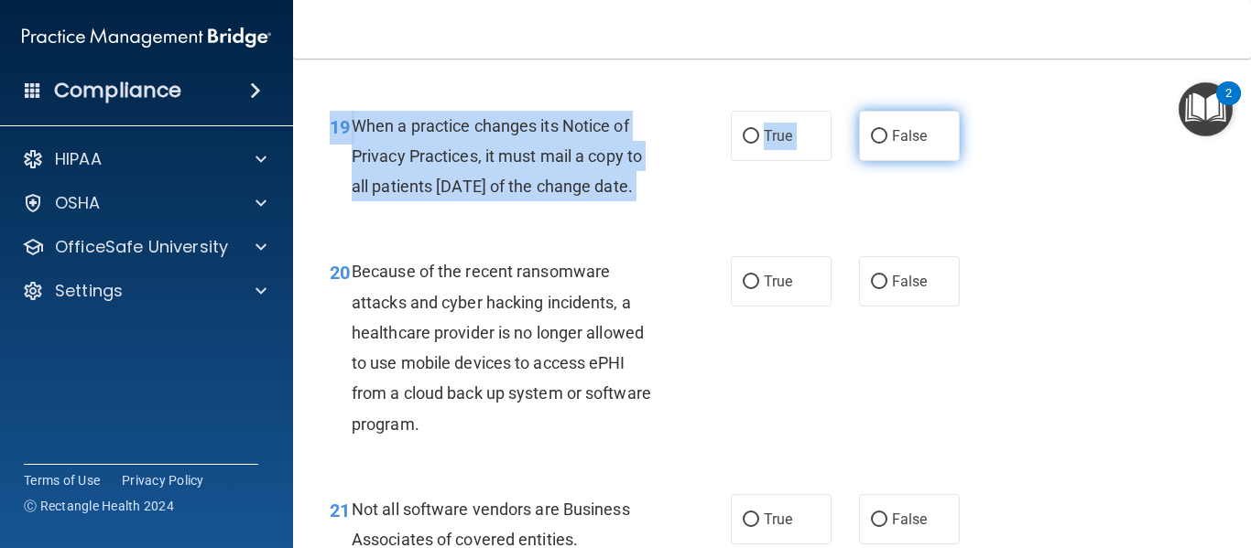
click at [883, 191] on div "19 When a practice changes its Notice of Privacy Practices, it must mail a copy…" at bounding box center [772, 161] width 912 height 146
click at [885, 161] on label "False" at bounding box center [909, 136] width 101 height 50
click at [885, 144] on input "False" at bounding box center [879, 137] width 16 height 14
radio input "true"
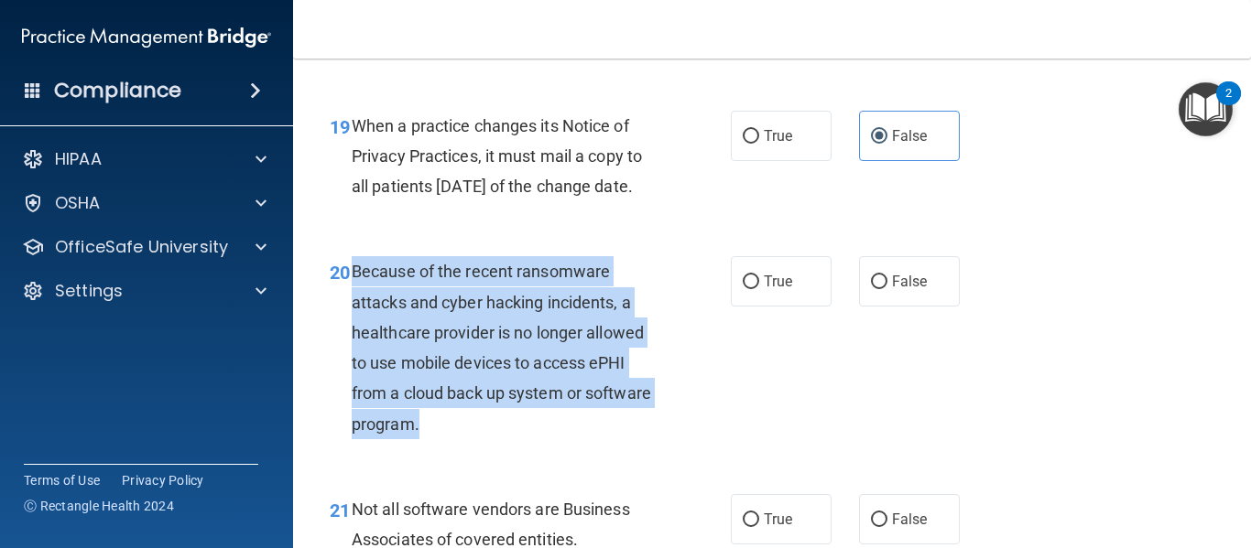
drag, startPoint x: 491, startPoint y: 486, endPoint x: 363, endPoint y: 334, distance: 198.2
click at [352, 331] on div "Because of the recent ransomware attacks and cyber hacking incidents, a healthc…" at bounding box center [512, 347] width 321 height 182
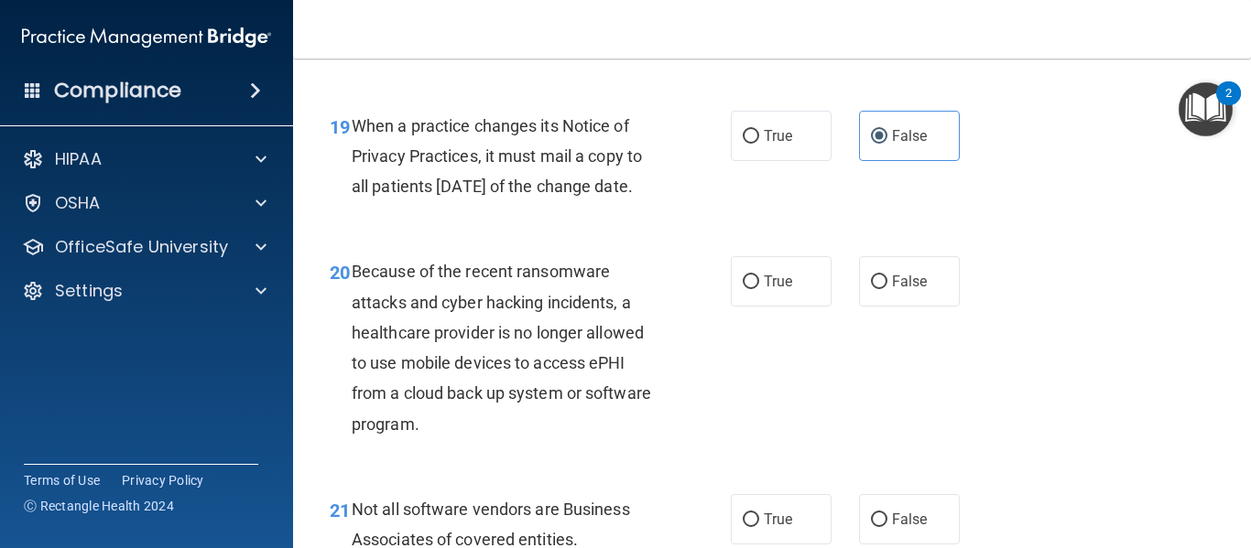
drag, startPoint x: 868, startPoint y: 351, endPoint x: 1131, endPoint y: 362, distance: 263.0
click at [873, 307] on label "False" at bounding box center [909, 281] width 101 height 50
click at [873, 289] on input "False" at bounding box center [879, 283] width 16 height 14
radio input "true"
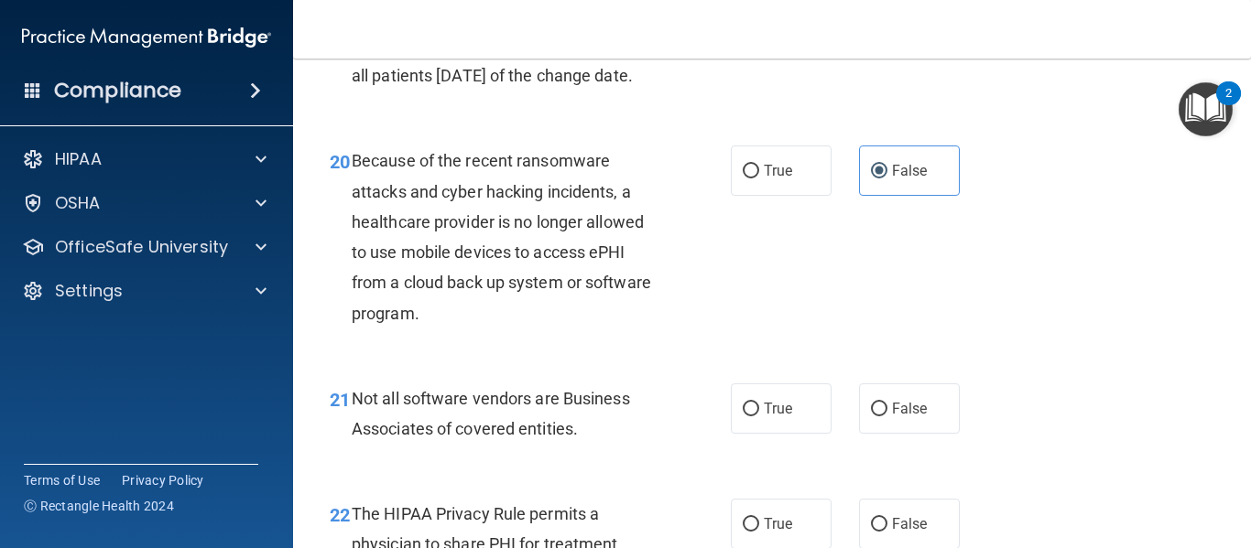
scroll to position [3547, 0]
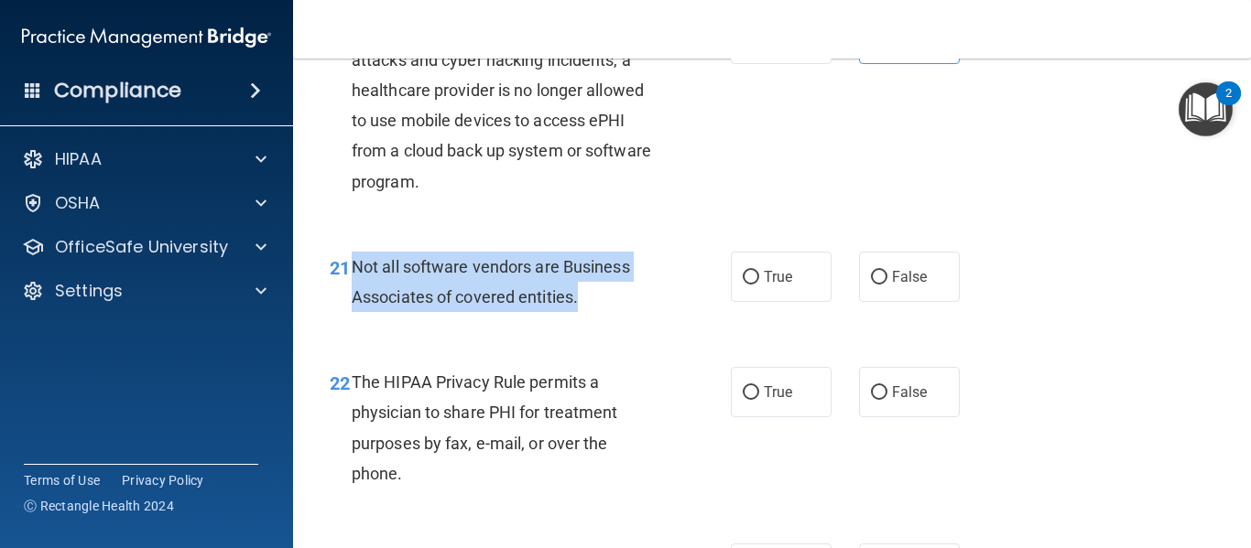
drag, startPoint x: 588, startPoint y: 365, endPoint x: 352, endPoint y: 326, distance: 238.6
click at [352, 312] on div "Not all software vendors are Business Associates of covered entities." at bounding box center [512, 282] width 321 height 60
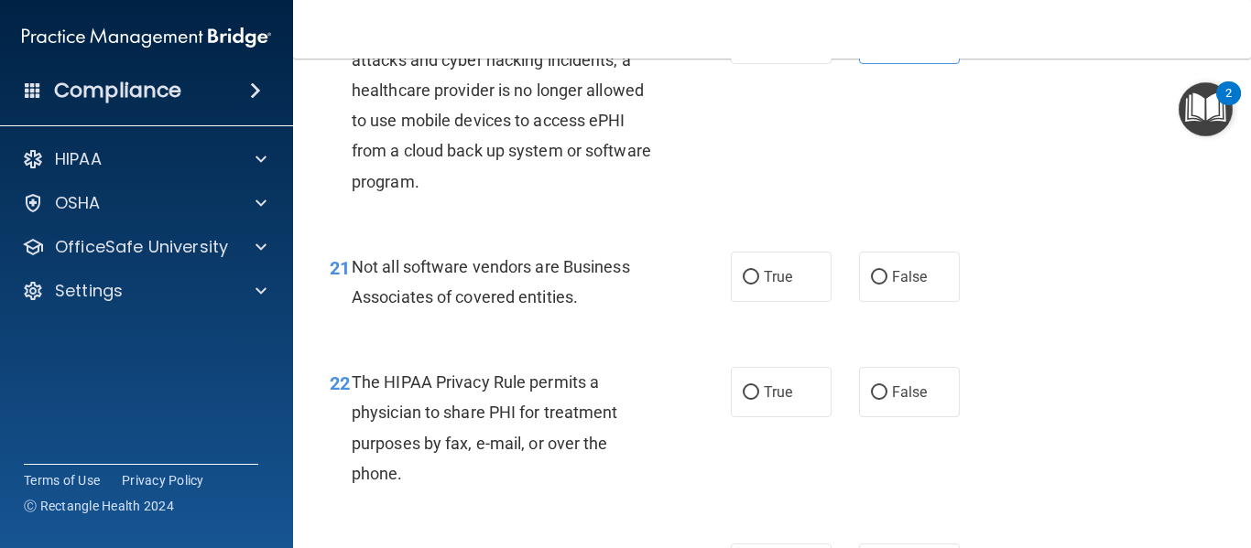
drag, startPoint x: 766, startPoint y: 347, endPoint x: 580, endPoint y: 266, distance: 202.9
click at [767, 302] on label "True" at bounding box center [781, 277] width 101 height 50
click at [759, 285] on input "True" at bounding box center [751, 278] width 16 height 14
radio input "true"
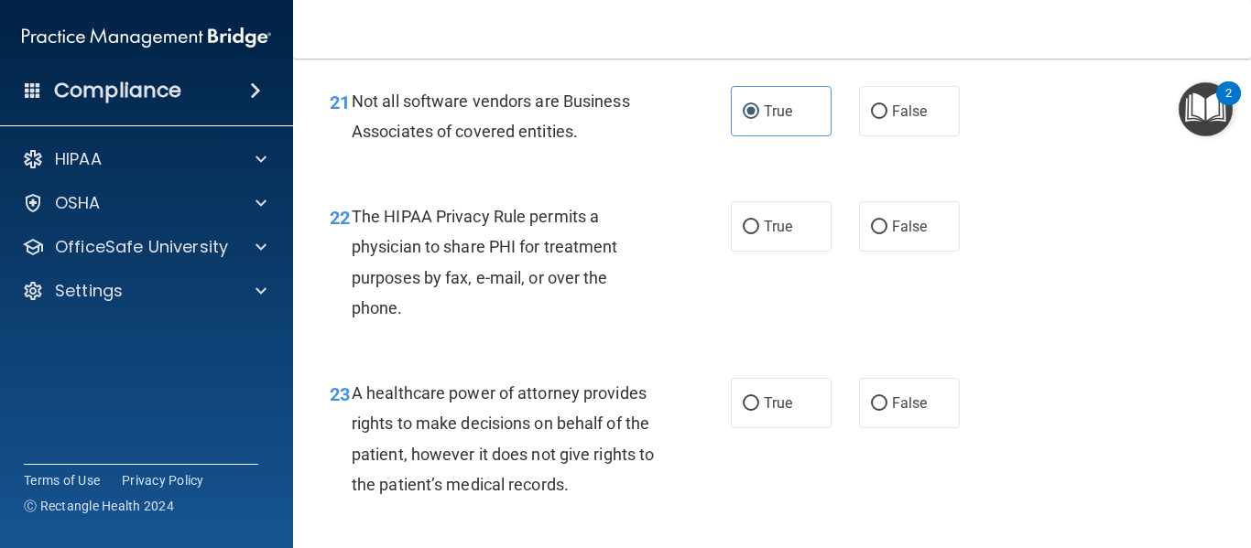
scroll to position [3723, 0]
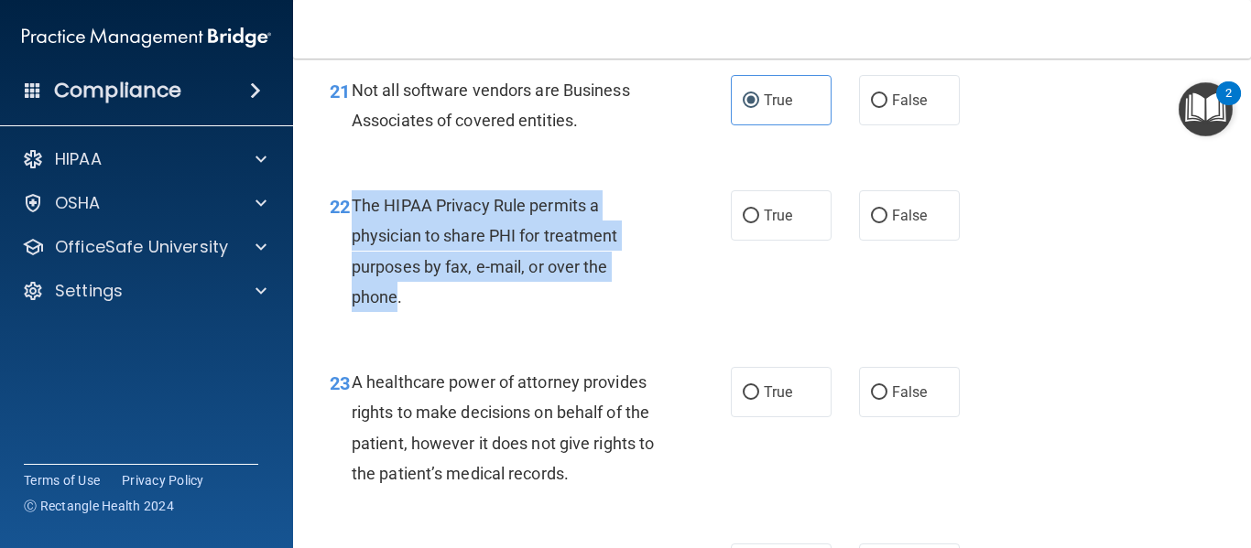
drag, startPoint x: 399, startPoint y: 345, endPoint x: 358, endPoint y: 271, distance: 84.8
click at [352, 267] on div "The HIPAA Privacy Rule permits a physician to share PHI for treatment purposes …" at bounding box center [512, 251] width 321 height 122
drag, startPoint x: 387, startPoint y: 377, endPoint x: 401, endPoint y: 379, distance: 13.9
click at [389, 321] on div "22 The HIPAA Privacy Rule permits a physician to share PHI for treatment purpos…" at bounding box center [530, 255] width 456 height 131
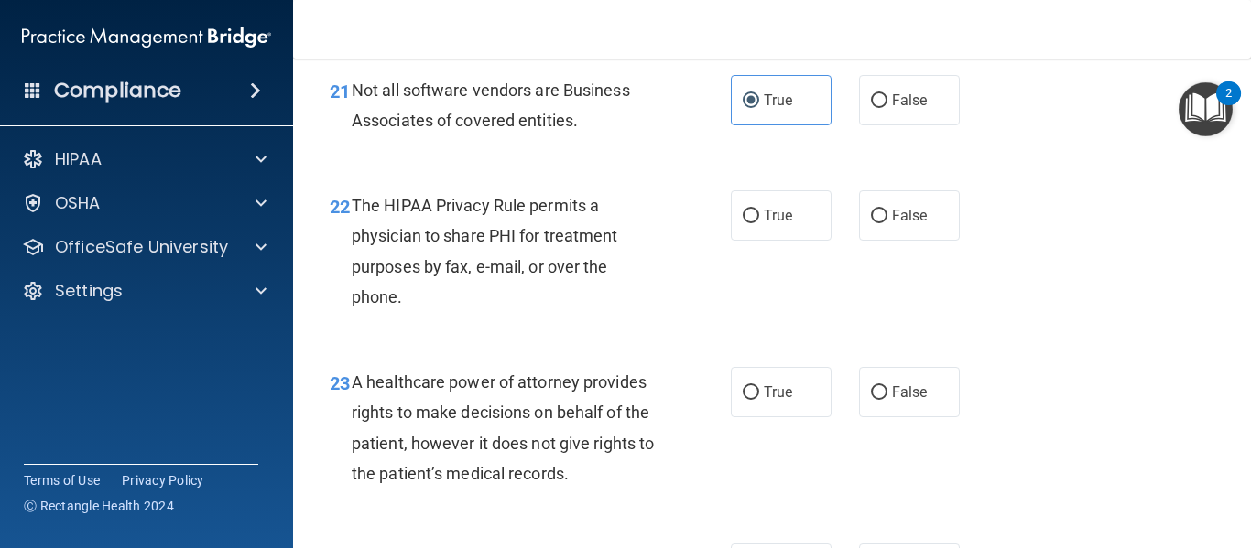
click at [400, 321] on div "22 The HIPAA Privacy Rule permits a physician to share PHI for treatment purpos…" at bounding box center [530, 255] width 456 height 131
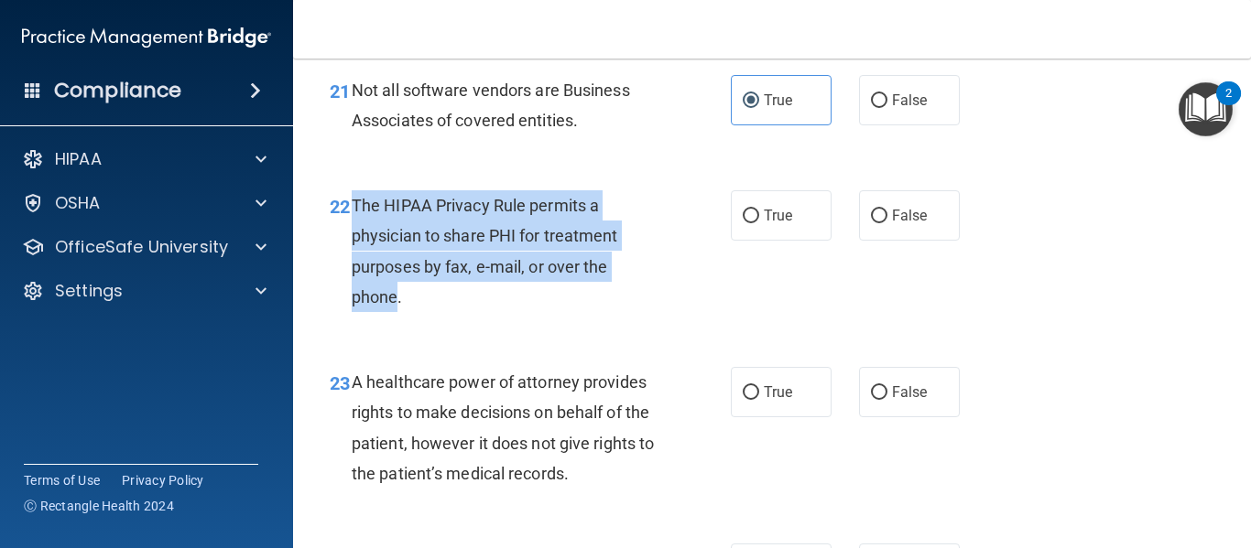
drag, startPoint x: 399, startPoint y: 376, endPoint x: 353, endPoint y: 261, distance: 124.1
click at [353, 261] on div "22 The HIPAA Privacy Rule permits a physician to share PHI for treatment purpos…" at bounding box center [530, 255] width 456 height 131
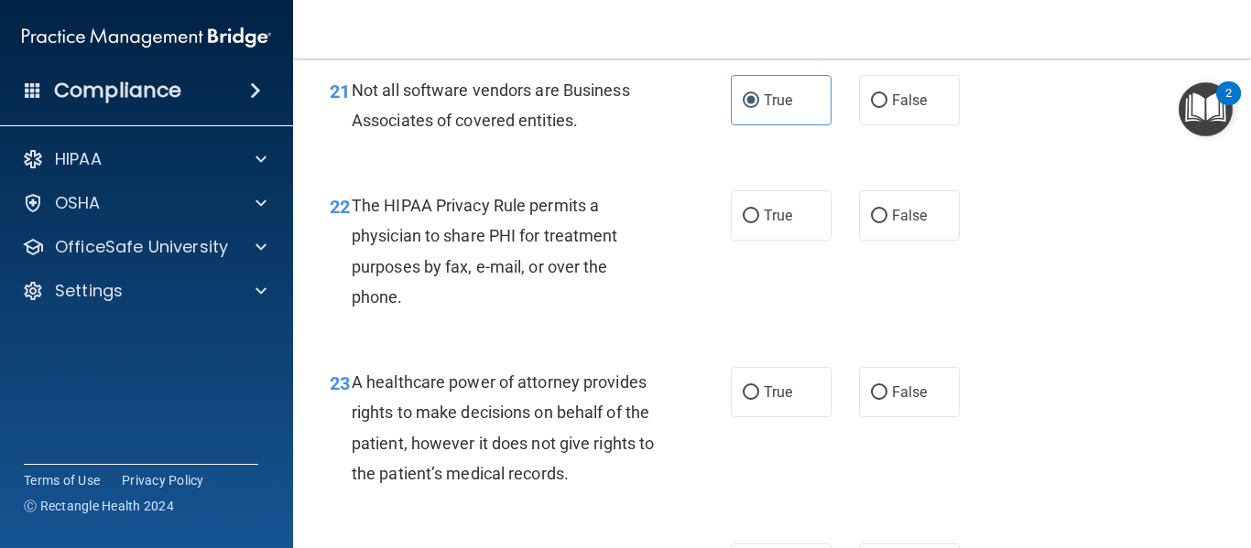
click at [557, 312] on div "The HIPAA Privacy Rule permits a physician to share PHI for treatment purposes …" at bounding box center [512, 251] width 321 height 122
click at [748, 223] on input "True" at bounding box center [751, 217] width 16 height 14
radio input "true"
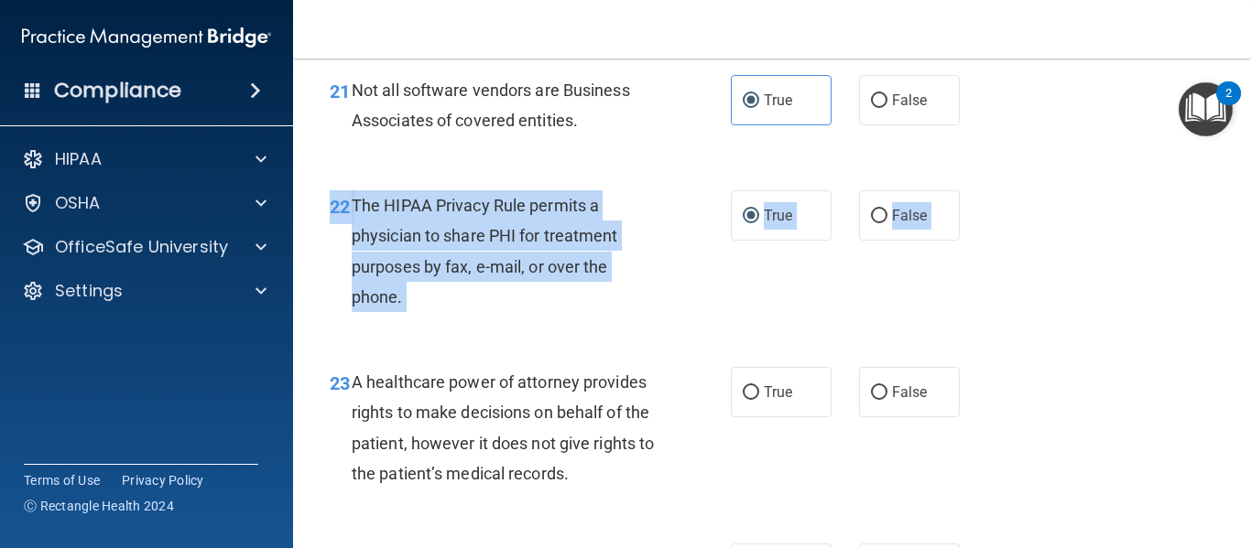
click at [1230, 406] on main "- The HIPAA Quiz #2 This quiz doesn’t expire until . Are you sure you want to t…" at bounding box center [772, 304] width 958 height 490
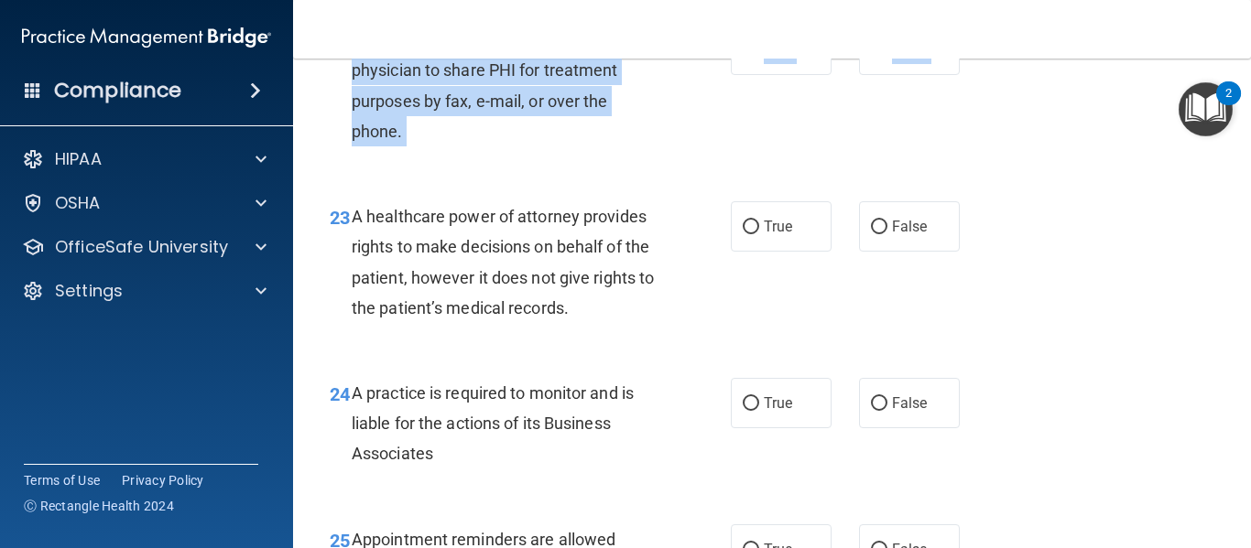
scroll to position [3900, 0]
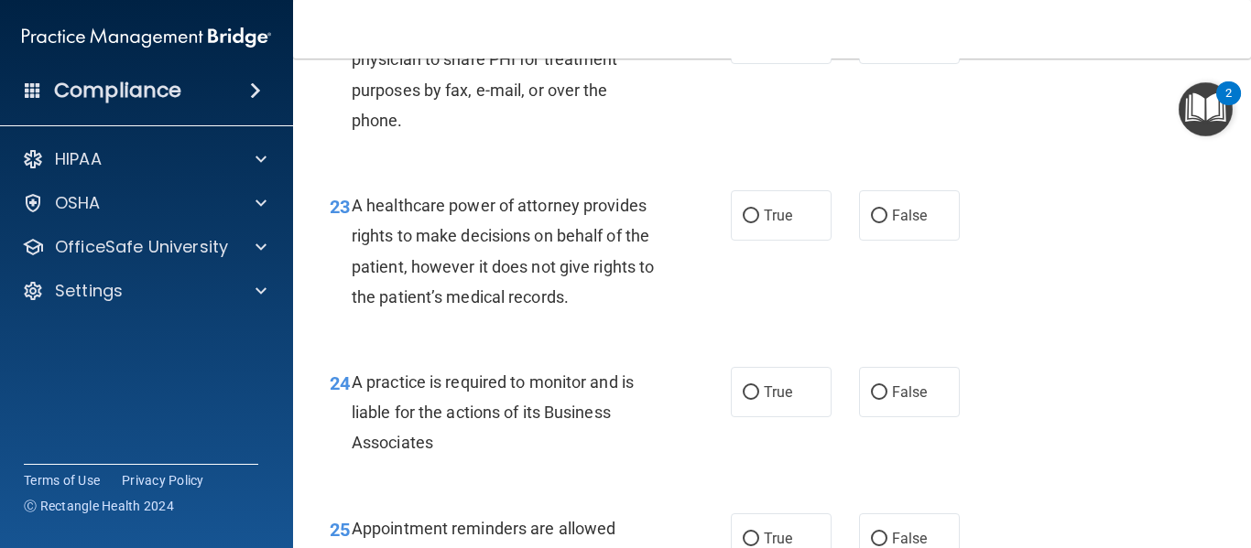
click at [657, 321] on div "23 A healthcare power of attorney provides rights to make decisions on behalf o…" at bounding box center [530, 255] width 456 height 131
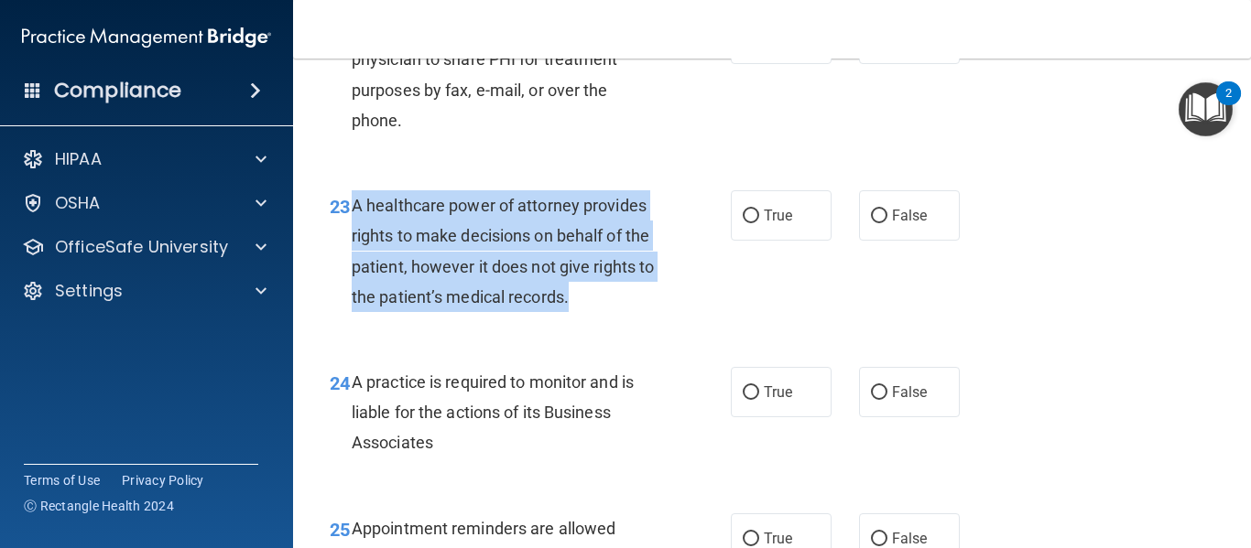
drag, startPoint x: 594, startPoint y: 368, endPoint x: 353, endPoint y: 268, distance: 260.6
click at [353, 268] on div "A healthcare power of attorney provides rights to make decisions on behalf of t…" at bounding box center [512, 251] width 321 height 122
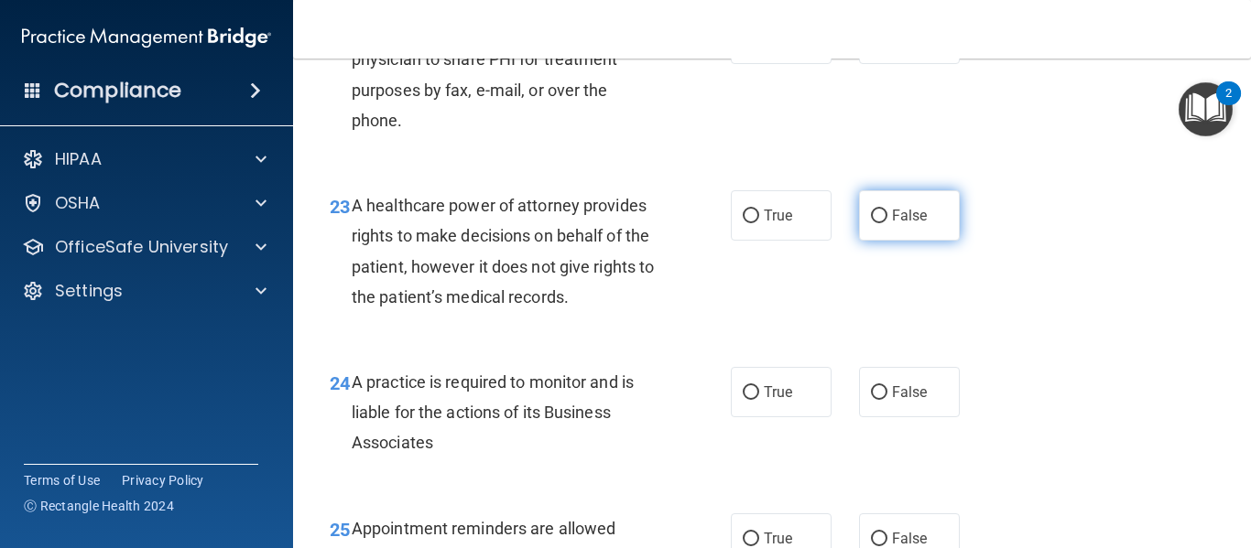
click at [912, 224] on span "False" at bounding box center [910, 215] width 36 height 17
click at [887, 223] on input "False" at bounding box center [879, 217] width 16 height 14
radio input "true"
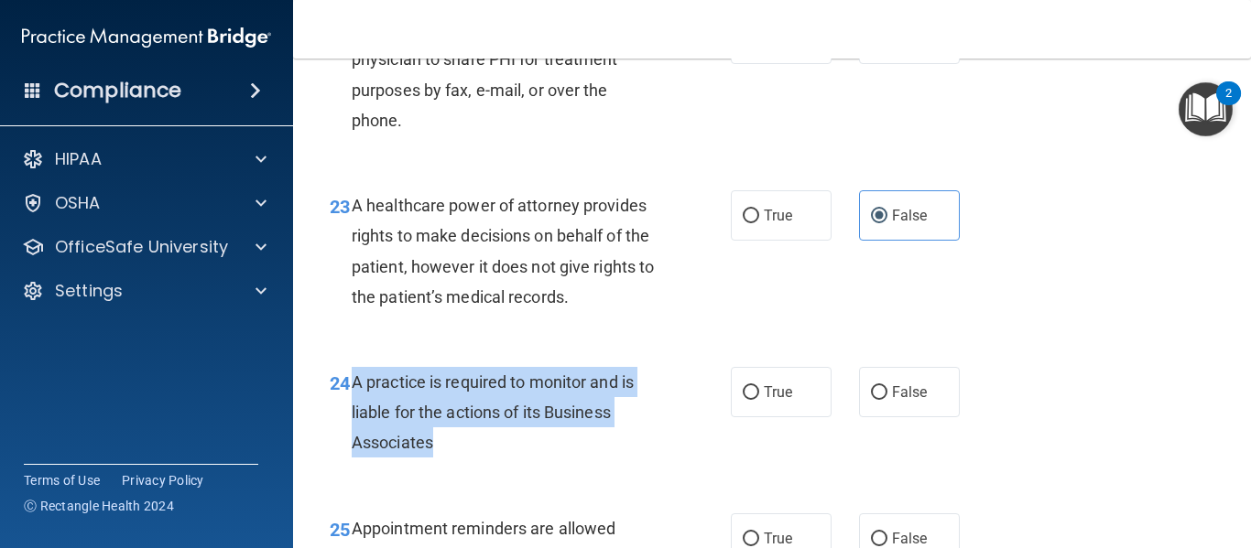
drag, startPoint x: 445, startPoint y: 507, endPoint x: 353, endPoint y: 446, distance: 110.2
click at [353, 446] on div "A practice is required to monitor and is liable for the actions of its Business…" at bounding box center [512, 413] width 321 height 92
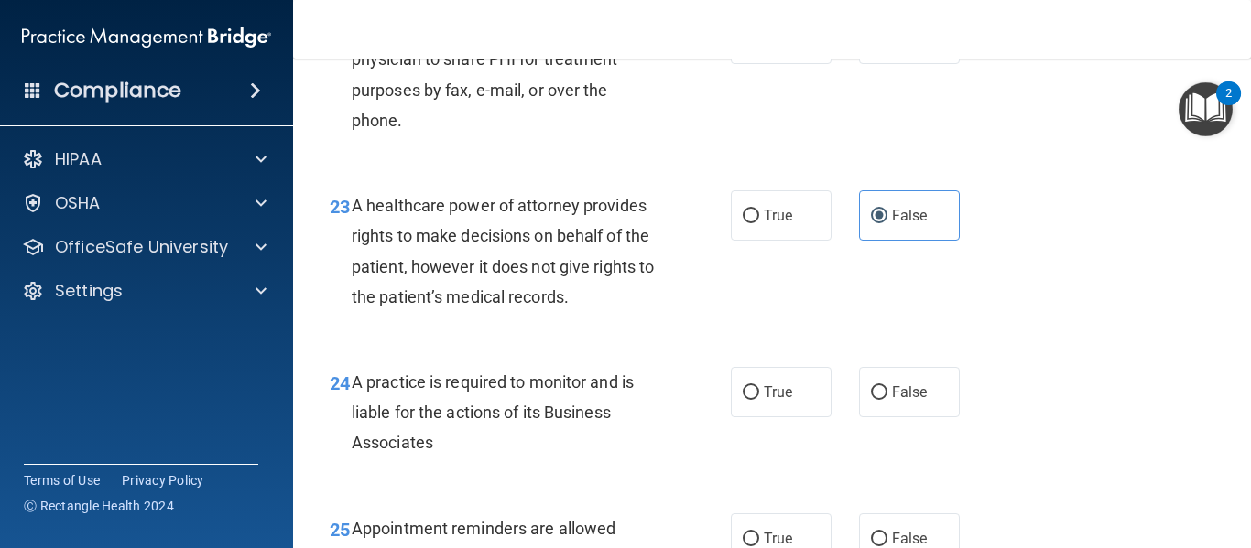
drag, startPoint x: 1173, startPoint y: 414, endPoint x: 1218, endPoint y: 412, distance: 44.9
click at [1174, 414] on div "24 A practice is required to monitor and is liable for the actions of its Busin…" at bounding box center [772, 417] width 912 height 146
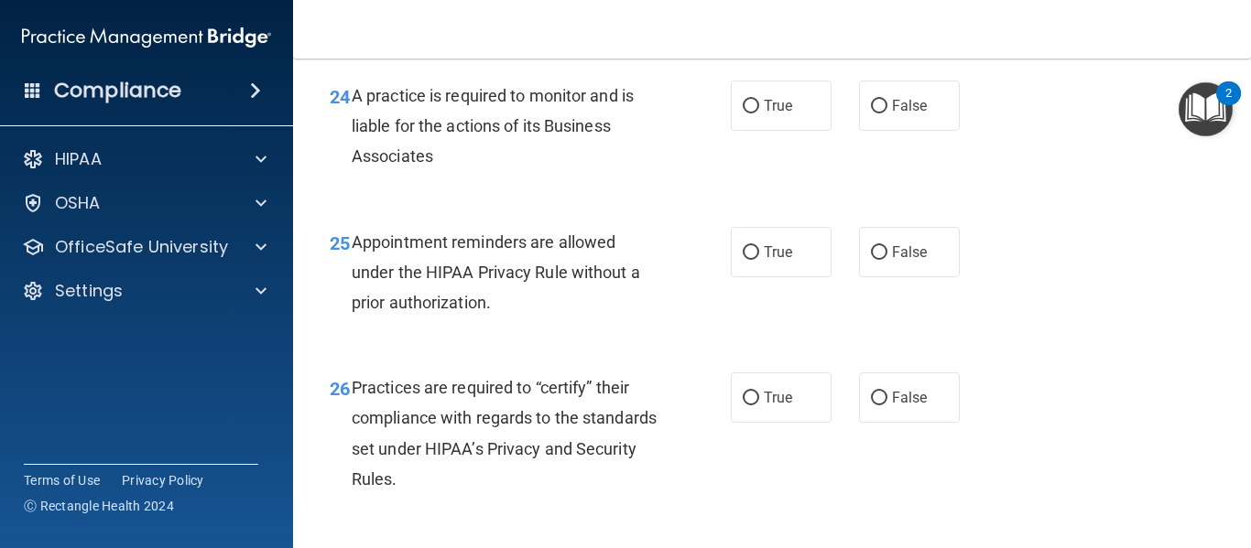
scroll to position [4243, 0]
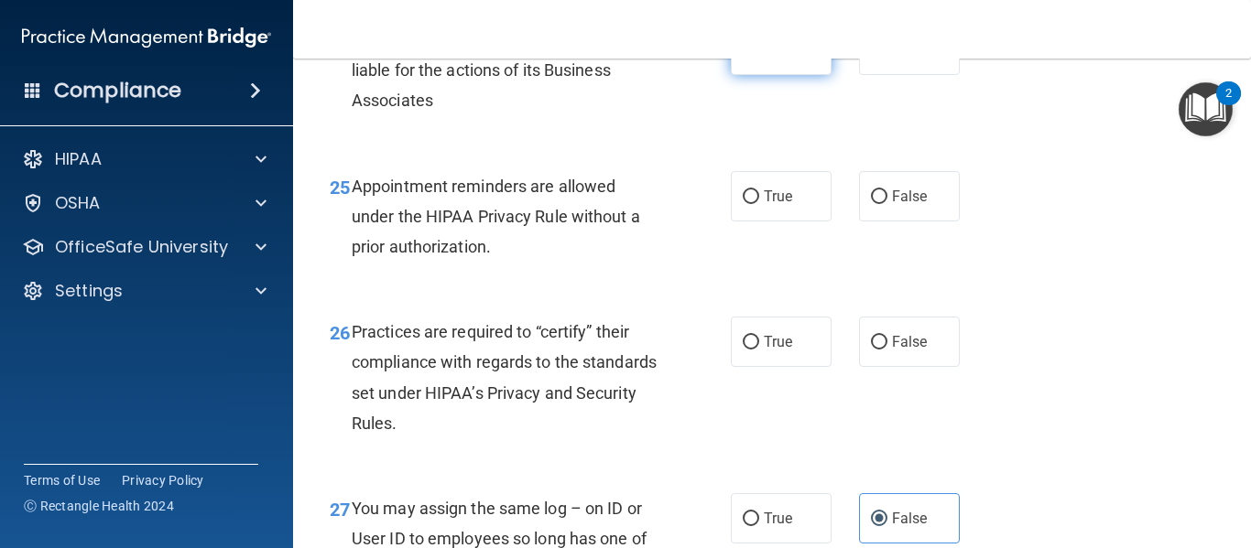
click at [797, 75] on label "True" at bounding box center [781, 50] width 101 height 50
click at [759, 58] on input "True" at bounding box center [751, 51] width 16 height 14
radio input "true"
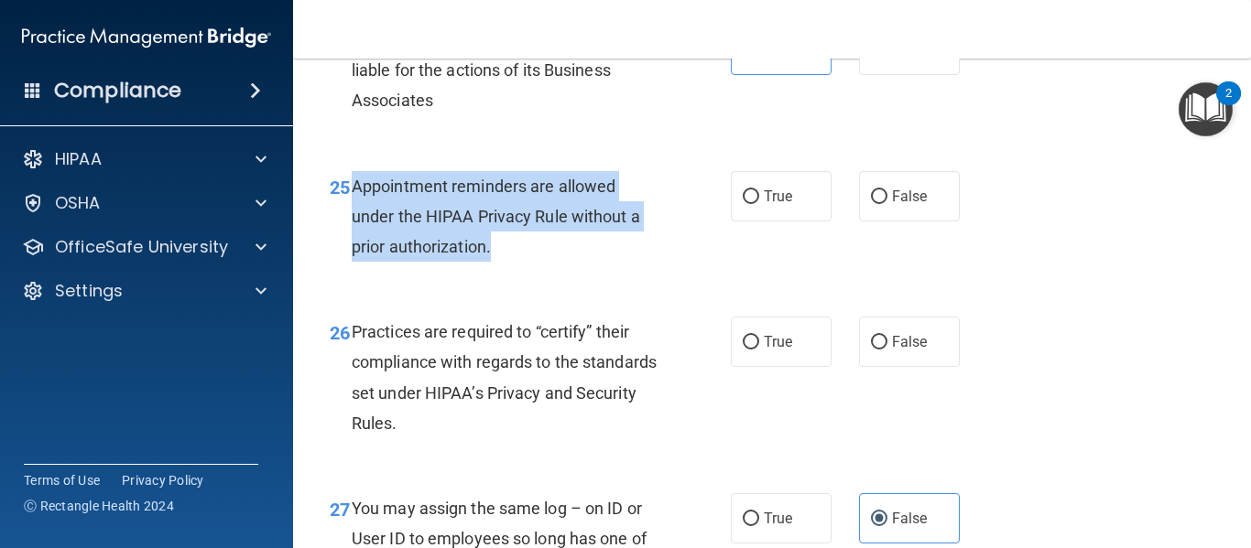
drag, startPoint x: 521, startPoint y: 296, endPoint x: 352, endPoint y: 242, distance: 176.9
click at [352, 242] on div "Appointment reminders are allowed under the HIPAA Privacy Rule without a prior …" at bounding box center [512, 217] width 321 height 92
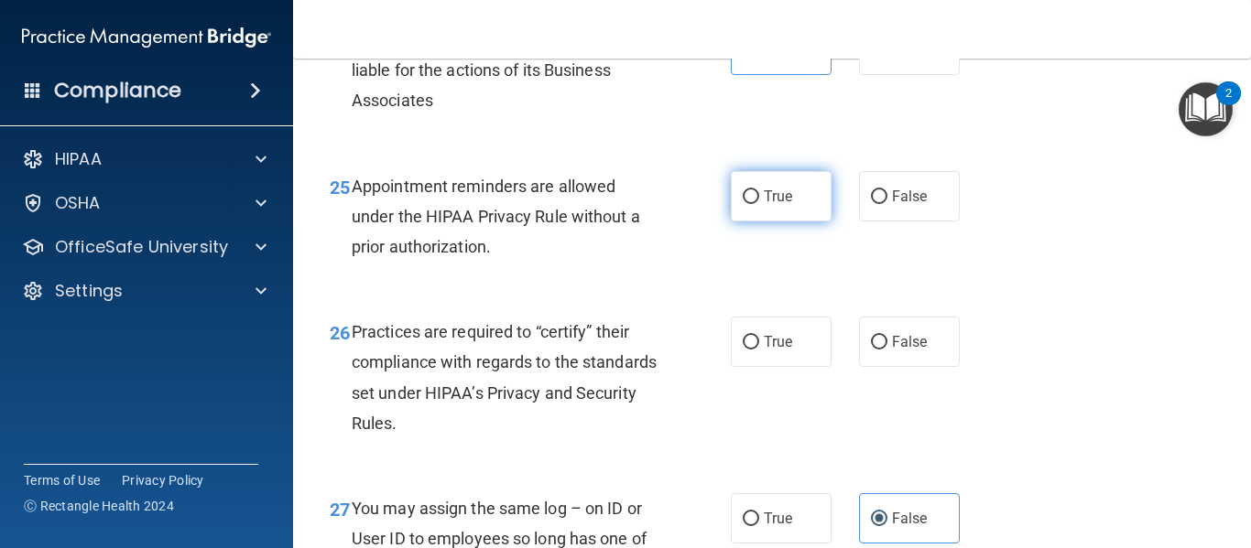
click at [753, 222] on label "True" at bounding box center [781, 196] width 101 height 50
click at [753, 204] on input "True" at bounding box center [751, 197] width 16 height 14
radio input "true"
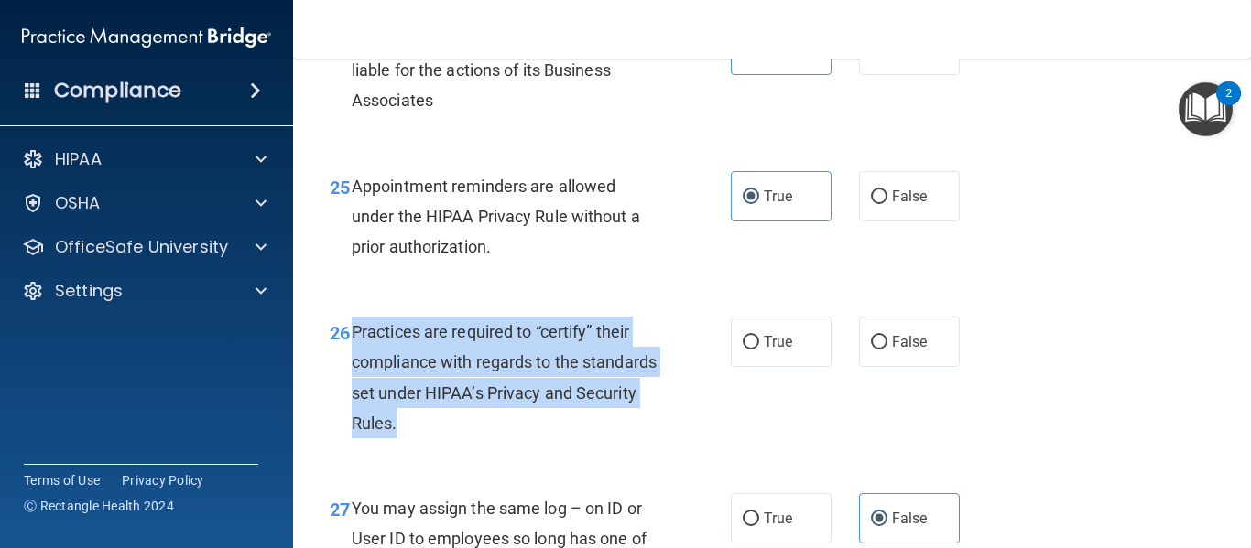
drag, startPoint x: 498, startPoint y: 473, endPoint x: 356, endPoint y: 396, distance: 161.8
click at [356, 396] on div "Practices are required to “certify” their compliance with regards to the standa…" at bounding box center [512, 378] width 321 height 122
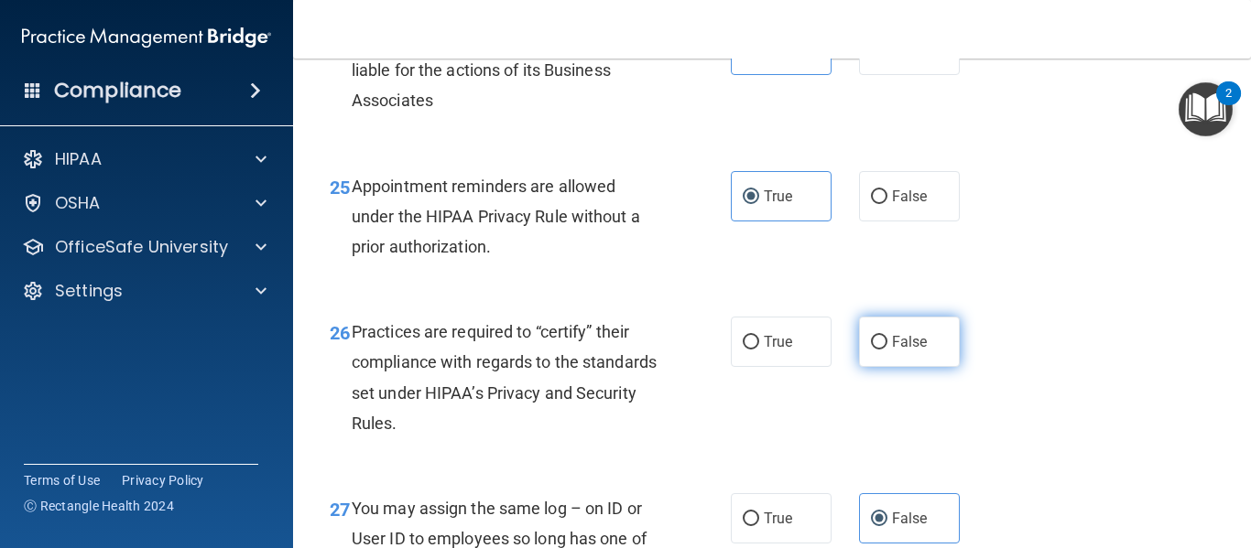
click at [862, 367] on label "False" at bounding box center [909, 342] width 101 height 50
click at [871, 350] on input "False" at bounding box center [879, 343] width 16 height 14
radio input "true"
click at [1240, 447] on main "- The HIPAA Quiz #2 This quiz doesn’t expire until . Are you sure you want to t…" at bounding box center [772, 304] width 958 height 490
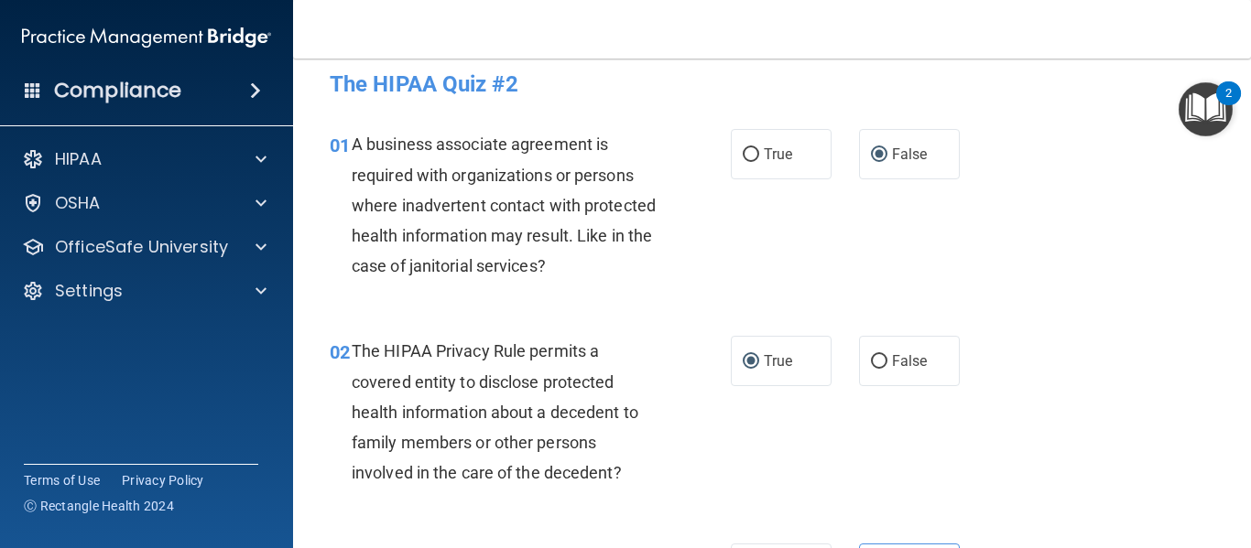
scroll to position [0, 0]
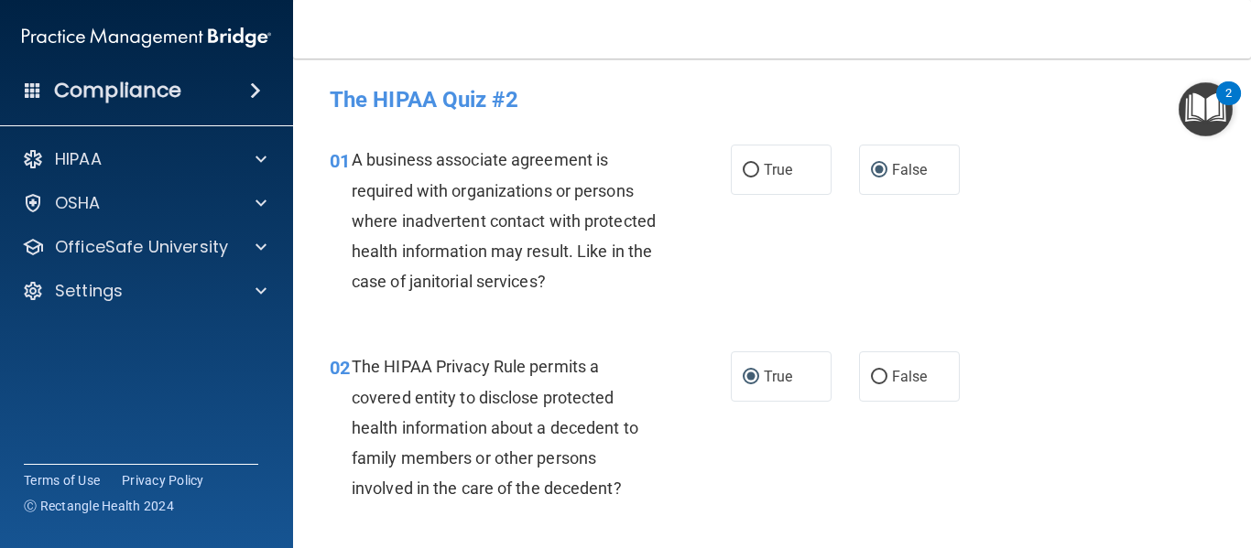
drag, startPoint x: 1242, startPoint y: 92, endPoint x: 1241, endPoint y: 103, distance: 11.9
click at [1241, 103] on div "2" at bounding box center [1228, 93] width 25 height 24
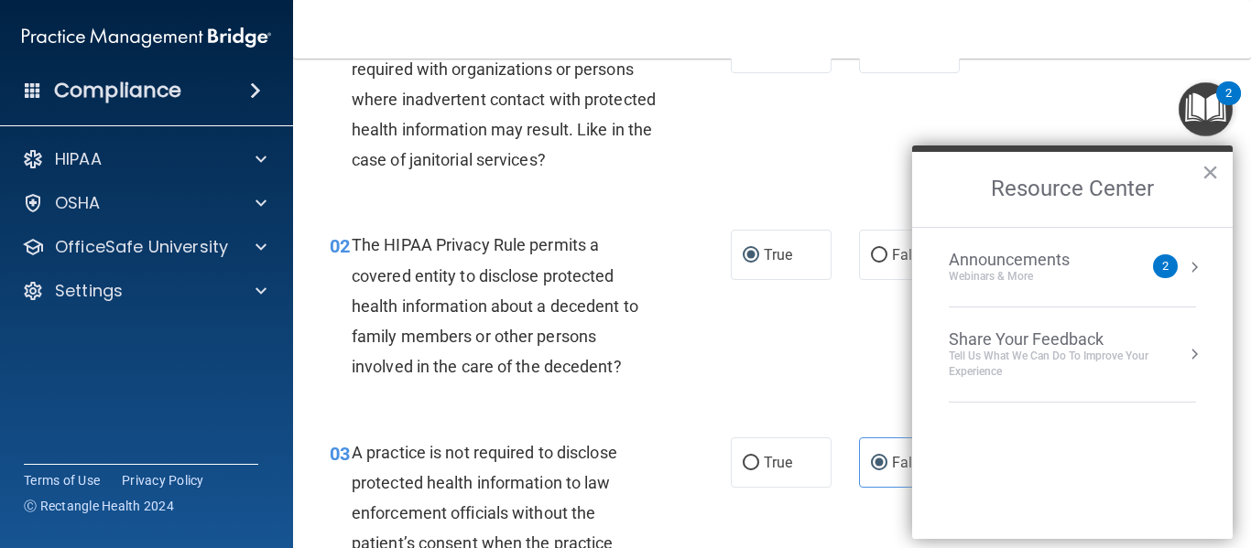
scroll to position [133, 0]
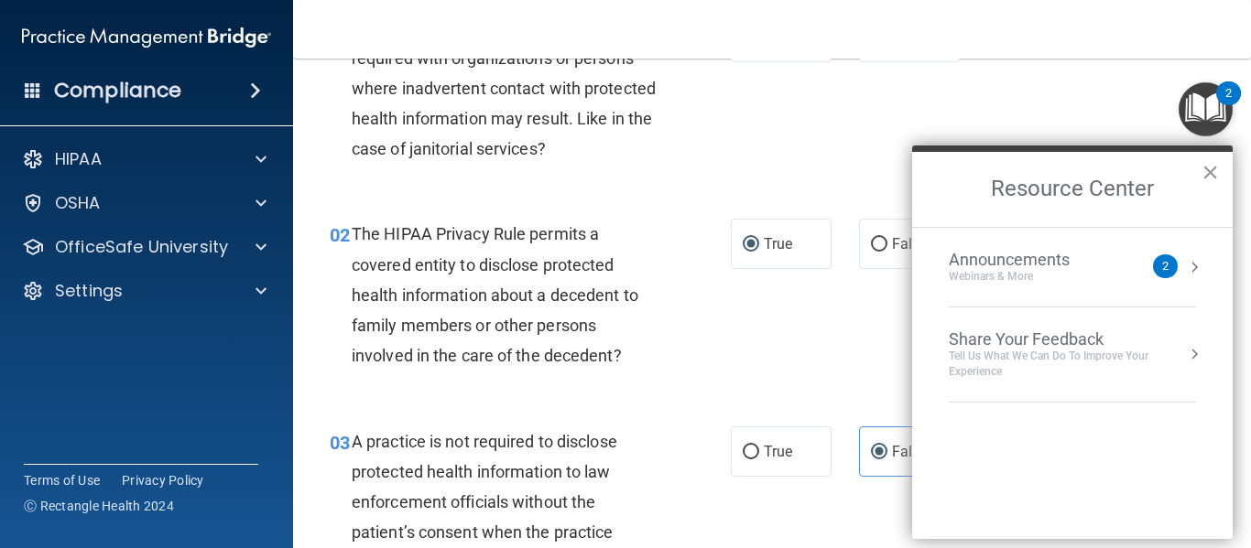
click at [1206, 168] on button "×" at bounding box center [1209, 171] width 17 height 29
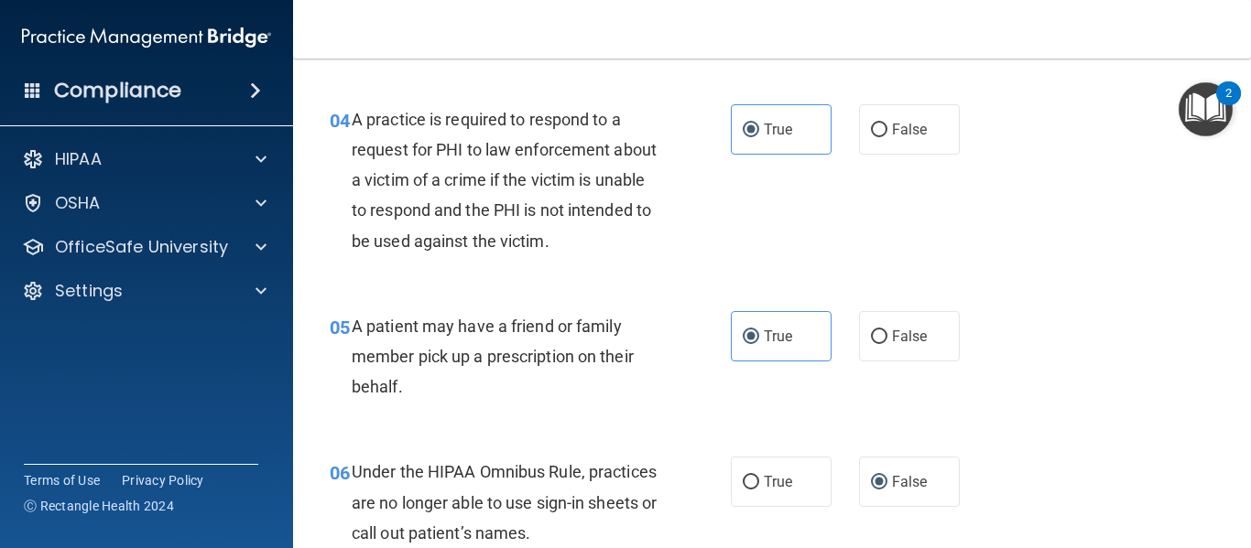
scroll to position [949, 0]
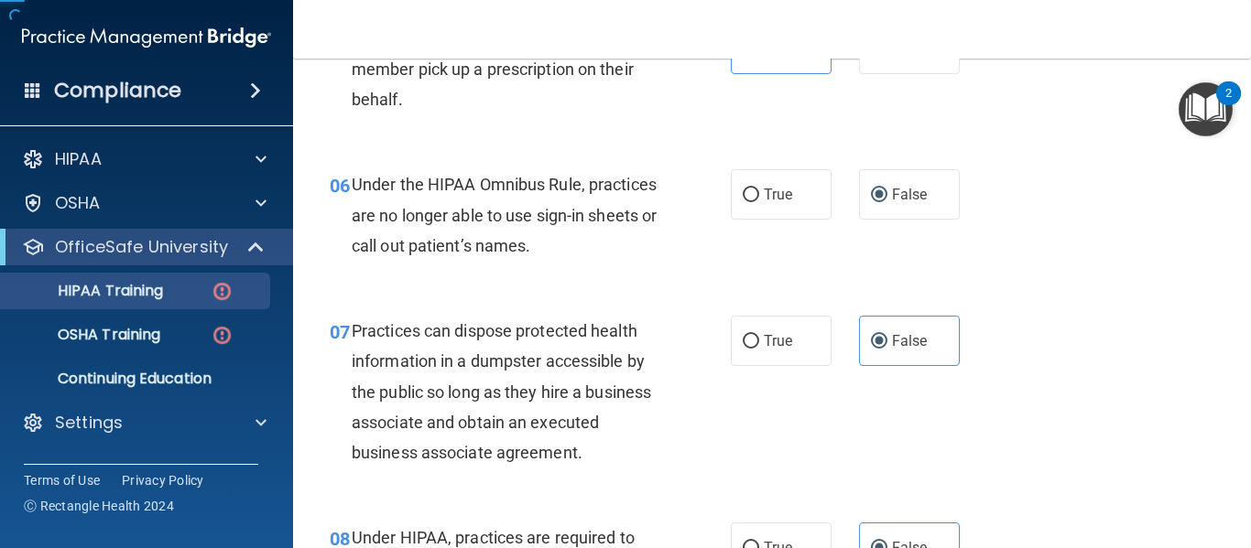
click at [1079, 115] on div "05 A patient may have a friend or family member pick up a prescription on their…" at bounding box center [772, 74] width 912 height 146
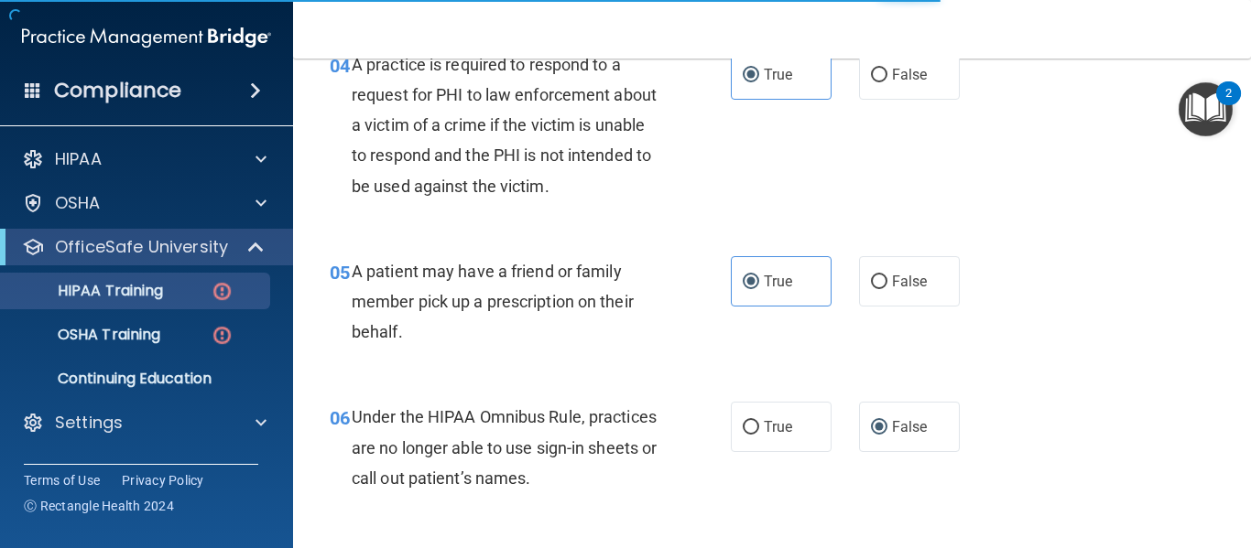
scroll to position [695, 0]
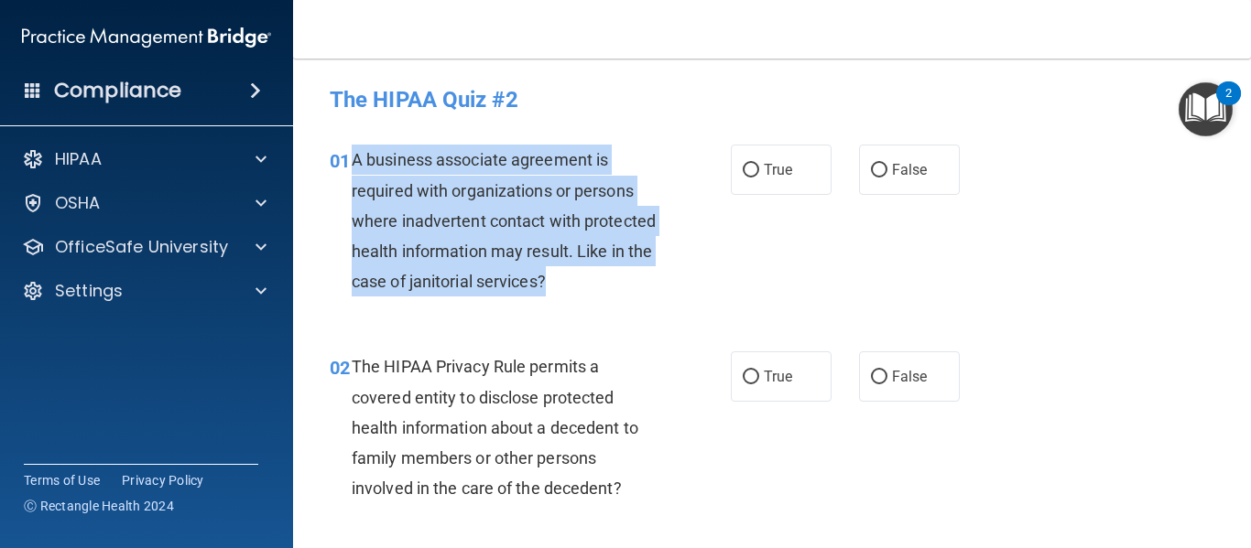
drag, startPoint x: 625, startPoint y: 281, endPoint x: 356, endPoint y: 150, distance: 299.3
click at [356, 150] on span "A business associate agreement is required with organizations or persons where …" at bounding box center [504, 220] width 304 height 141
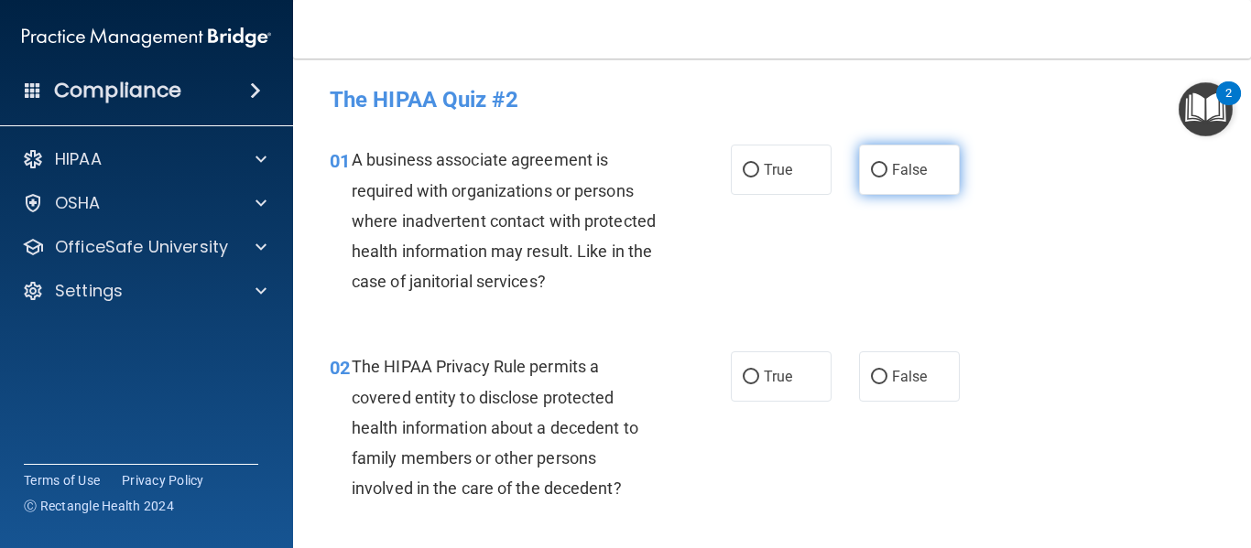
click at [920, 160] on label "False" at bounding box center [909, 170] width 101 height 50
click at [887, 164] on input "False" at bounding box center [879, 171] width 16 height 14
radio input "true"
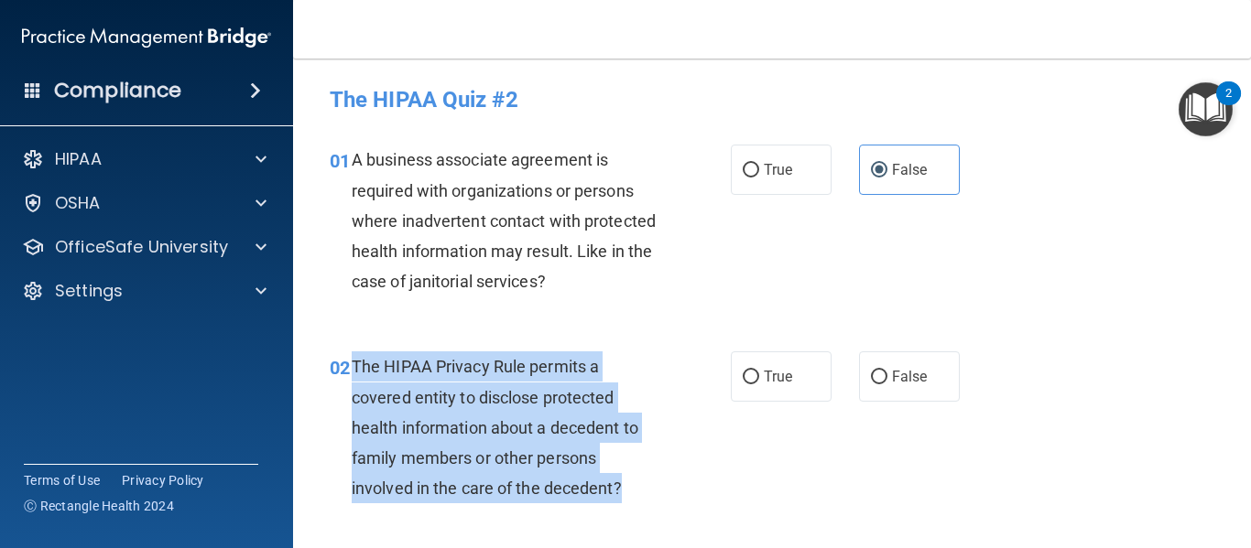
click at [354, 374] on span "The HIPAA Privacy Rule permits a covered entity to disclose protected health in…" at bounding box center [495, 427] width 287 height 141
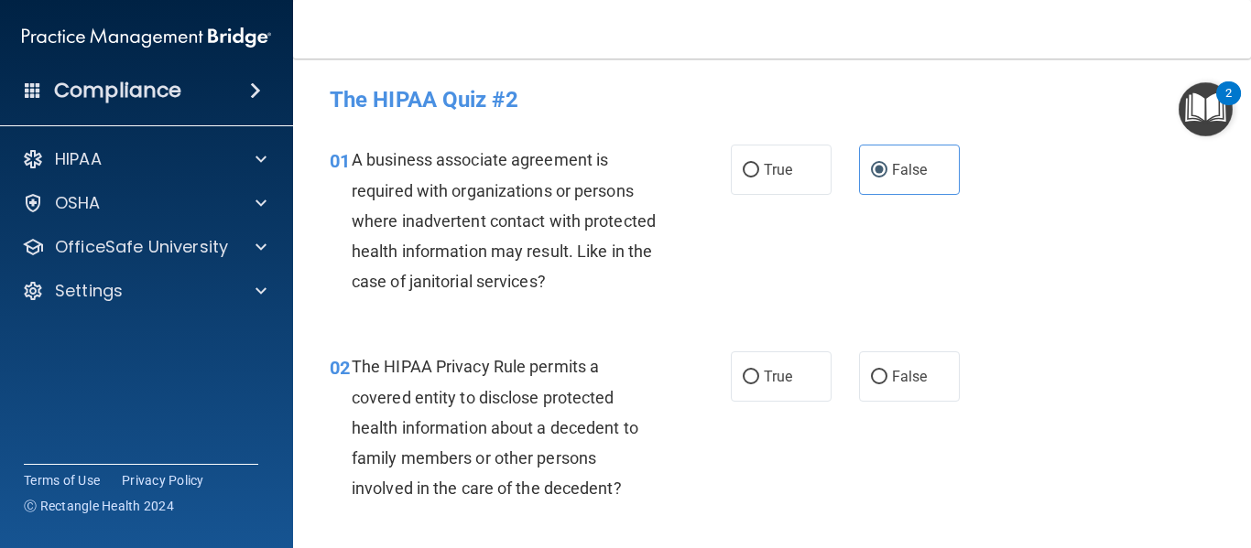
drag, startPoint x: 354, startPoint y: 374, endPoint x: 547, endPoint y: 436, distance: 203.0
click at [386, 404] on span "The HIPAA Privacy Rule permits a covered entity to disclose protected health in…" at bounding box center [495, 427] width 287 height 141
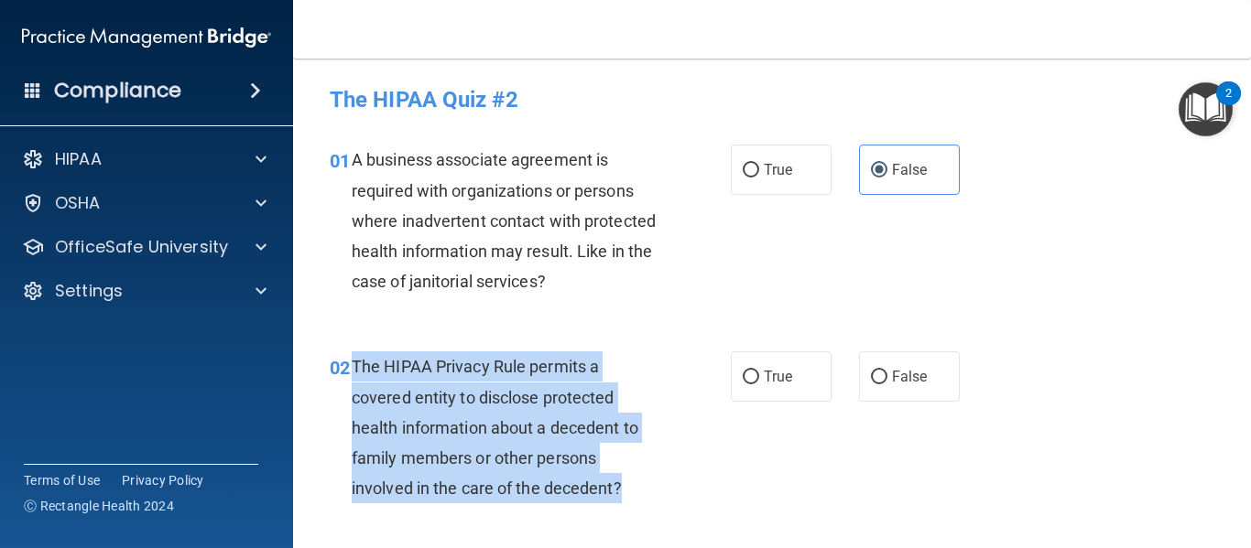
drag, startPoint x: 629, startPoint y: 485, endPoint x: 351, endPoint y: 363, distance: 303.8
click at [352, 363] on div "The HIPAA Privacy Rule permits a covered entity to disclose protected health in…" at bounding box center [512, 428] width 321 height 152
click at [673, 441] on div "02 The HIPAA Privacy Rule permits a covered entity to disclose protected health…" at bounding box center [530, 432] width 456 height 161
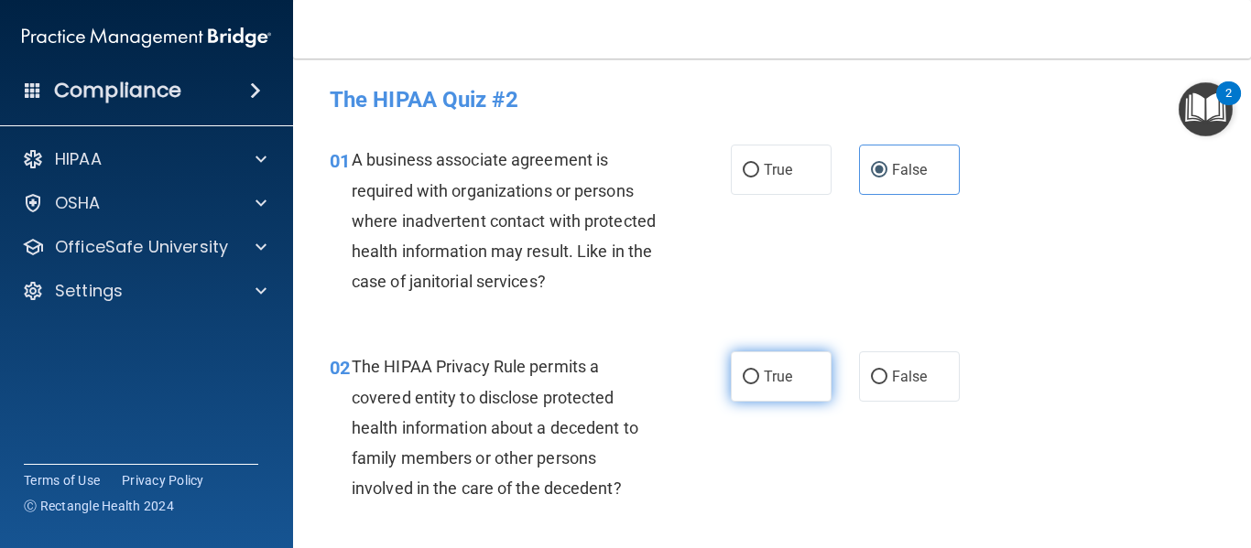
click at [789, 379] on label "True" at bounding box center [781, 377] width 101 height 50
click at [759, 379] on input "True" at bounding box center [751, 378] width 16 height 14
radio input "true"
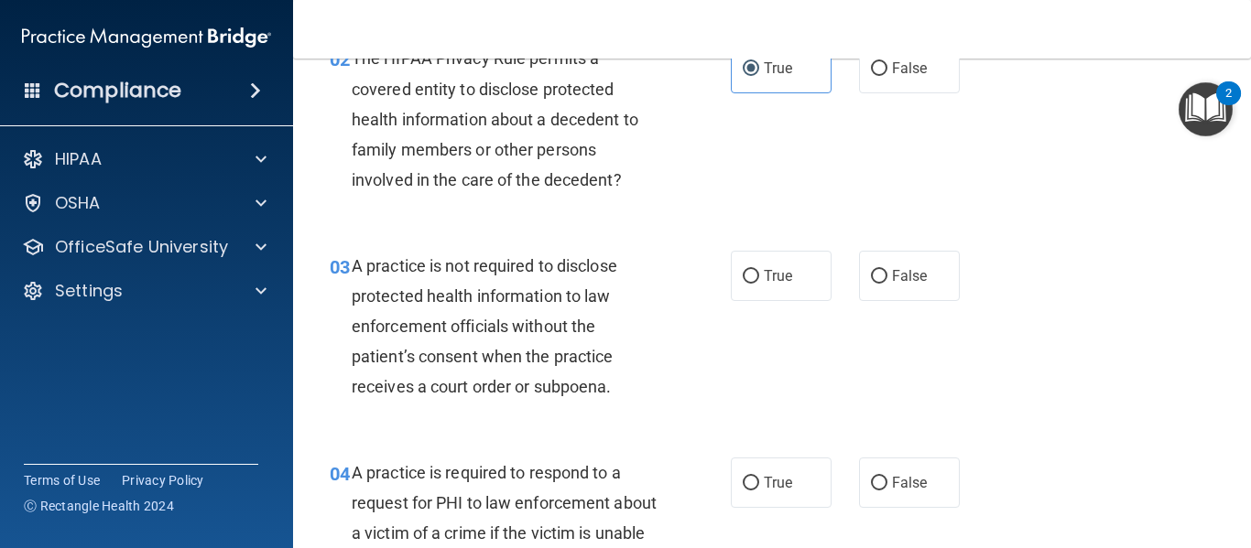
scroll to position [441, 0]
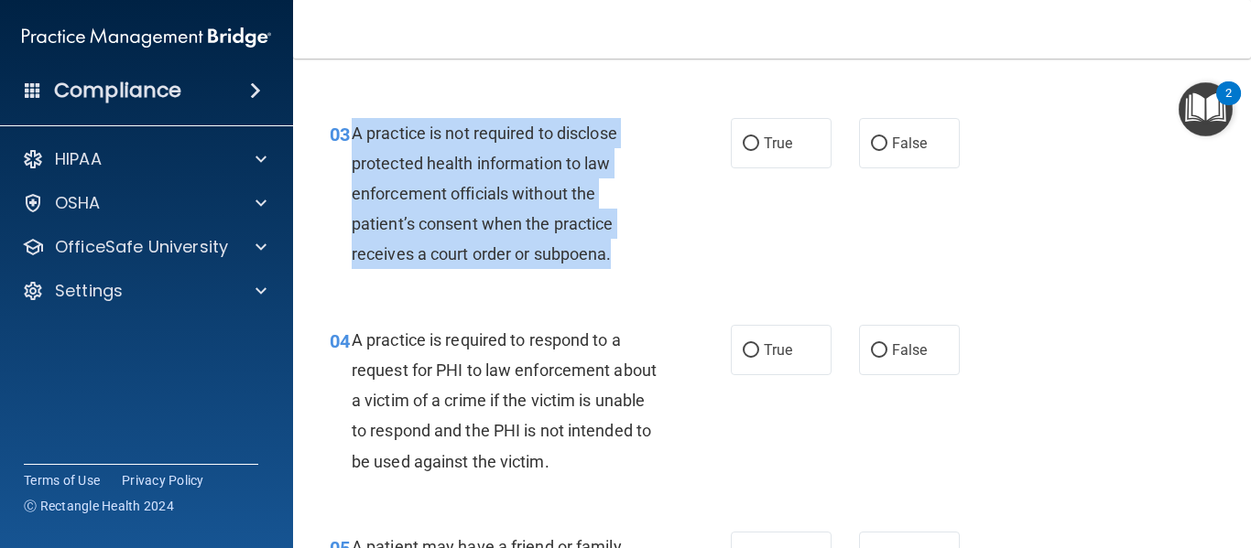
drag, startPoint x: 612, startPoint y: 252, endPoint x: 355, endPoint y: 131, distance: 284.2
click at [355, 131] on span "A practice is not required to disclose protected health information to law enfo…" at bounding box center [485, 194] width 266 height 141
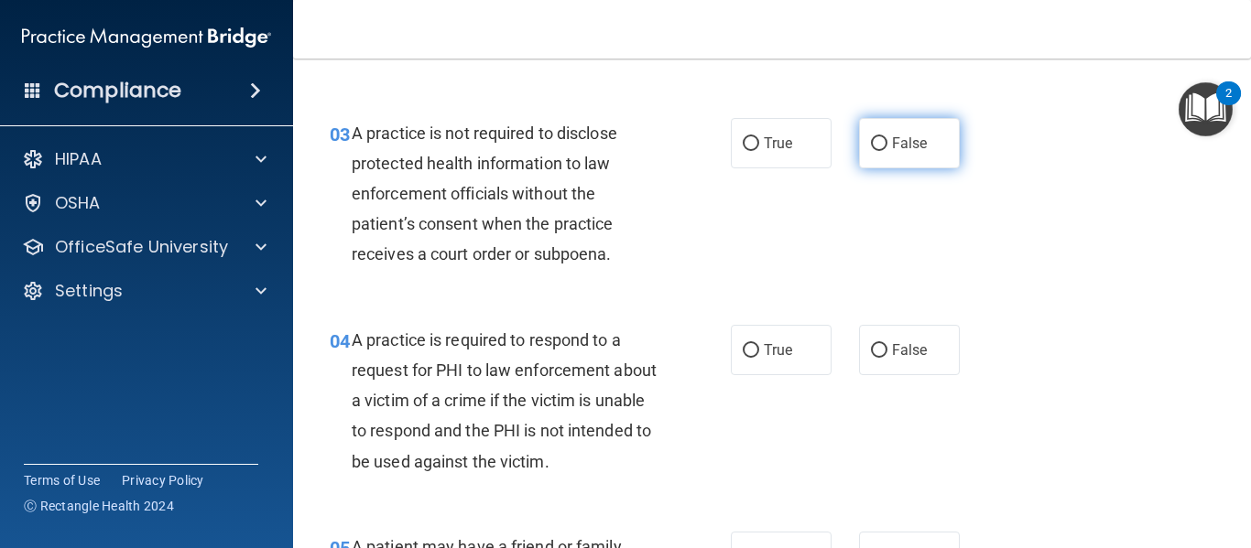
click at [880, 155] on label "False" at bounding box center [909, 143] width 101 height 50
click at [880, 151] on input "False" at bounding box center [879, 144] width 16 height 14
radio input "true"
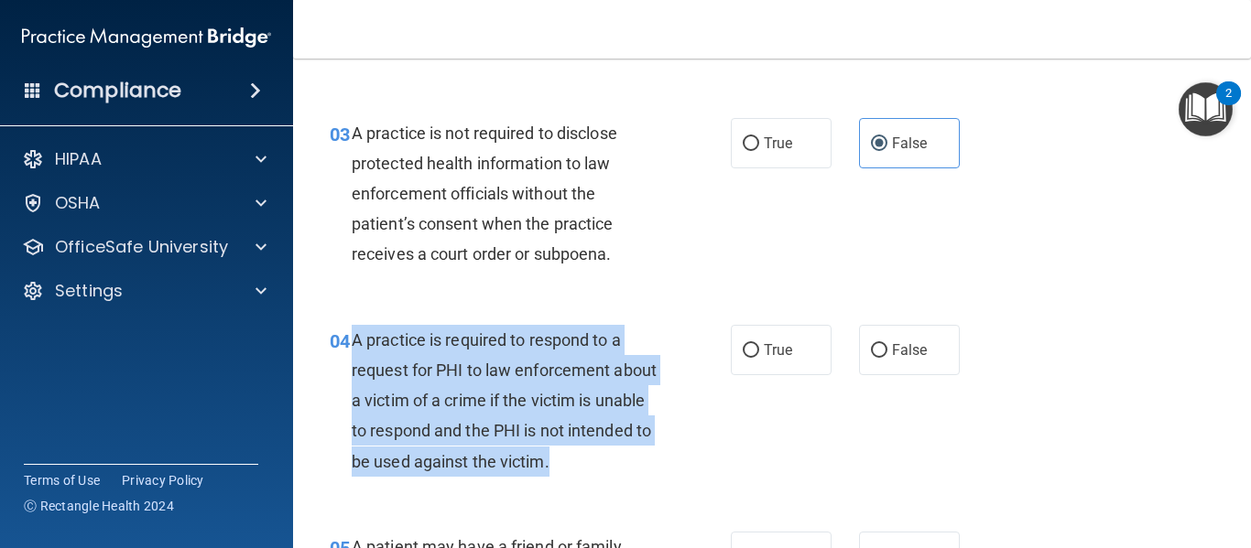
drag, startPoint x: 636, startPoint y: 458, endPoint x: 352, endPoint y: 343, distance: 306.0
click at [352, 343] on span "A practice is required to respond to a request for PHI to law enforcement about…" at bounding box center [504, 401] width 305 height 141
drag, startPoint x: 750, startPoint y: 346, endPoint x: 862, endPoint y: 353, distance: 111.9
click at [751, 346] on input "True" at bounding box center [751, 351] width 16 height 14
radio input "true"
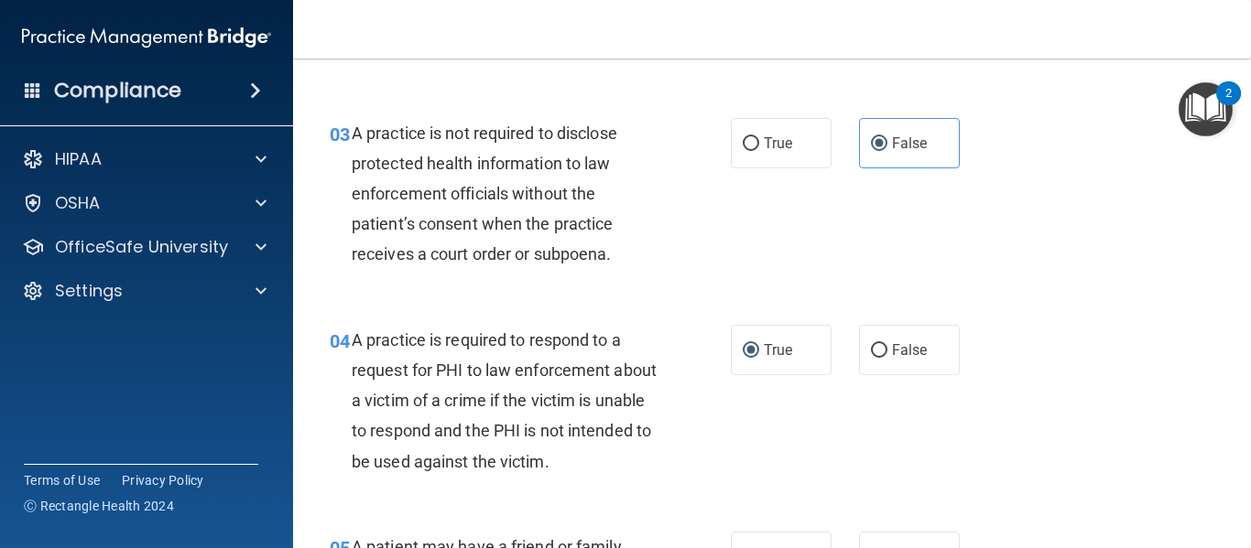
click at [955, 214] on div "03 A practice is not required to disclose protected health information to law e…" at bounding box center [772, 198] width 912 height 207
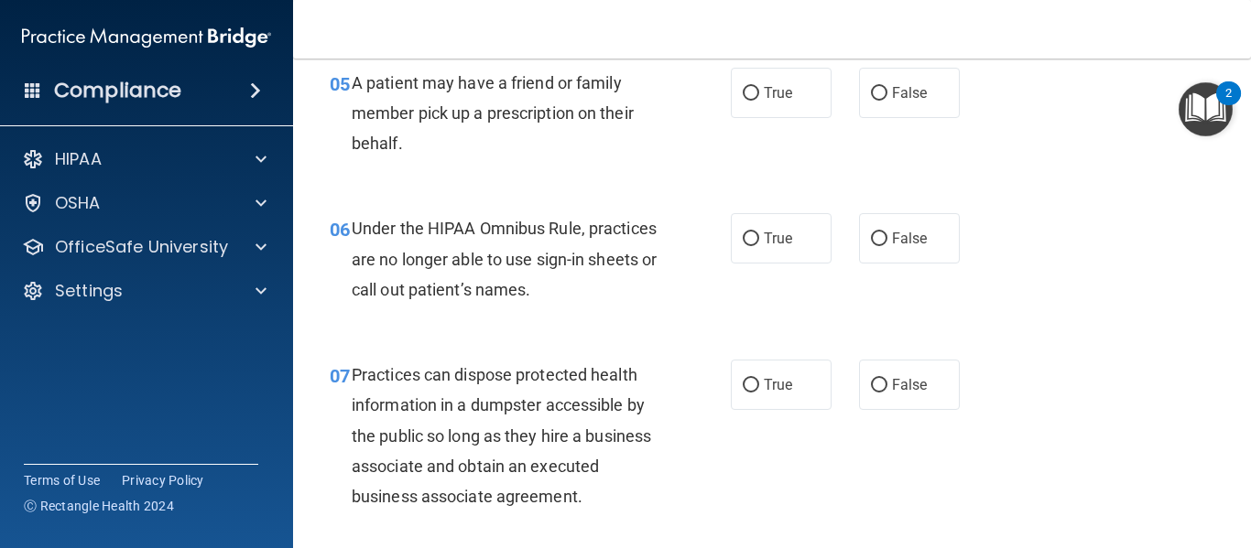
scroll to position [894, 0]
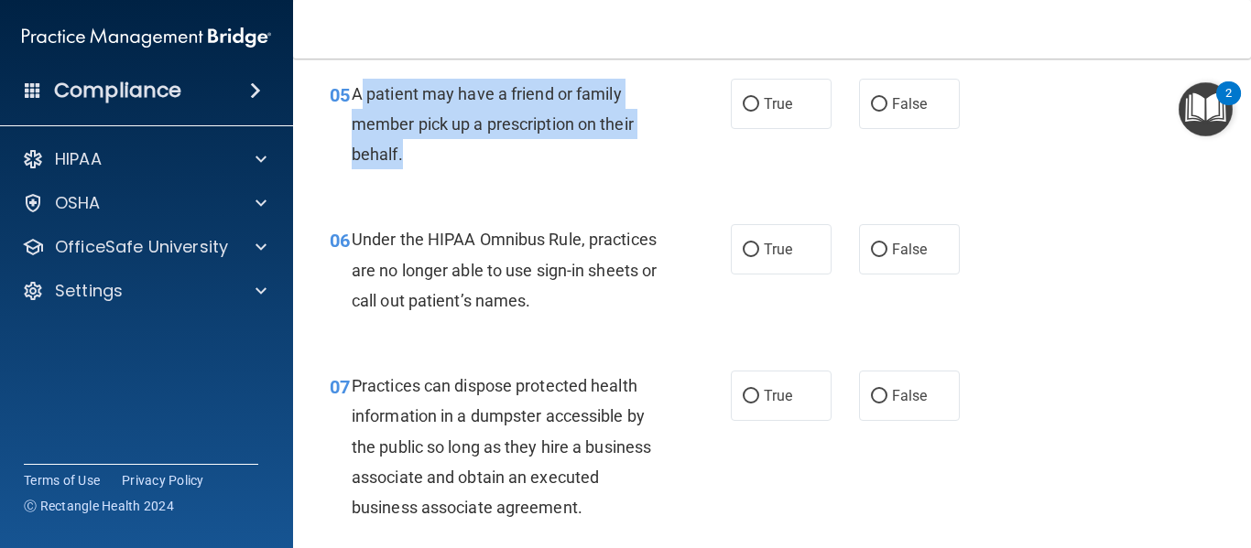
drag, startPoint x: 421, startPoint y: 154, endPoint x: 357, endPoint y: 98, distance: 85.0
click at [357, 98] on div "A patient may have a friend or family member pick up a prescription on their be…" at bounding box center [512, 125] width 321 height 92
drag, startPoint x: 346, startPoint y: 91, endPoint x: 396, endPoint y: 147, distance: 75.9
click at [396, 147] on div "05 A patient may have a friend or family member pick up a prescription on their…" at bounding box center [530, 129] width 456 height 101
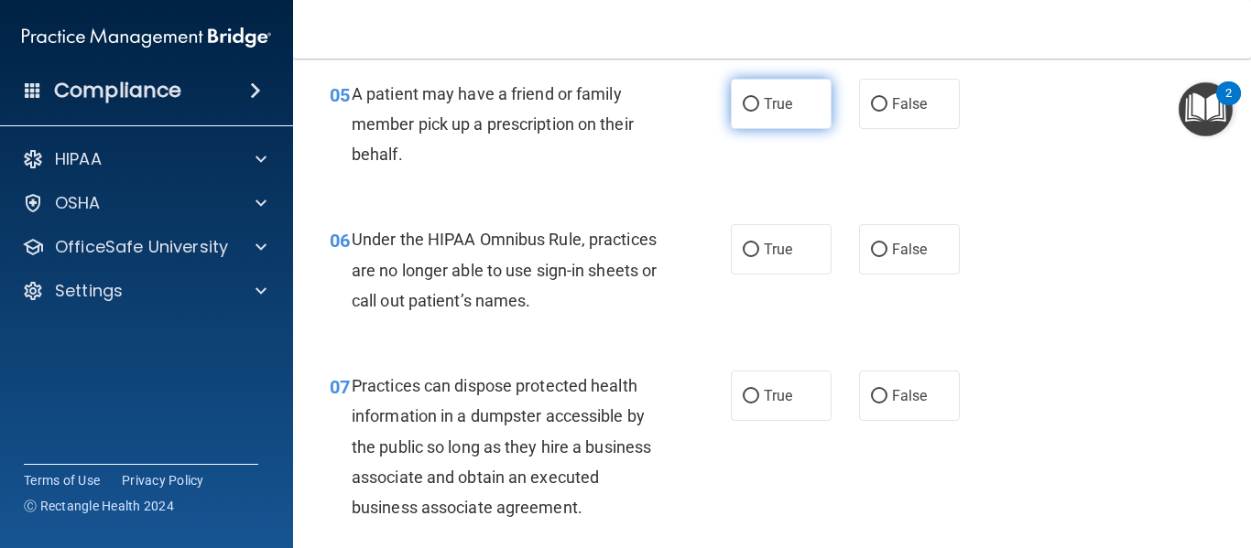
click at [739, 118] on label "True" at bounding box center [781, 104] width 101 height 50
click at [743, 112] on input "True" at bounding box center [751, 105] width 16 height 14
radio input "true"
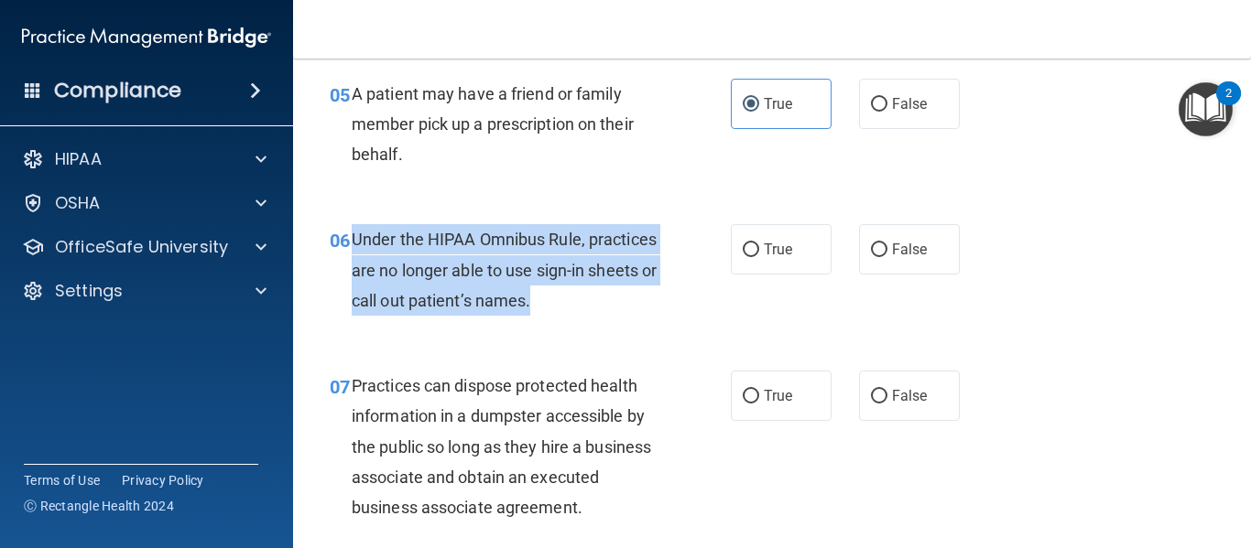
drag, startPoint x: 644, startPoint y: 309, endPoint x: 352, endPoint y: 251, distance: 296.8
click at [352, 251] on div "Under the HIPAA Omnibus Rule, practices are no longer able to use sign-in sheet…" at bounding box center [512, 270] width 321 height 92
click at [596, 227] on div "Under the HIPAA Omnibus Rule, practices are no longer able to use sign-in sheet…" at bounding box center [512, 270] width 321 height 92
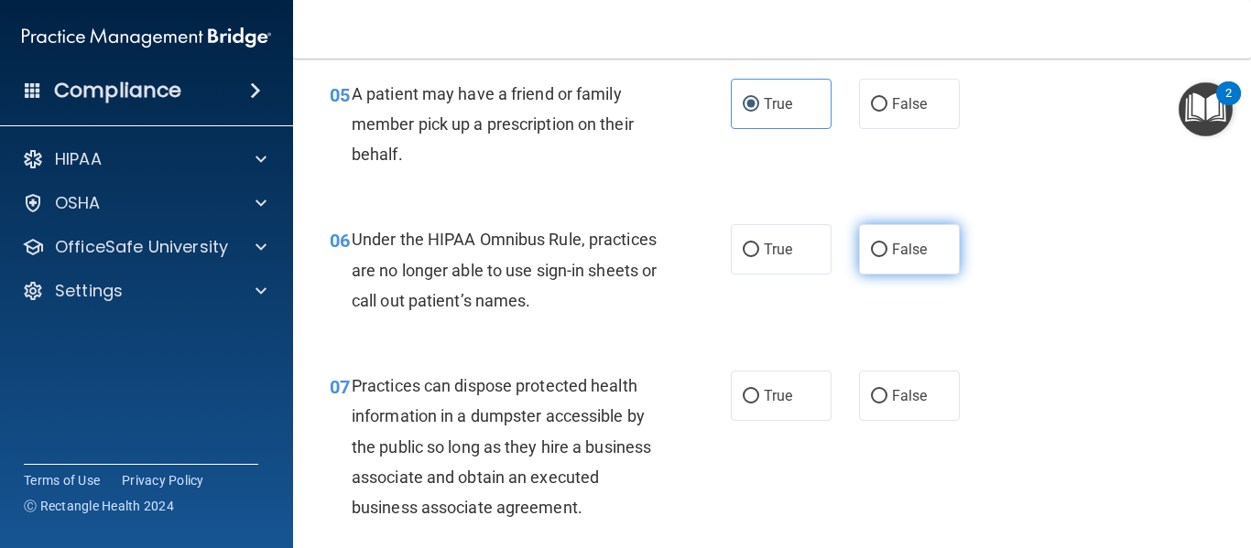
click at [861, 239] on label "False" at bounding box center [909, 249] width 101 height 50
click at [871, 244] on input "False" at bounding box center [879, 251] width 16 height 14
radio input "true"
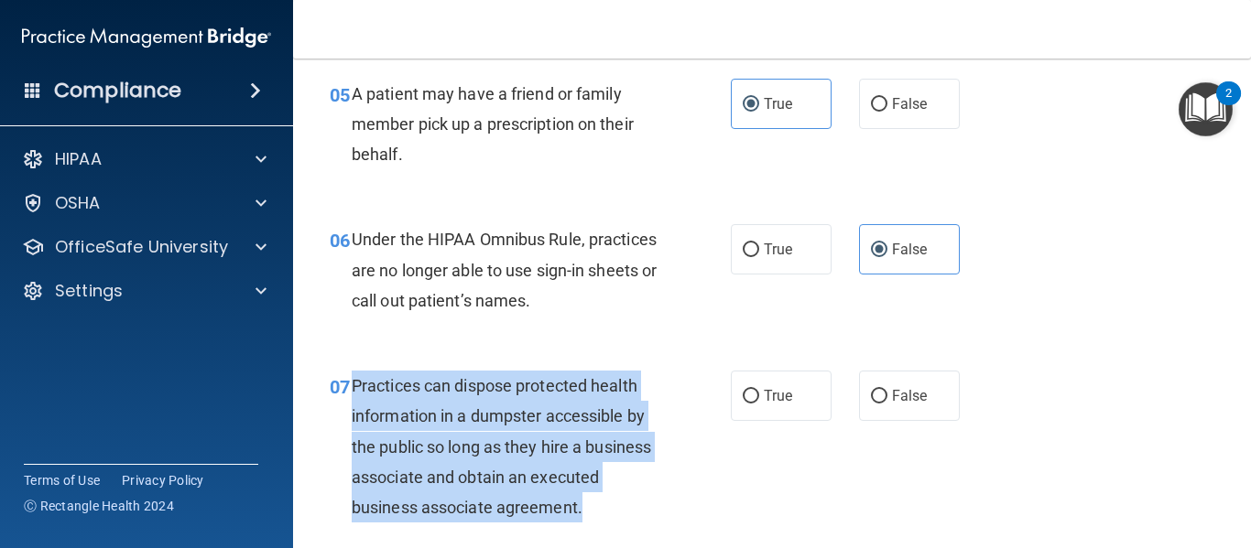
drag, startPoint x: 577, startPoint y: 472, endPoint x: 352, endPoint y: 374, distance: 245.6
click at [352, 374] on div "Practices can dispose protected health information in a dumpster accessible by …" at bounding box center [512, 447] width 321 height 152
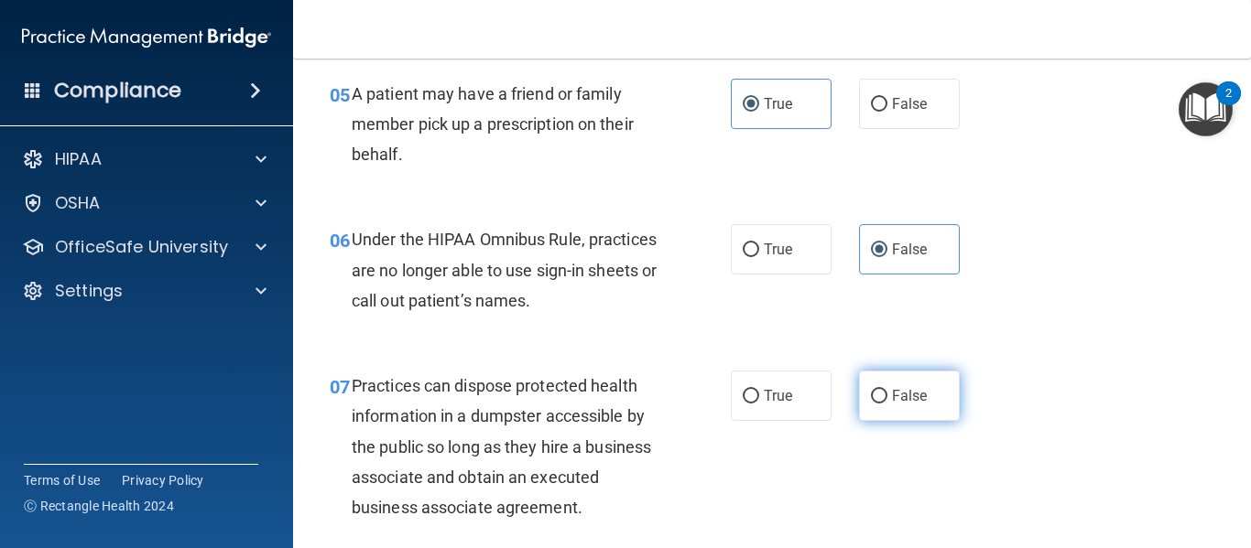
click at [877, 409] on label "False" at bounding box center [909, 396] width 101 height 50
click at [877, 404] on input "False" at bounding box center [879, 397] width 16 height 14
radio input "true"
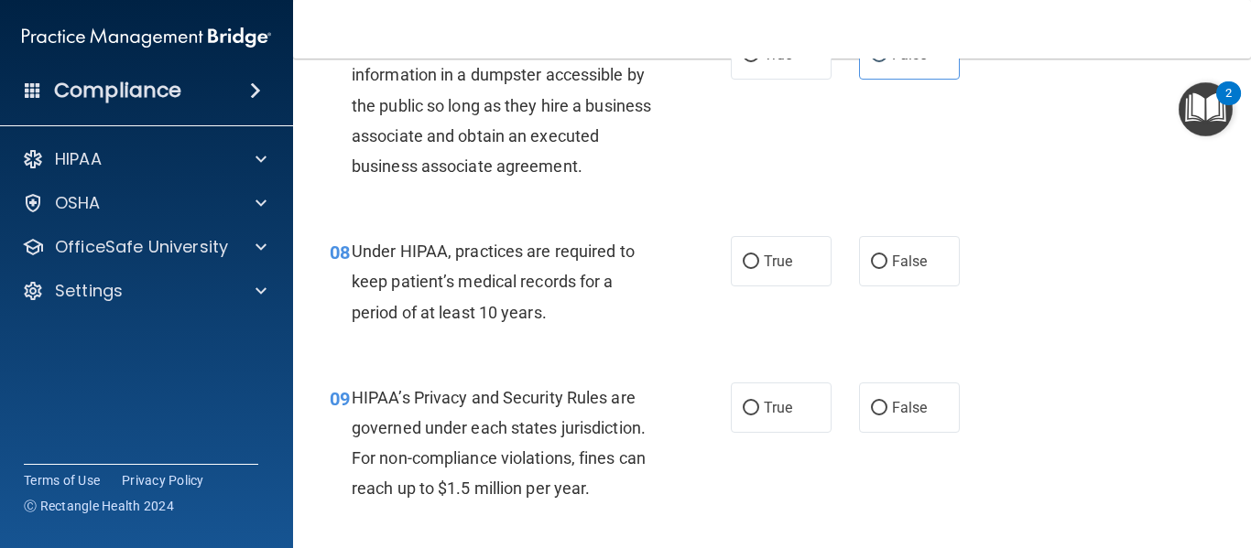
scroll to position [1258, 0]
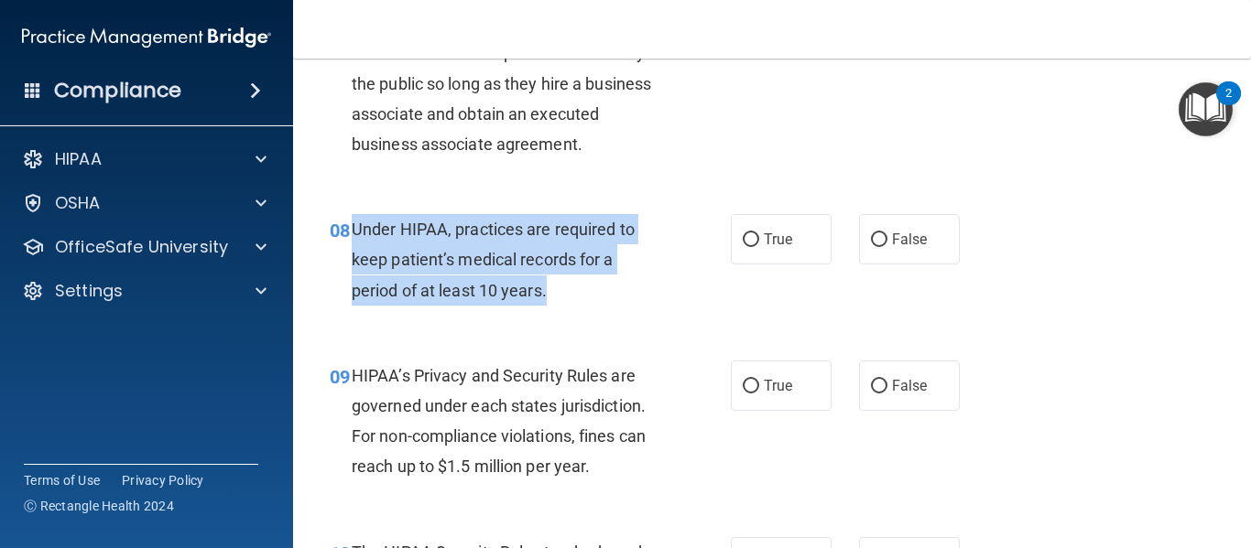
drag, startPoint x: 554, startPoint y: 290, endPoint x: 355, endPoint y: 231, distance: 207.4
click at [355, 231] on div "Under HIPAA, practices are required to keep patient’s medical records for a per…" at bounding box center [512, 260] width 321 height 92
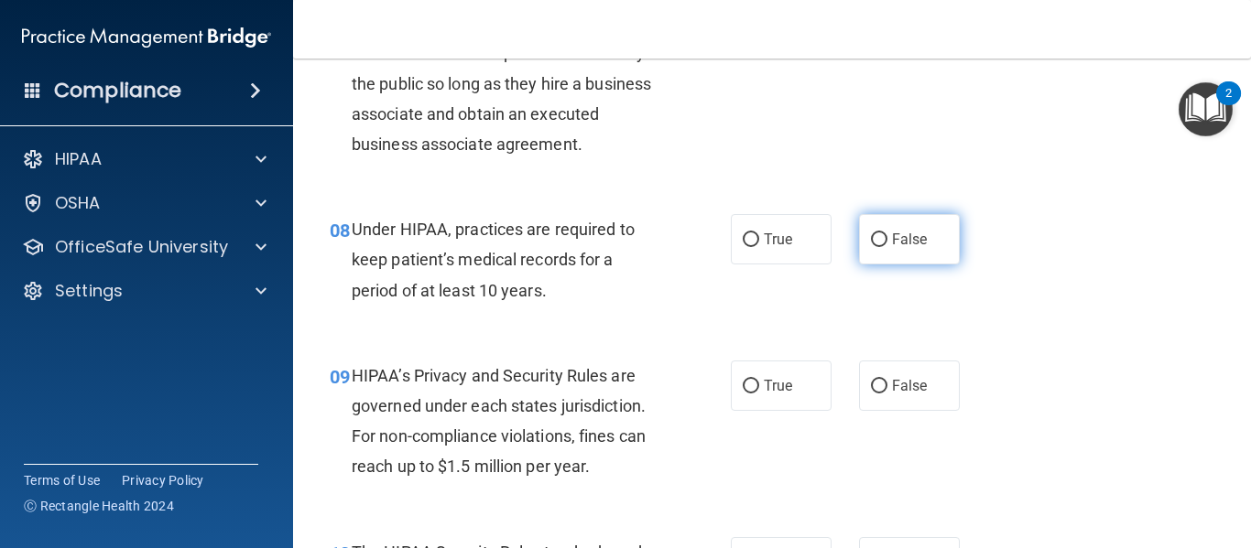
click at [895, 235] on span "False" at bounding box center [910, 239] width 36 height 17
click at [887, 235] on input "False" at bounding box center [879, 240] width 16 height 14
radio input "true"
click at [710, 298] on div "08 Under HIPAA, practices are required to keep patient’s medical records for a …" at bounding box center [530, 264] width 456 height 101
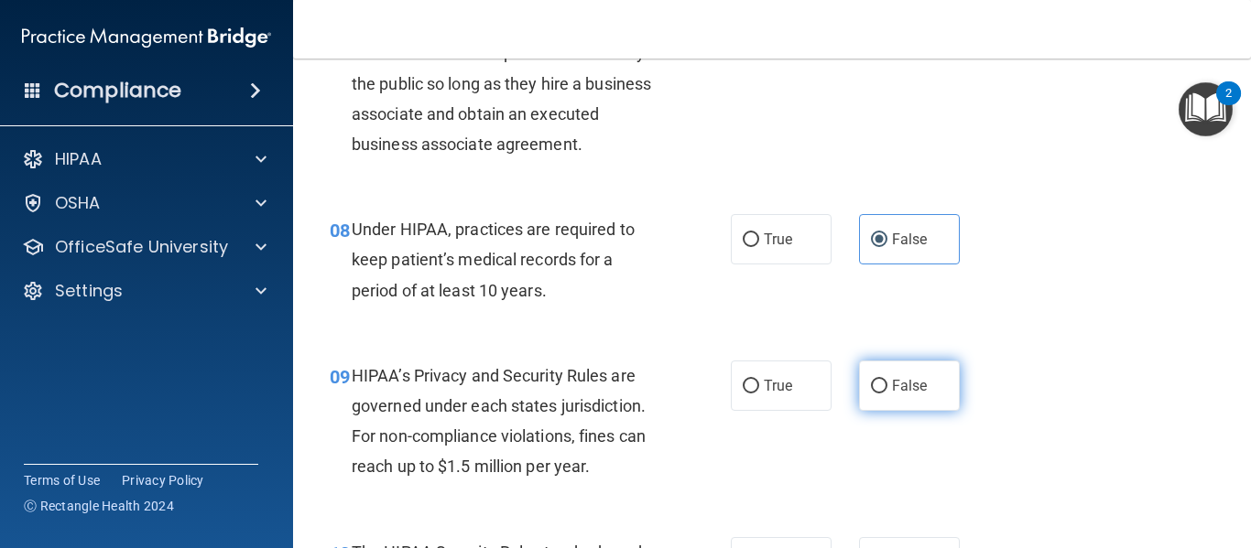
click at [888, 395] on label "False" at bounding box center [909, 386] width 101 height 50
click at [887, 394] on input "False" at bounding box center [879, 387] width 16 height 14
radio input "true"
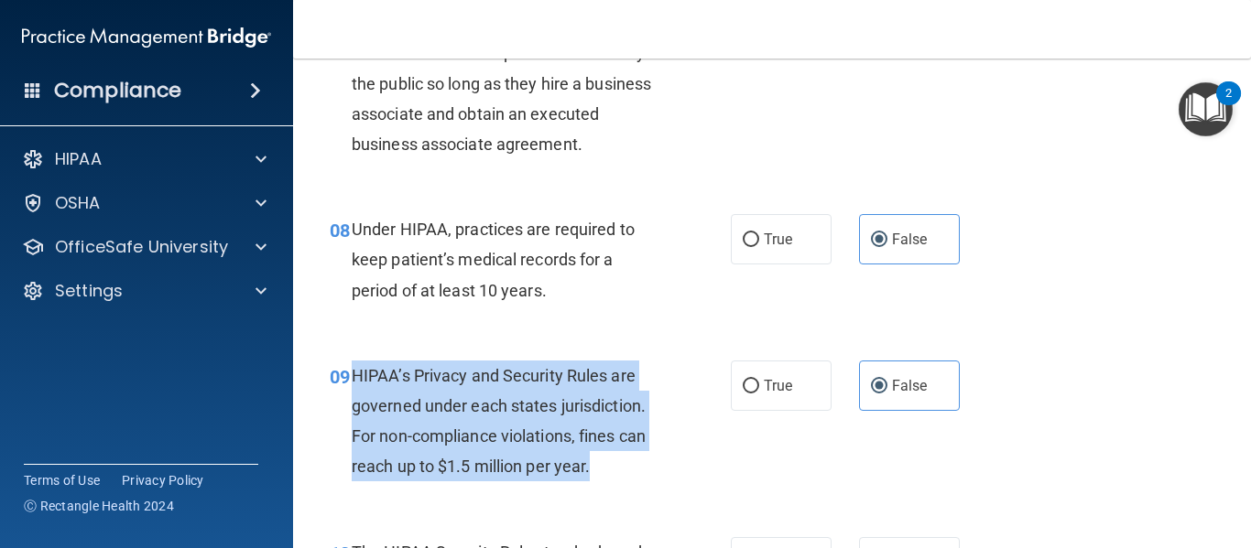
drag, startPoint x: 608, startPoint y: 475, endPoint x: 348, endPoint y: 374, distance: 279.2
click at [348, 374] on div "09 HIPAA’s Privacy and Security Rules are governed under each states jurisdicti…" at bounding box center [530, 426] width 456 height 131
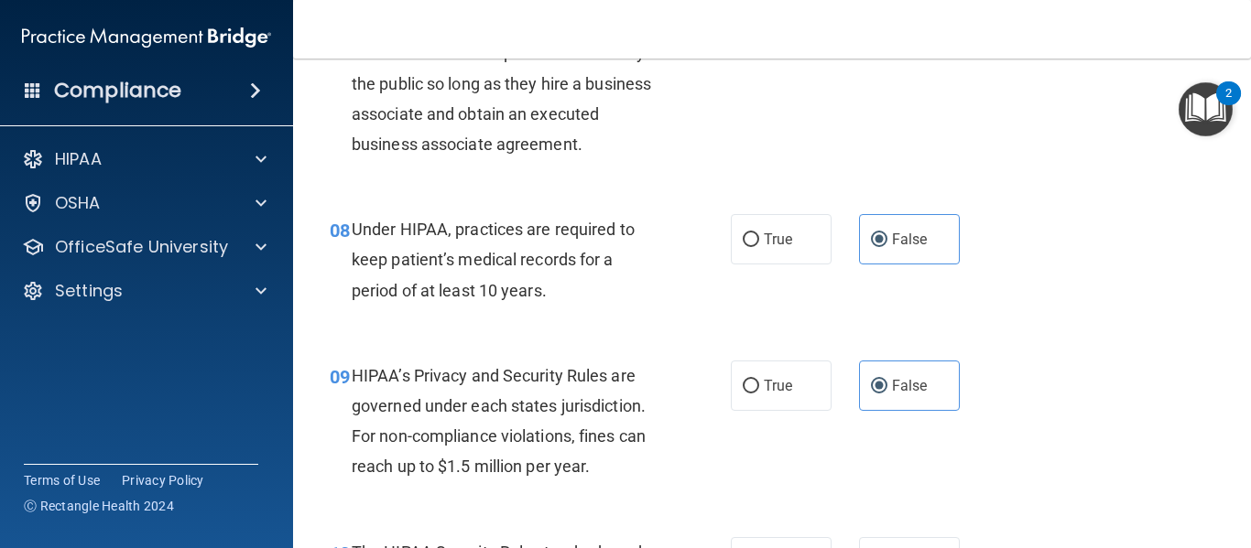
click at [1107, 261] on div "08 Under HIPAA, practices are required to keep patient’s medical records for a …" at bounding box center [772, 264] width 912 height 146
click at [878, 377] on label "False" at bounding box center [909, 386] width 101 height 50
click at [878, 380] on input "False" at bounding box center [879, 387] width 16 height 14
click at [808, 381] on label "True" at bounding box center [781, 386] width 101 height 50
click at [759, 381] on input "True" at bounding box center [751, 387] width 16 height 14
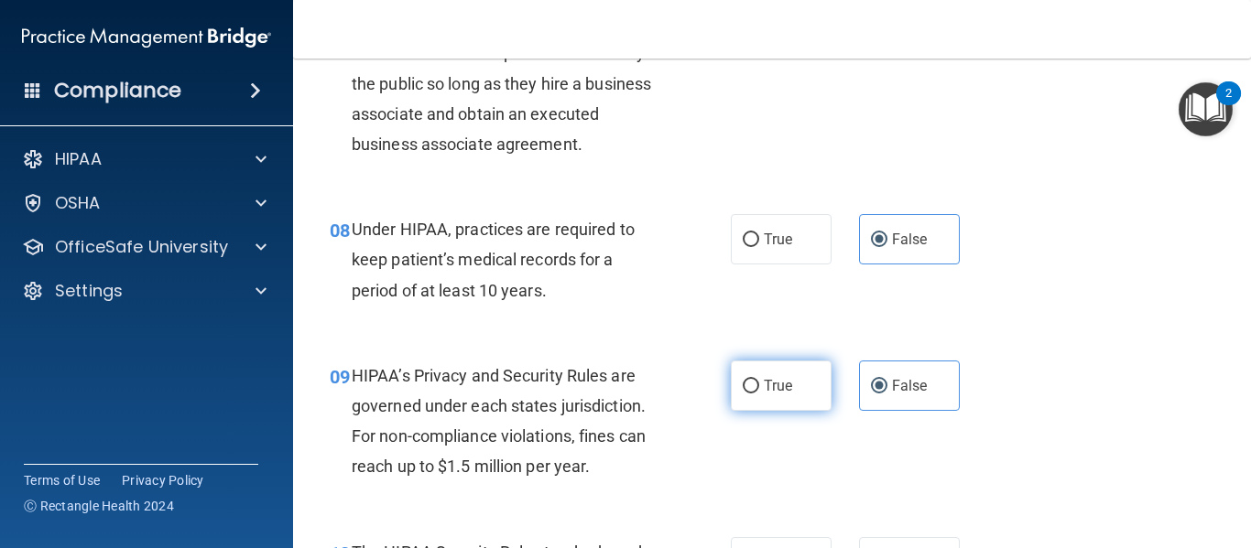
radio input "true"
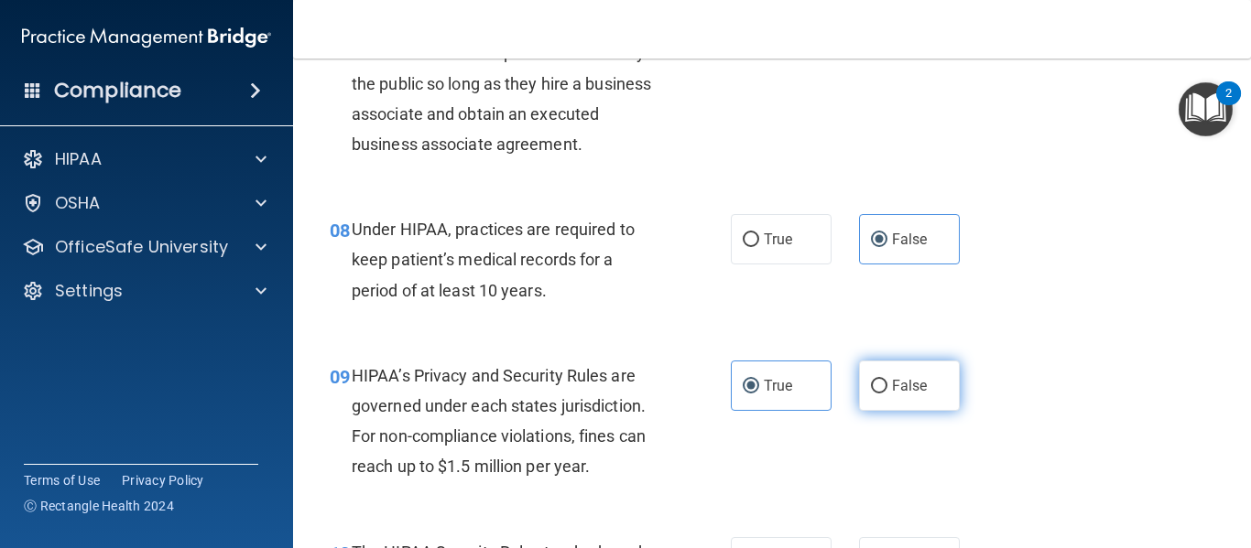
click at [881, 385] on label "False" at bounding box center [909, 386] width 101 height 50
click at [881, 385] on input "False" at bounding box center [879, 387] width 16 height 14
radio input "true"
radio input "false"
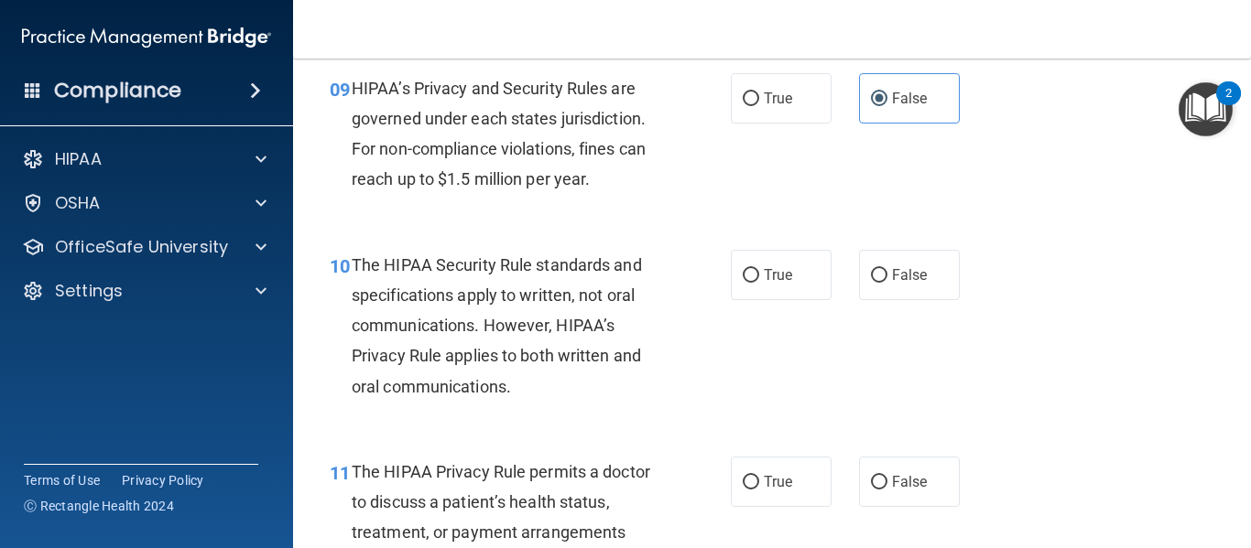
scroll to position [1556, 0]
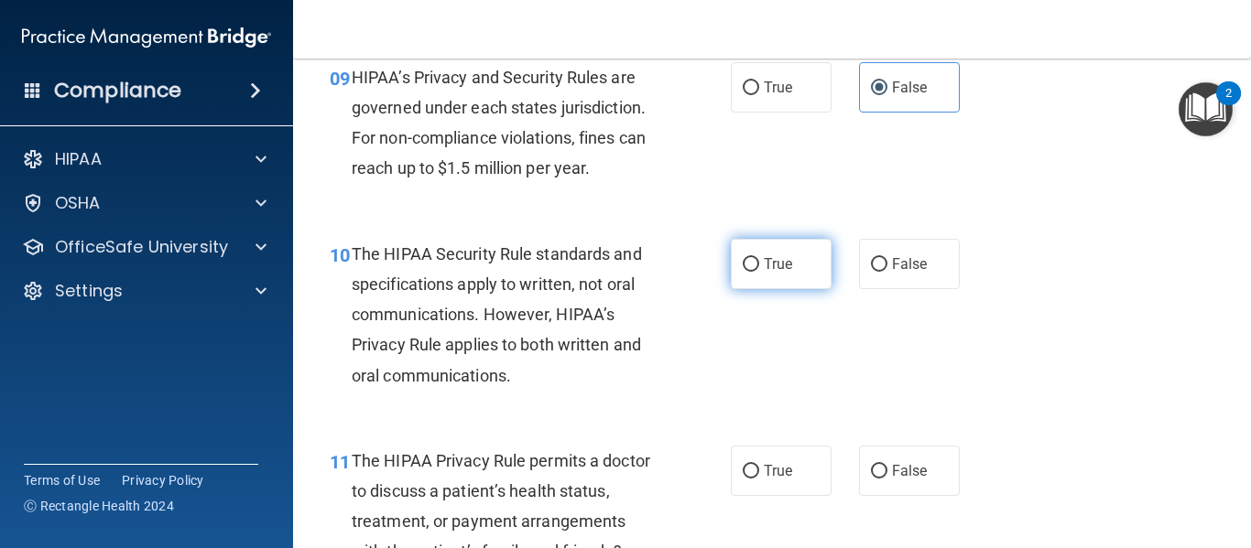
click at [754, 271] on label "True" at bounding box center [781, 264] width 101 height 50
click at [754, 271] on input "True" at bounding box center [751, 265] width 16 height 14
radio input "true"
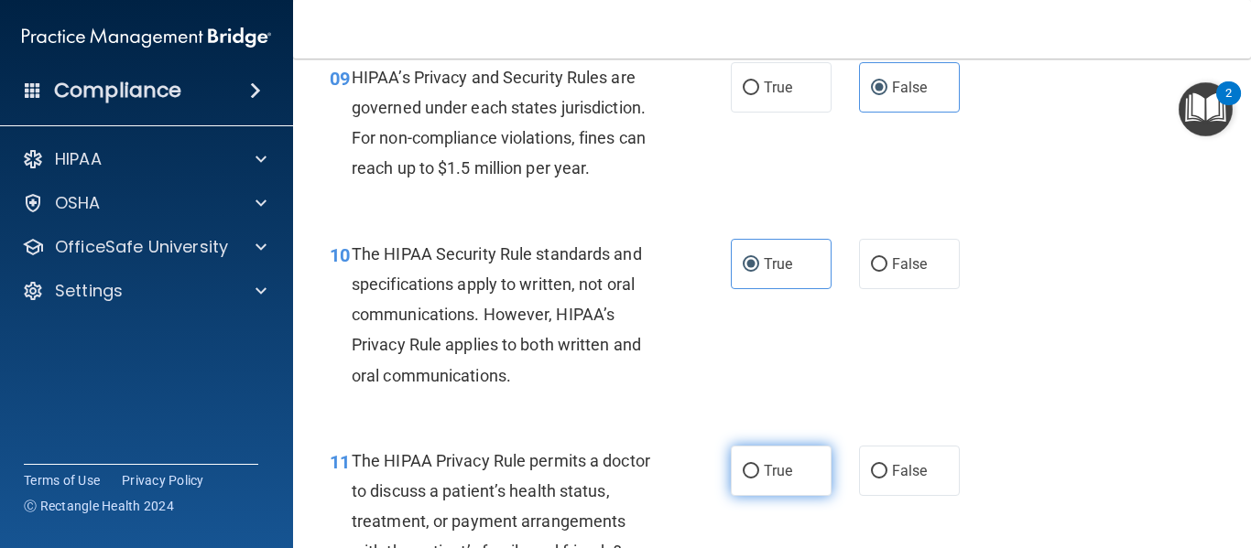
click at [787, 458] on label "True" at bounding box center [781, 471] width 101 height 50
click at [759, 465] on input "True" at bounding box center [751, 472] width 16 height 14
radio input "true"
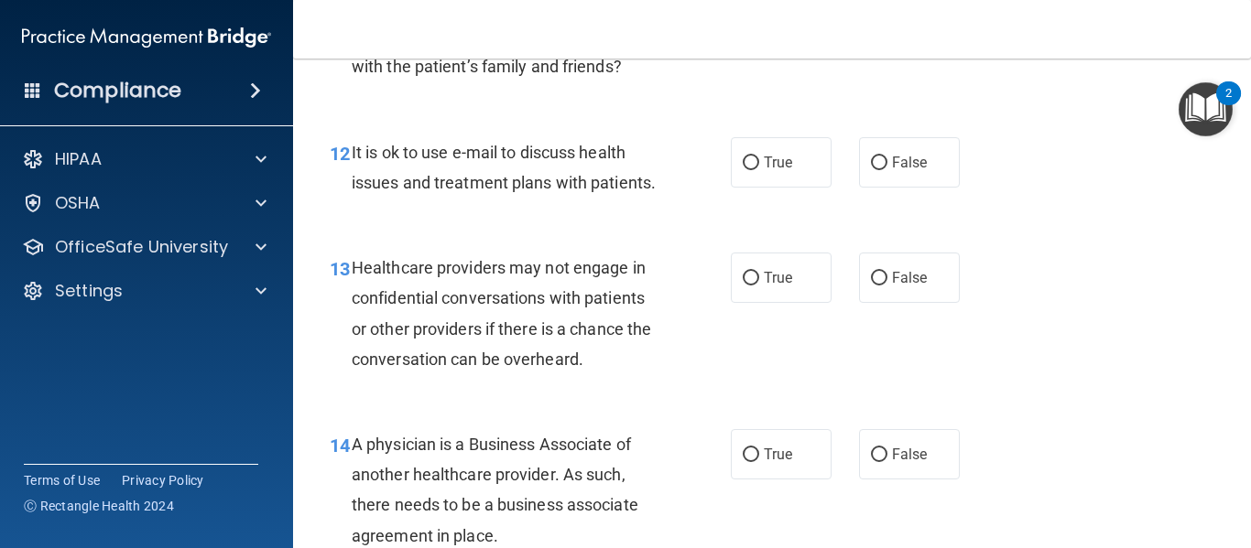
scroll to position [2075, 0]
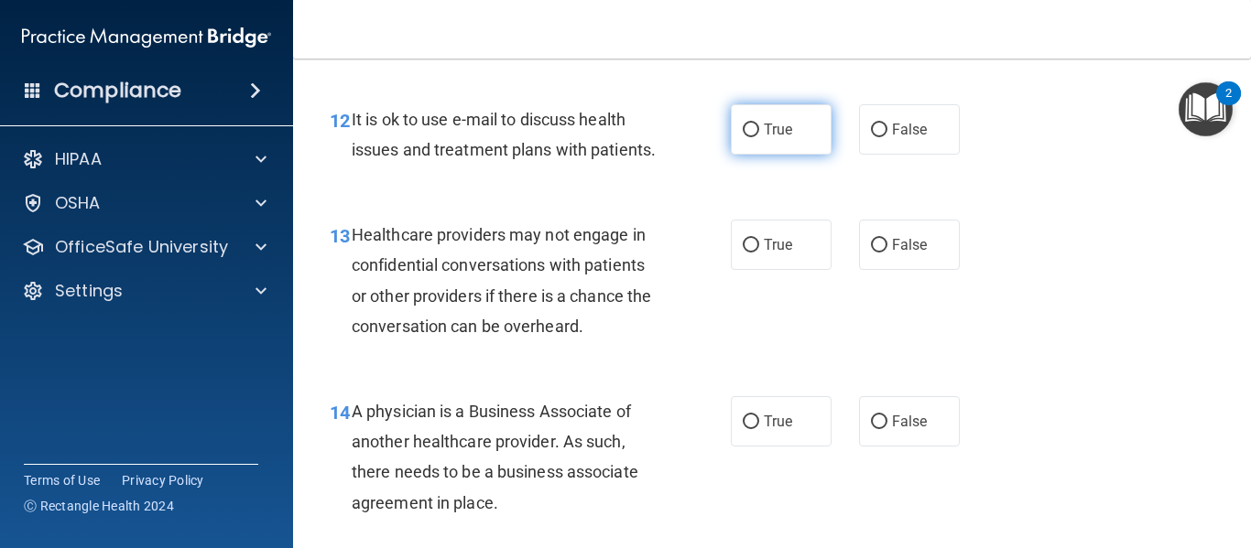
click at [778, 111] on label "True" at bounding box center [781, 129] width 101 height 50
click at [759, 124] on input "True" at bounding box center [751, 131] width 16 height 14
radio input "true"
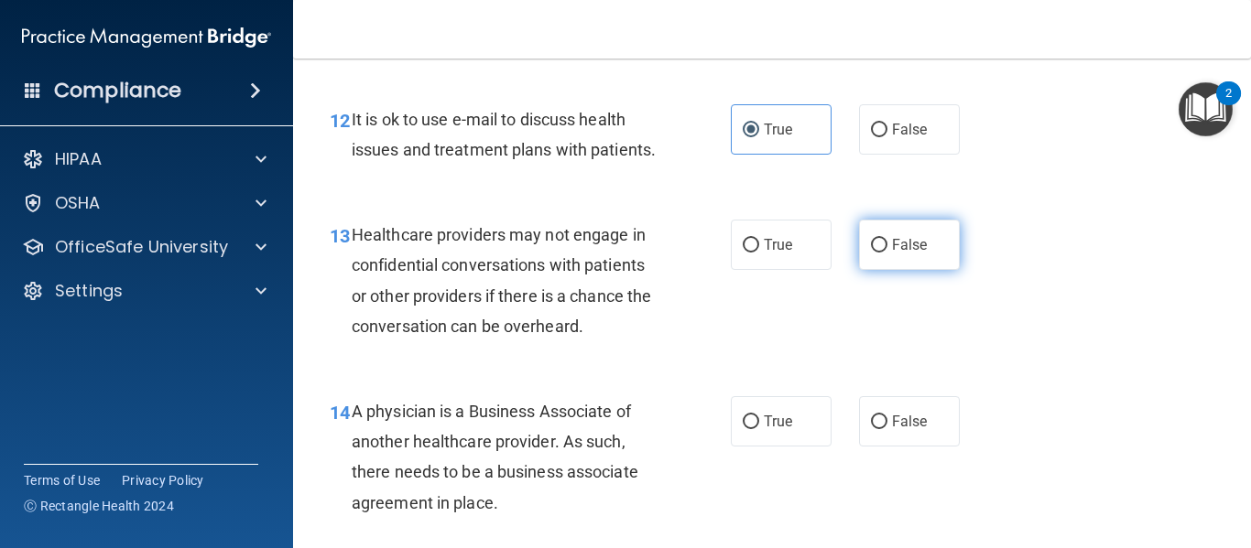
click at [877, 270] on label "False" at bounding box center [909, 245] width 101 height 50
click at [877, 253] on input "False" at bounding box center [879, 246] width 16 height 14
radio input "true"
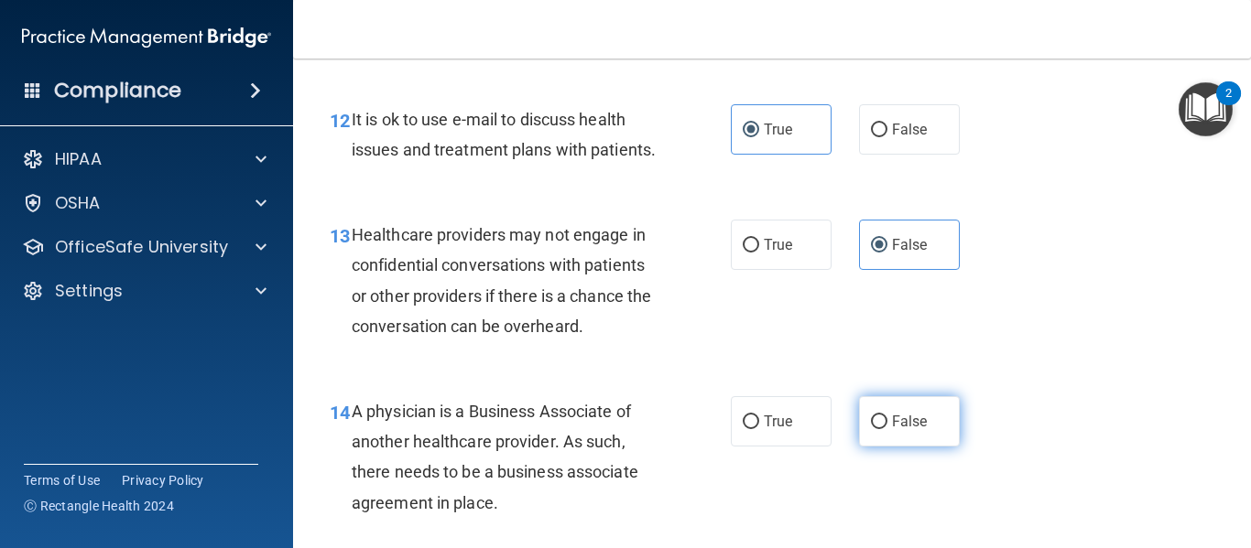
click at [876, 447] on label "False" at bounding box center [909, 421] width 101 height 50
click at [876, 429] on input "False" at bounding box center [879, 423] width 16 height 14
radio input "true"
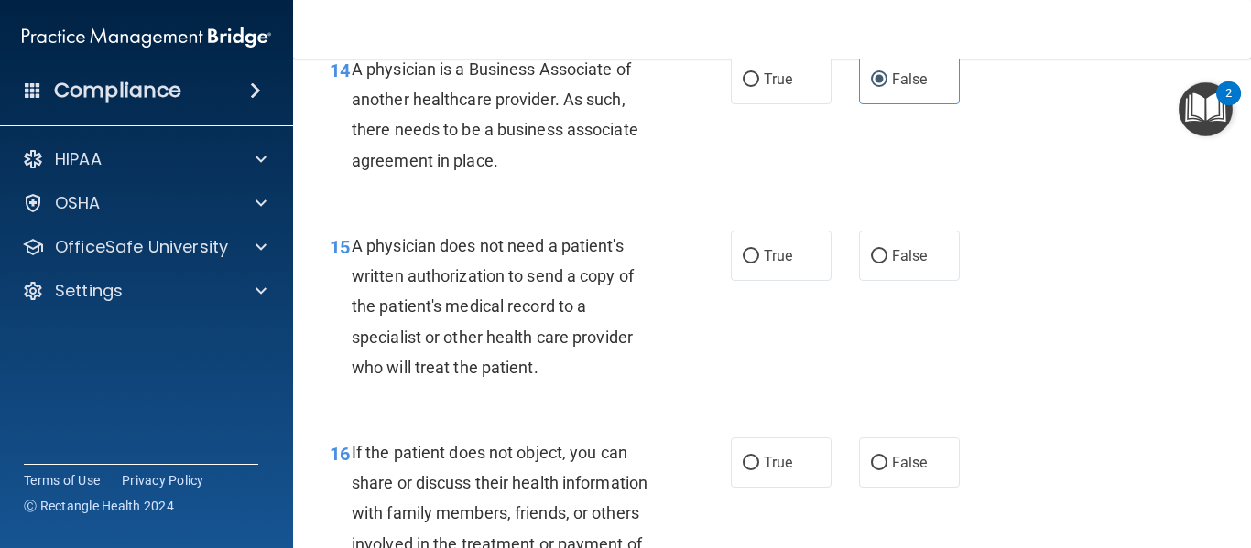
scroll to position [2516, 0]
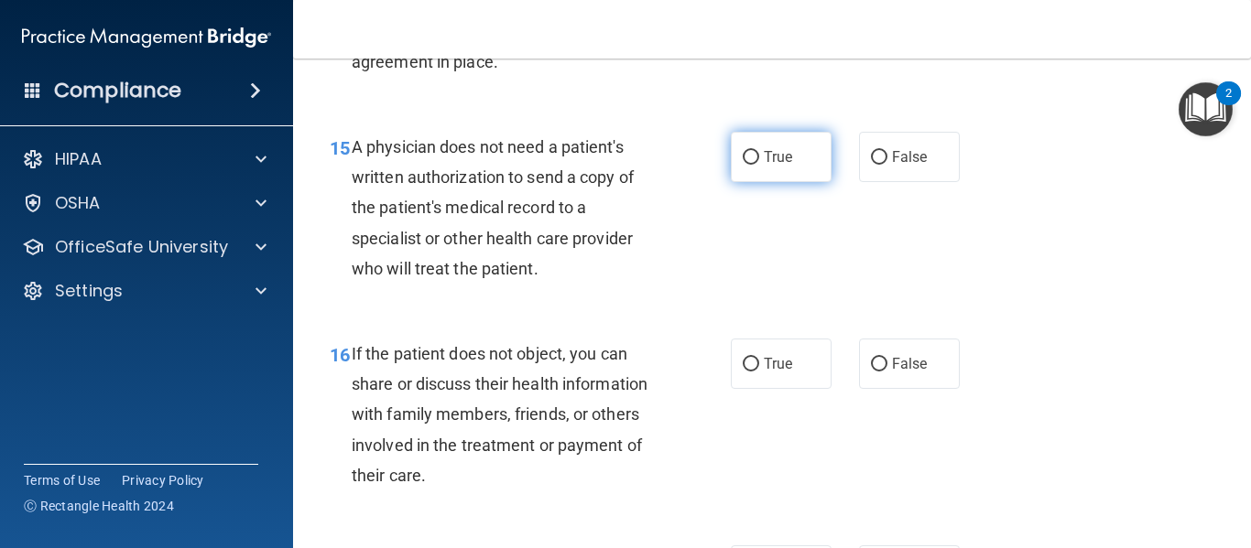
click at [765, 166] on span "True" at bounding box center [778, 156] width 28 height 17
click at [759, 165] on input "True" at bounding box center [751, 158] width 16 height 14
radio input "true"
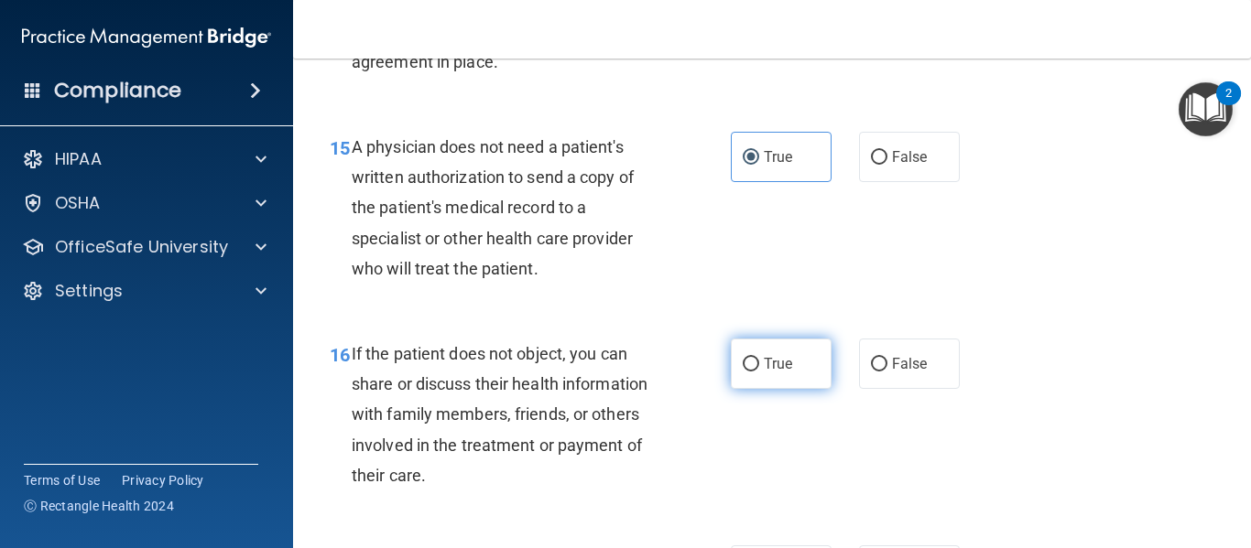
click at [788, 389] on label "True" at bounding box center [781, 364] width 101 height 50
click at [759, 372] on input "True" at bounding box center [751, 365] width 16 height 14
radio input "true"
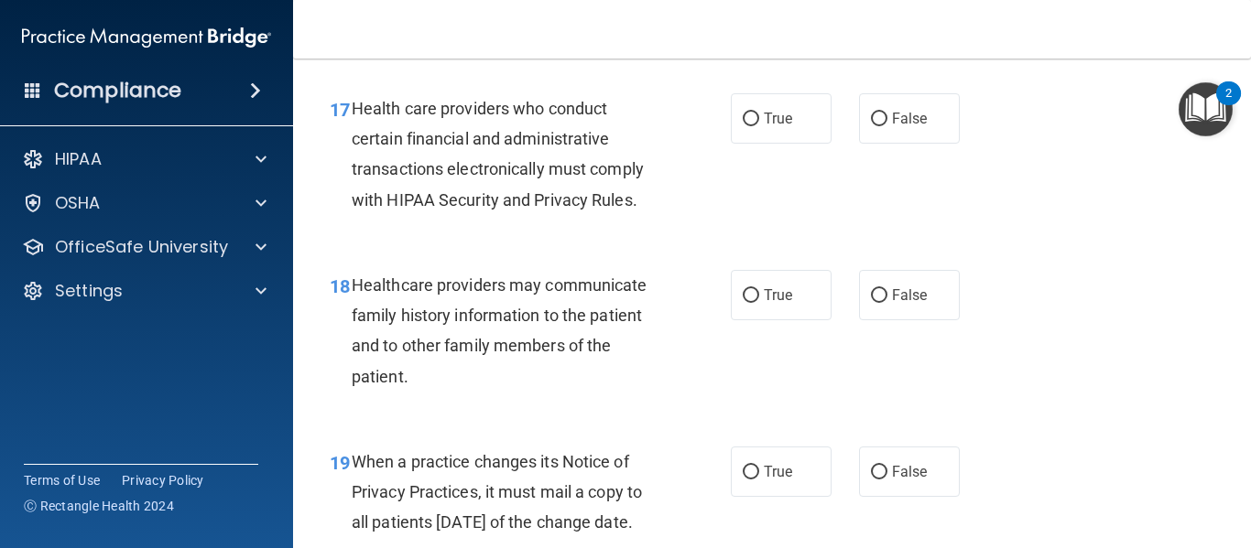
scroll to position [2957, 0]
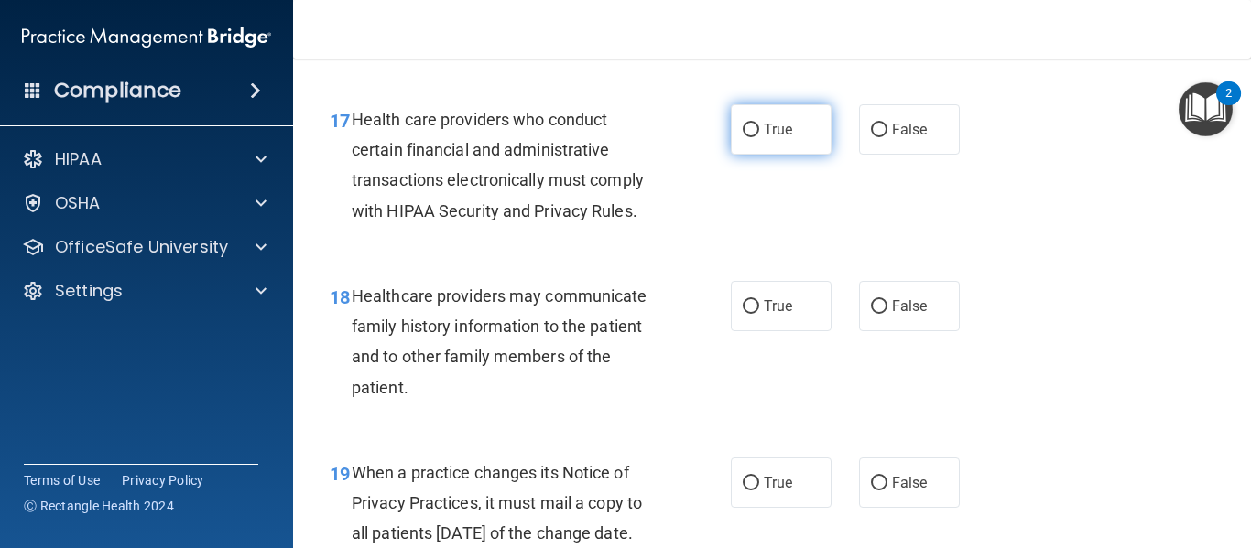
click at [745, 155] on label "True" at bounding box center [781, 129] width 101 height 50
click at [745, 137] on input "True" at bounding box center [751, 131] width 16 height 14
radio input "true"
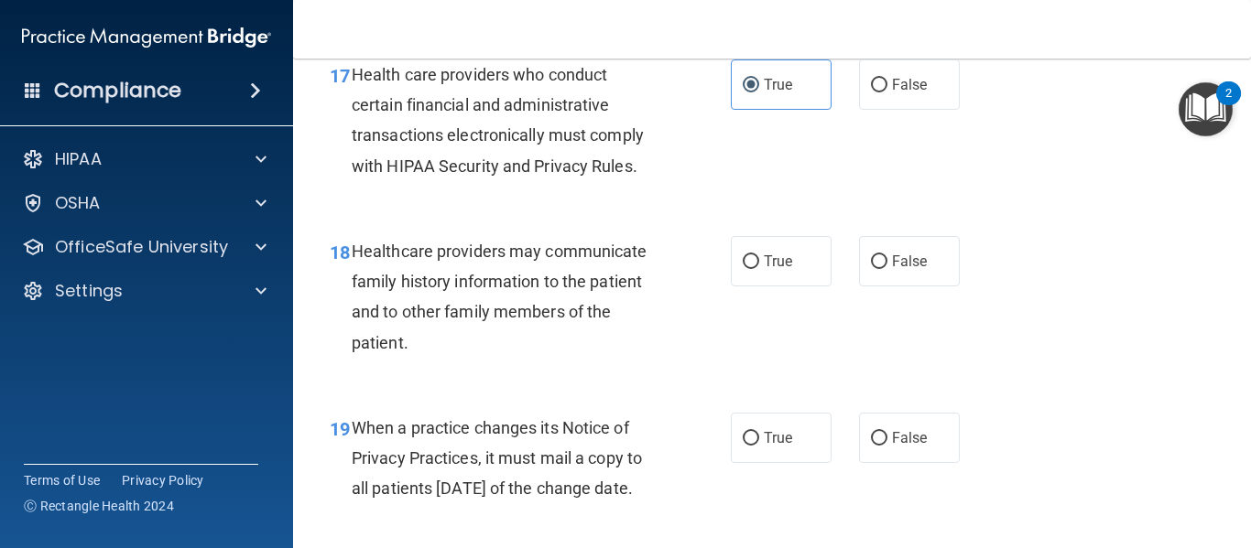
scroll to position [3024, 0]
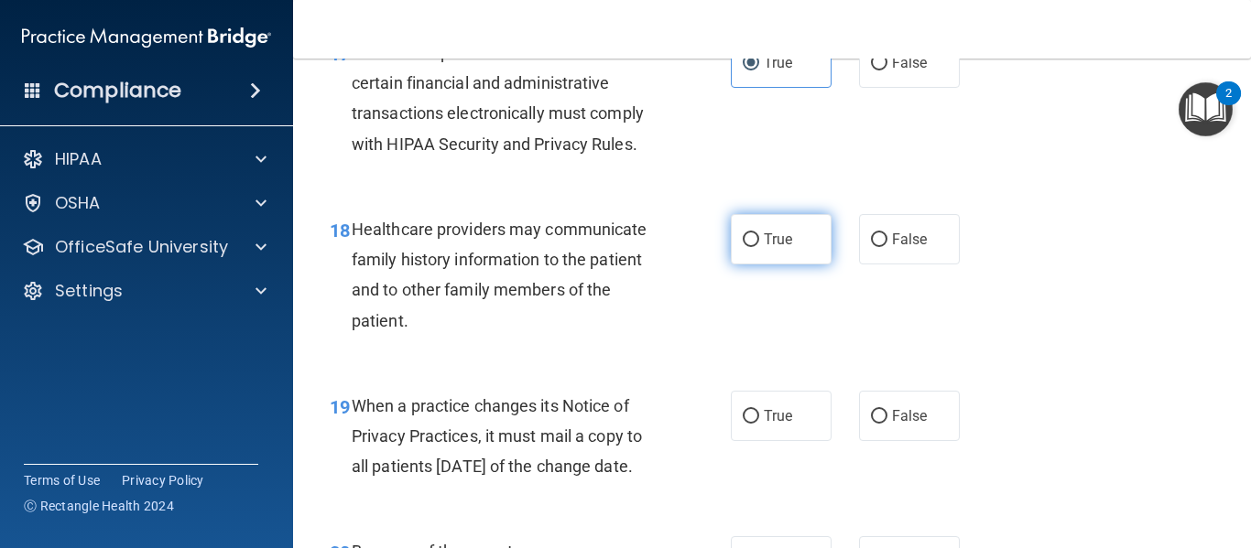
click at [743, 247] on input "True" at bounding box center [751, 240] width 16 height 14
radio input "true"
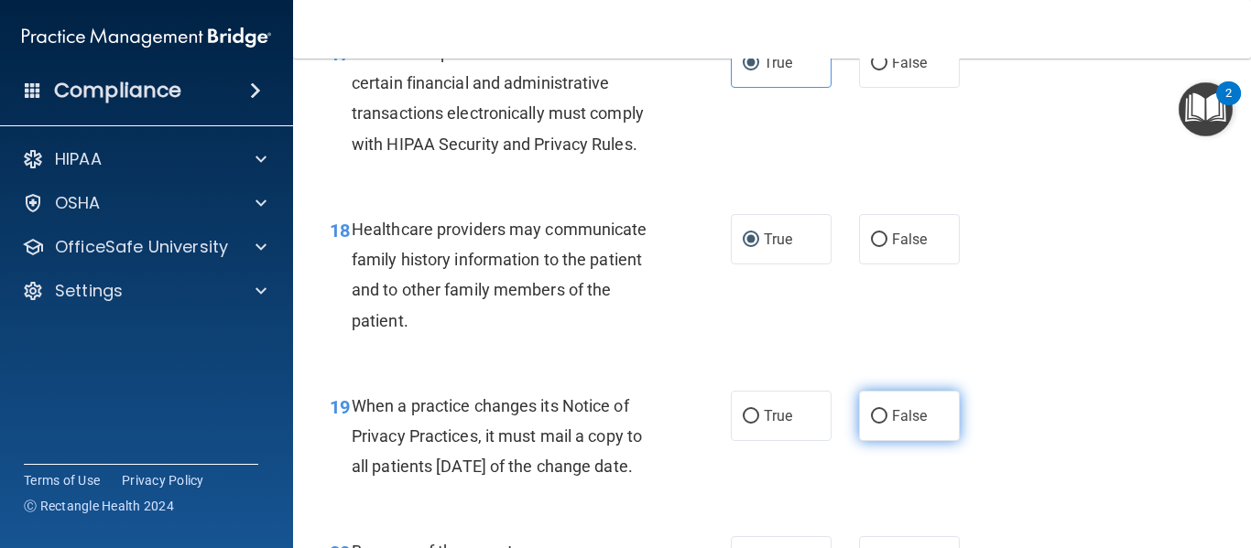
click at [894, 441] on label "False" at bounding box center [909, 416] width 101 height 50
click at [887, 424] on input "False" at bounding box center [879, 417] width 16 height 14
radio input "true"
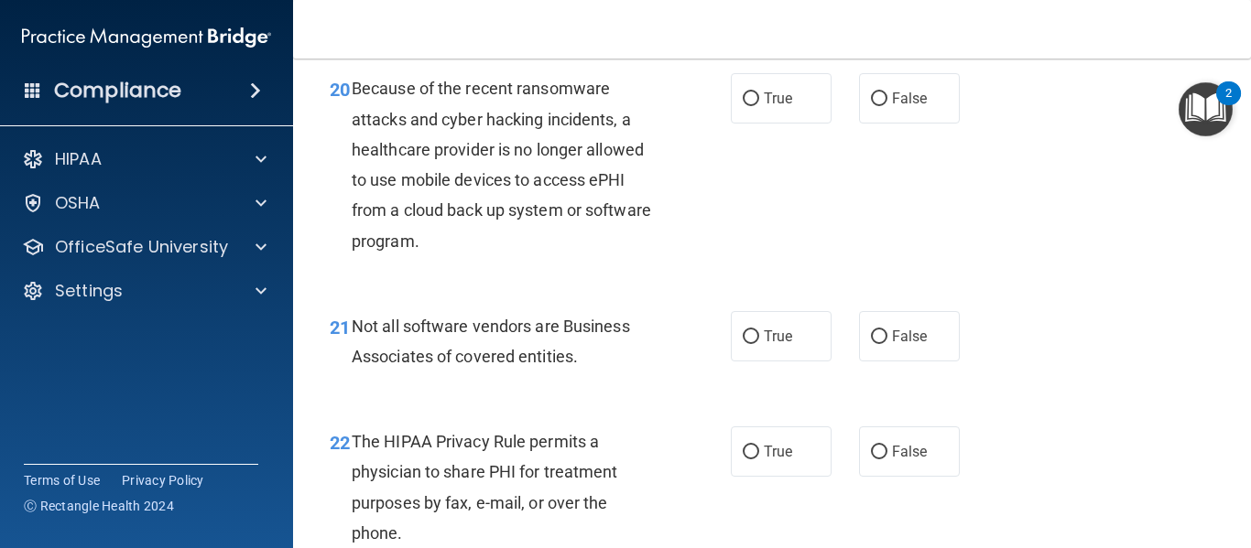
scroll to position [3542, 0]
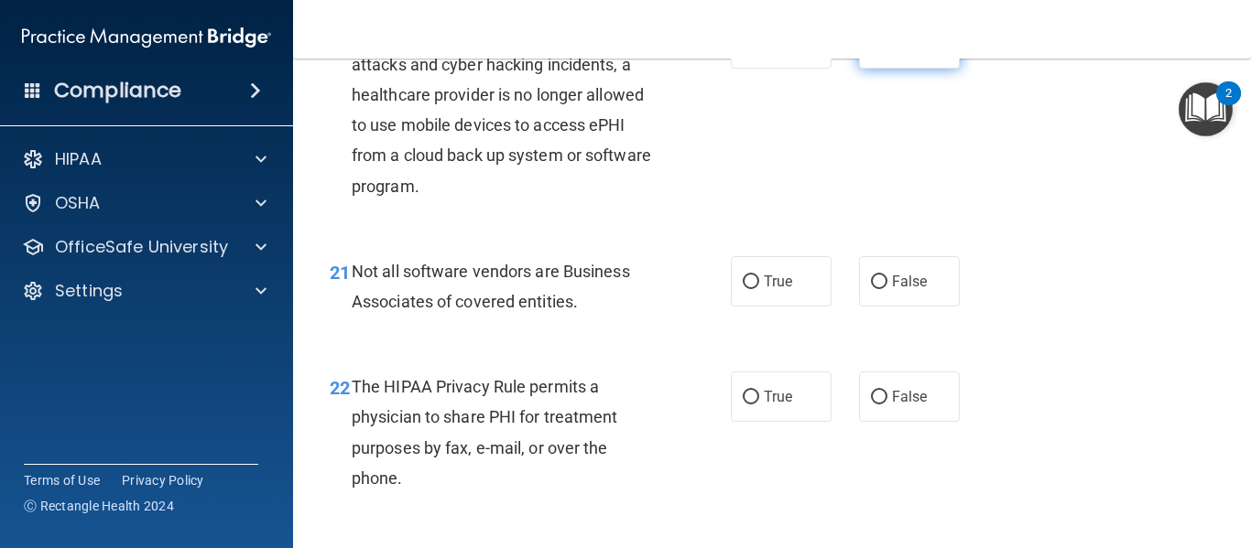
click at [897, 69] on label "False" at bounding box center [909, 43] width 101 height 50
click at [887, 51] on input "False" at bounding box center [879, 45] width 16 height 14
radio input "true"
click at [741, 307] on label "True" at bounding box center [781, 281] width 101 height 50
click at [743, 289] on input "True" at bounding box center [751, 283] width 16 height 14
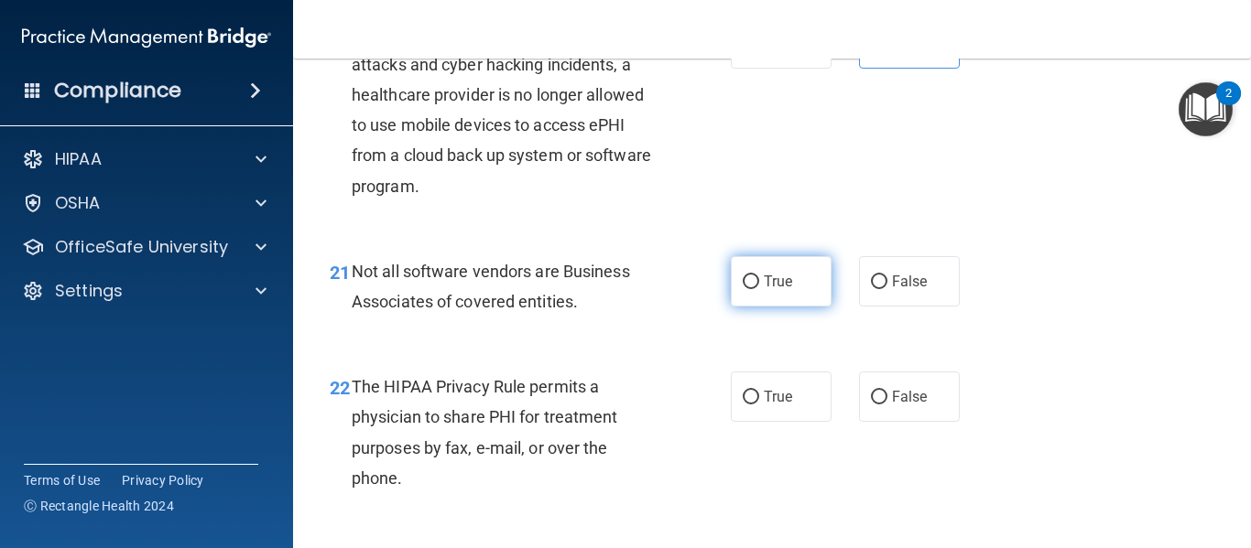
radio input "true"
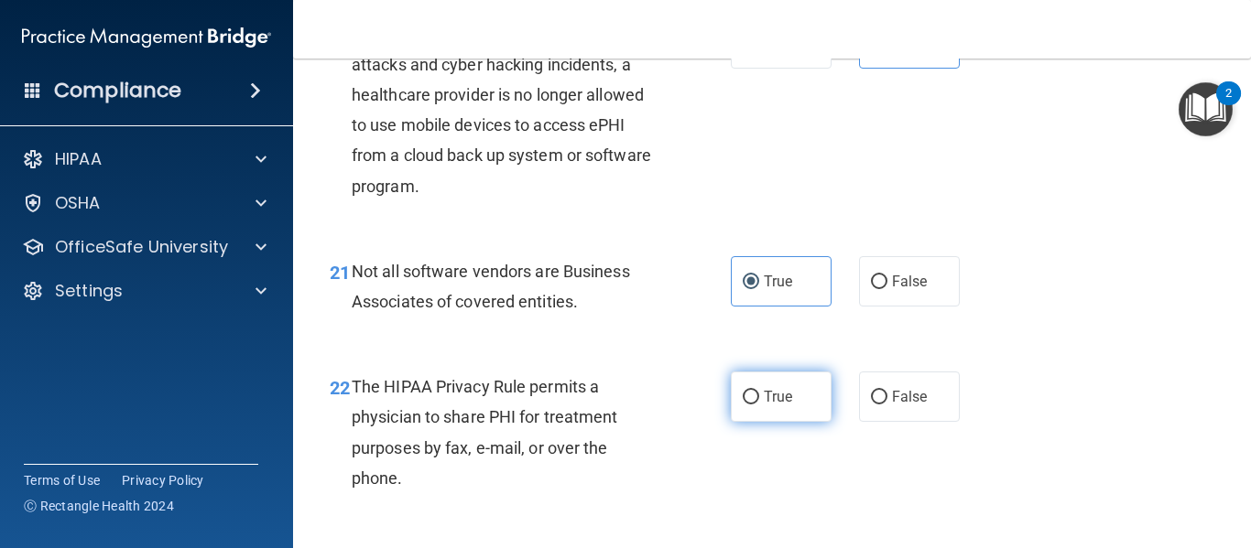
click at [767, 422] on label "True" at bounding box center [781, 397] width 101 height 50
click at [759, 405] on input "True" at bounding box center [751, 398] width 16 height 14
radio input "true"
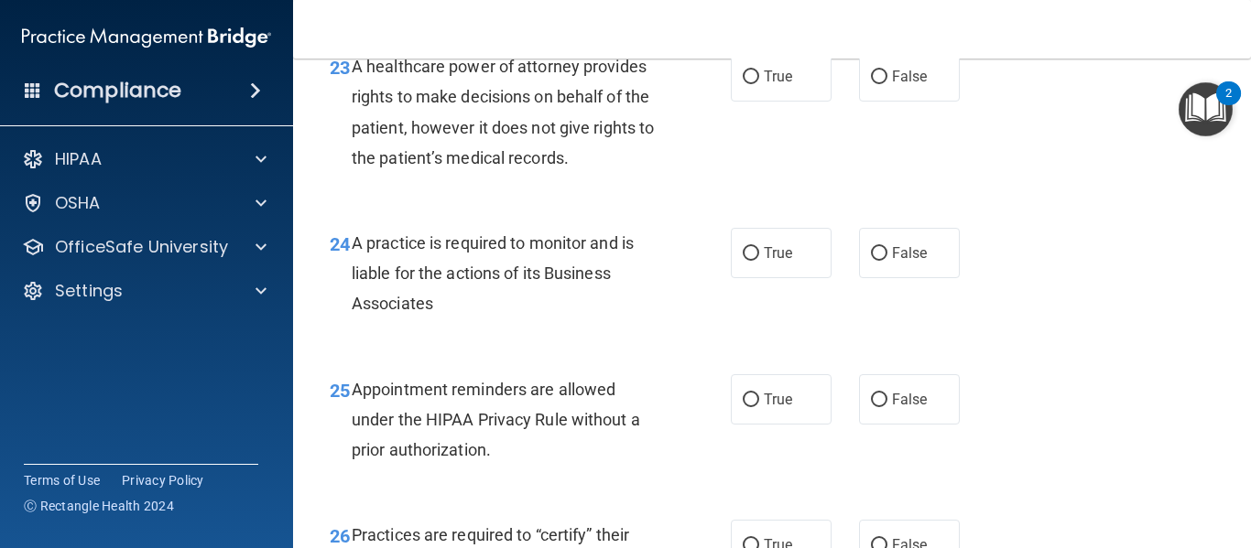
scroll to position [4050, 0]
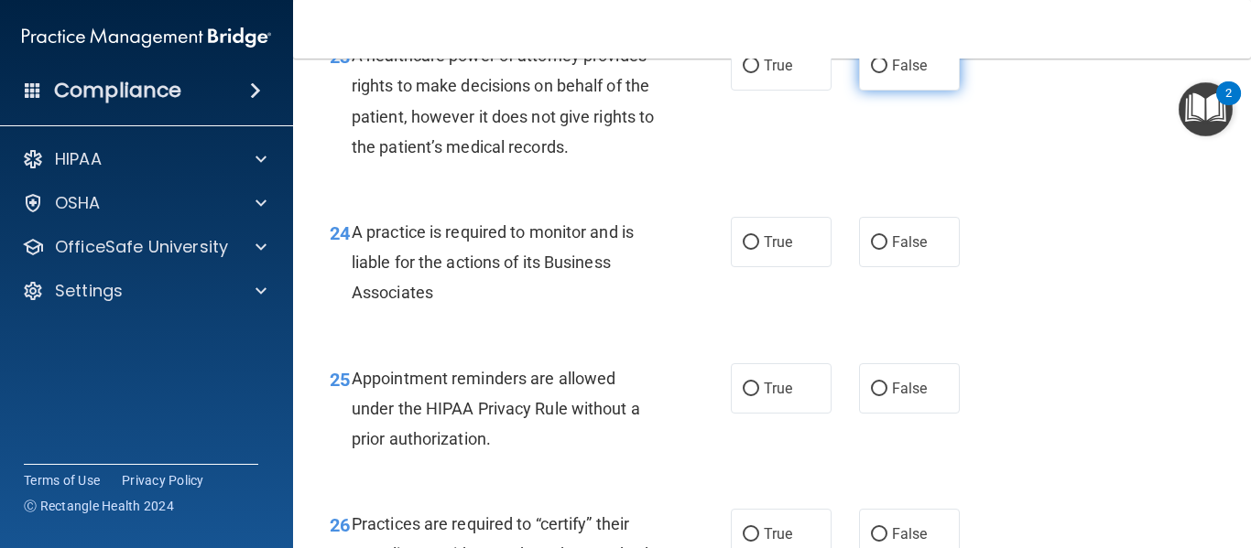
click at [901, 91] on label "False" at bounding box center [909, 65] width 101 height 50
click at [887, 73] on input "False" at bounding box center [879, 67] width 16 height 14
radio input "true"
click at [732, 267] on label "True" at bounding box center [781, 242] width 101 height 50
click at [743, 250] on input "True" at bounding box center [751, 243] width 16 height 14
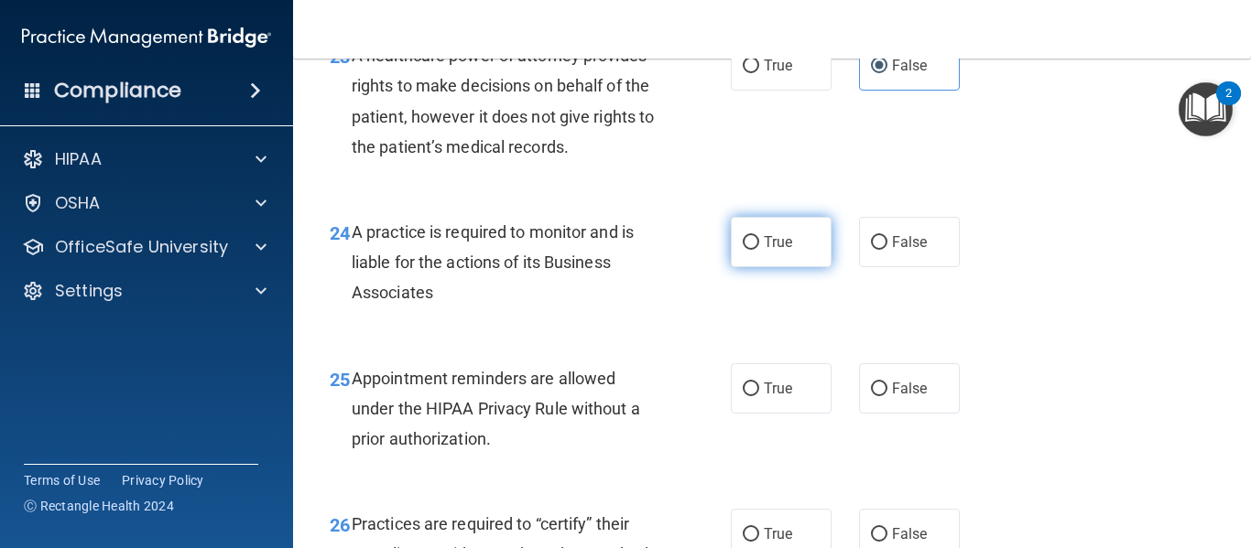
radio input "true"
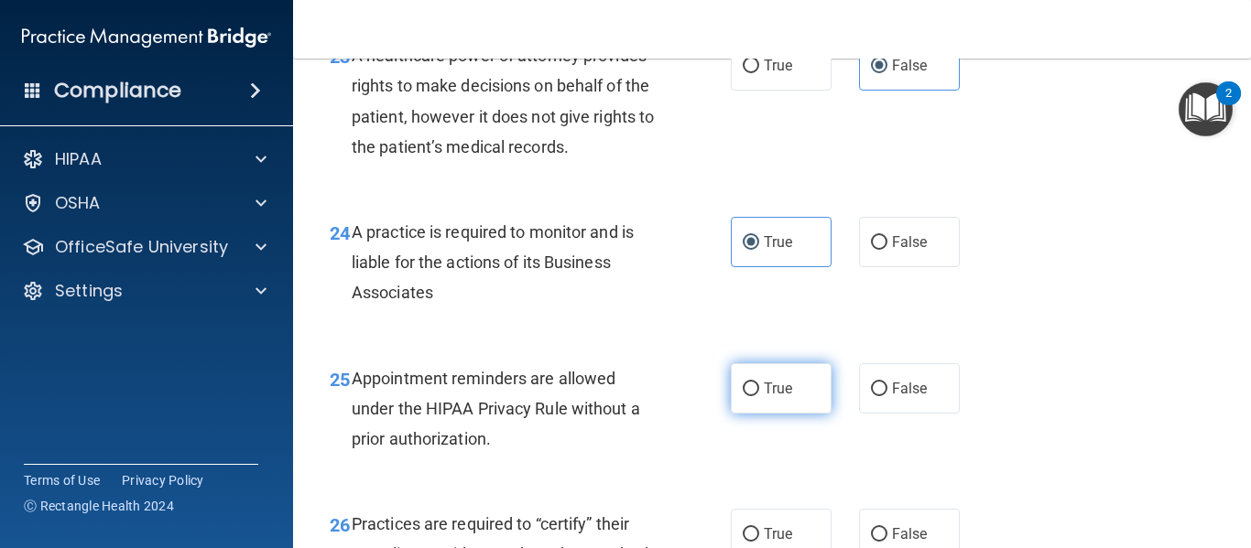
click at [776, 397] on span "True" at bounding box center [778, 388] width 28 height 17
click at [759, 396] on input "True" at bounding box center [751, 390] width 16 height 14
radio input "true"
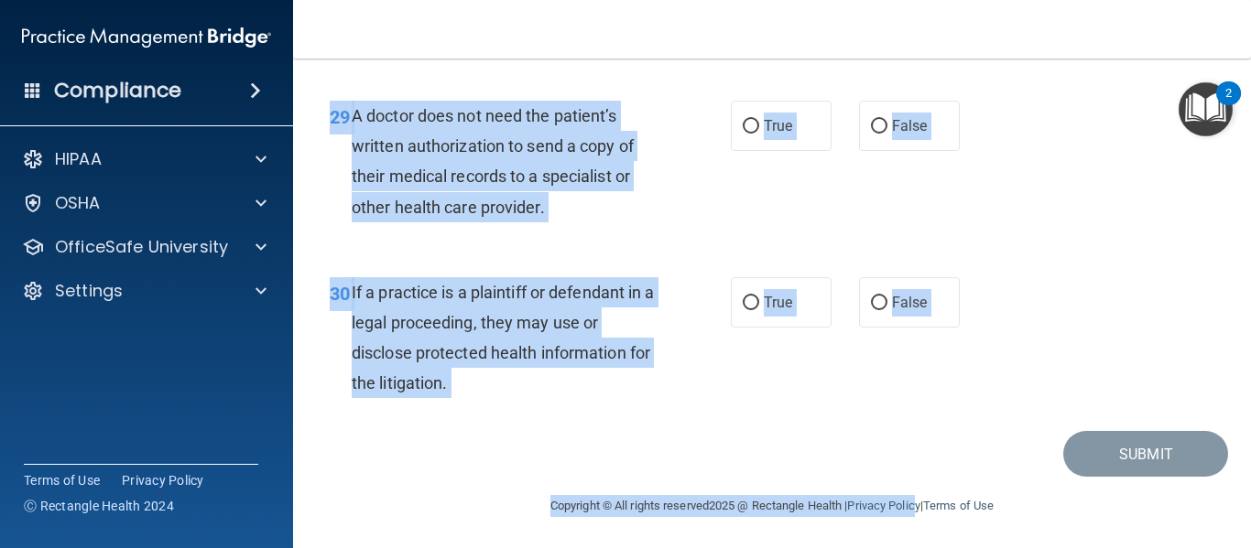
scroll to position [5021, 0]
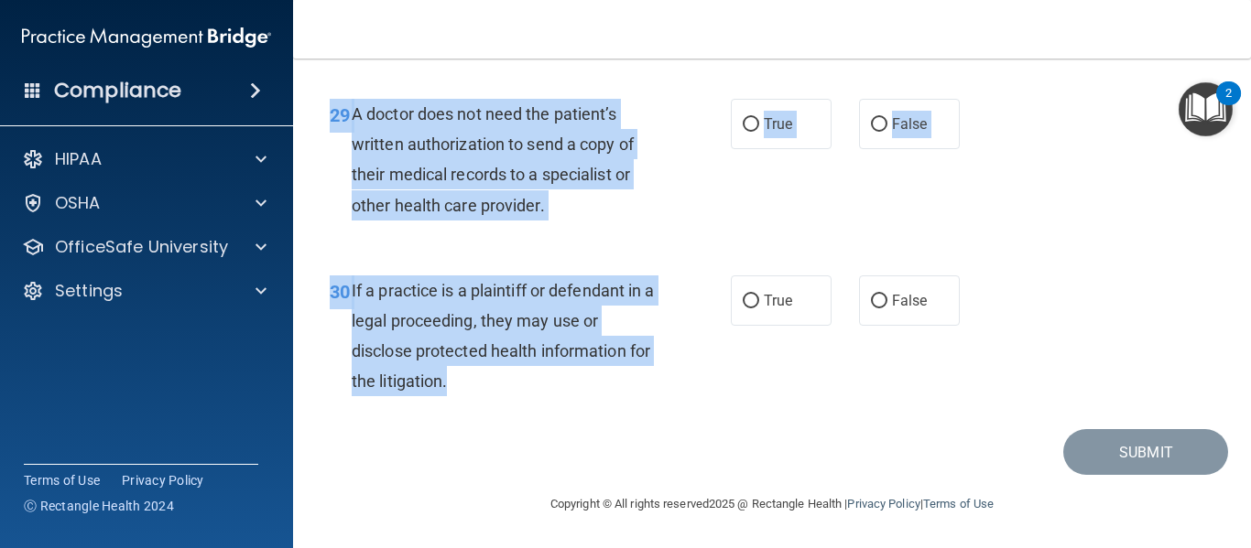
drag, startPoint x: 329, startPoint y: 79, endPoint x: 587, endPoint y: 383, distance: 398.8
click at [1164, 205] on div "29 A doctor does not need the patient’s written authorization to send a copy of…" at bounding box center [772, 164] width 912 height 177
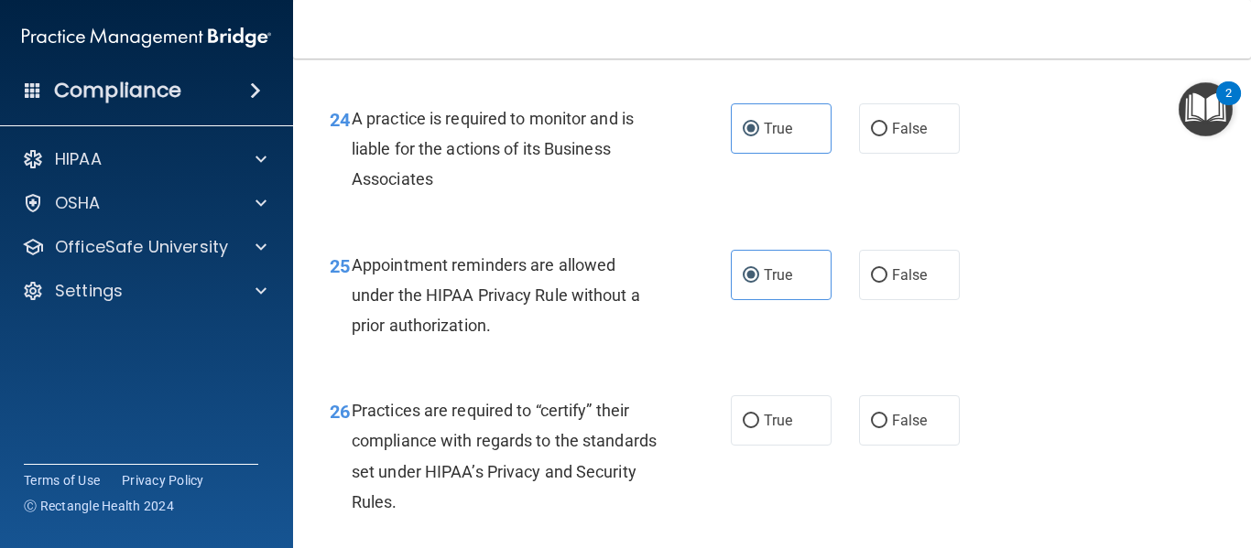
scroll to position [3735, 0]
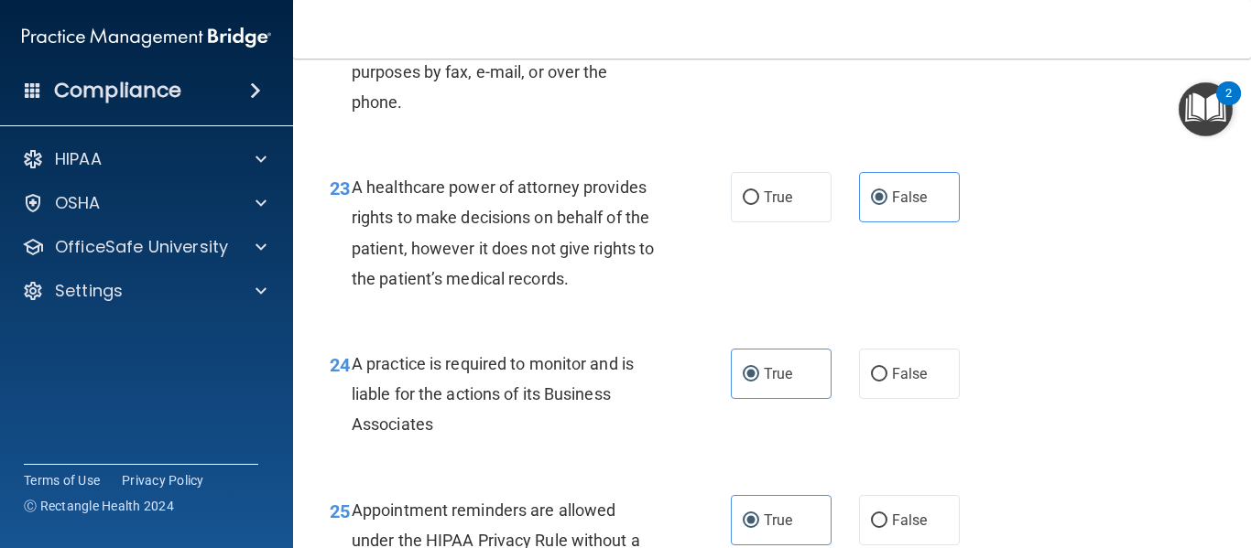
click at [1236, 535] on main "- The HIPAA Quiz #2 This quiz doesn’t expire until . Are you sure you want to t…" at bounding box center [772, 304] width 958 height 490
click at [1235, 534] on main "- The HIPAA Quiz #2 This quiz doesn’t expire until . Are you sure you want to t…" at bounding box center [772, 304] width 958 height 490
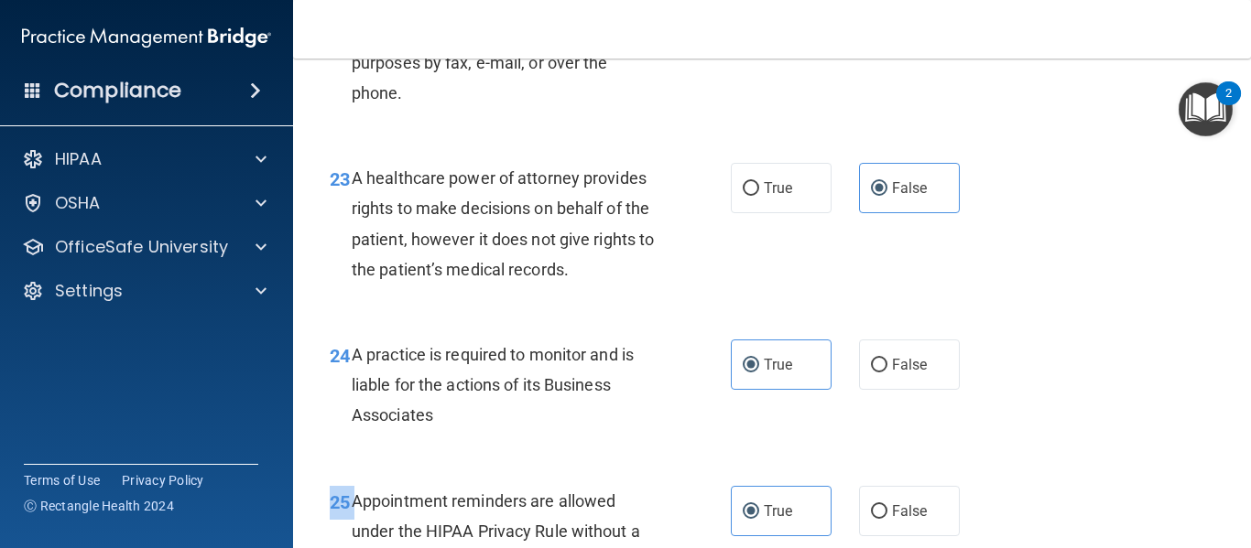
click at [1235, 534] on main "- The HIPAA Quiz #2 This quiz doesn’t expire until . Are you sure you want to t…" at bounding box center [772, 304] width 958 height 490
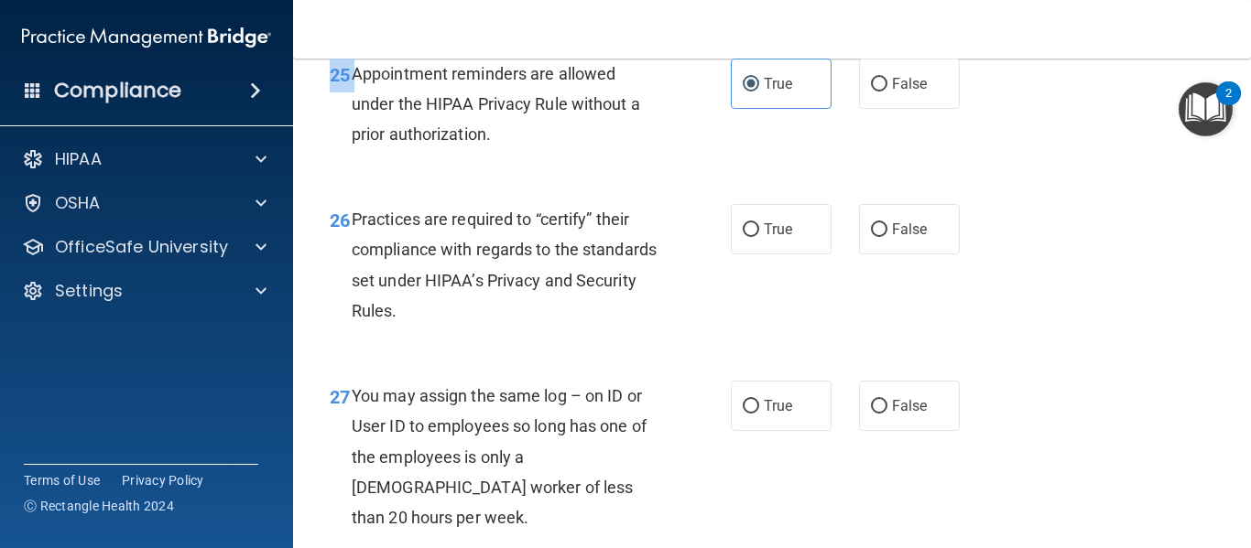
scroll to position [4392, 0]
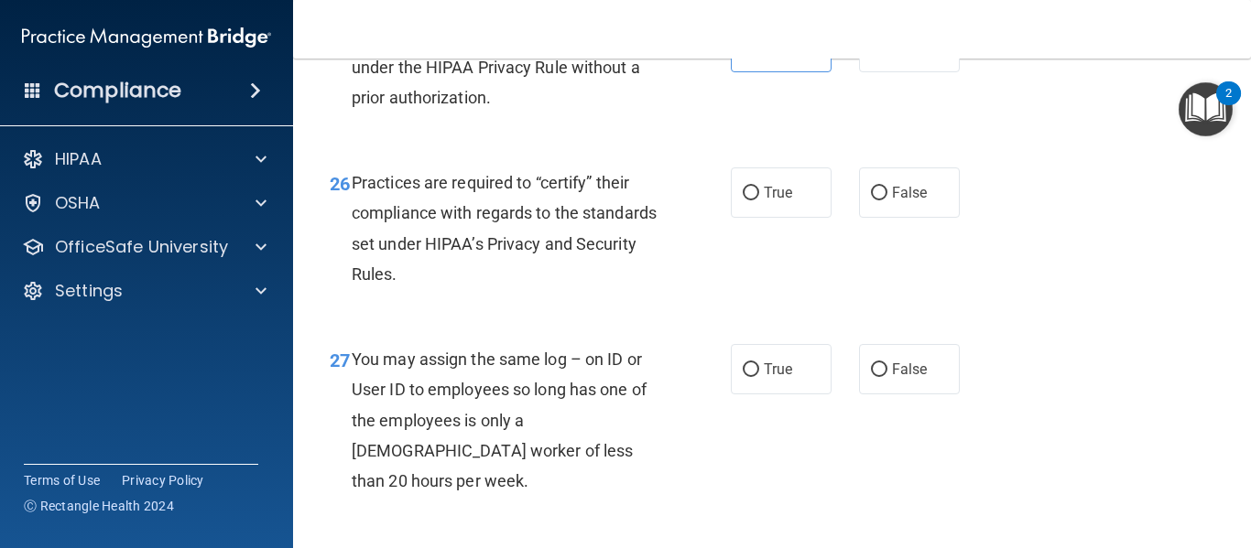
click at [622, 114] on div "Appointment reminders are allowed under the HIPAA Privacy Rule without a prior …" at bounding box center [512, 68] width 321 height 92
click at [859, 218] on label "False" at bounding box center [909, 193] width 101 height 50
click at [871, 201] on input "False" at bounding box center [879, 194] width 16 height 14
radio input "true"
click at [859, 395] on label "False" at bounding box center [909, 369] width 101 height 50
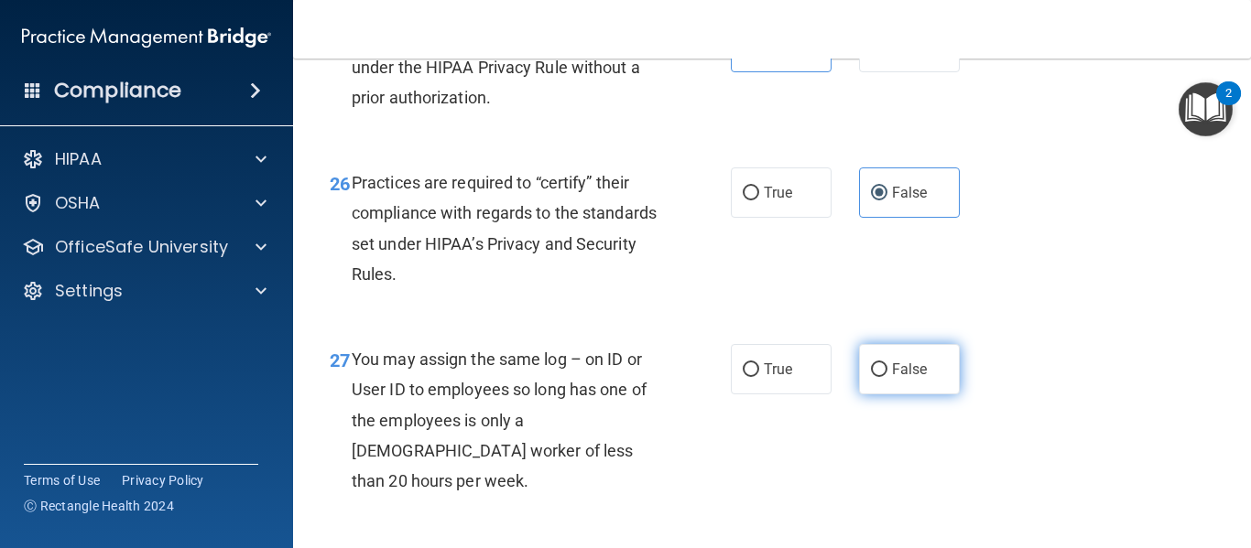
click at [871, 377] on input "False" at bounding box center [879, 370] width 16 height 14
radio input "true"
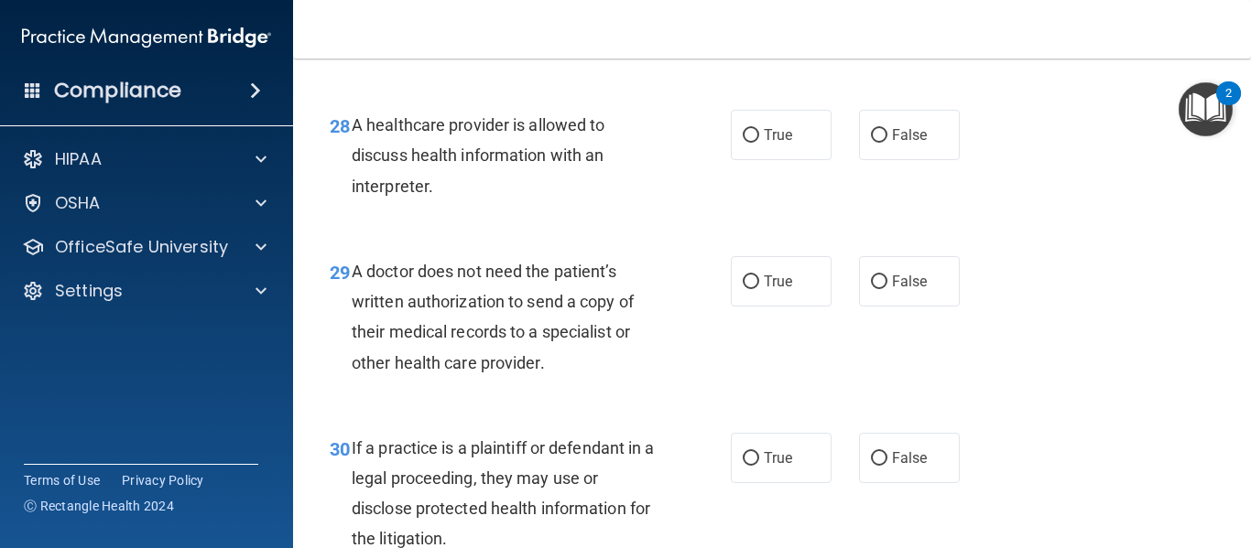
scroll to position [4878, 0]
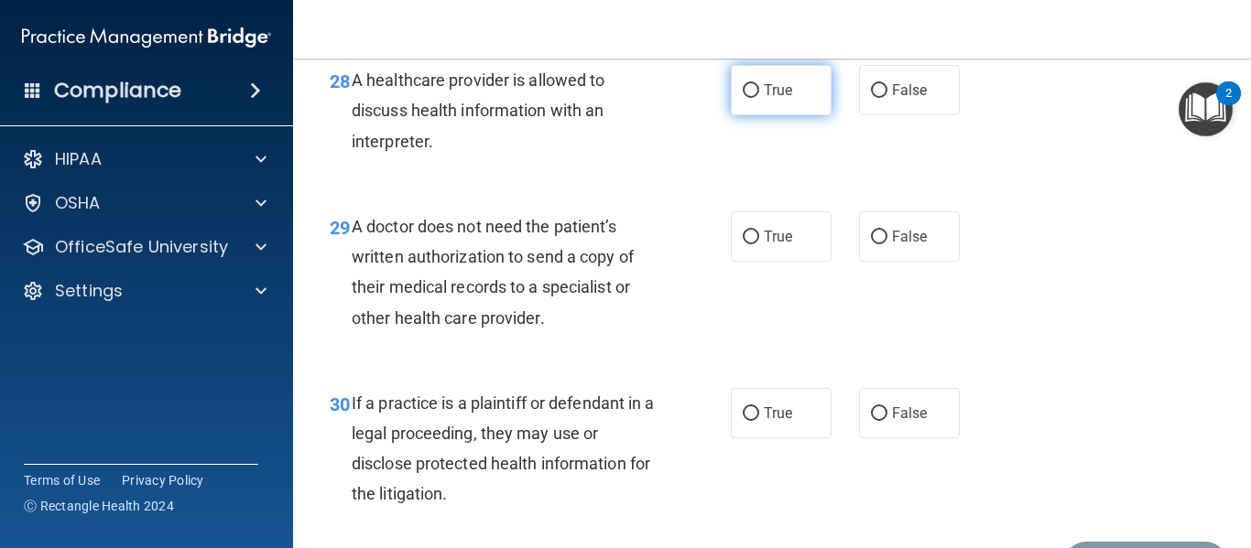
click at [768, 115] on label "True" at bounding box center [781, 90] width 101 height 50
click at [759, 98] on input "True" at bounding box center [751, 91] width 16 height 14
radio input "true"
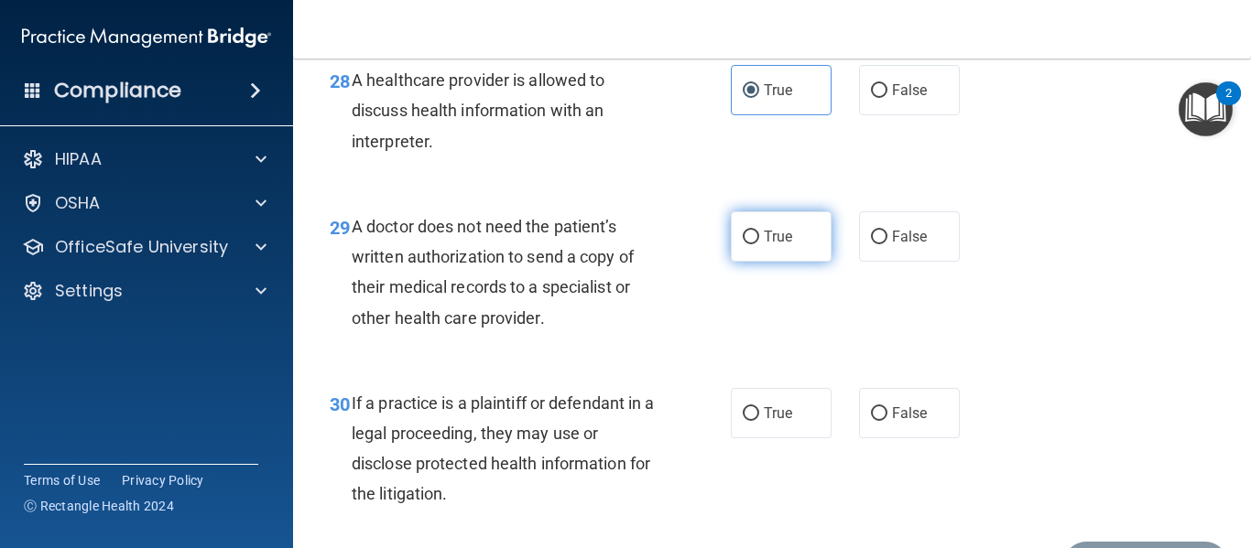
click at [784, 262] on label "True" at bounding box center [781, 236] width 101 height 50
click at [759, 244] on input "True" at bounding box center [751, 238] width 16 height 14
radio input "true"
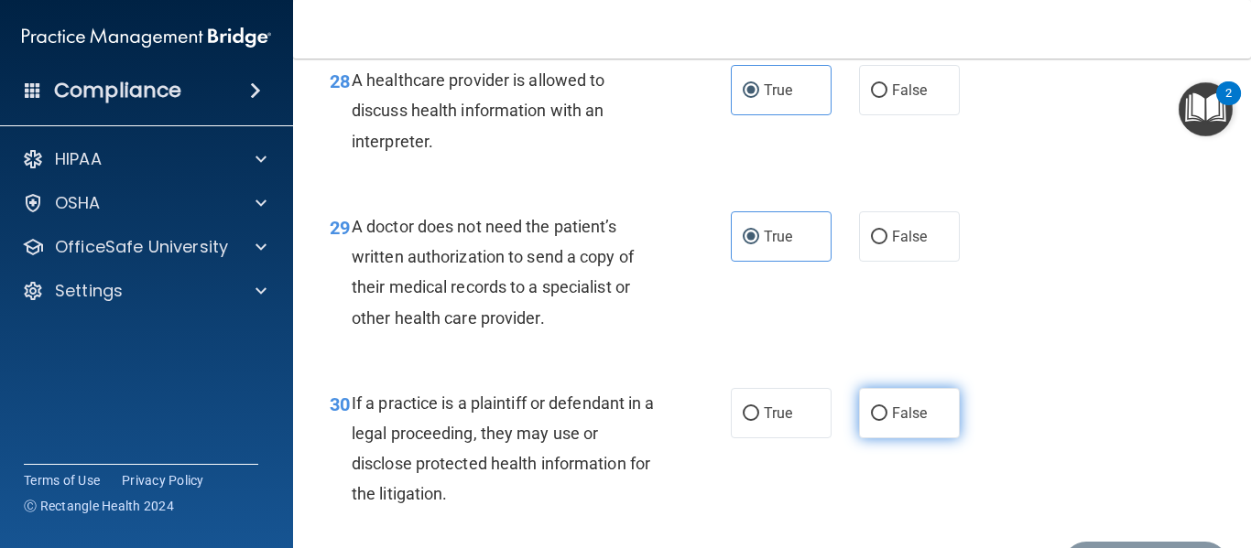
click at [887, 439] on label "False" at bounding box center [909, 413] width 101 height 50
click at [887, 421] on input "False" at bounding box center [879, 414] width 16 height 14
radio input "true"
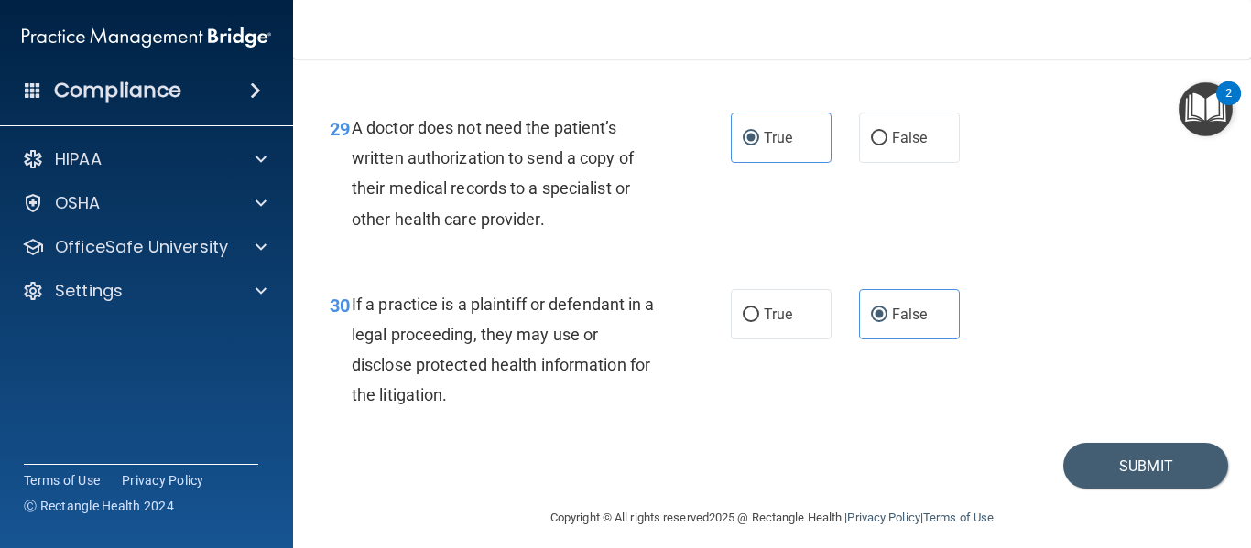
scroll to position [5021, 0]
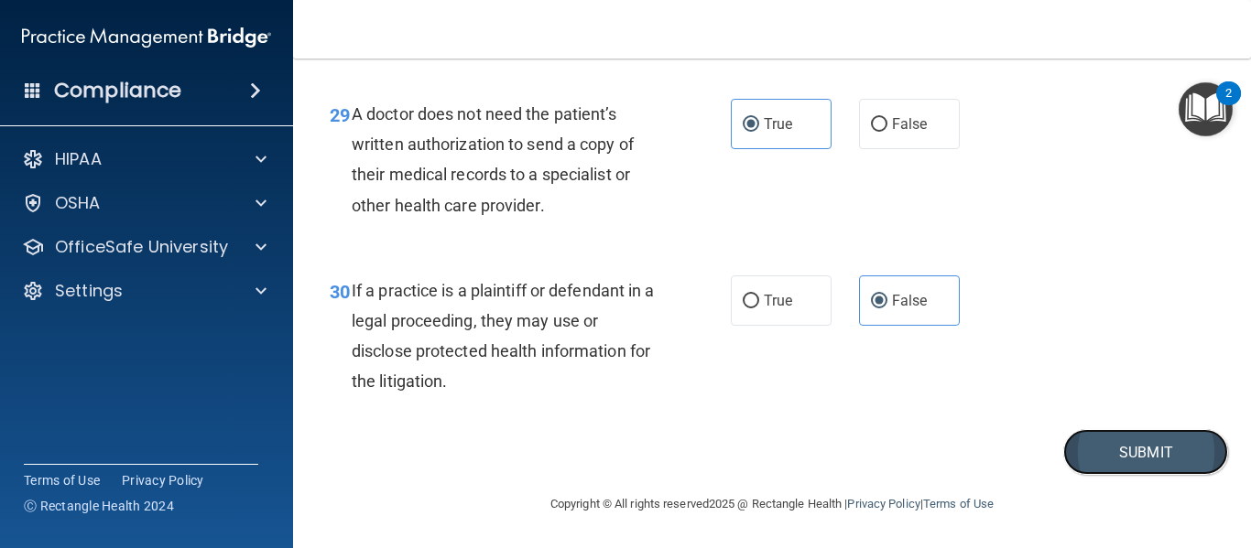
click at [1138, 465] on button "Submit" at bounding box center [1145, 452] width 165 height 47
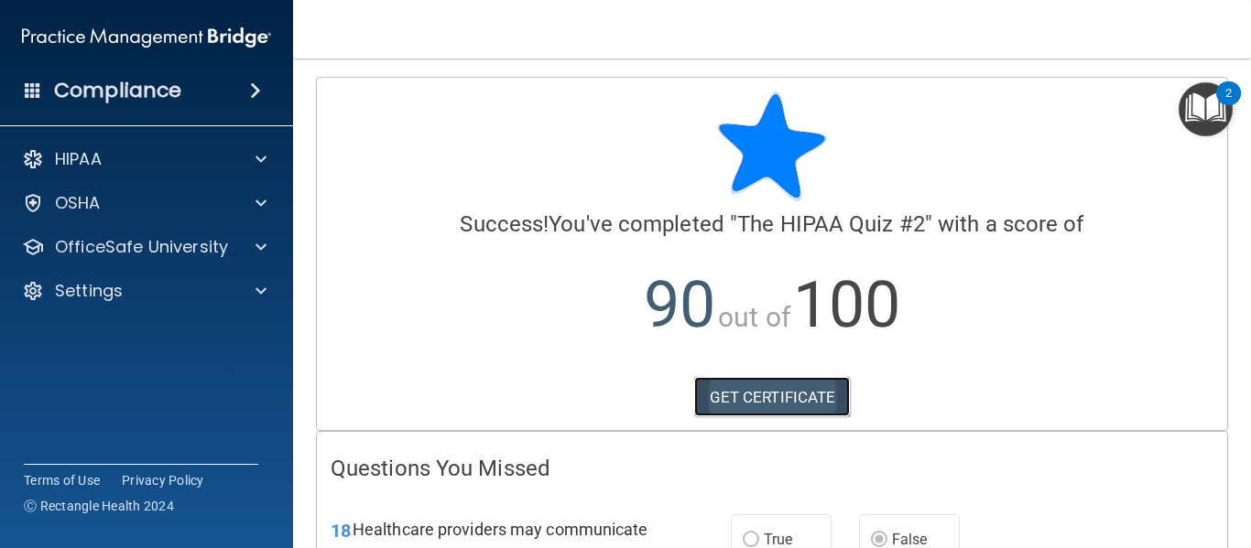
click at [781, 395] on link "GET CERTIFICATE" at bounding box center [772, 397] width 157 height 40
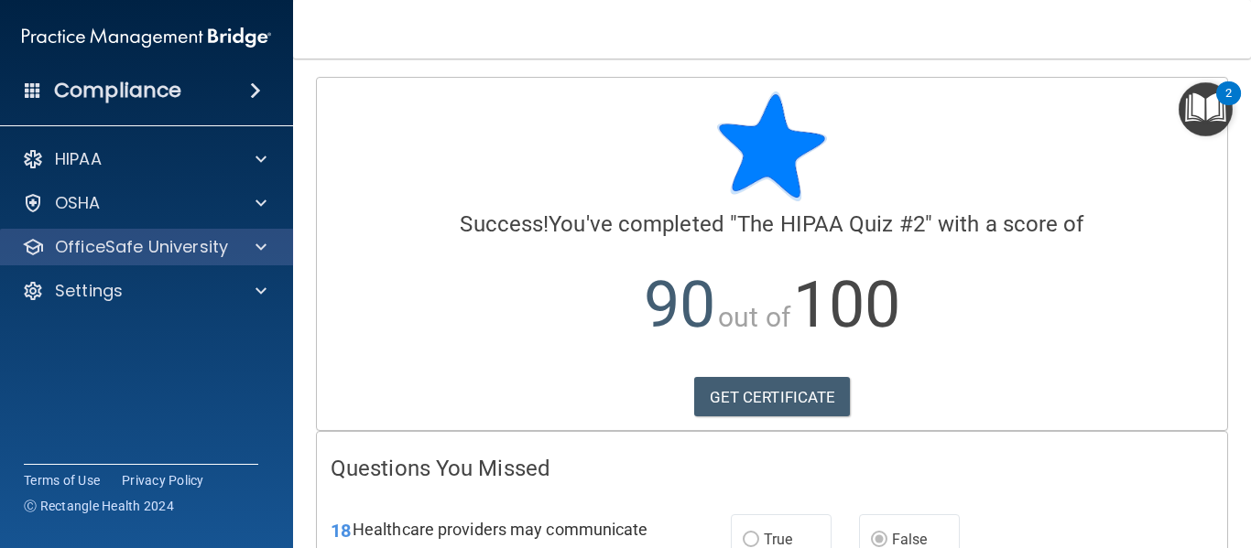
click at [135, 259] on div "OfficeSafe University" at bounding box center [147, 247] width 294 height 37
click at [180, 249] on p "OfficeSafe University" at bounding box center [141, 247] width 173 height 22
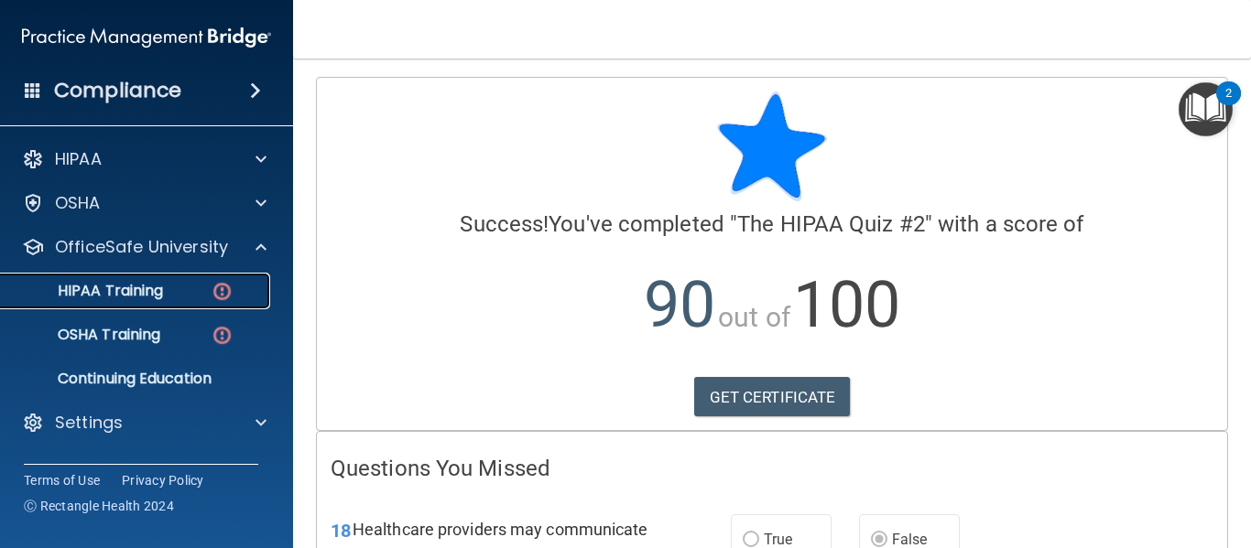
click at [129, 284] on p "HIPAA Training" at bounding box center [87, 291] width 151 height 18
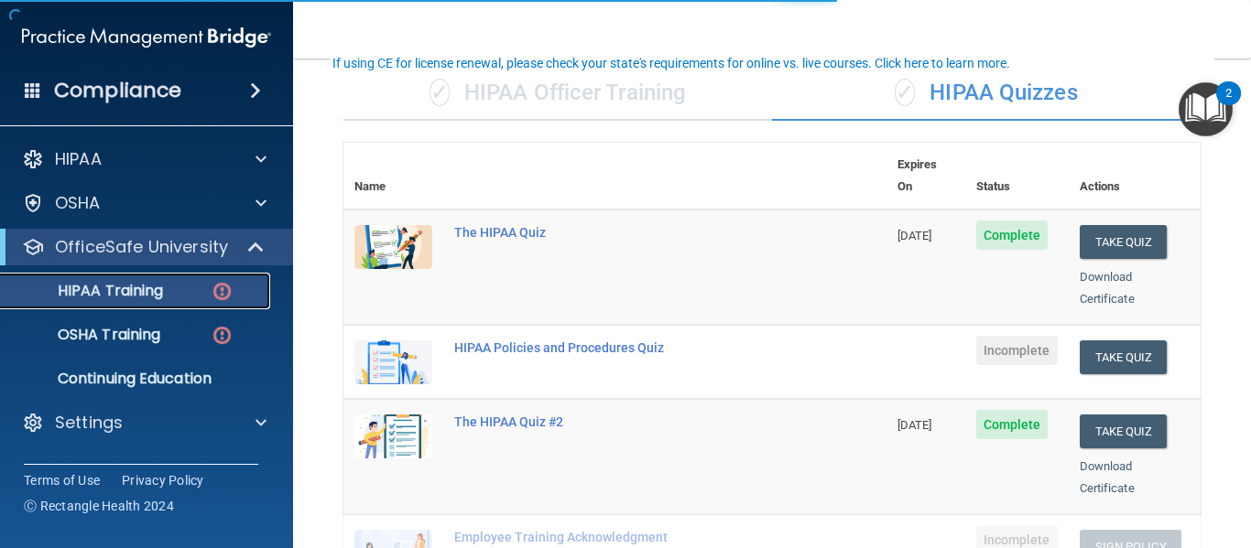
scroll to position [142, 0]
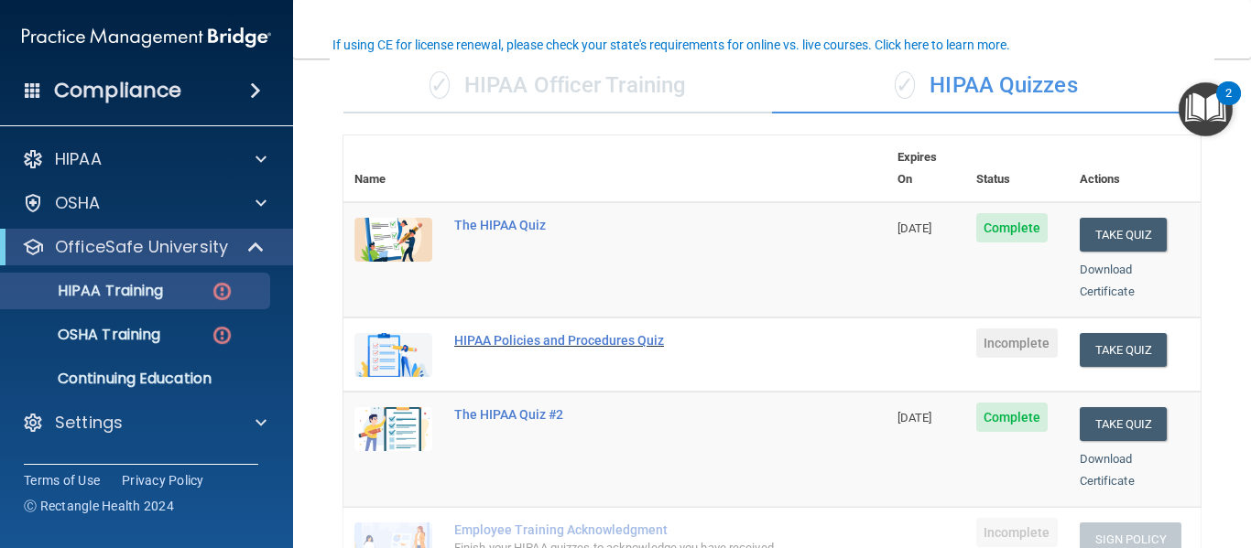
click at [531, 333] on div "HIPAA Policies and Procedures Quiz" at bounding box center [624, 340] width 341 height 15
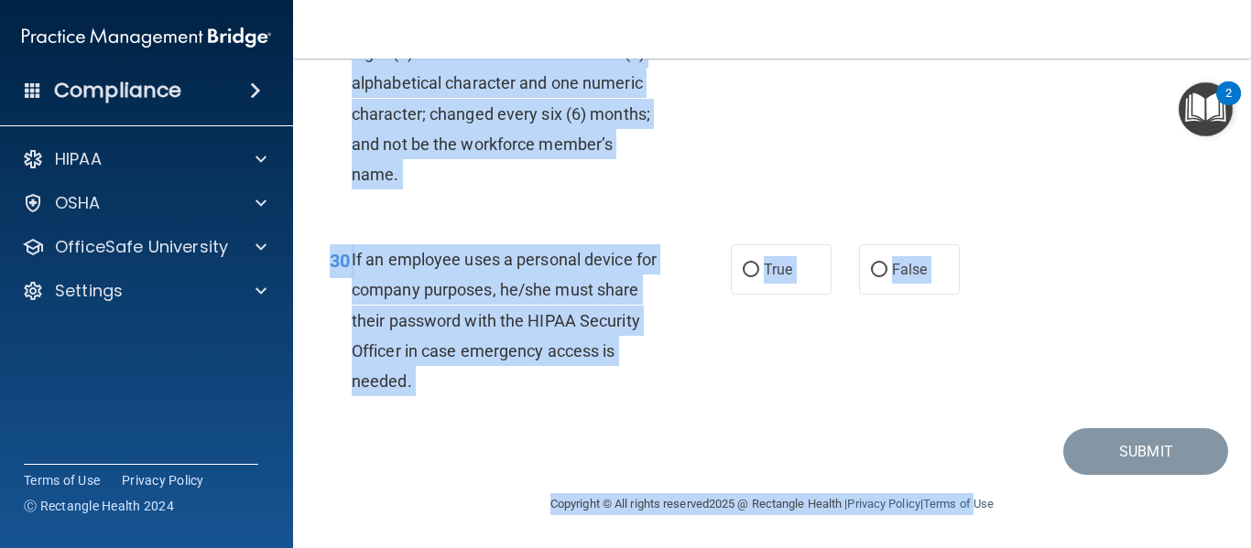
scroll to position [5568, 0]
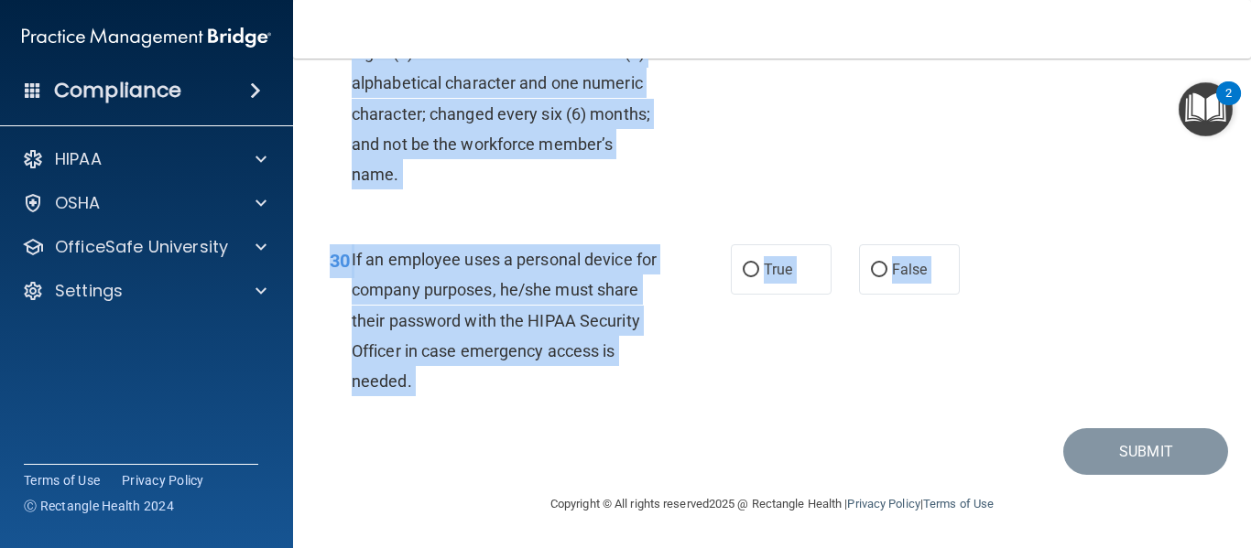
drag, startPoint x: 324, startPoint y: 152, endPoint x: 959, endPoint y: 451, distance: 701.6
click at [602, 196] on div "29 Passwords should contain a minimum of eight (8) characters with at least one…" at bounding box center [530, 102] width 456 height 191
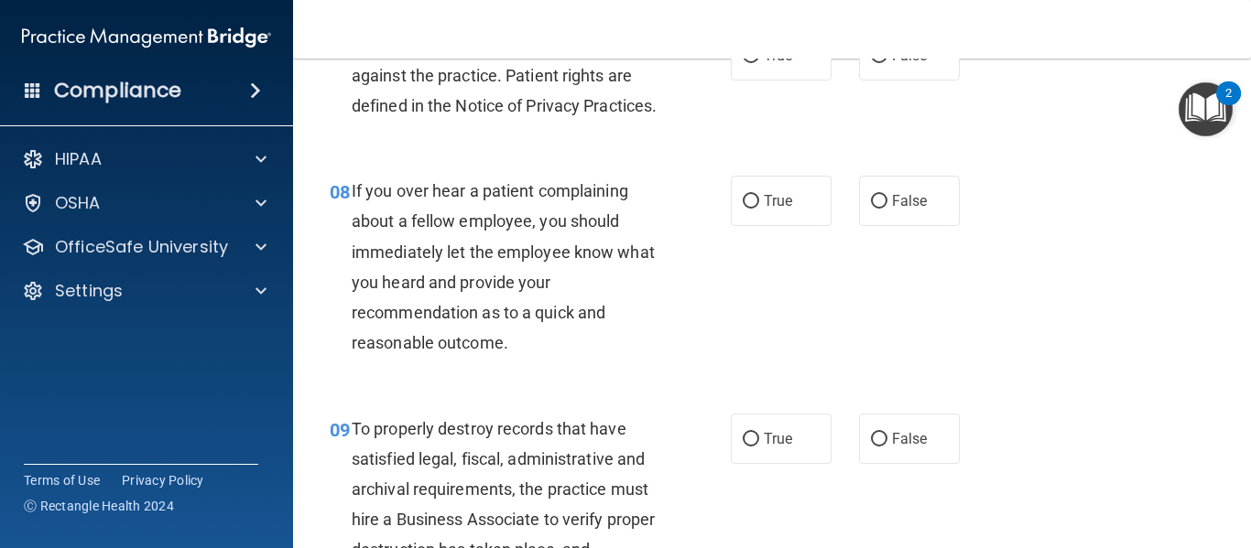
scroll to position [0, 0]
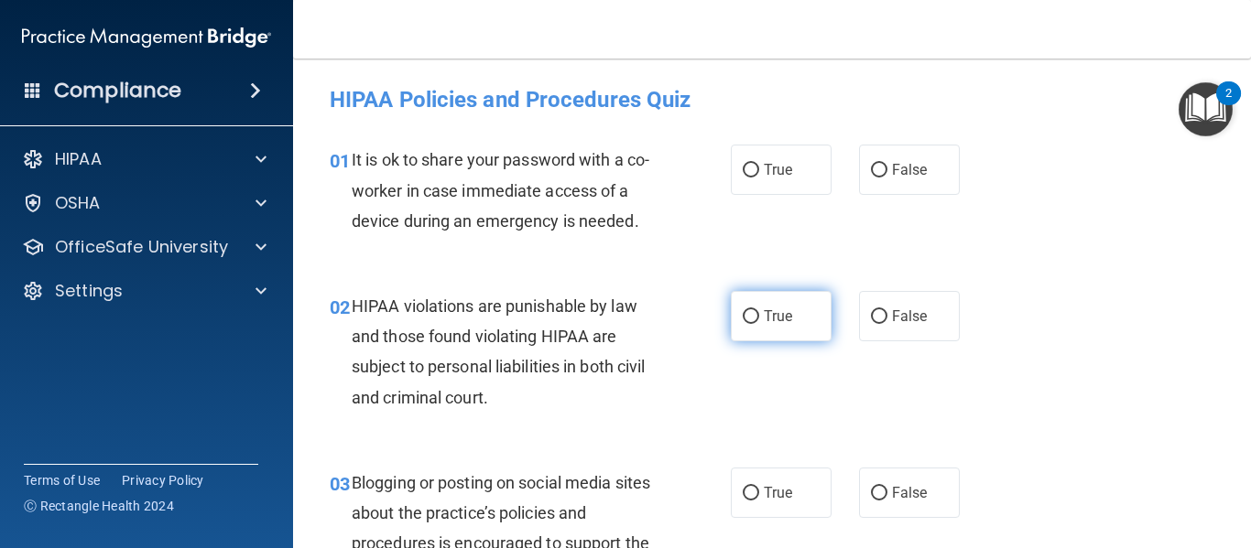
drag, startPoint x: 890, startPoint y: 169, endPoint x: 811, endPoint y: 297, distance: 149.6
click at [892, 170] on span "False" at bounding box center [910, 169] width 36 height 17
click at [887, 170] on input "False" at bounding box center [879, 171] width 16 height 14
radio input "true"
click at [770, 316] on span "True" at bounding box center [778, 316] width 28 height 17
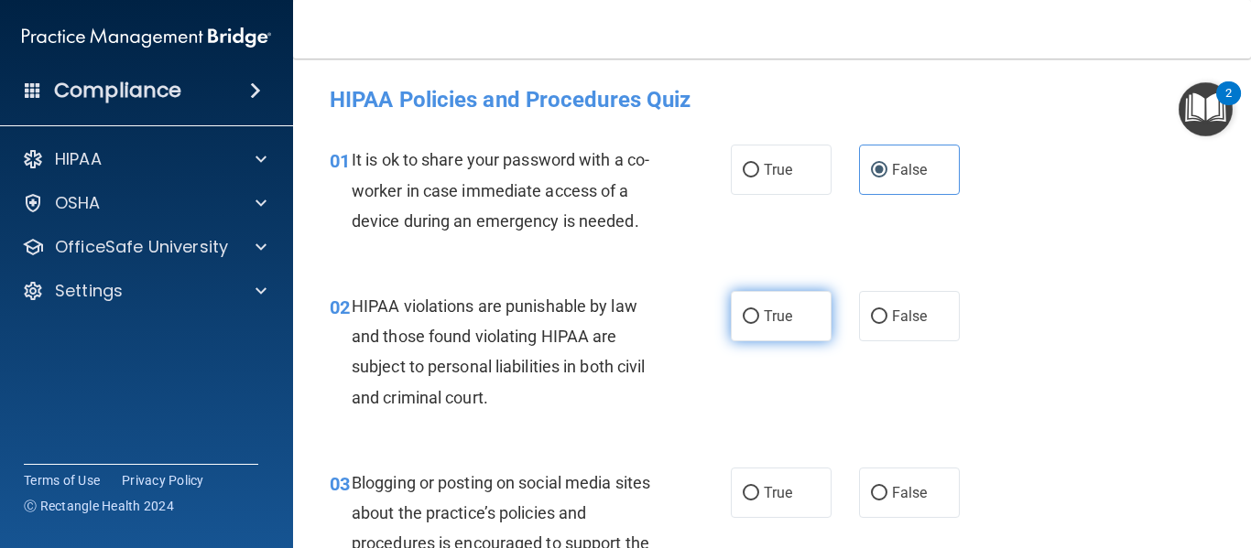
click at [759, 316] on input "True" at bounding box center [751, 317] width 16 height 14
radio input "true"
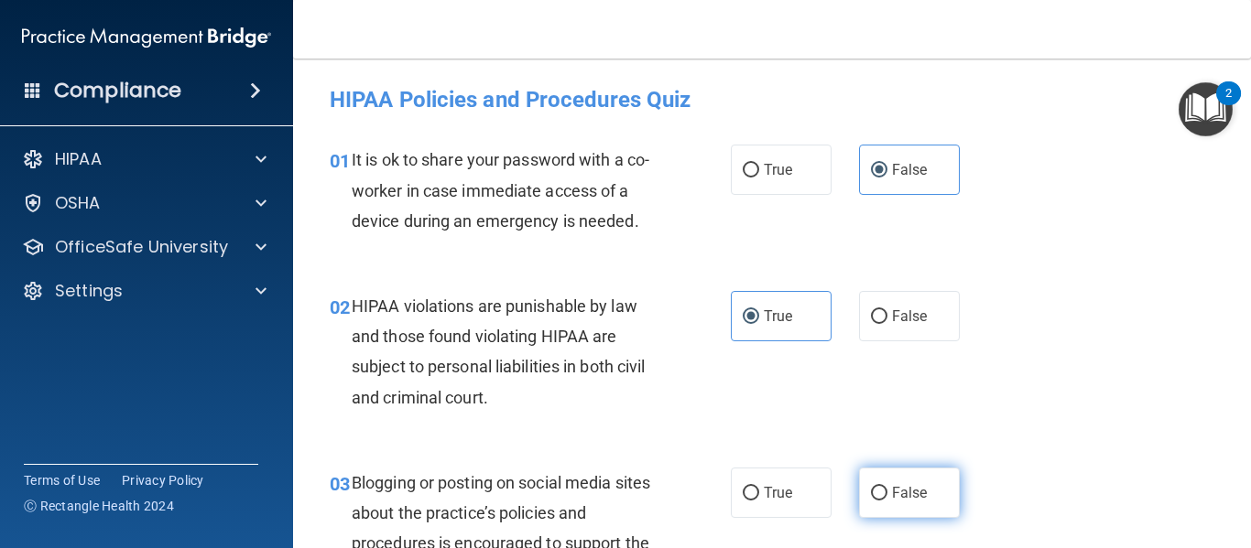
drag, startPoint x: 871, startPoint y: 479, endPoint x: 939, endPoint y: 473, distance: 68.9
click at [877, 478] on label "False" at bounding box center [909, 493] width 101 height 50
click at [877, 487] on input "False" at bounding box center [879, 494] width 16 height 14
radio input "true"
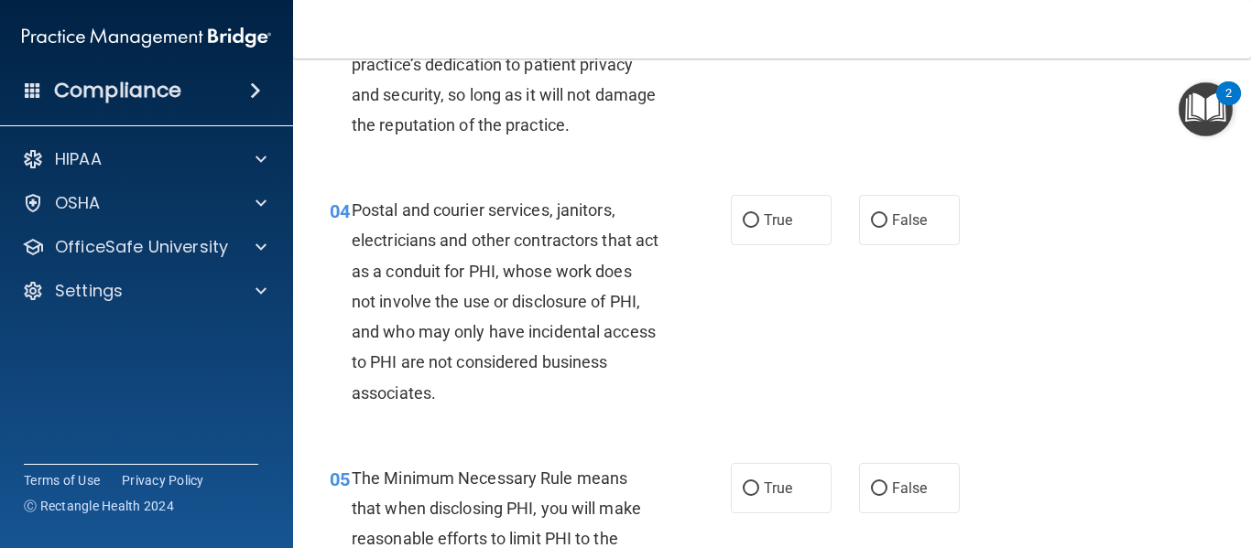
scroll to position [631, 0]
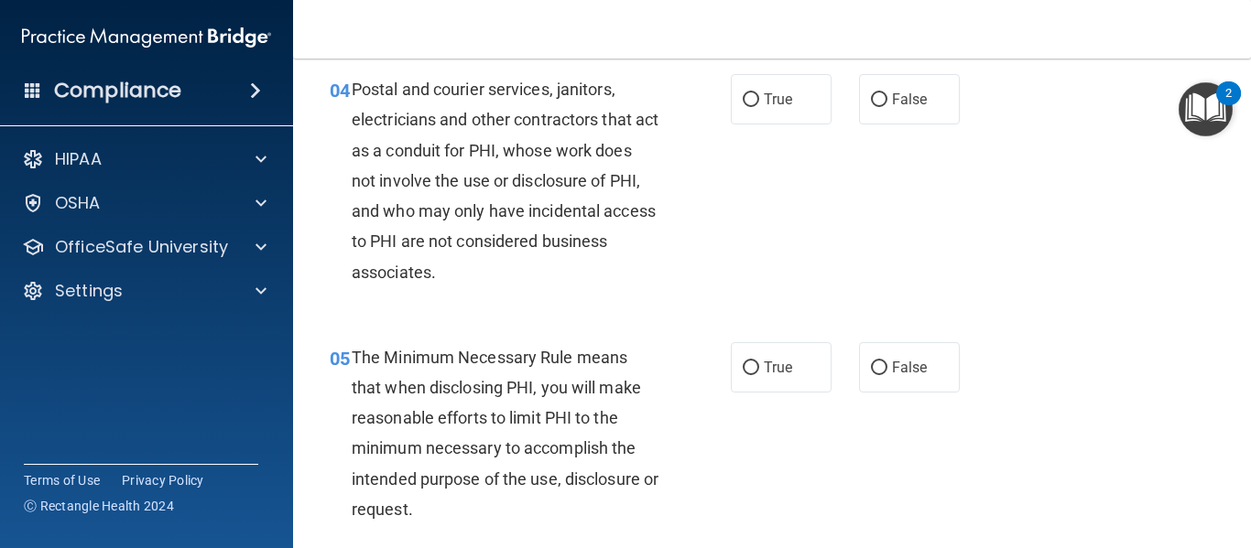
drag, startPoint x: 747, startPoint y: 110, endPoint x: 758, endPoint y: 216, distance: 106.8
click at [748, 110] on label "True" at bounding box center [781, 99] width 101 height 50
click at [748, 107] on input "True" at bounding box center [751, 100] width 16 height 14
radio input "true"
click at [777, 363] on span "True" at bounding box center [778, 367] width 28 height 17
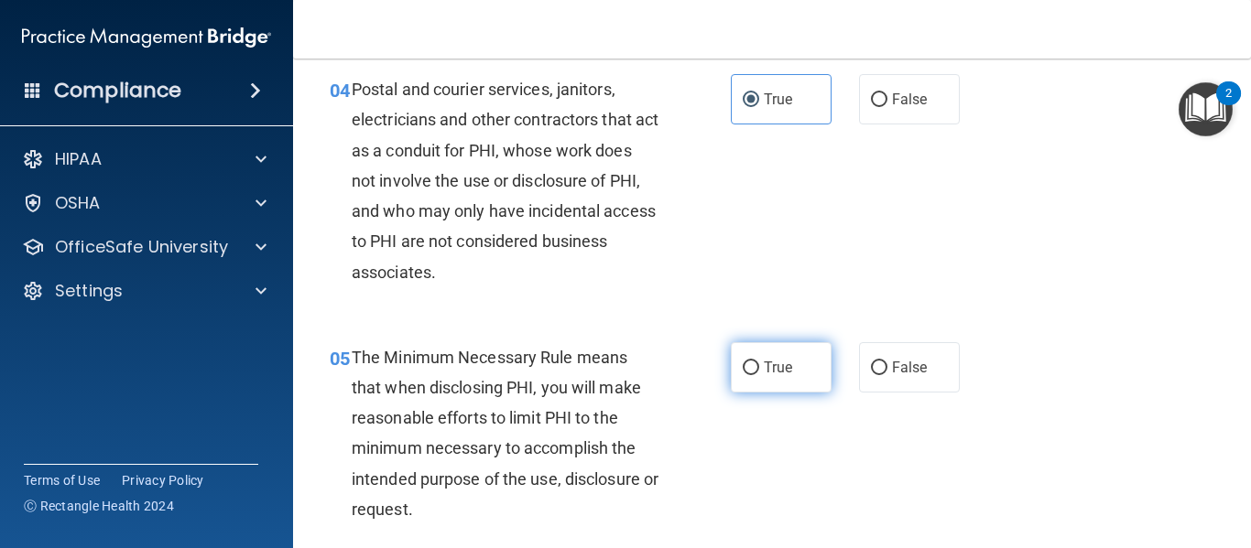
click at [759, 363] on input "True" at bounding box center [751, 369] width 16 height 14
radio input "true"
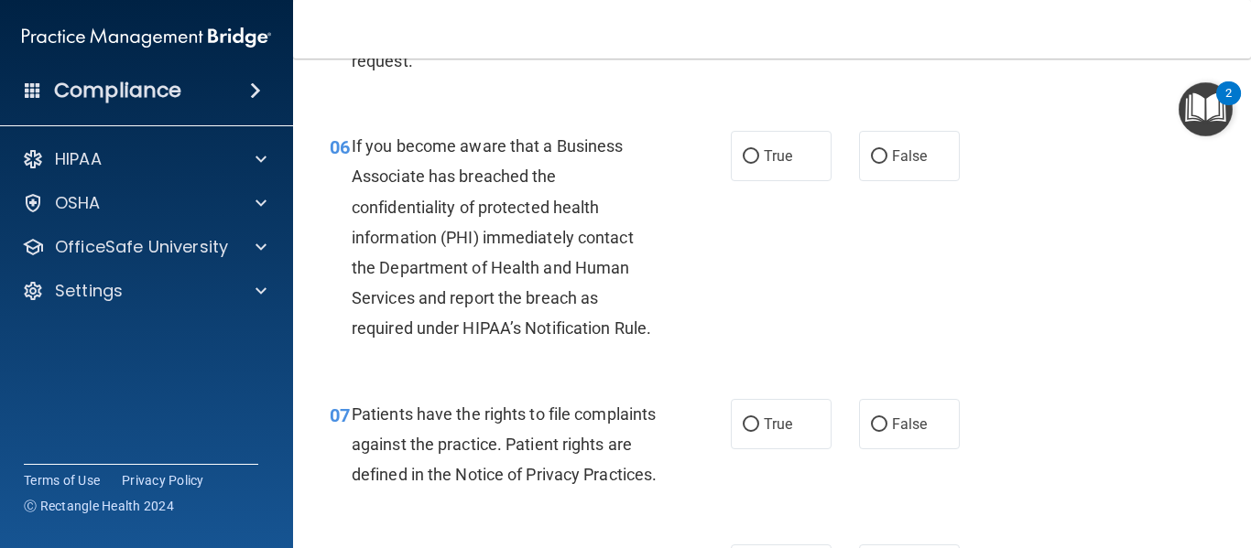
scroll to position [1128, 0]
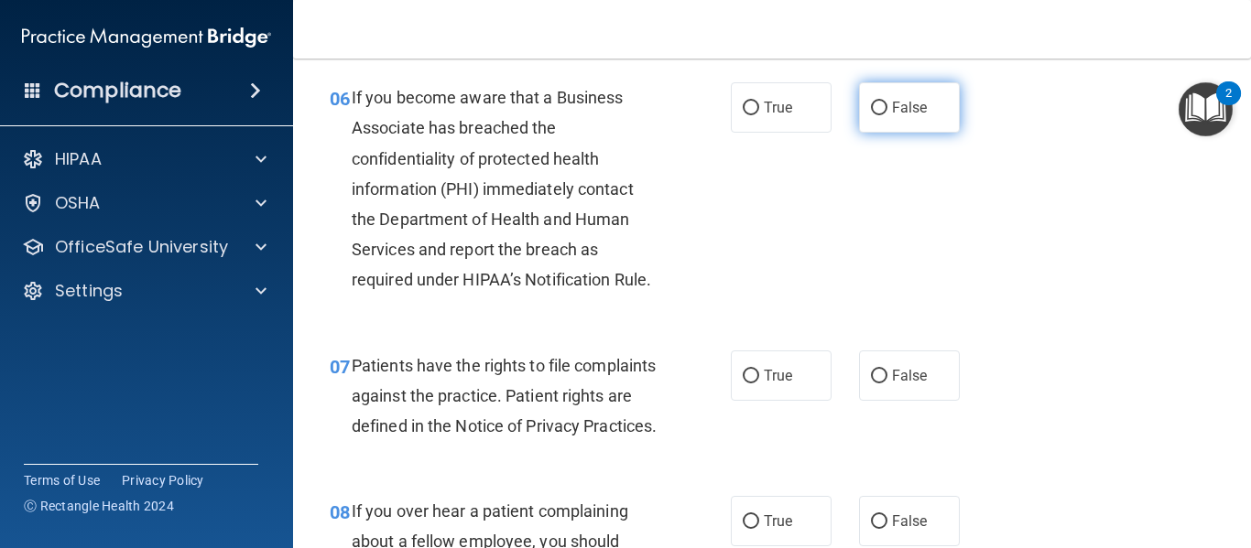
click at [871, 102] on input "False" at bounding box center [879, 109] width 16 height 14
radio input "true"
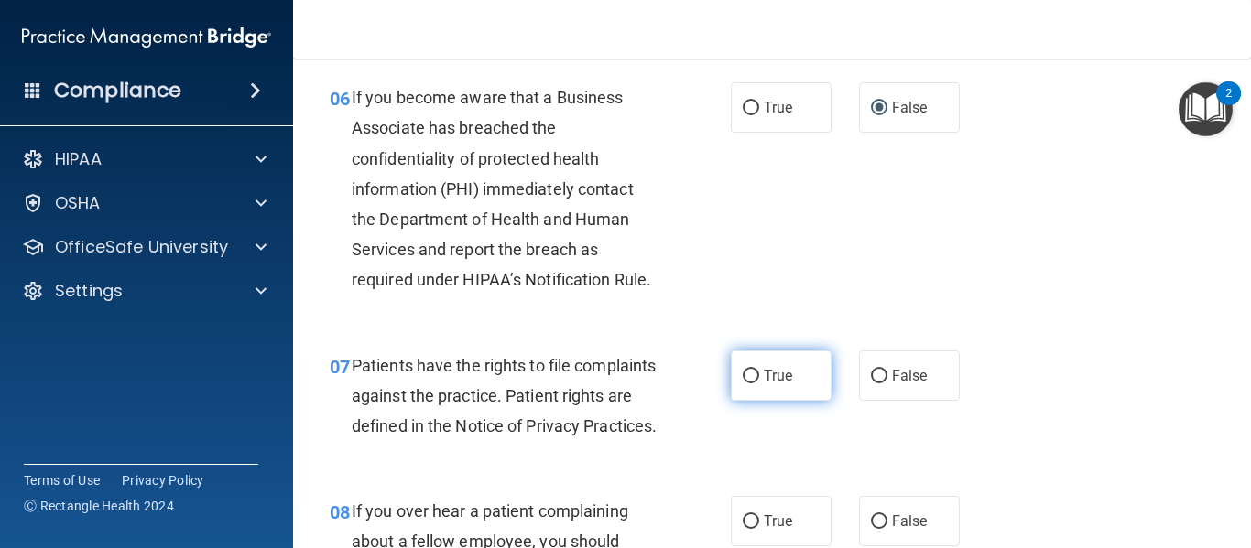
click at [777, 374] on span "True" at bounding box center [778, 375] width 28 height 17
click at [759, 374] on input "True" at bounding box center [751, 377] width 16 height 14
radio input "true"
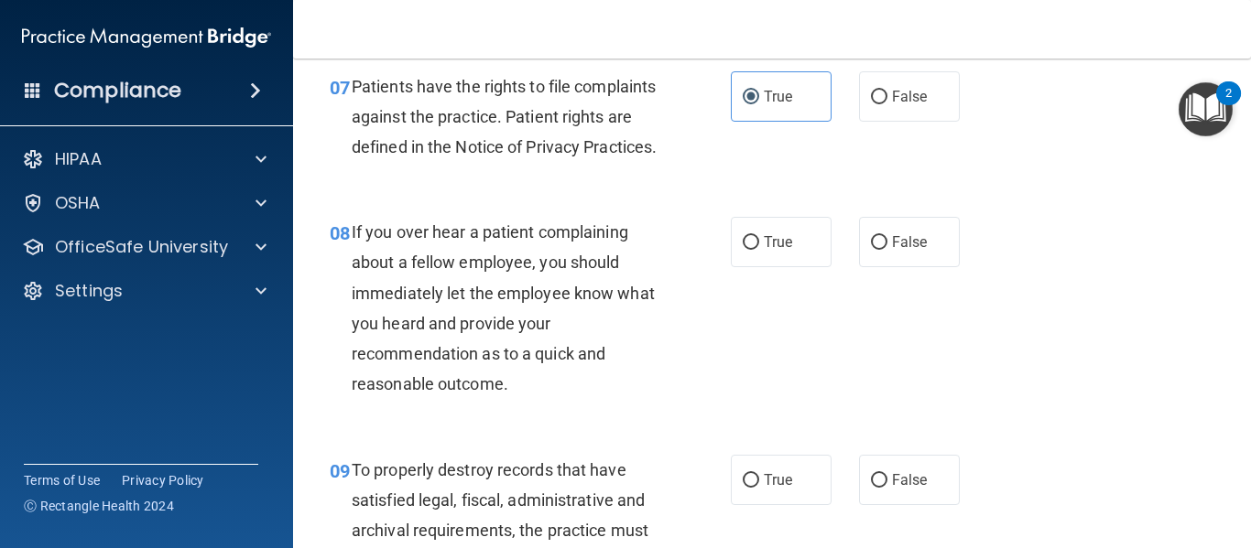
scroll to position [1528, 0]
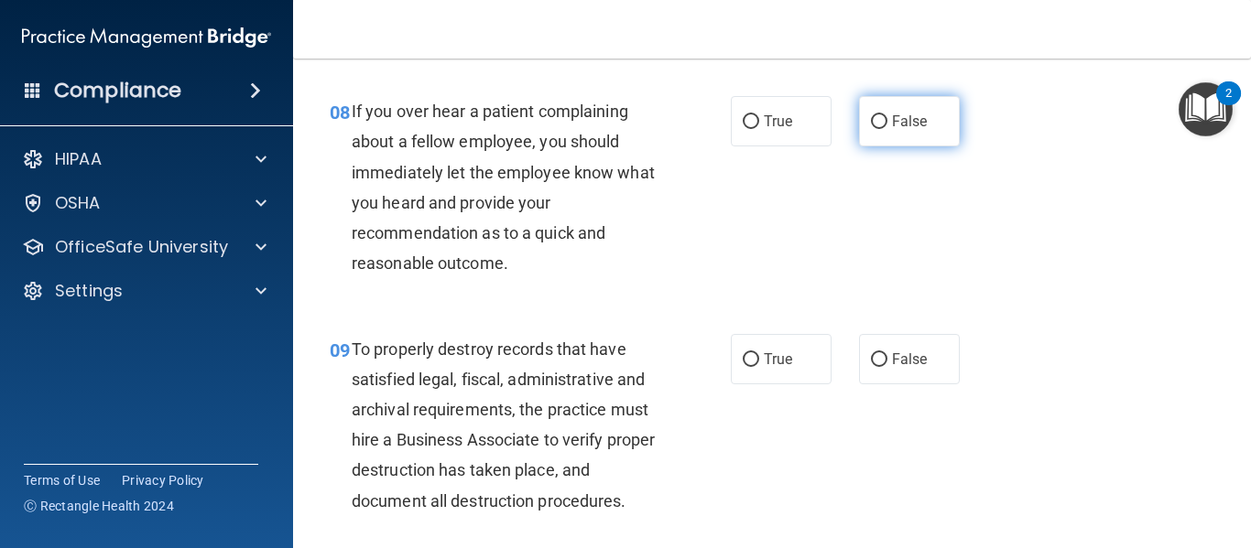
click at [874, 146] on label "False" at bounding box center [909, 121] width 101 height 50
click at [874, 129] on input "False" at bounding box center [879, 122] width 16 height 14
radio input "true"
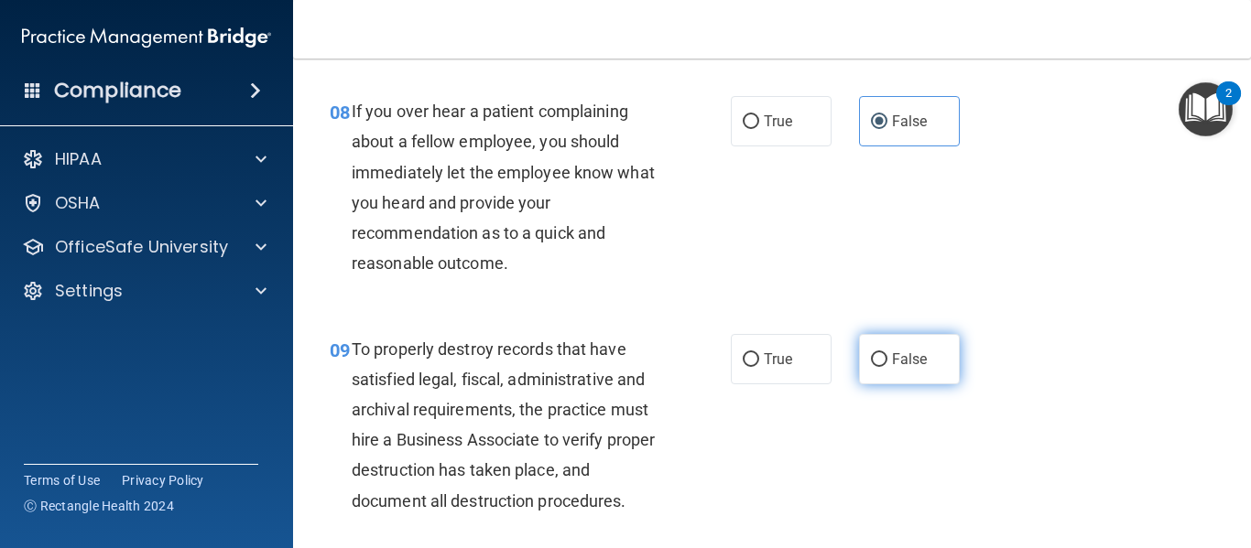
click at [883, 368] on label "False" at bounding box center [909, 359] width 101 height 50
click at [883, 367] on input "False" at bounding box center [879, 360] width 16 height 14
radio input "true"
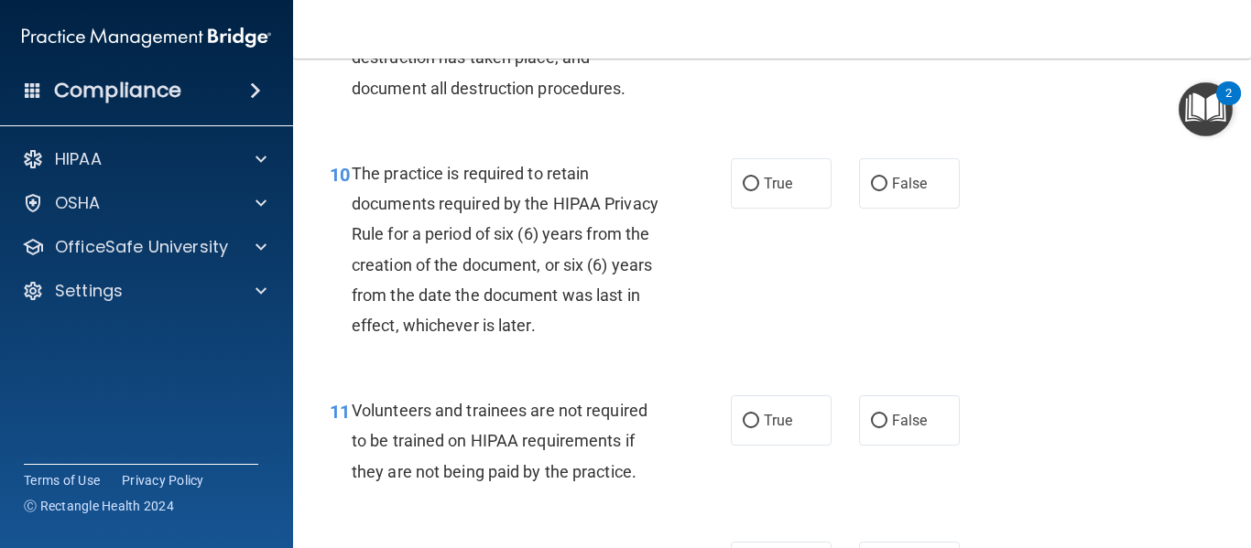
scroll to position [1977, 0]
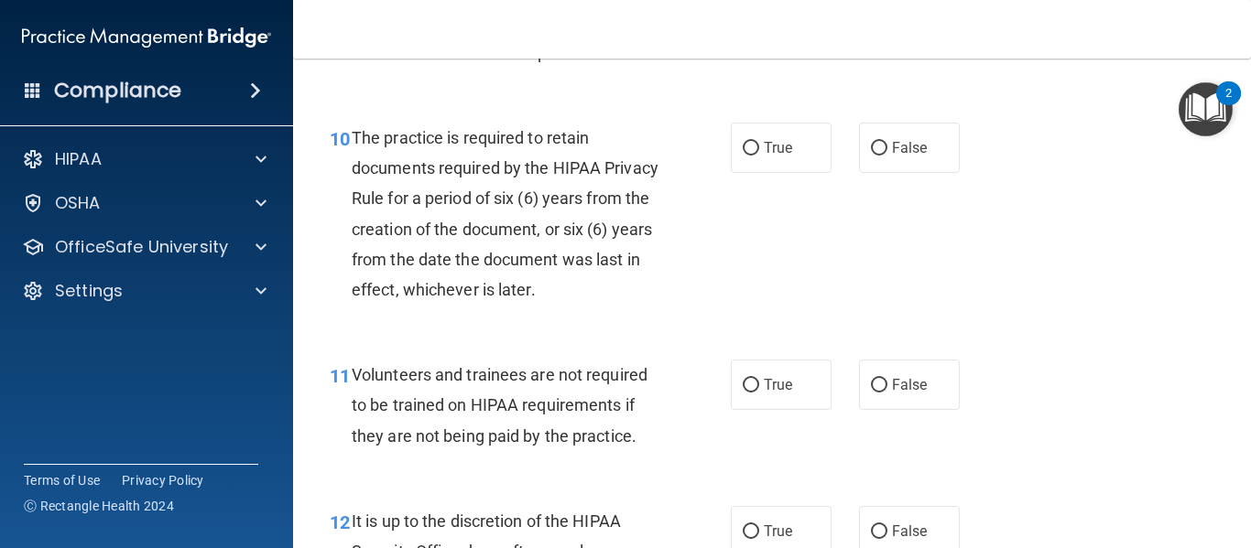
drag, startPoint x: 893, startPoint y: 177, endPoint x: 906, endPoint y: 231, distance: 55.7
click at [894, 157] on span "False" at bounding box center [910, 147] width 36 height 17
click at [887, 156] on input "False" at bounding box center [879, 149] width 16 height 14
radio input "true"
click at [893, 404] on label "False" at bounding box center [909, 385] width 101 height 50
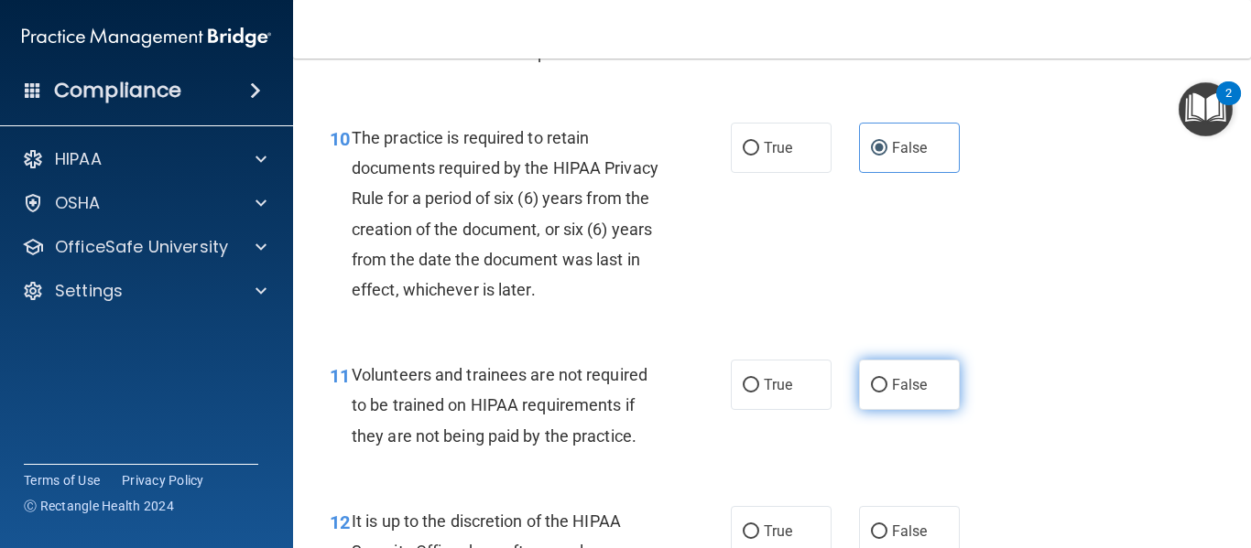
click at [887, 393] on input "False" at bounding box center [879, 386] width 16 height 14
radio input "true"
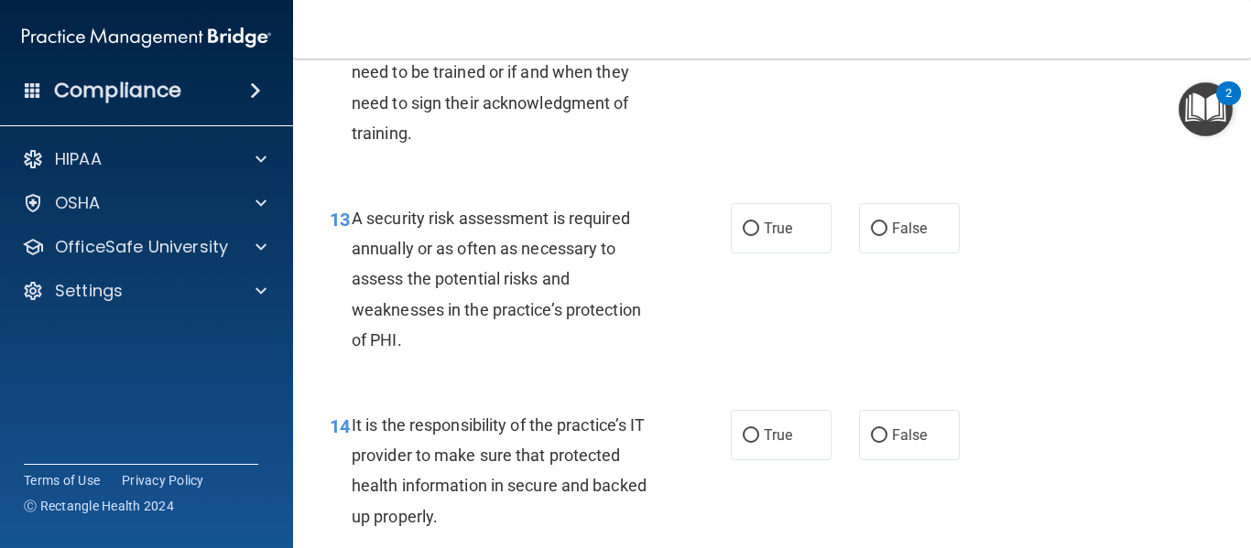
scroll to position [2401, 0]
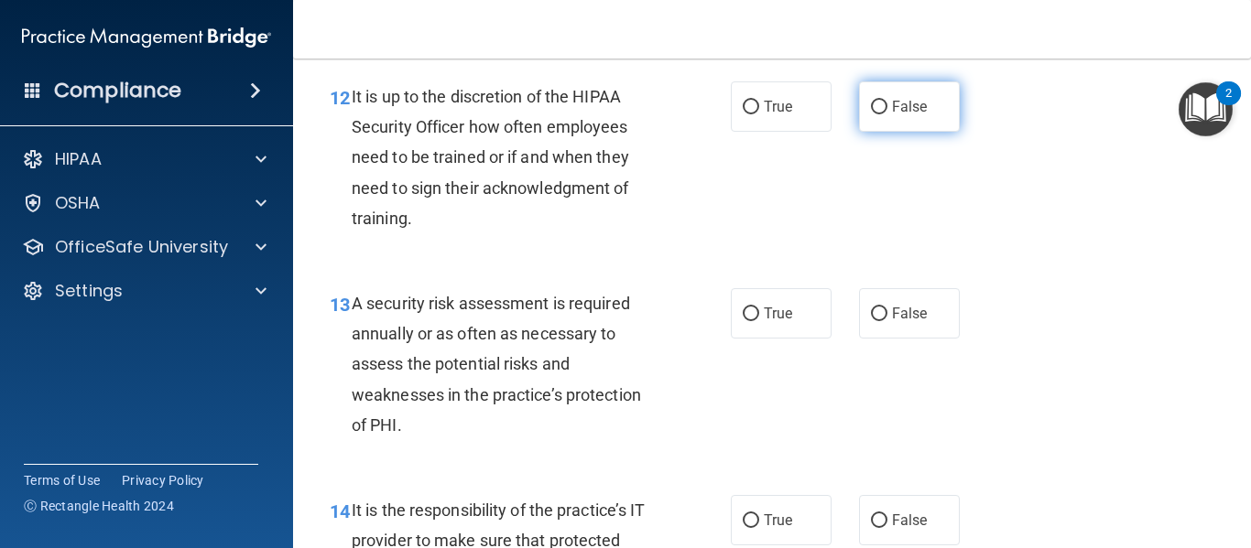
click at [876, 114] on input "False" at bounding box center [879, 108] width 16 height 14
radio input "true"
drag, startPoint x: 780, startPoint y: 344, endPoint x: 837, endPoint y: 334, distance: 57.6
click at [780, 322] on span "True" at bounding box center [778, 313] width 28 height 17
click at [759, 321] on input "True" at bounding box center [751, 315] width 16 height 14
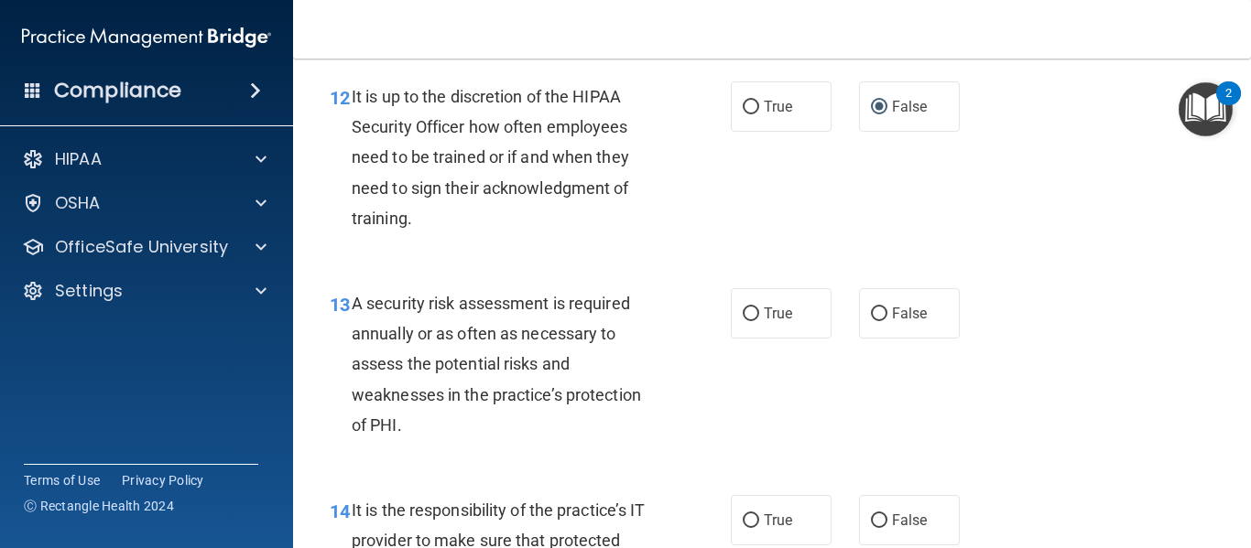
radio input "true"
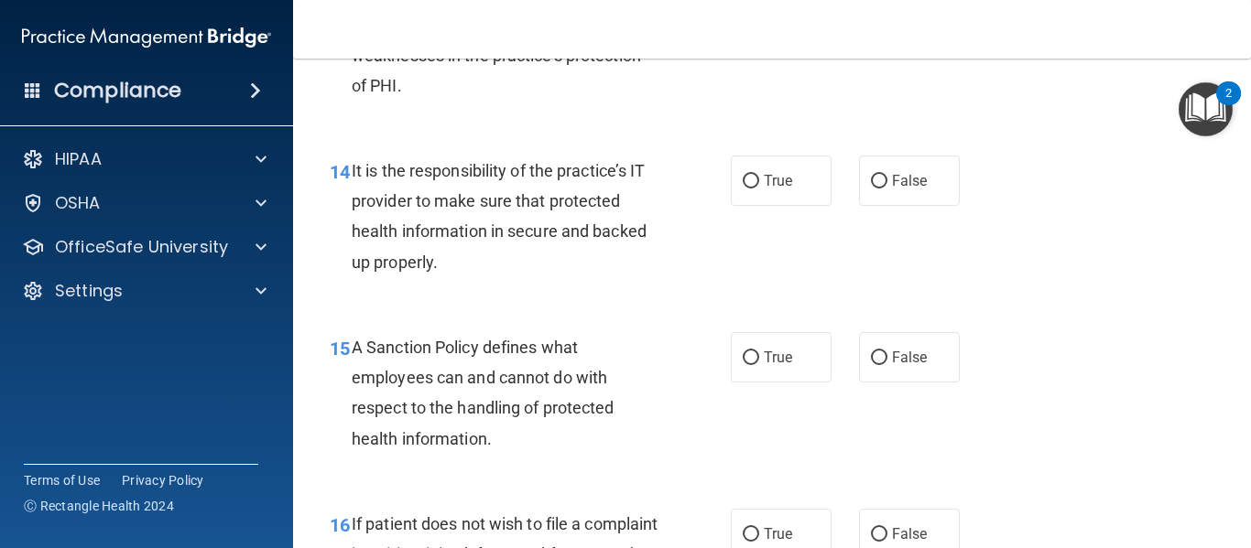
scroll to position [2790, 0]
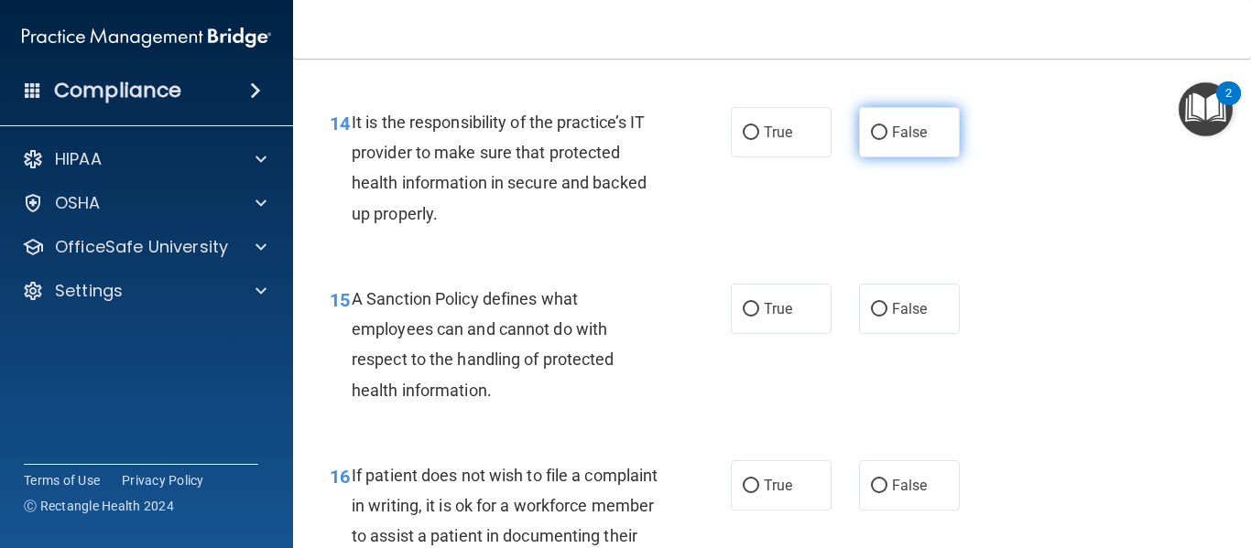
click at [876, 157] on label "False" at bounding box center [909, 132] width 101 height 50
click at [876, 140] on input "False" at bounding box center [879, 133] width 16 height 14
radio input "true"
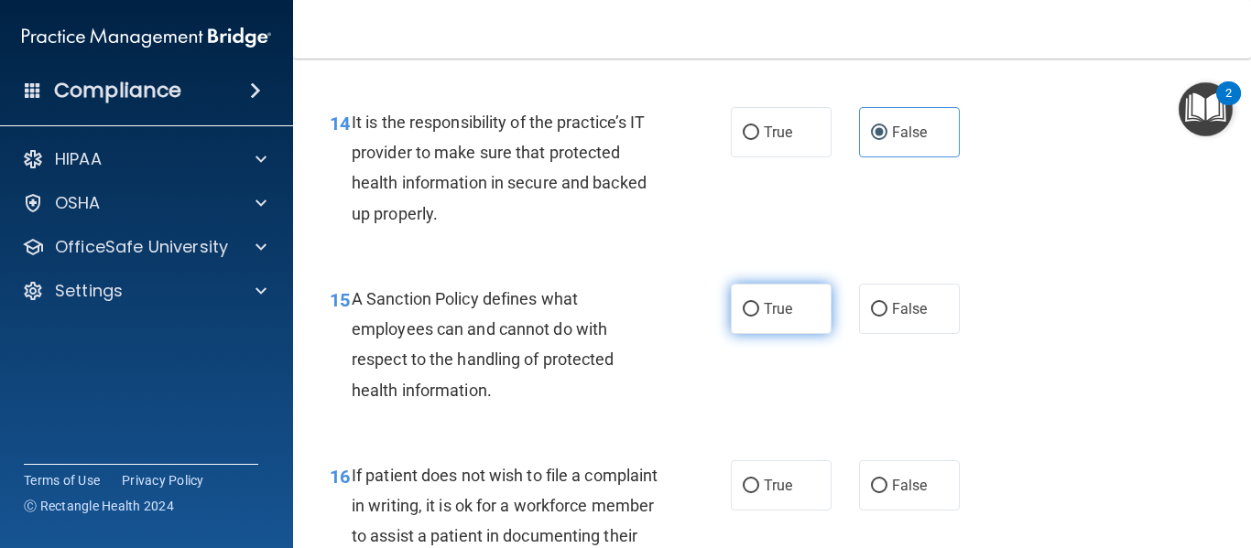
click at [764, 318] on span "True" at bounding box center [778, 308] width 28 height 17
click at [759, 317] on input "True" at bounding box center [751, 310] width 16 height 14
radio input "true"
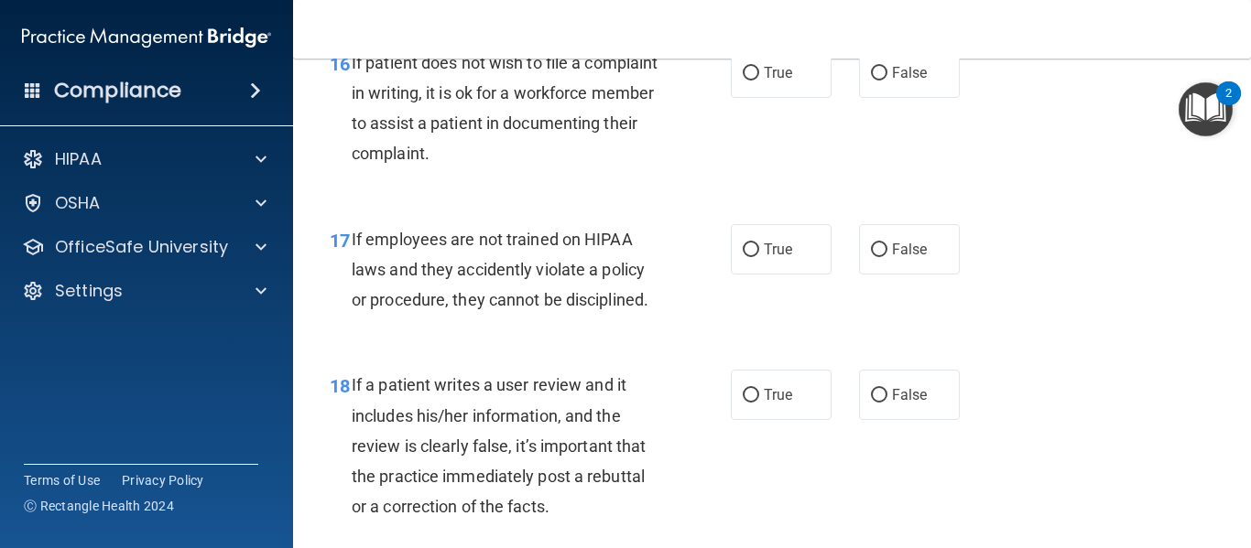
scroll to position [3214, 0]
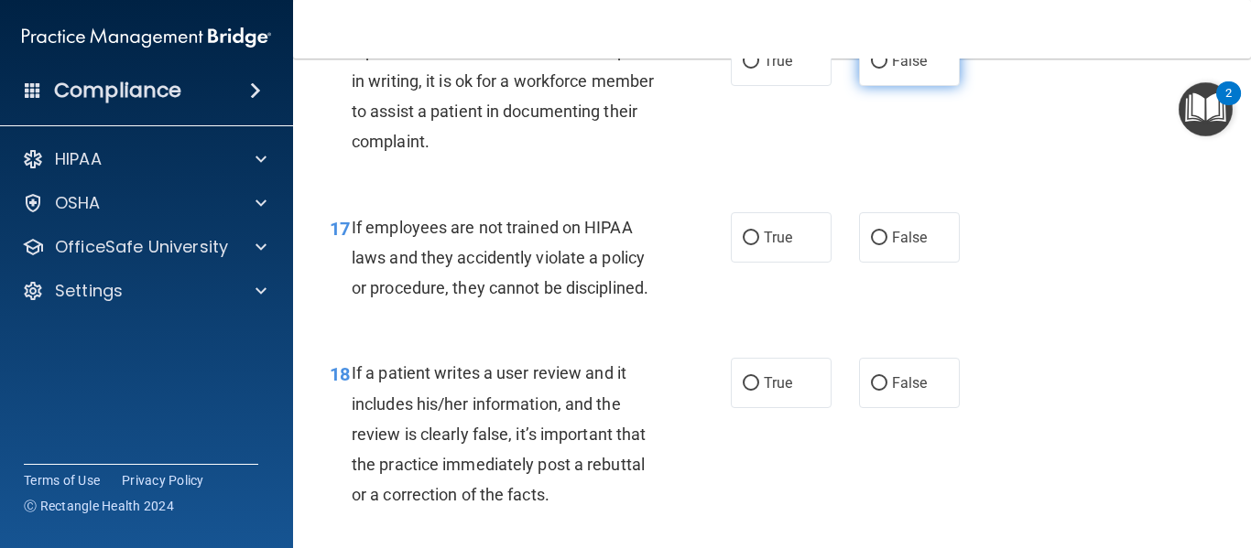
click at [871, 69] on input "False" at bounding box center [879, 62] width 16 height 14
radio input "true"
click at [892, 246] on span "False" at bounding box center [910, 237] width 36 height 17
click at [884, 245] on input "False" at bounding box center [879, 239] width 16 height 14
radio input "true"
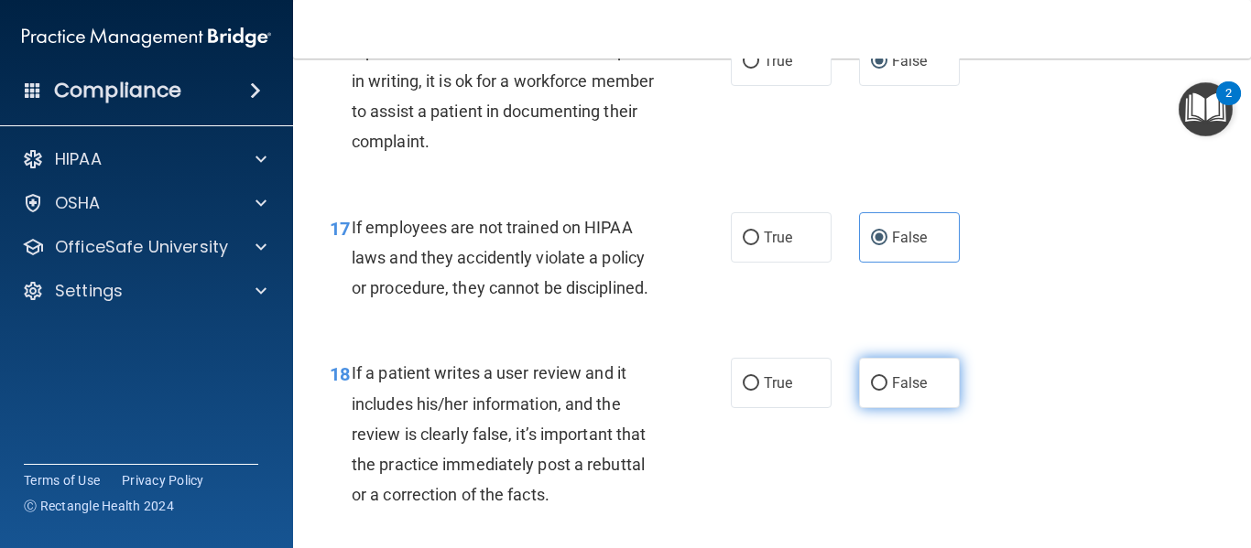
click at [882, 407] on label "False" at bounding box center [909, 383] width 101 height 50
click at [882, 391] on input "False" at bounding box center [879, 384] width 16 height 14
radio input "true"
click at [786, 86] on label "True" at bounding box center [781, 61] width 101 height 50
click at [759, 69] on input "True" at bounding box center [751, 62] width 16 height 14
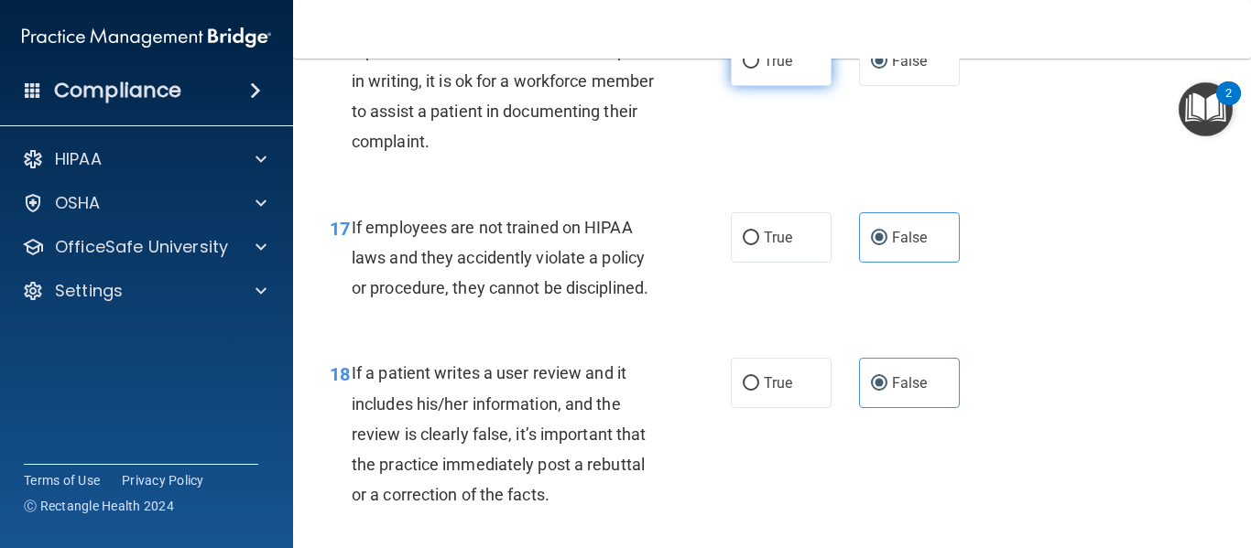
radio input "true"
radio input "false"
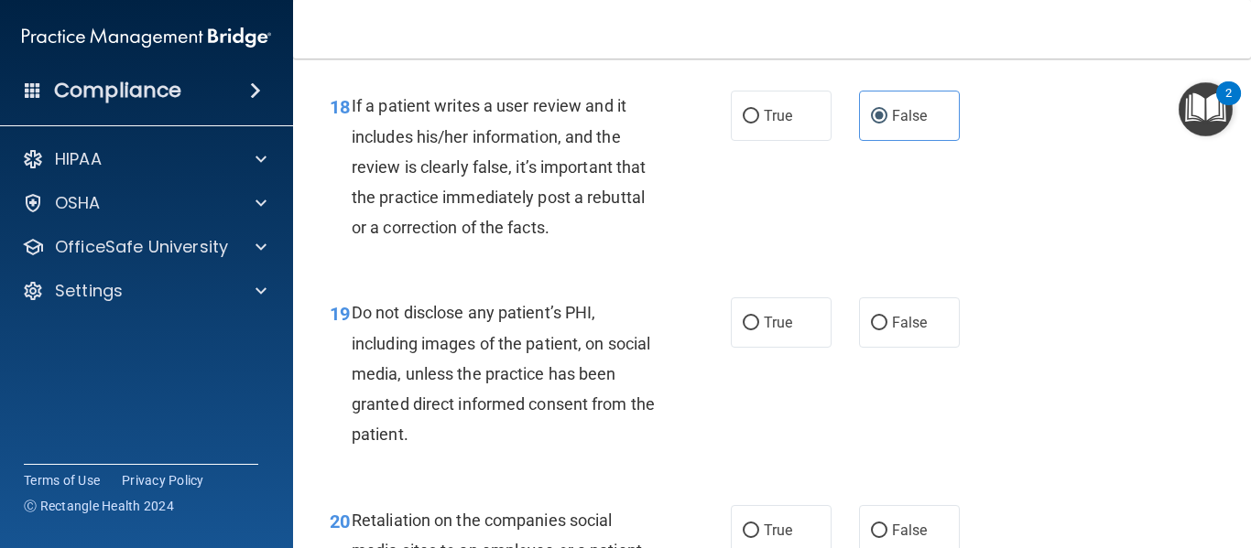
scroll to position [3663, 0]
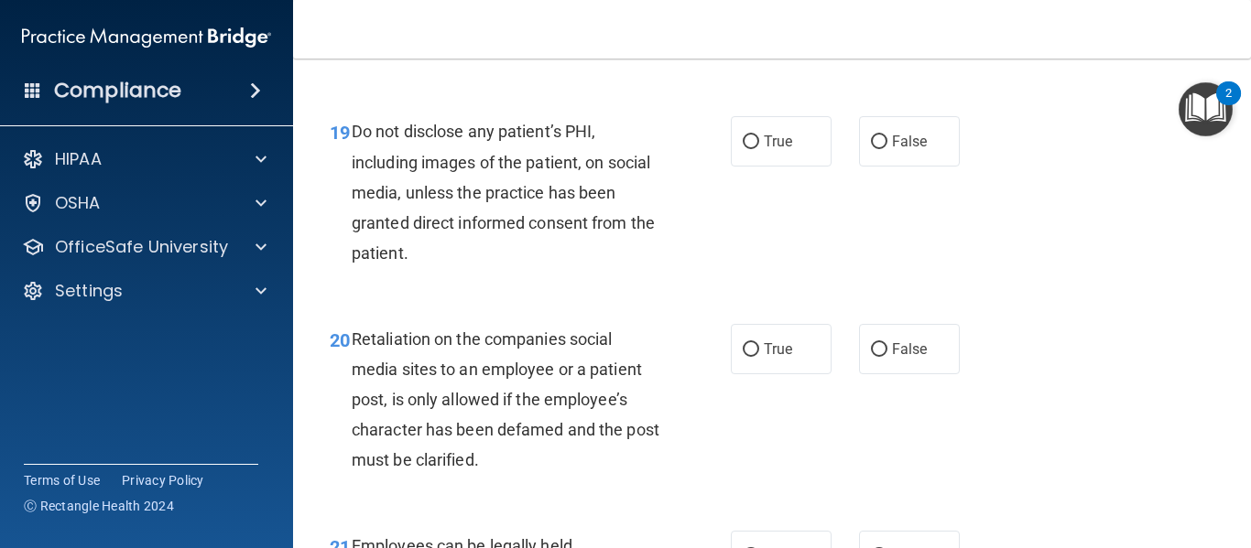
drag, startPoint x: 736, startPoint y: 179, endPoint x: 818, endPoint y: 290, distance: 138.8
click at [738, 167] on label "True" at bounding box center [781, 141] width 101 height 50
click at [743, 149] on input "True" at bounding box center [751, 142] width 16 height 14
radio input "true"
click at [897, 366] on label "False" at bounding box center [909, 349] width 101 height 50
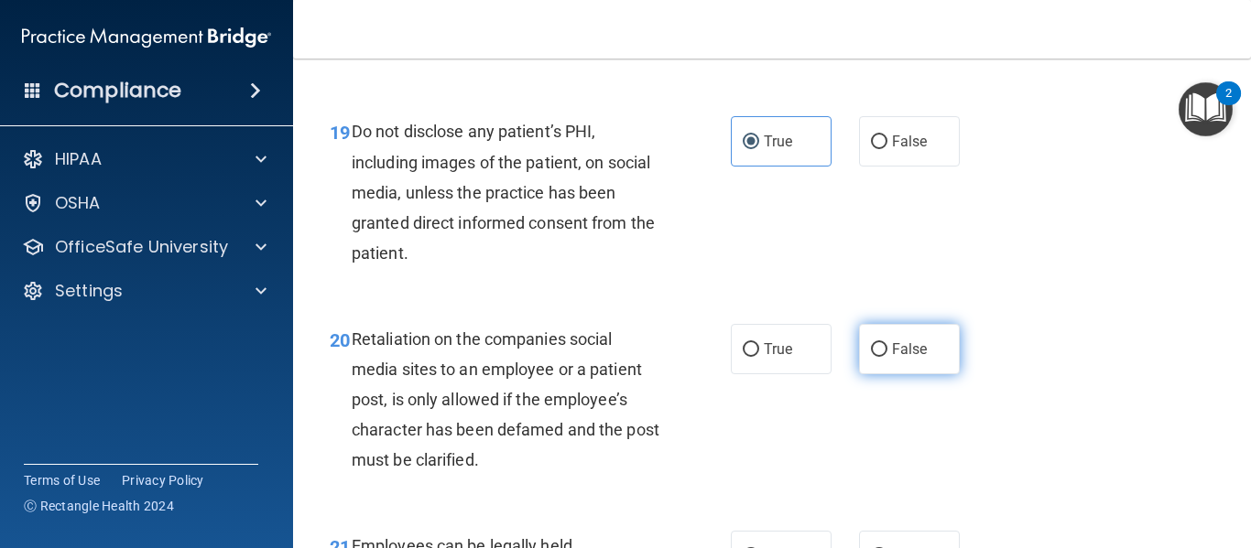
click at [887, 357] on input "False" at bounding box center [879, 350] width 16 height 14
radio input "true"
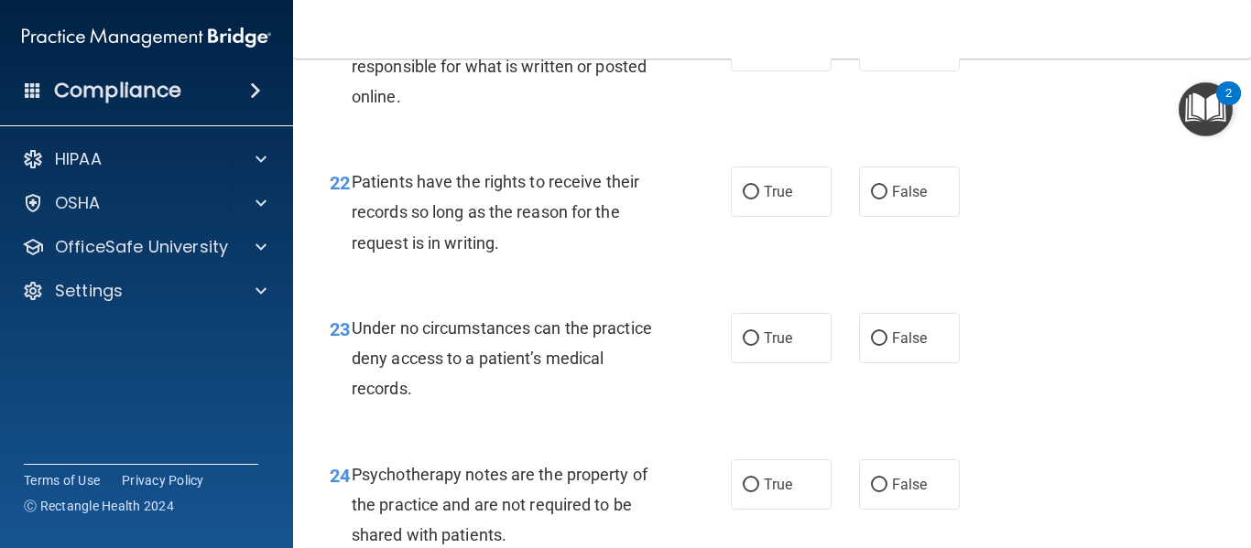
scroll to position [4148, 0]
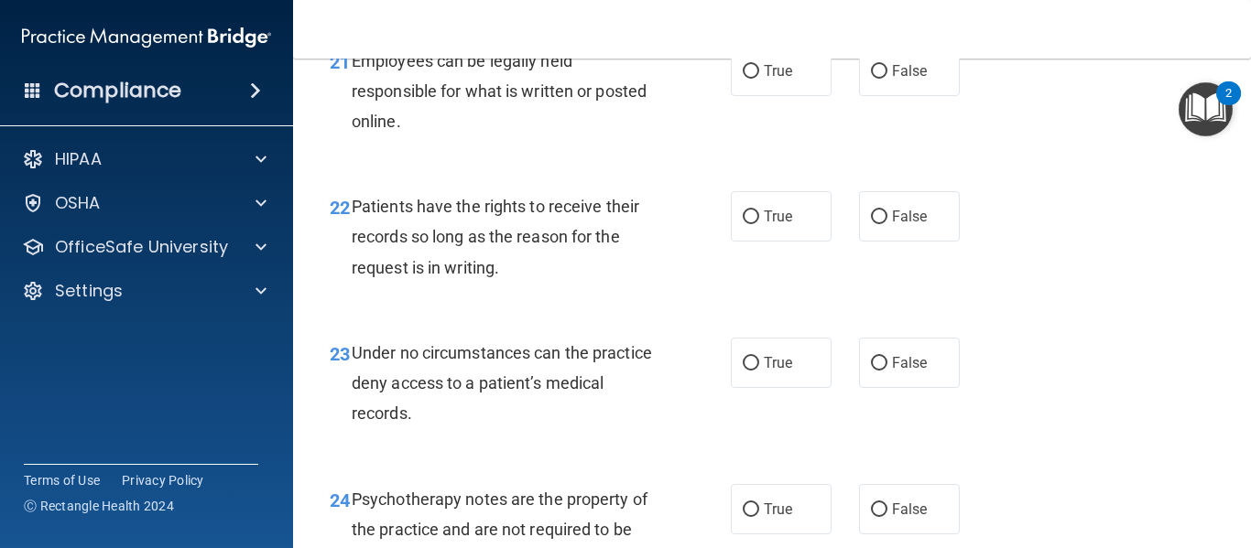
drag, startPoint x: 783, startPoint y: 125, endPoint x: 840, endPoint y: 187, distance: 83.6
click at [786, 96] on label "True" at bounding box center [781, 71] width 101 height 50
click at [759, 79] on input "True" at bounding box center [751, 72] width 16 height 14
radio input "true"
drag, startPoint x: 872, startPoint y: 261, endPoint x: 873, endPoint y: 285, distance: 23.9
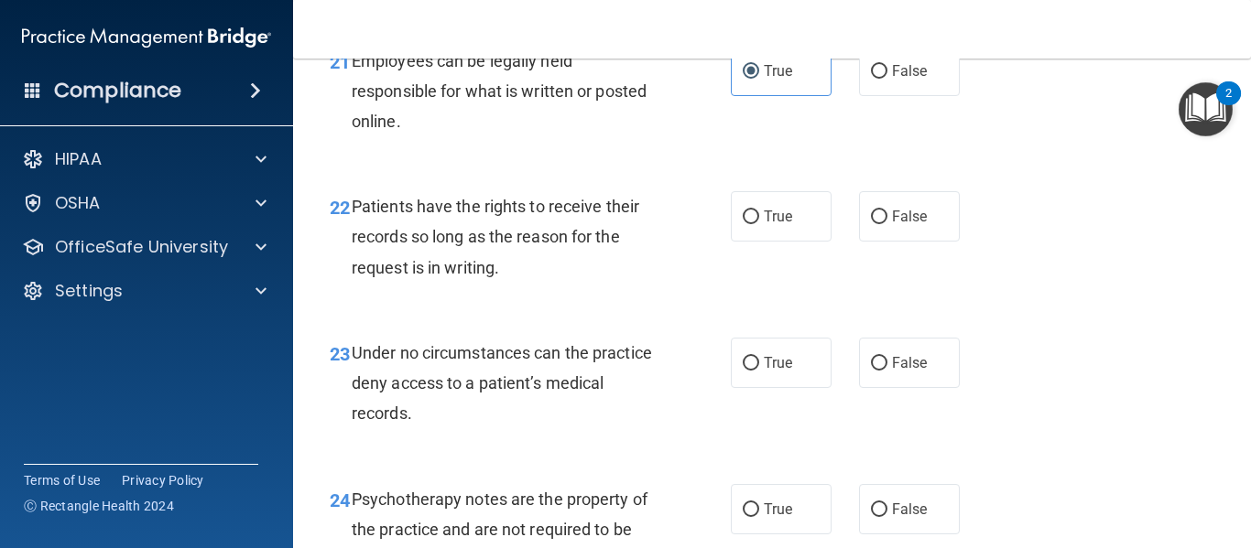
click at [873, 242] on label "False" at bounding box center [909, 216] width 101 height 50
click at [873, 224] on input "False" at bounding box center [879, 218] width 16 height 14
radio input "true"
click at [901, 374] on label "False" at bounding box center [909, 363] width 101 height 50
click at [887, 371] on input "False" at bounding box center [879, 364] width 16 height 14
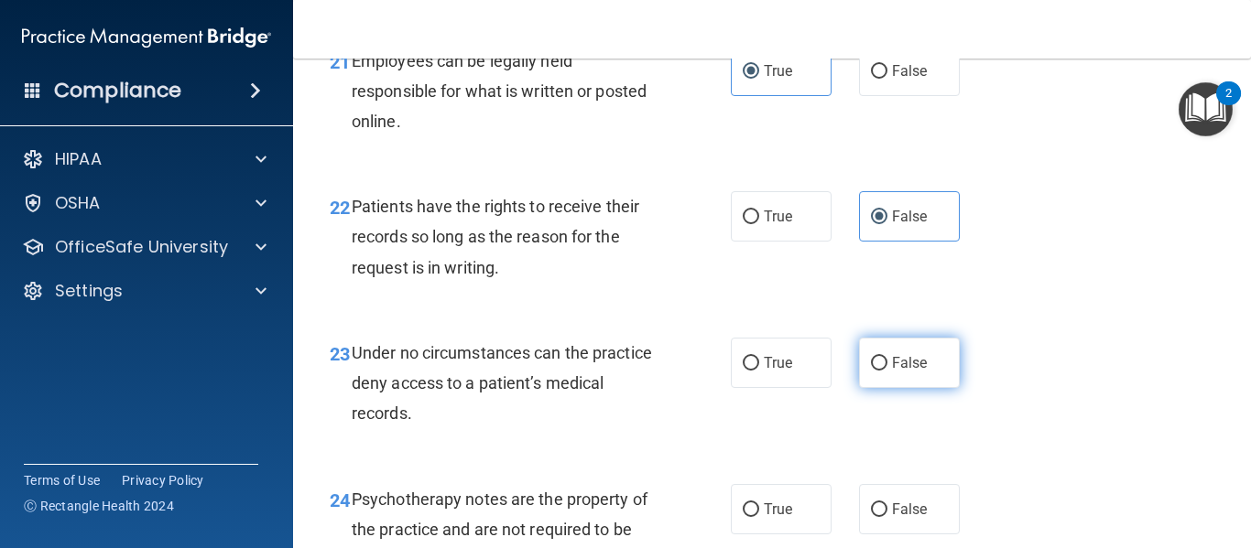
radio input "true"
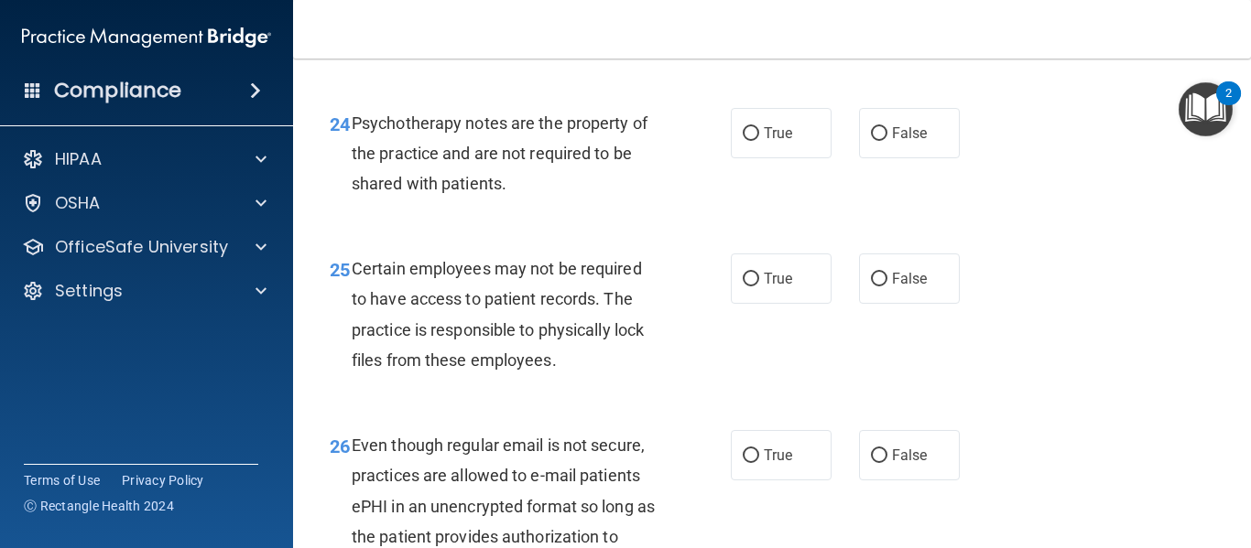
scroll to position [4585, 0]
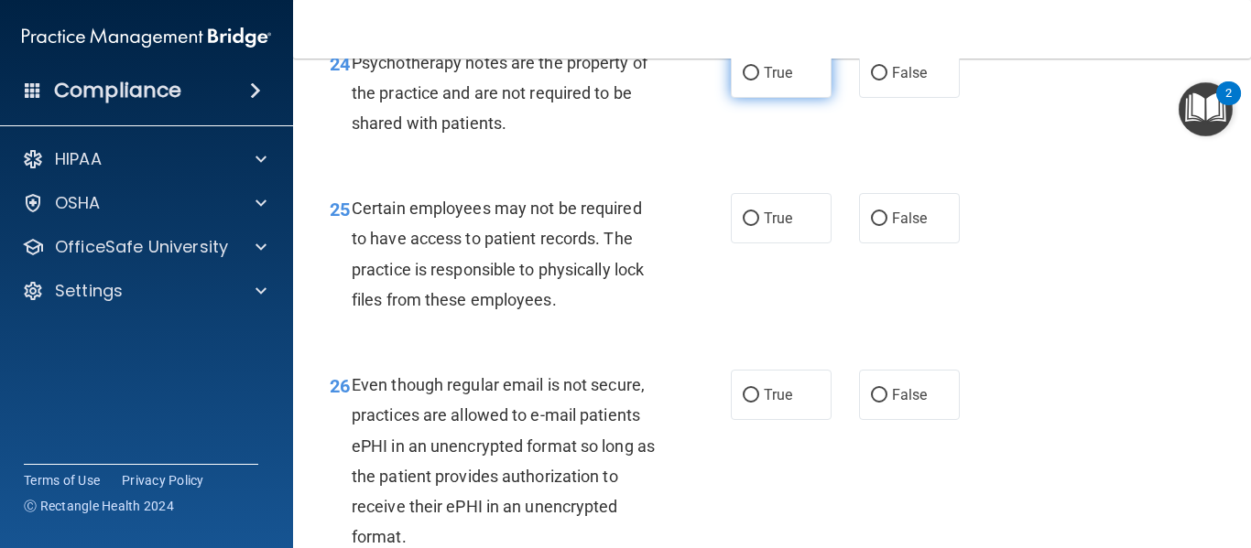
click at [764, 98] on label "True" at bounding box center [781, 73] width 101 height 50
click at [759, 81] on input "True" at bounding box center [751, 74] width 16 height 14
radio input "true"
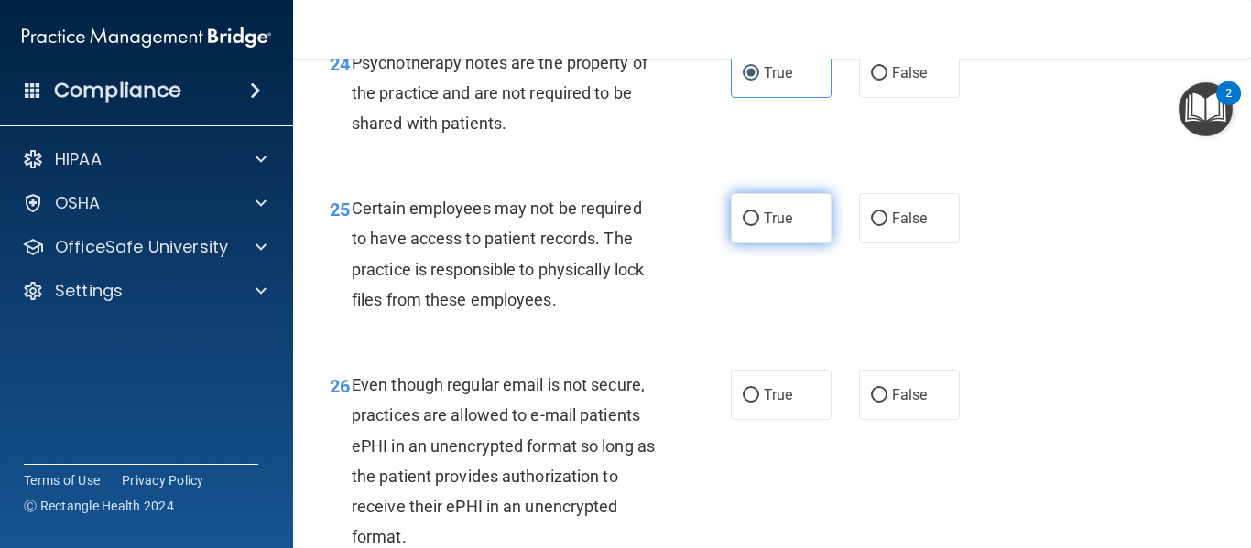
click at [771, 227] on span "True" at bounding box center [778, 218] width 28 height 17
click at [759, 226] on input "True" at bounding box center [751, 219] width 16 height 14
radio input "true"
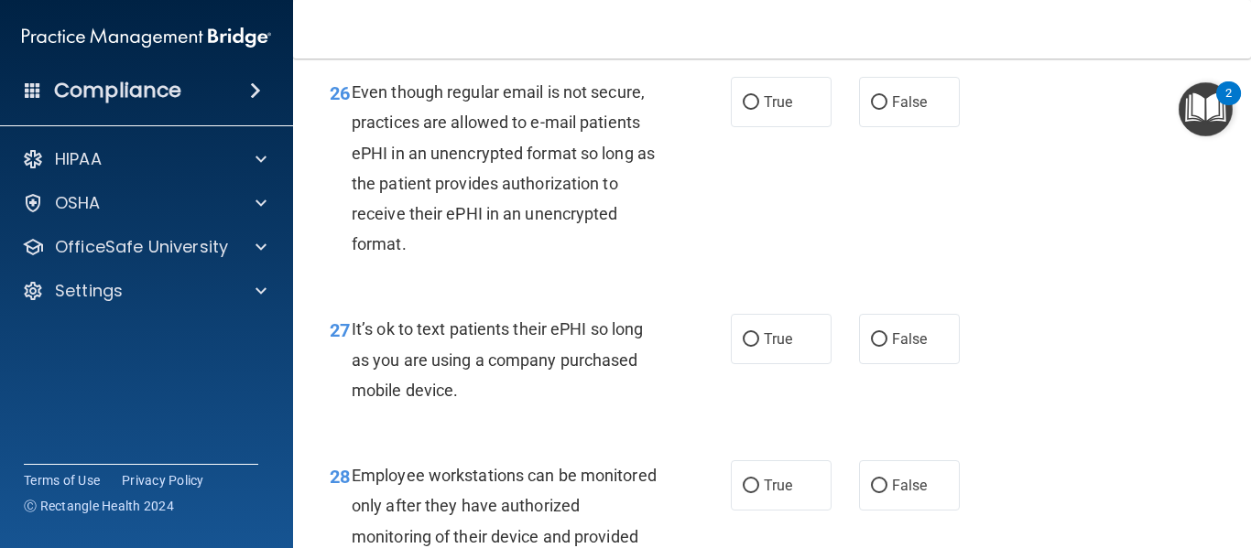
scroll to position [5037, 0]
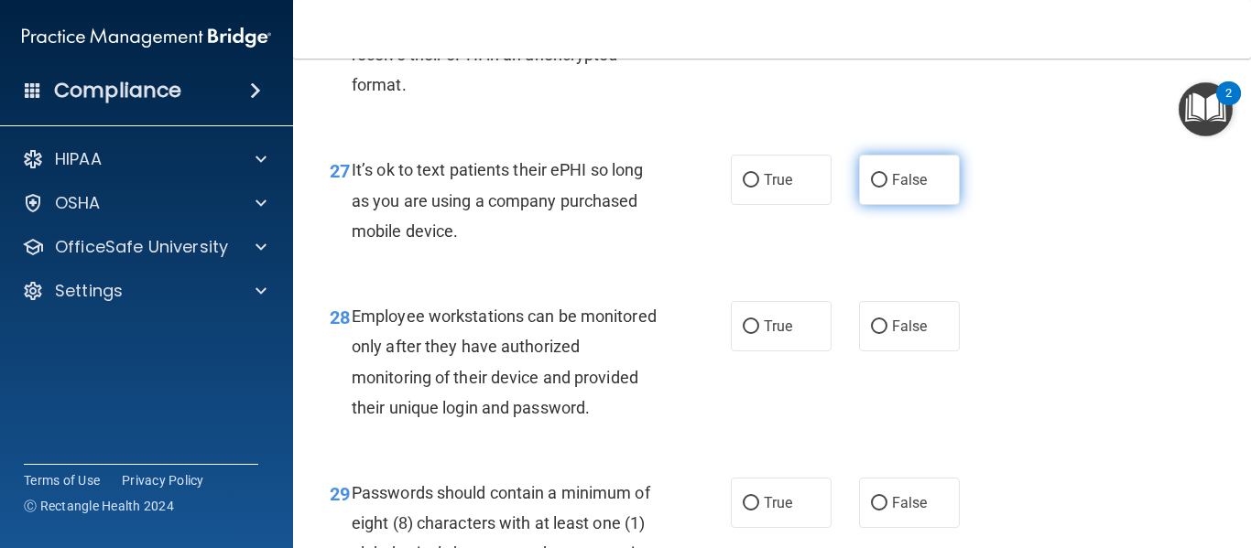
click at [894, 189] on span "False" at bounding box center [910, 179] width 36 height 17
click at [887, 188] on input "False" at bounding box center [879, 181] width 16 height 14
radio input "true"
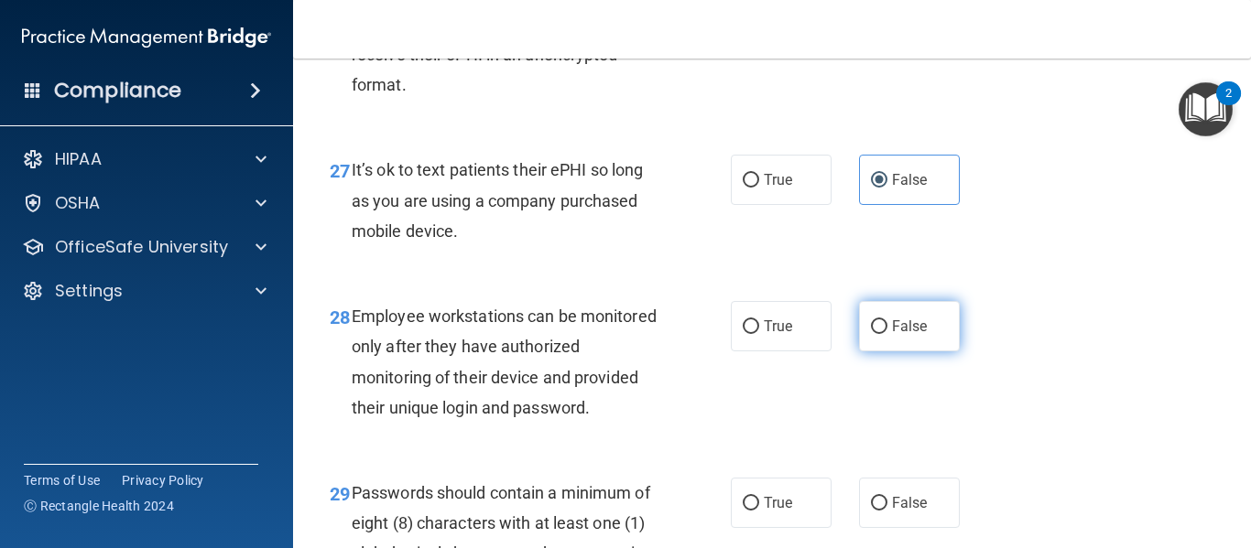
click at [912, 340] on label "False" at bounding box center [909, 326] width 101 height 50
click at [887, 334] on input "False" at bounding box center [879, 327] width 16 height 14
radio input "true"
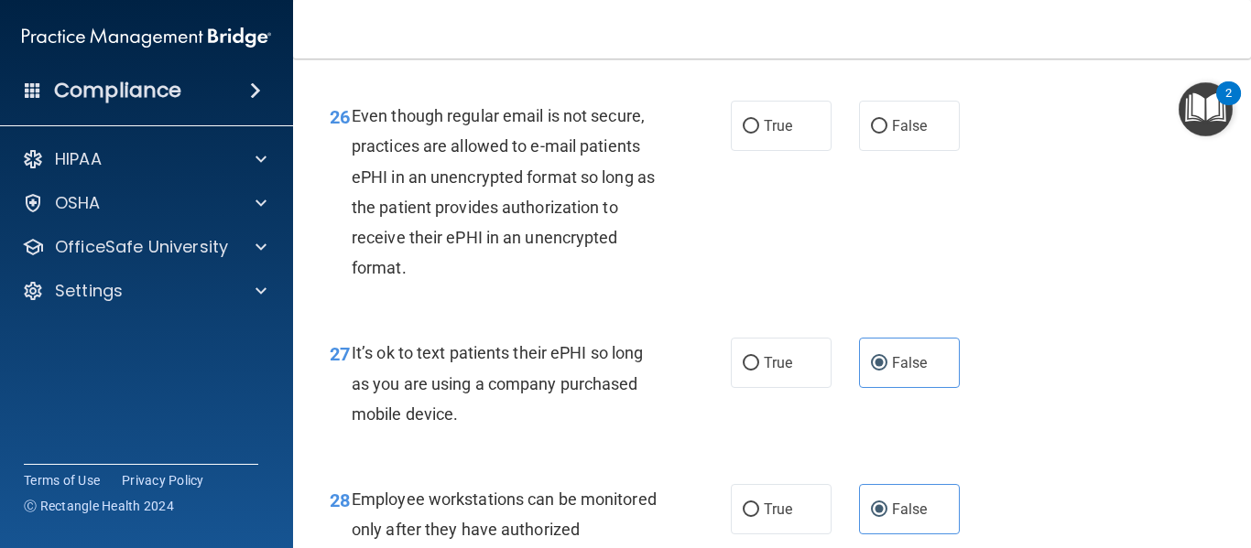
scroll to position [4805, 0]
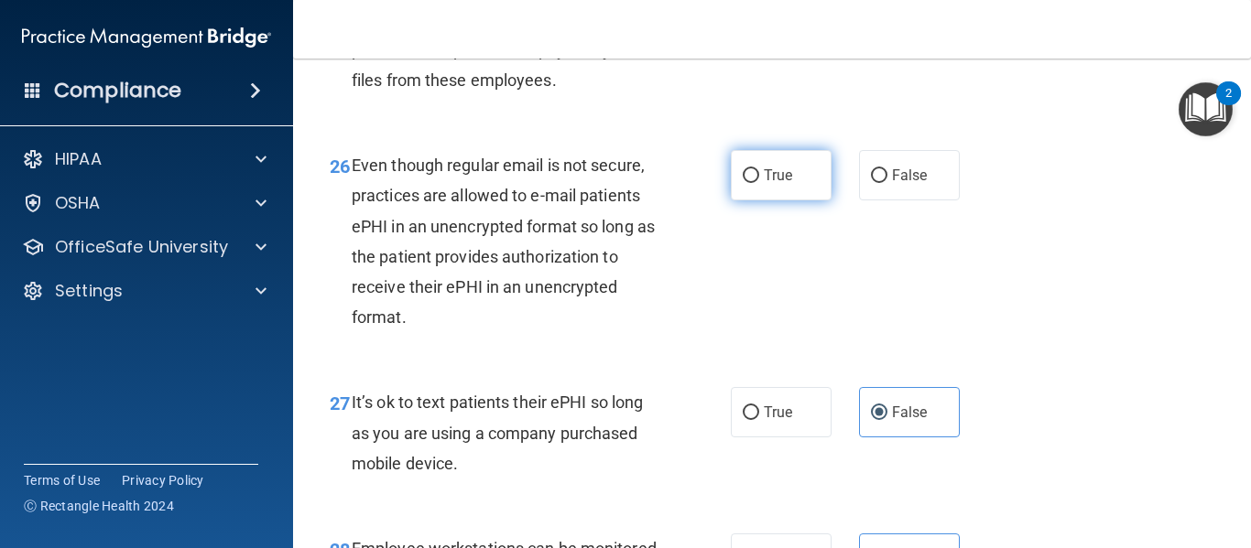
click at [768, 184] on span "True" at bounding box center [778, 175] width 28 height 17
click at [759, 183] on input "True" at bounding box center [751, 176] width 16 height 14
radio input "true"
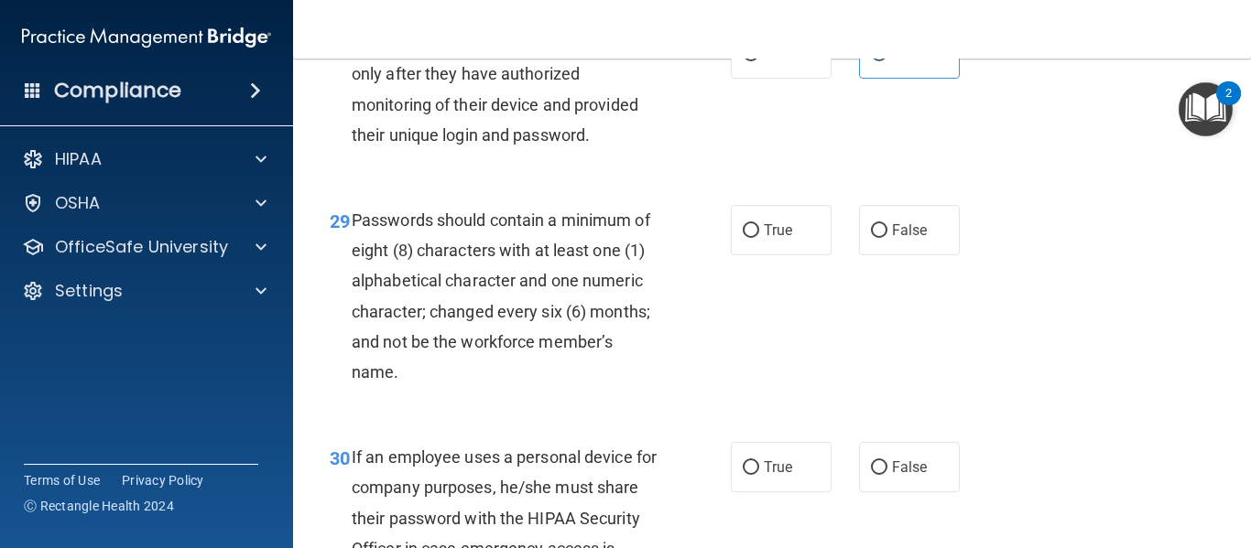
scroll to position [5318, 0]
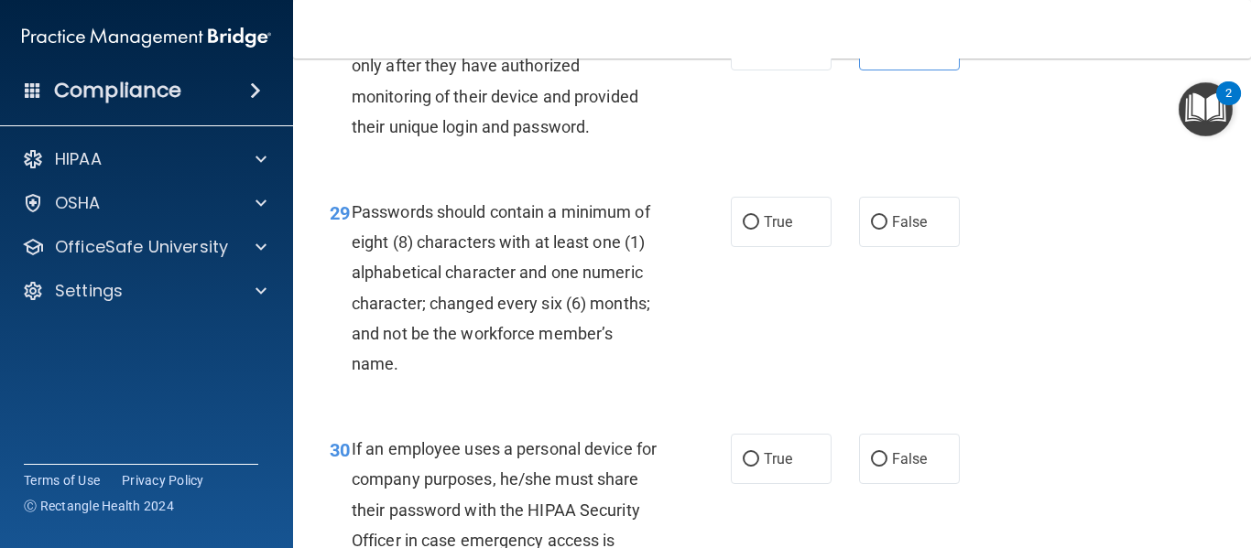
click at [1235, 536] on main "- HIPAA Policies and Procedures Quiz This quiz doesn’t expire until . Are you s…" at bounding box center [772, 304] width 958 height 490
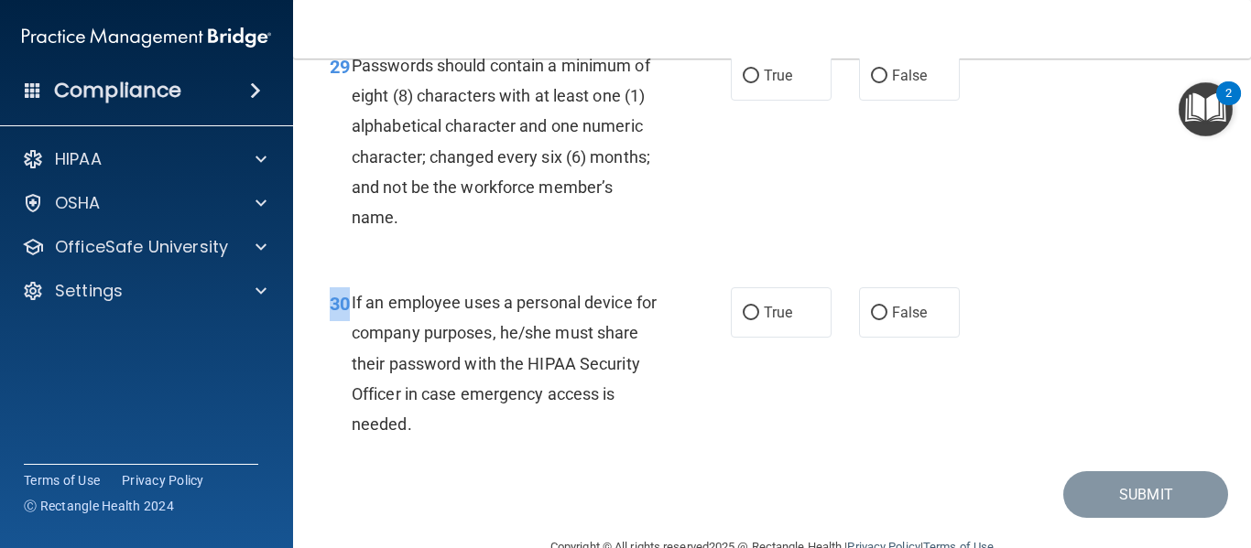
scroll to position [5501, 0]
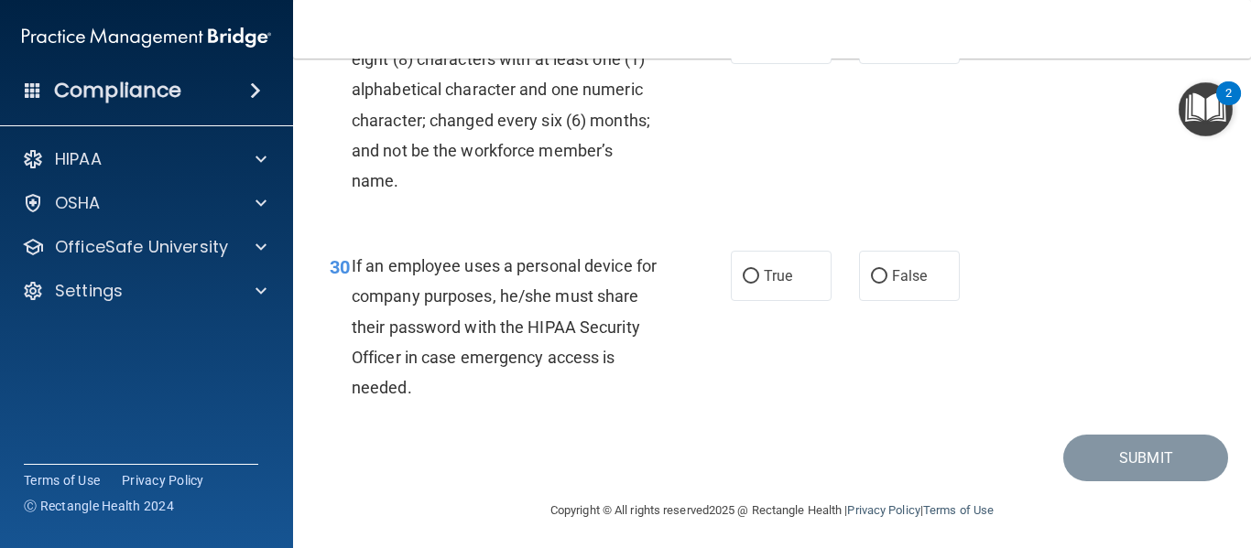
drag, startPoint x: 1245, startPoint y: 539, endPoint x: 764, endPoint y: 433, distance: 492.3
click at [775, 435] on div "30 If an employee uses a personal device for company purposes, he/she must shar…" at bounding box center [772, 331] width 912 height 207
drag, startPoint x: 744, startPoint y: 104, endPoint x: 879, endPoint y: 300, distance: 237.7
click at [746, 47] on input "True" at bounding box center [751, 40] width 16 height 14
radio input "true"
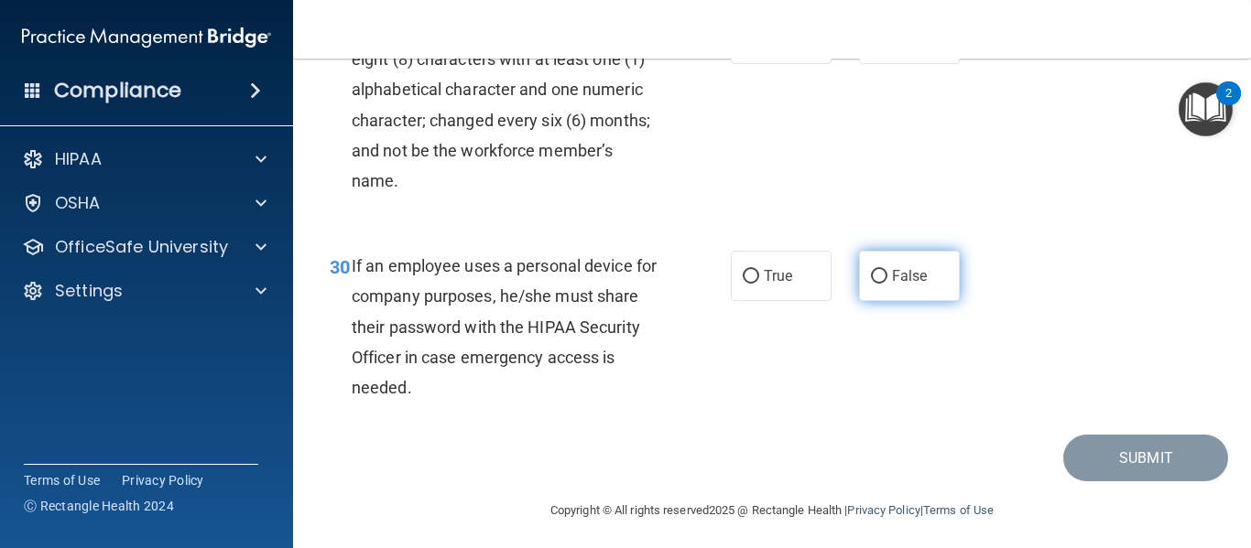
click at [874, 284] on input "False" at bounding box center [879, 277] width 16 height 14
radio input "true"
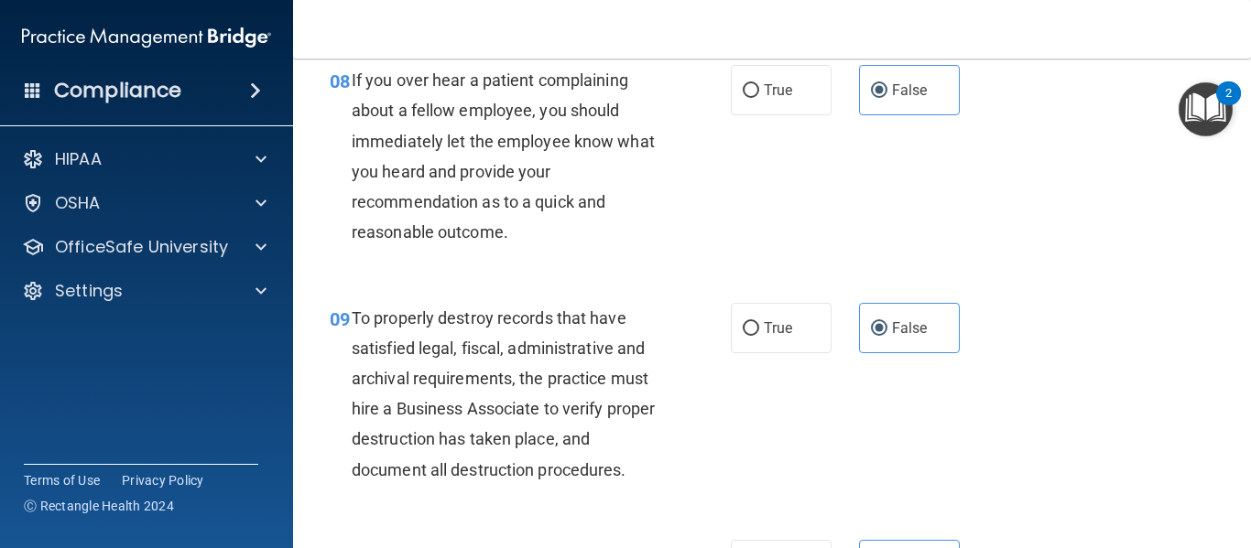
scroll to position [1576, 0]
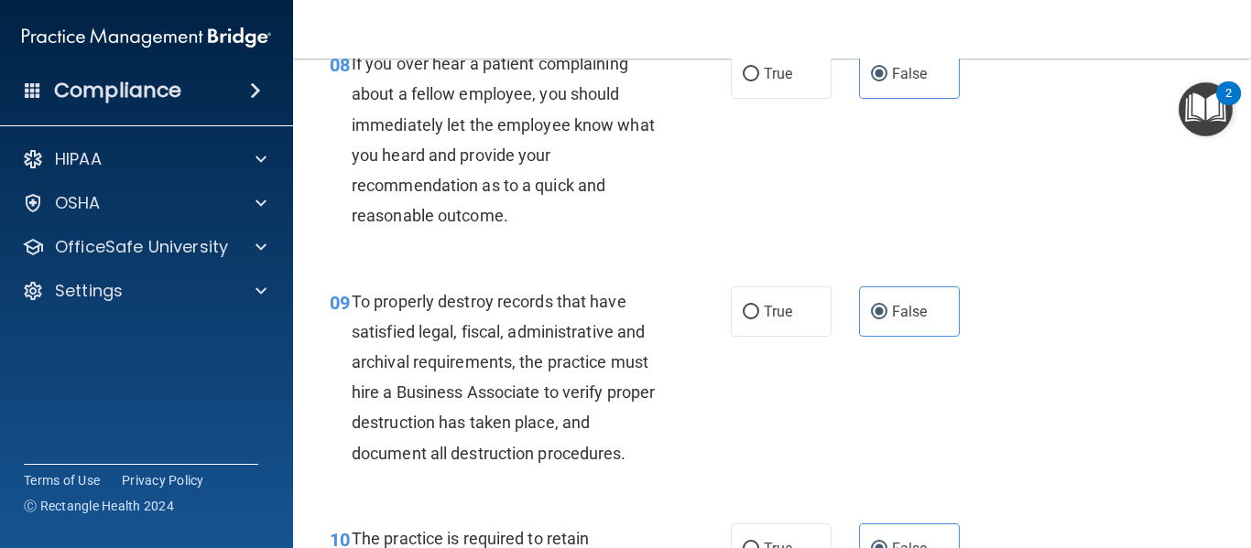
click at [1235, 538] on main "- HIPAA Policies and Procedures Quiz This quiz doesn’t expire until . Are you s…" at bounding box center [772, 304] width 958 height 490
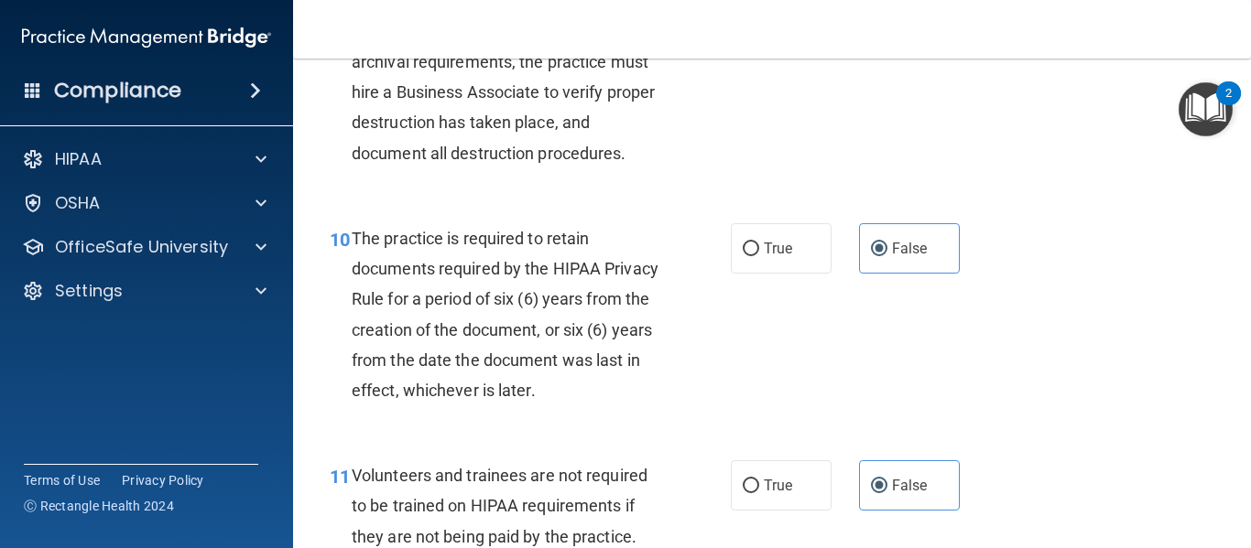
scroll to position [1893, 0]
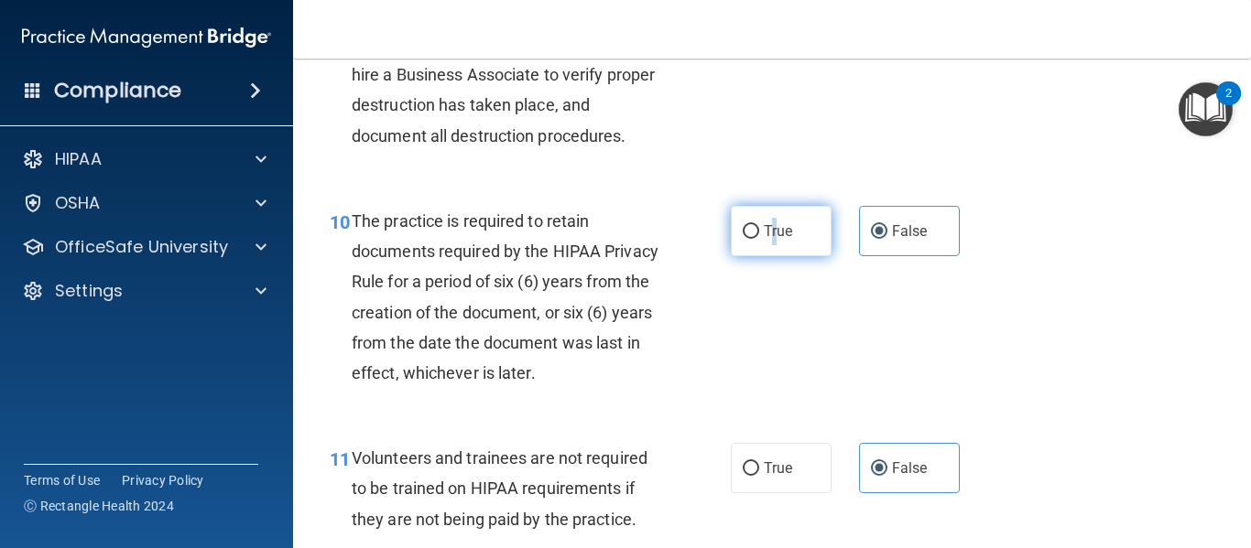
click at [768, 240] on span "True" at bounding box center [778, 230] width 28 height 17
click at [772, 240] on span "True" at bounding box center [778, 230] width 28 height 17
click at [759, 239] on input "True" at bounding box center [751, 232] width 16 height 14
radio input "true"
radio input "false"
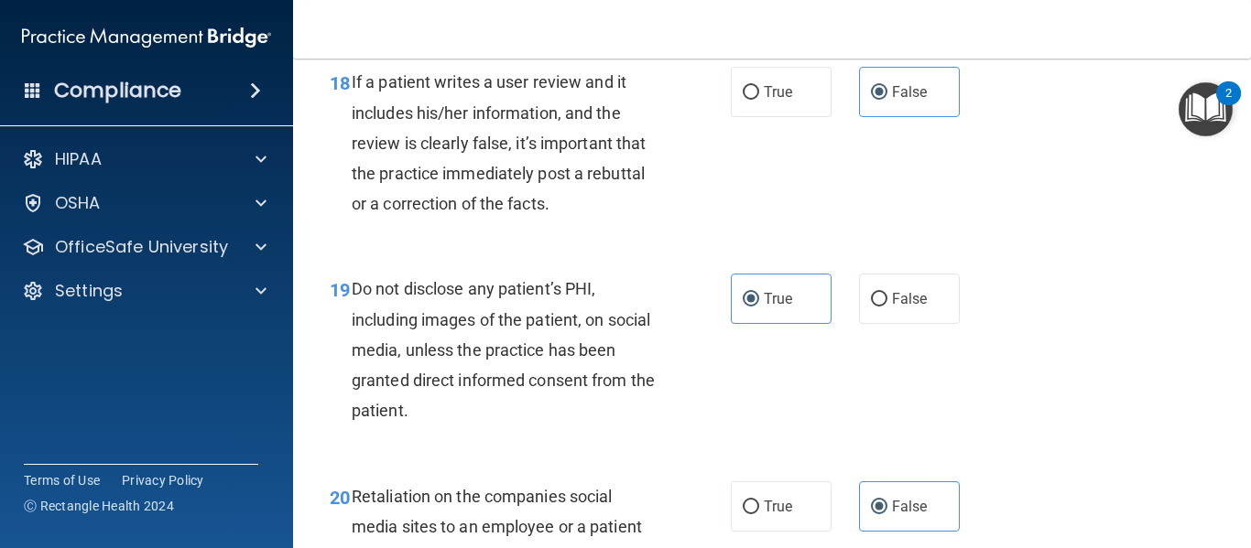
scroll to position [3542, 0]
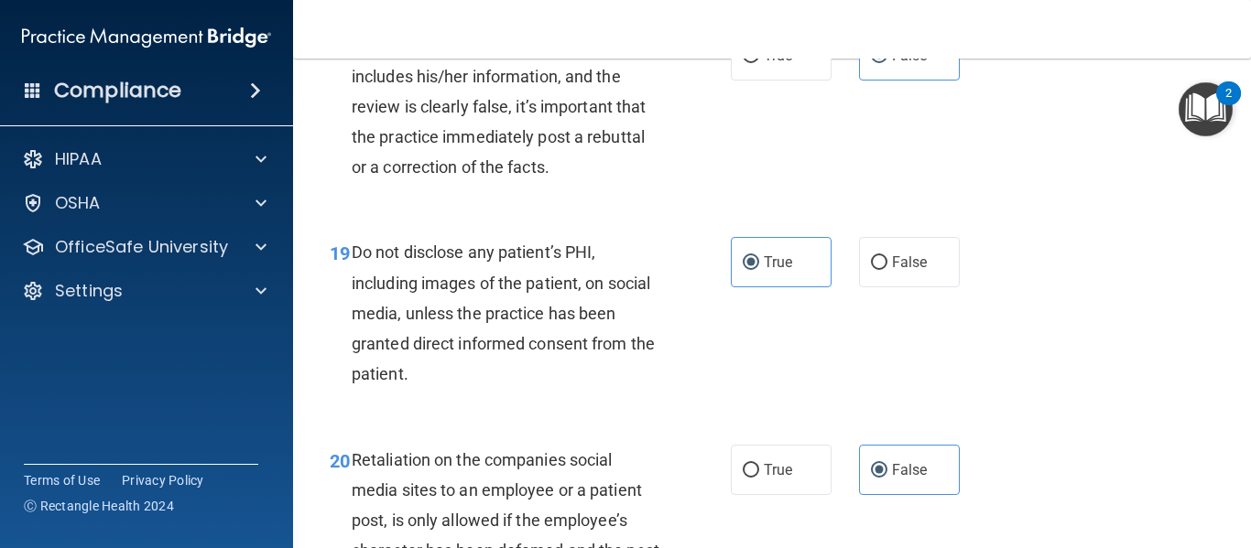
click at [1239, 538] on main "- HIPAA Policies and Procedures Quiz This quiz doesn’t expire until . Are you s…" at bounding box center [772, 304] width 958 height 490
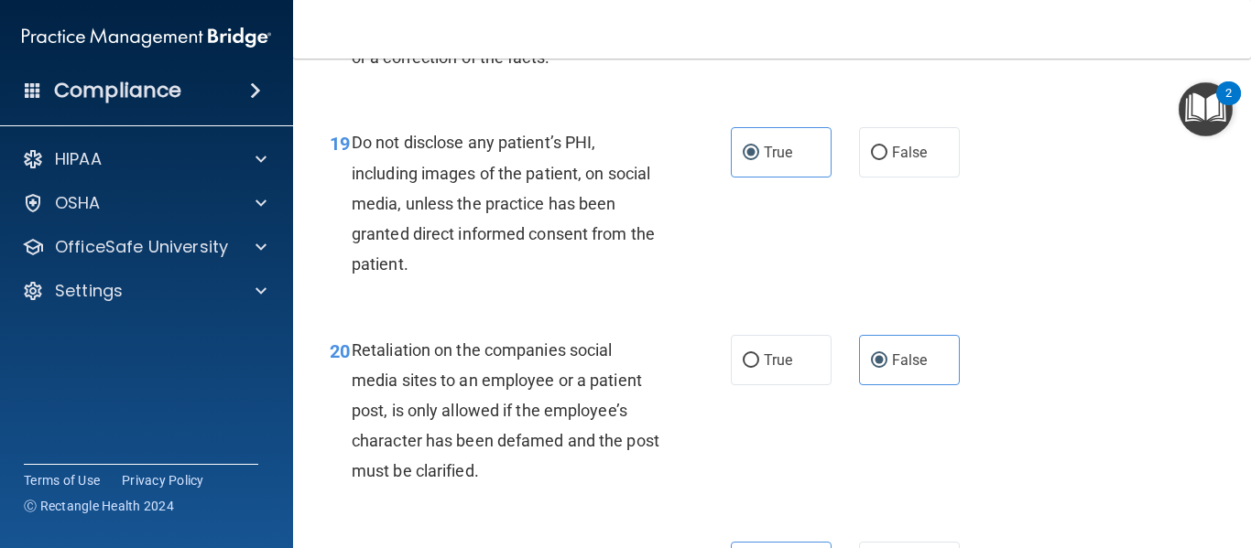
scroll to position [3689, 0]
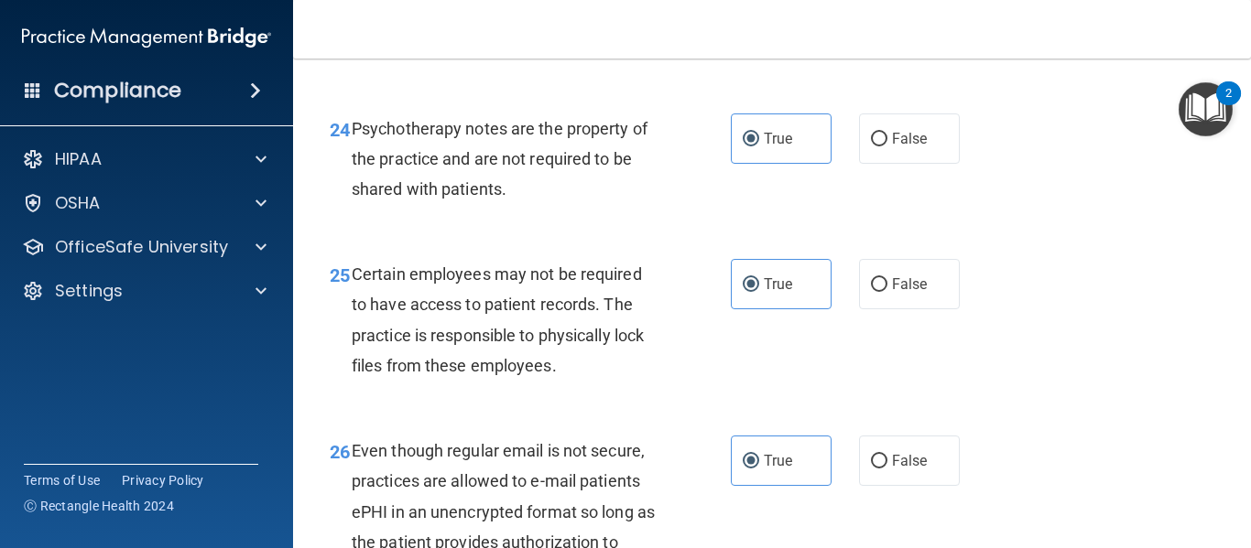
drag, startPoint x: 1241, startPoint y: 538, endPoint x: 916, endPoint y: 375, distance: 363.6
click at [919, 377] on div "25 Certain employees may not be required to have access to patient records. The…" at bounding box center [772, 324] width 912 height 177
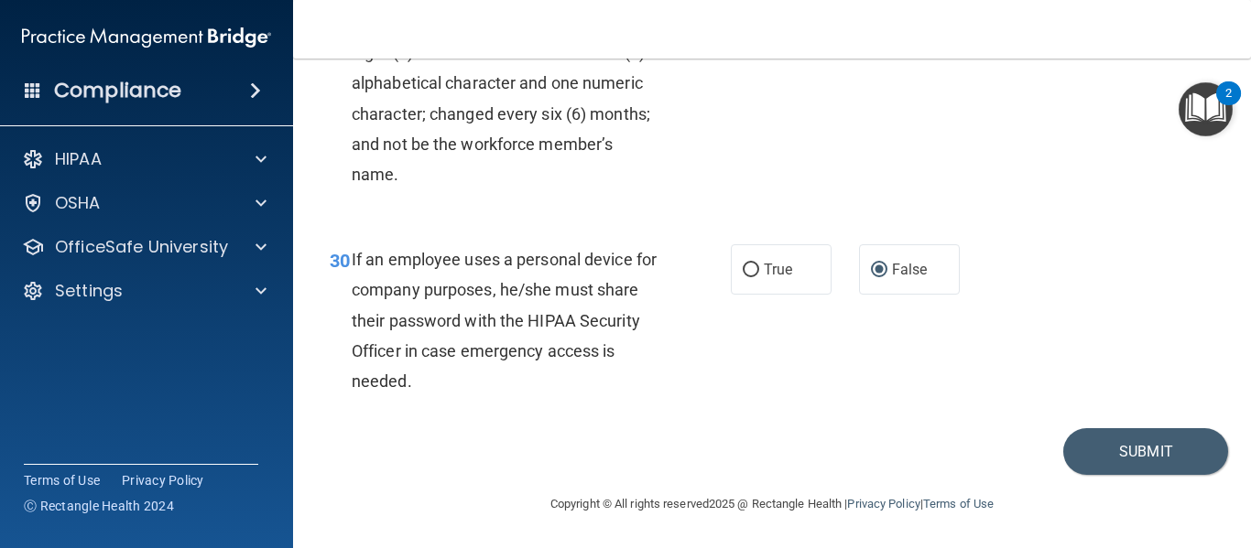
scroll to position [5568, 0]
click at [1138, 461] on button "Submit" at bounding box center [1145, 451] width 165 height 47
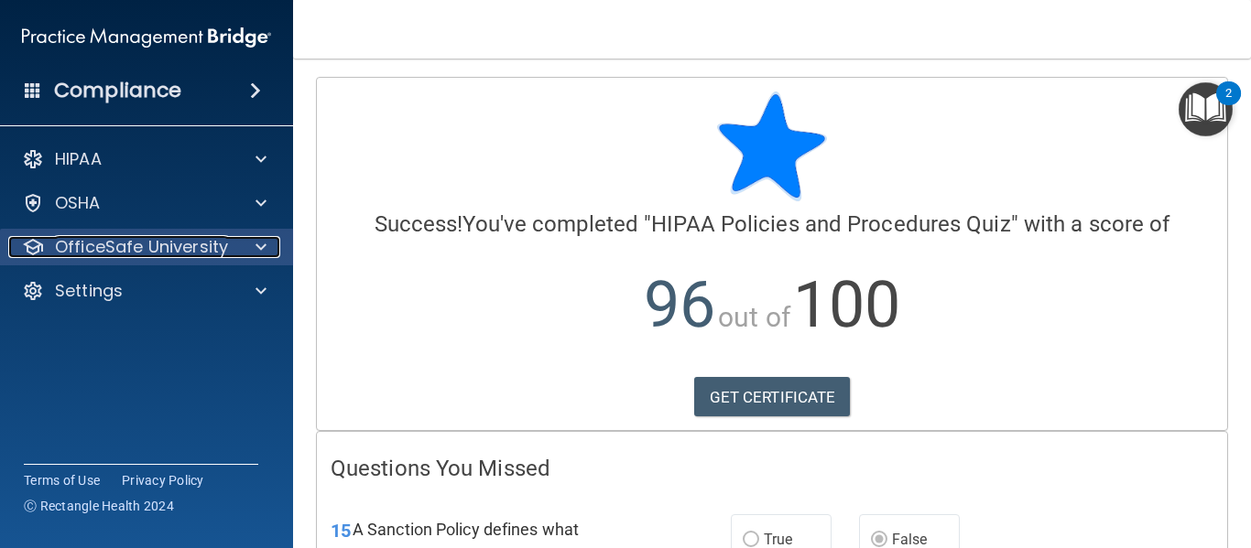
click at [172, 244] on p "OfficeSafe University" at bounding box center [141, 247] width 173 height 22
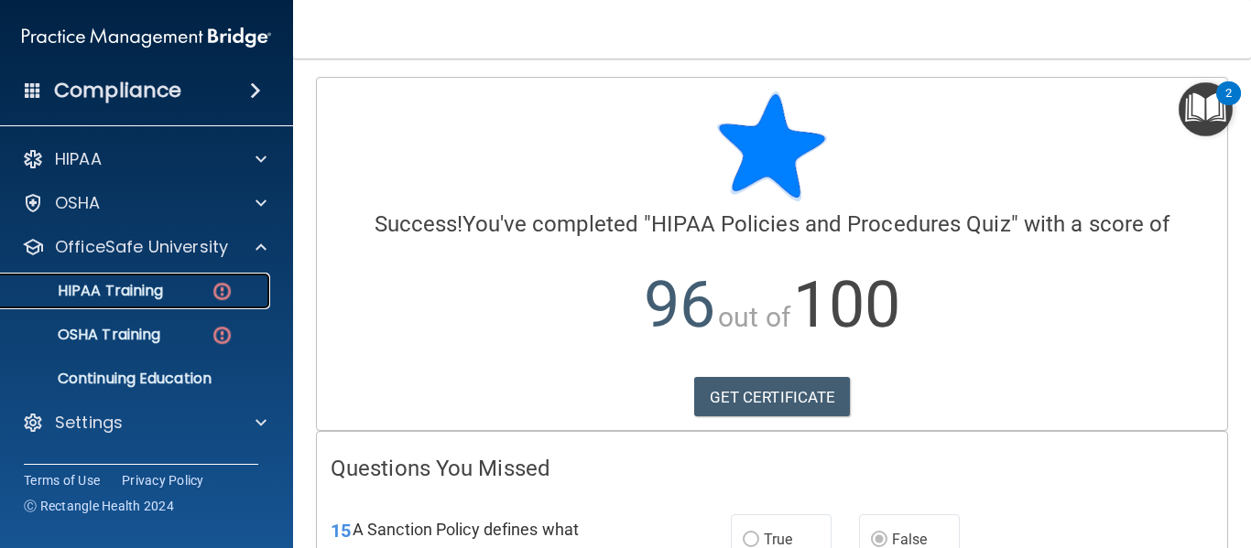
click at [126, 302] on link "HIPAA Training" at bounding box center [126, 291] width 288 height 37
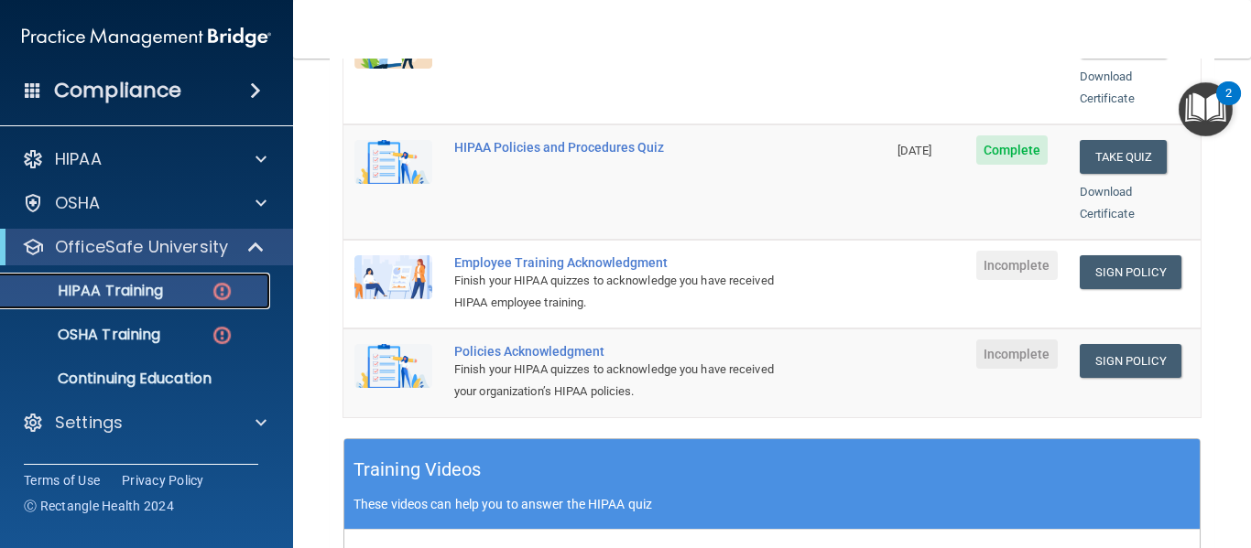
scroll to position [428, 0]
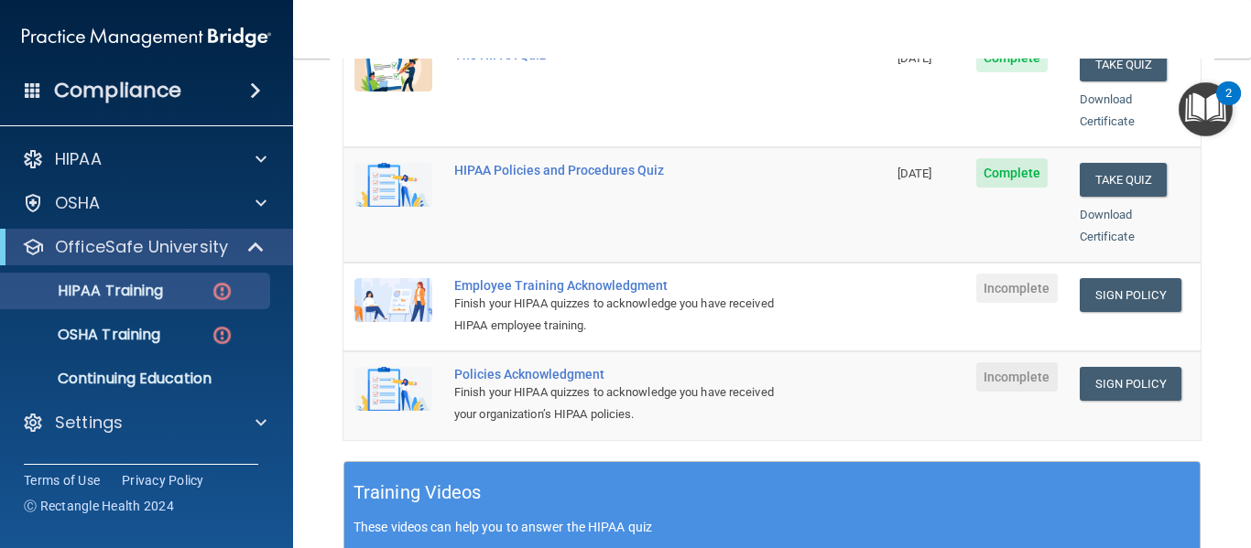
click at [499, 367] on div "Policies Acknowledgment" at bounding box center [624, 374] width 341 height 15
click at [398, 367] on img at bounding box center [393, 389] width 78 height 44
click at [495, 367] on div "Policies Acknowledgment" at bounding box center [624, 374] width 341 height 15
click at [606, 386] on div "Finish your HIPAA quizzes to acknowledge you have received your organization’s …" at bounding box center [624, 404] width 341 height 44
click at [590, 382] on div "Finish your HIPAA quizzes to acknowledge you have received your organization’s …" at bounding box center [624, 404] width 341 height 44
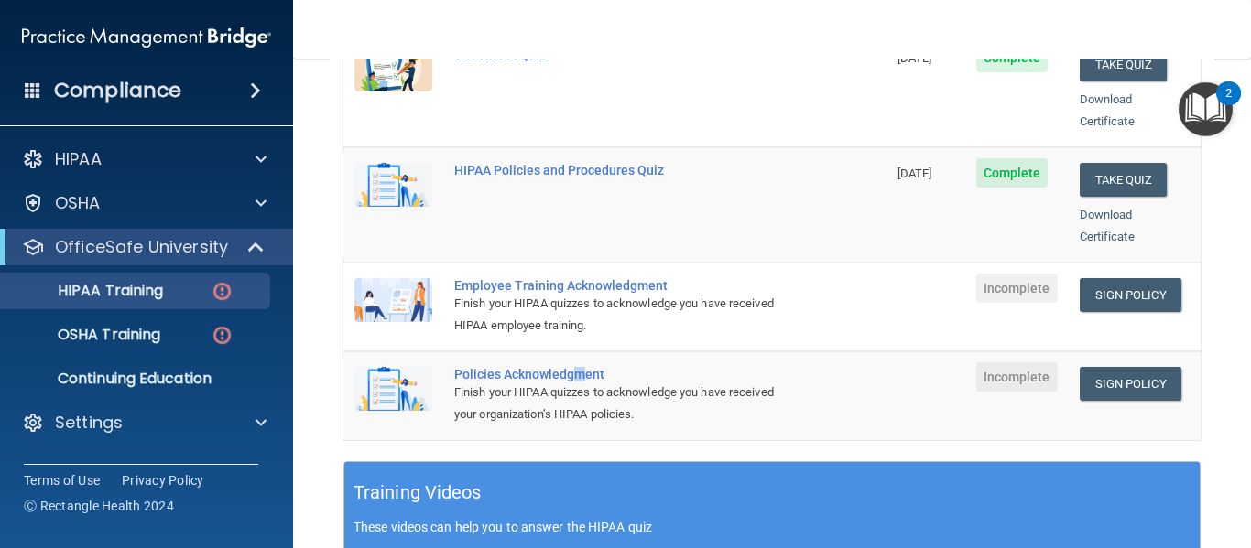
click at [578, 367] on div "Policies Acknowledgment" at bounding box center [624, 374] width 341 height 15
drag, startPoint x: 543, startPoint y: 353, endPoint x: 438, endPoint y: 353, distance: 105.3
click at [439, 353] on tr "Policies Acknowledgment Finish your HIPAA quizzes to acknowledge you have recei…" at bounding box center [771, 396] width 857 height 88
click at [699, 382] on div "Finish your HIPAA quizzes to acknowledge you have received your organization’s …" at bounding box center [624, 404] width 341 height 44
click at [530, 367] on div "Policies Acknowledgment" at bounding box center [624, 374] width 341 height 15
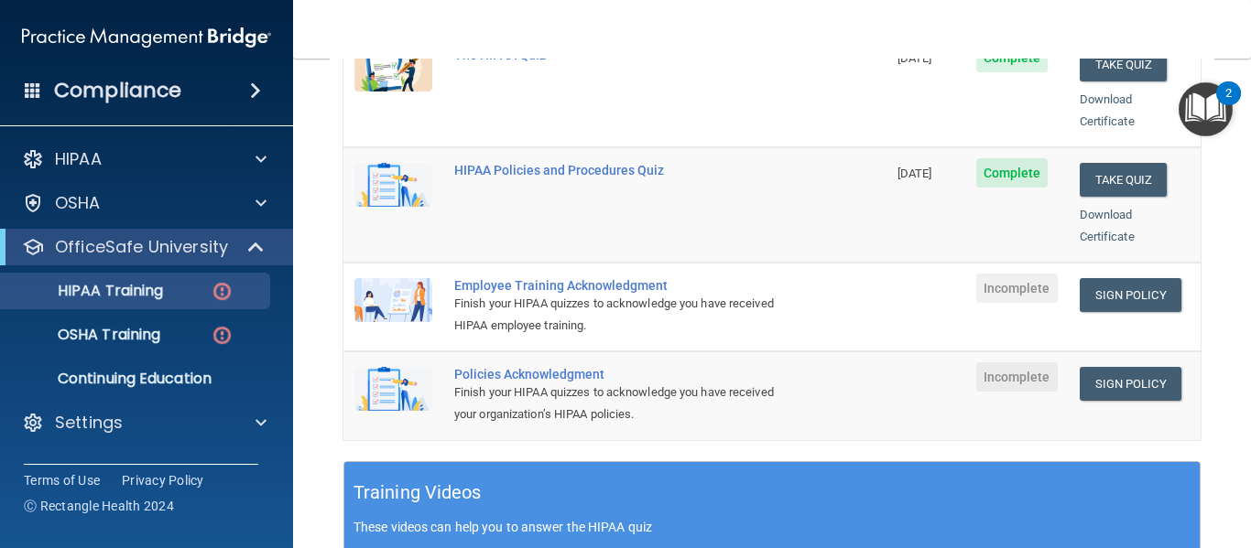
click at [540, 367] on div "Policies Acknowledgment" at bounding box center [624, 374] width 341 height 15
click at [545, 367] on div "Policies Acknowledgment" at bounding box center [624, 374] width 341 height 15
drag, startPoint x: 549, startPoint y: 352, endPoint x: 474, endPoint y: 379, distance: 79.6
click at [549, 367] on div "Policies Acknowledgment" at bounding box center [624, 374] width 341 height 15
drag, startPoint x: 431, startPoint y: 381, endPoint x: 516, endPoint y: 363, distance: 86.9
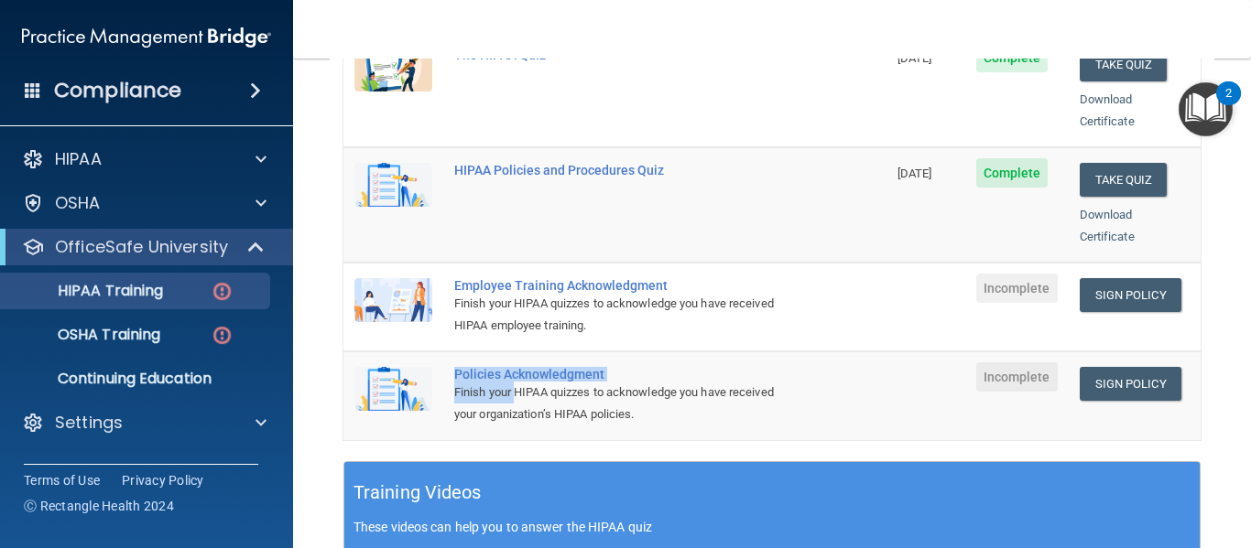
click at [516, 363] on tr "Policies Acknowledgment Finish your HIPAA quizzes to acknowledge you have recei…" at bounding box center [771, 396] width 857 height 88
click at [634, 402] on div "Finish your HIPAA quizzes to acknowledge you have received your organization’s …" at bounding box center [624, 404] width 341 height 44
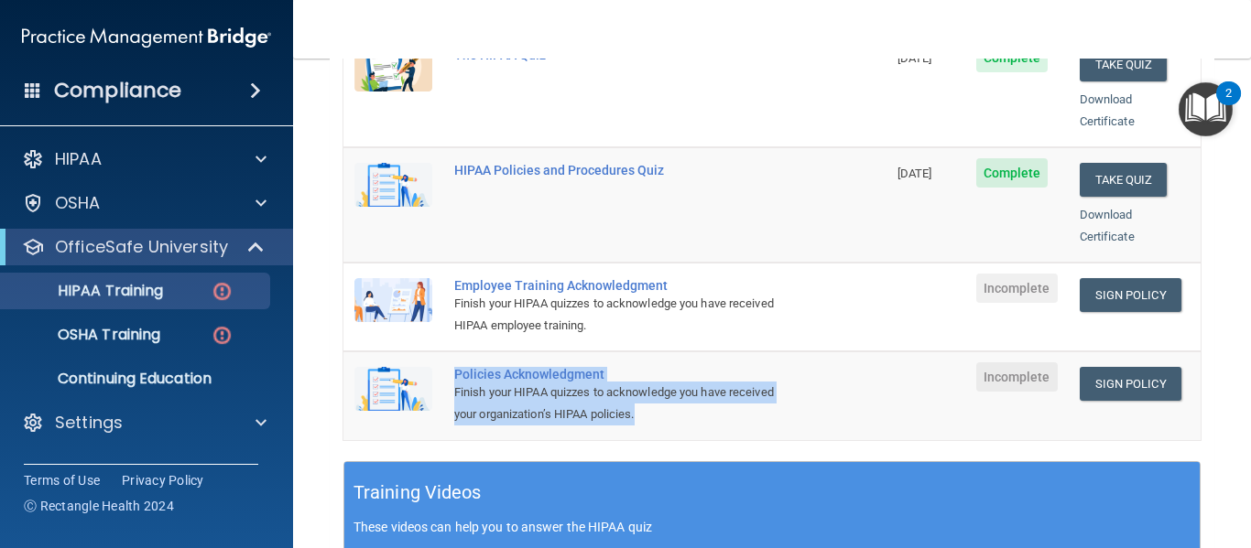
drag, startPoint x: 686, startPoint y: 392, endPoint x: 441, endPoint y: 357, distance: 246.9
click at [441, 357] on tr "Policies Acknowledgment Finish your HIPAA quizzes to acknowledge you have recei…" at bounding box center [771, 396] width 857 height 88
click at [775, 382] on td "Policies Acknowledgment Finish your HIPAA quizzes to acknowledge you have recei…" at bounding box center [664, 396] width 443 height 88
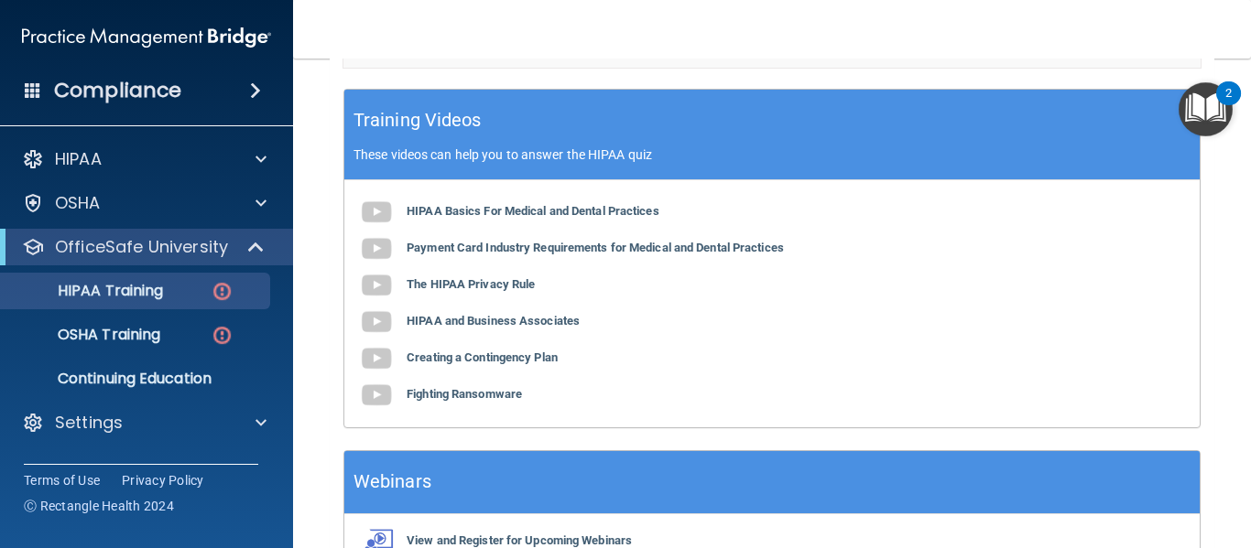
scroll to position [342, 0]
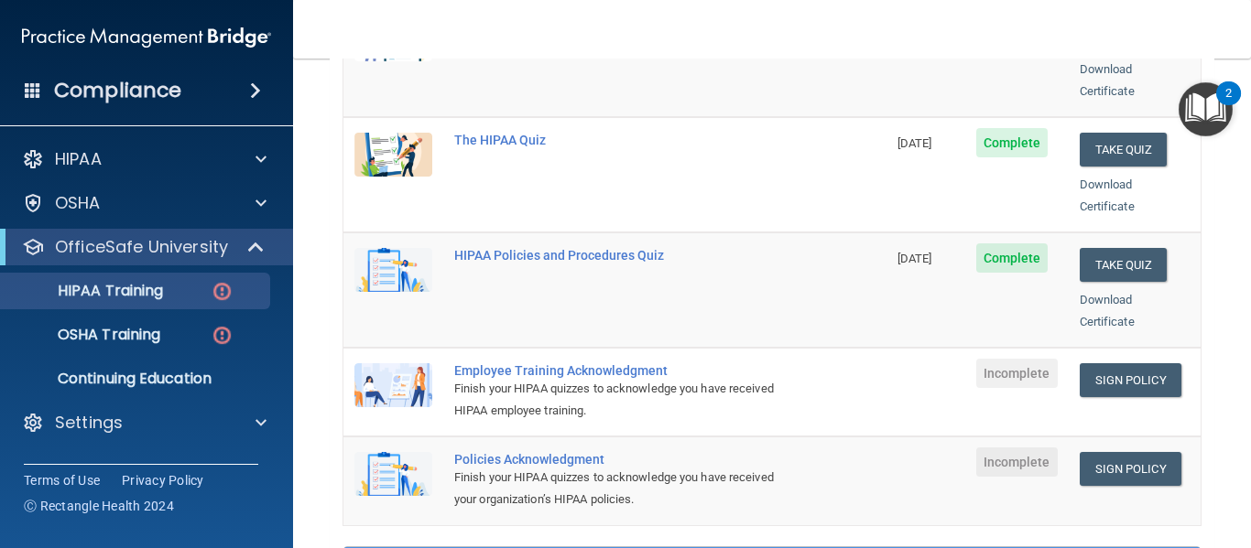
click at [797, 409] on td "Employee Training Acknowledgment Finish your HIPAA quizzes to acknowledge you h…" at bounding box center [664, 392] width 443 height 89
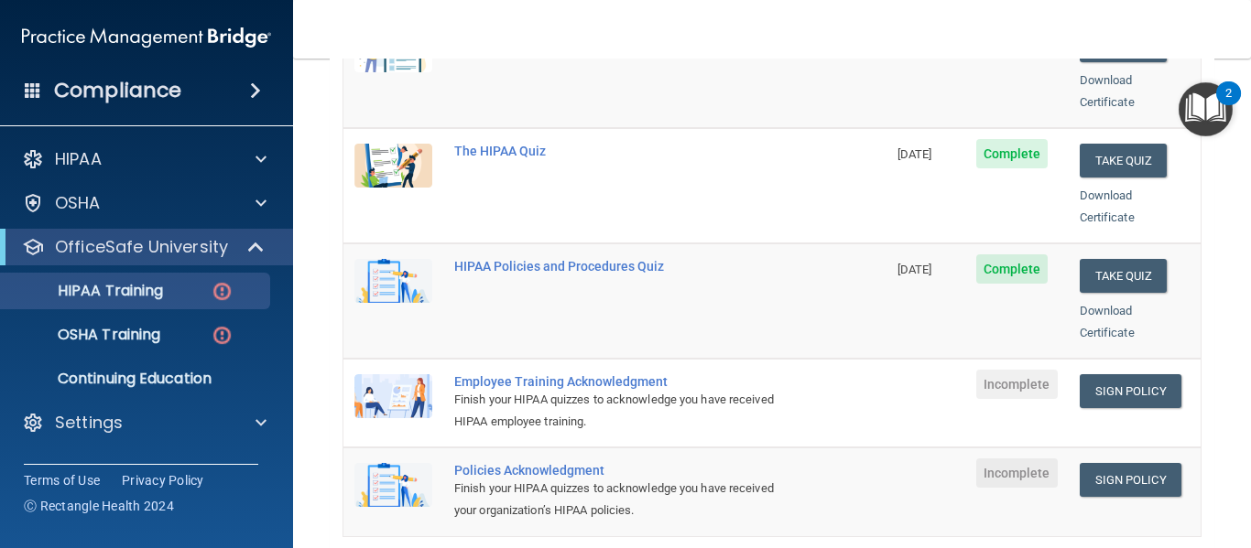
scroll to position [433, 0]
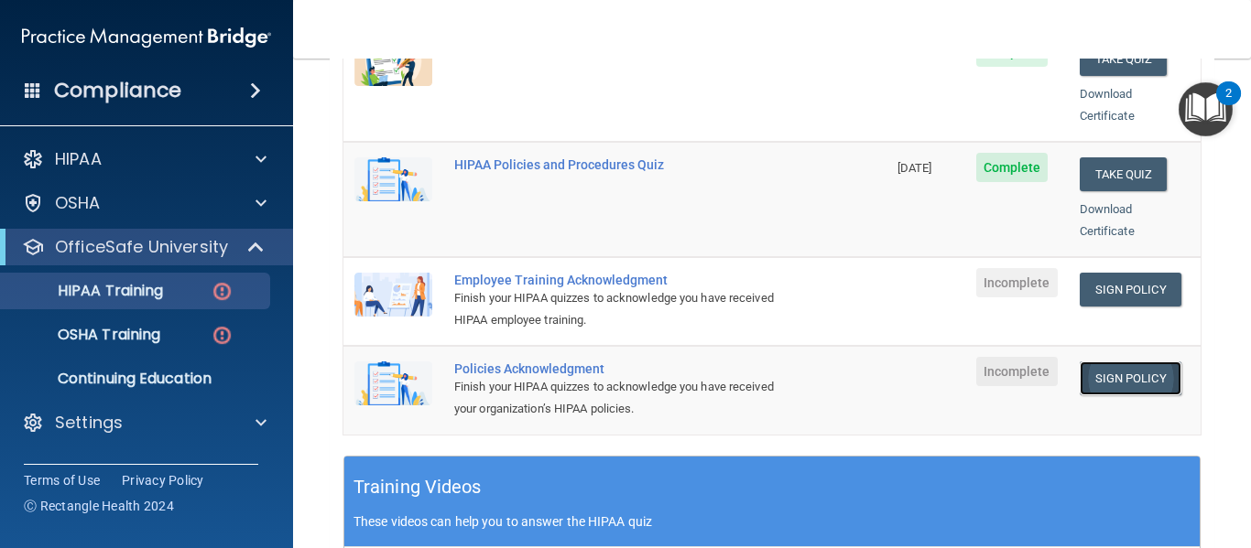
click at [1091, 362] on link "Sign Policy" at bounding box center [1130, 379] width 102 height 34
click at [1116, 362] on link "Sign Policy" at bounding box center [1130, 379] width 102 height 34
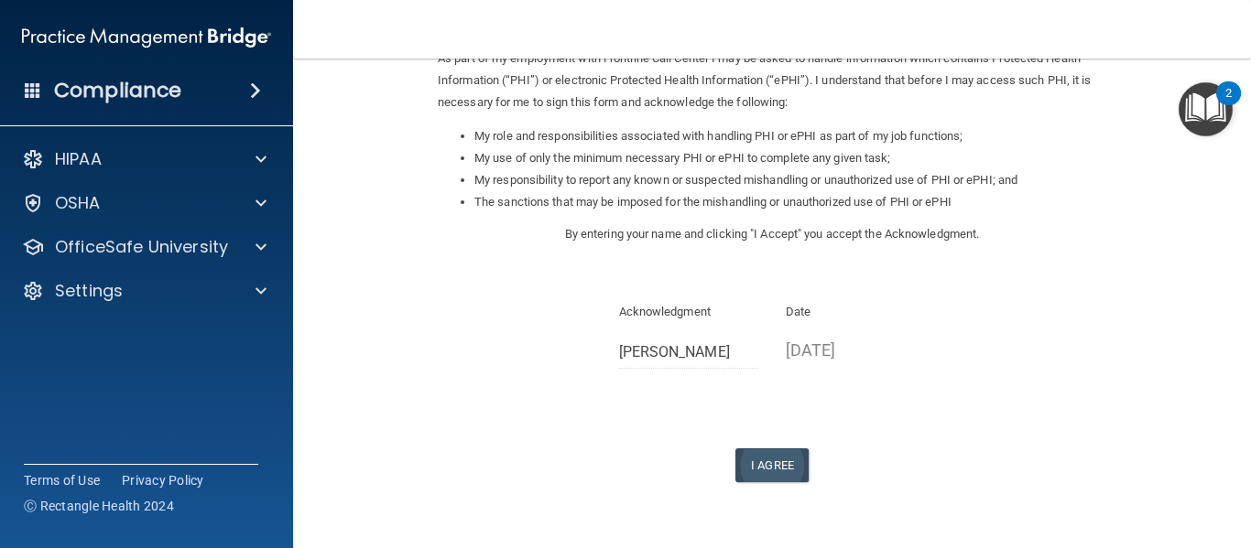
scroll to position [290, 0]
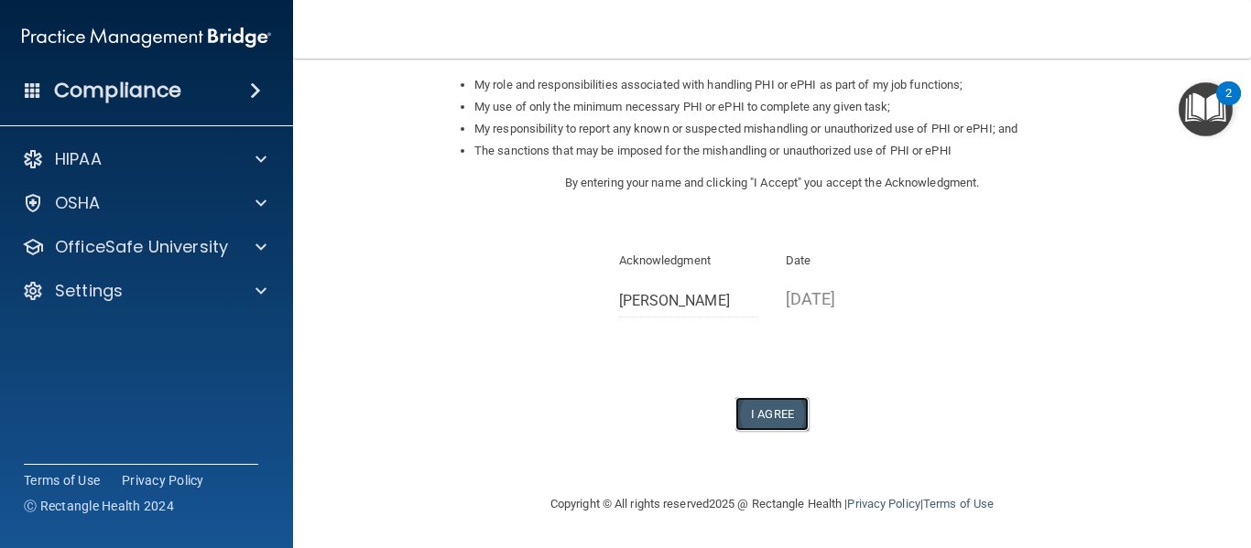
click at [778, 404] on button "I Agree" at bounding box center [771, 414] width 73 height 34
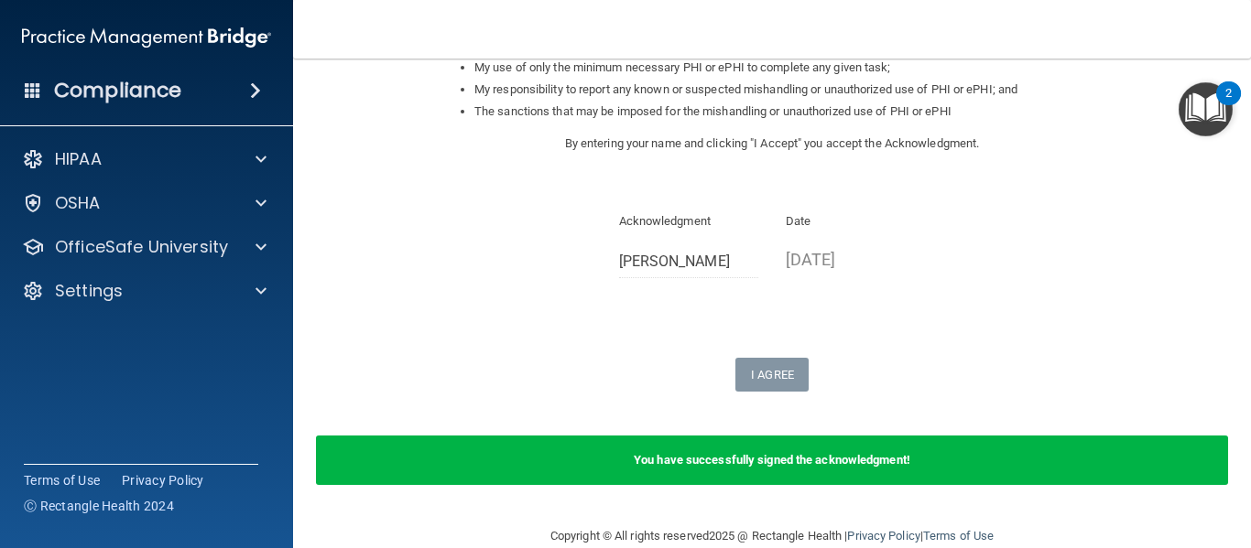
scroll to position [362, 0]
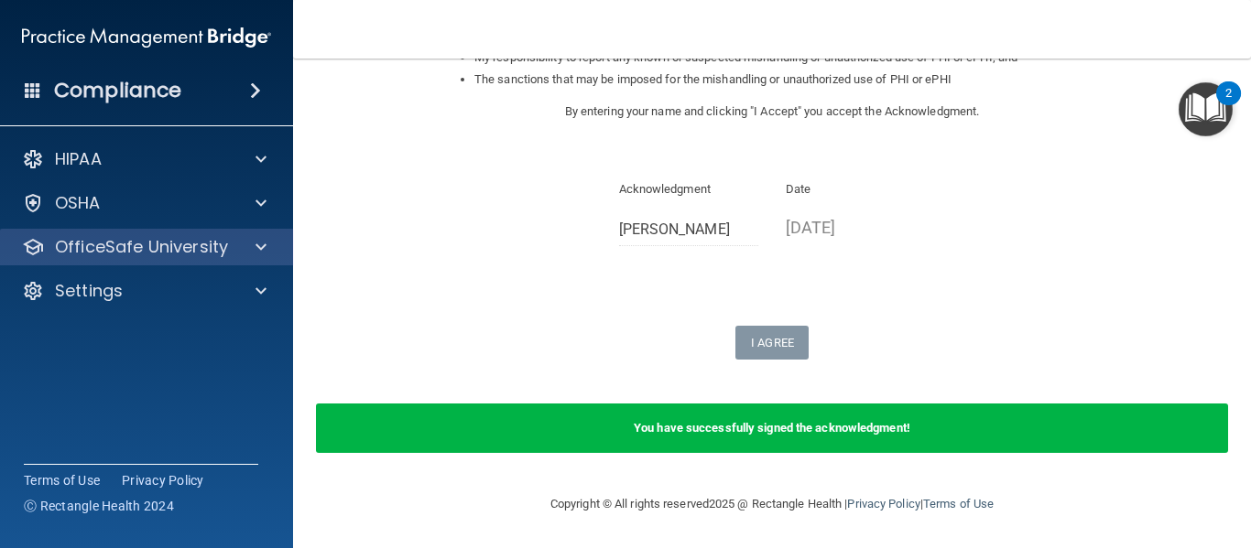
click at [113, 233] on div "OfficeSafe University" at bounding box center [147, 247] width 294 height 37
click at [240, 255] on div at bounding box center [258, 247] width 46 height 22
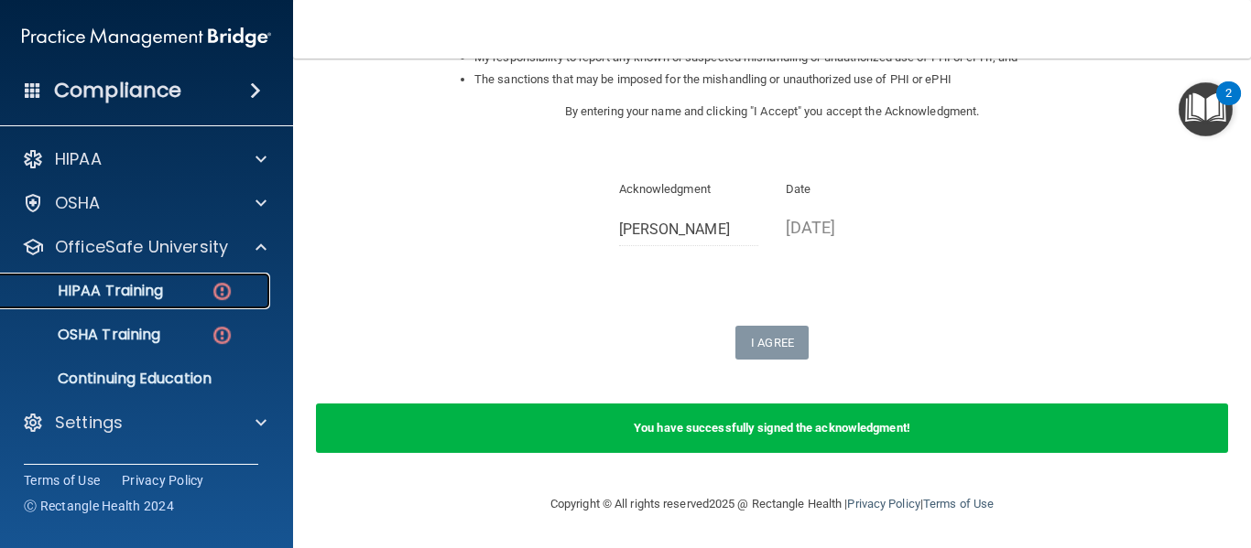
click at [159, 301] on link "HIPAA Training" at bounding box center [126, 291] width 288 height 37
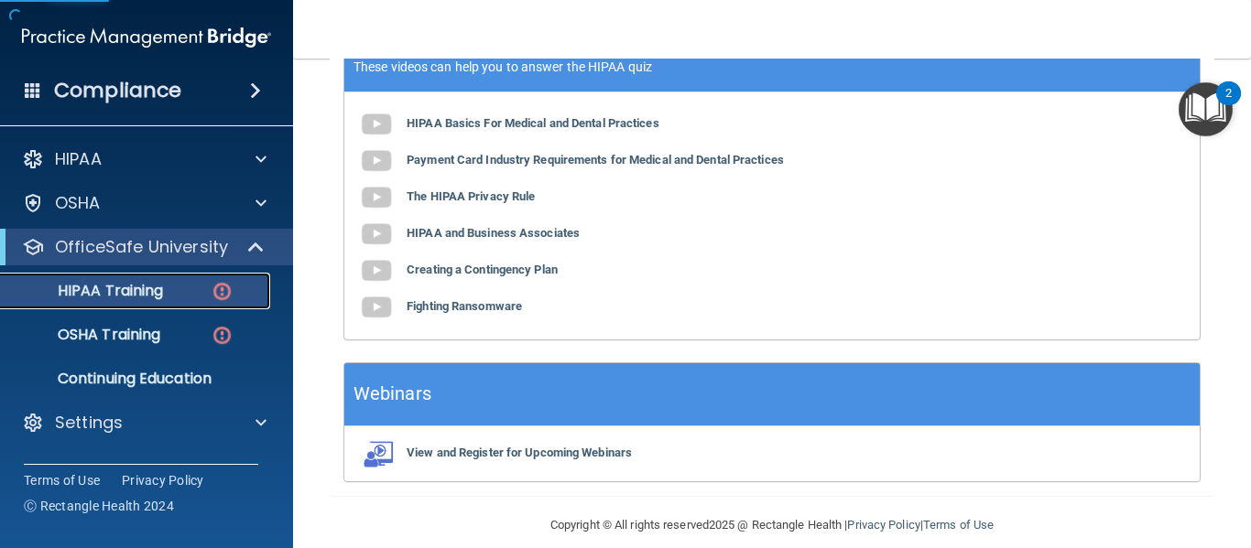
scroll to position [435, 0]
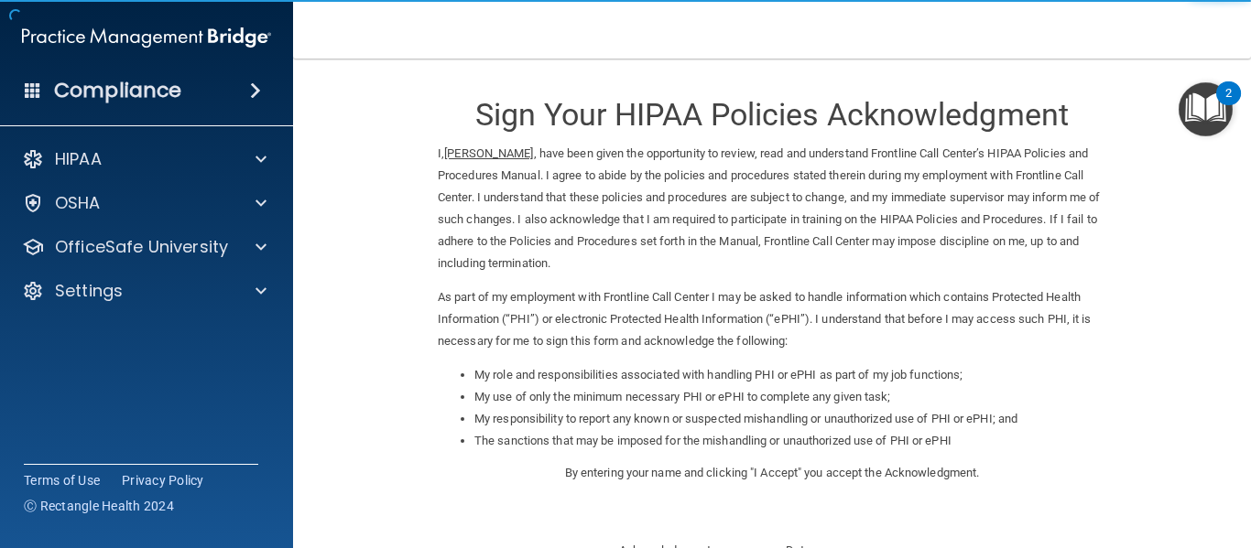
scroll to position [290, 0]
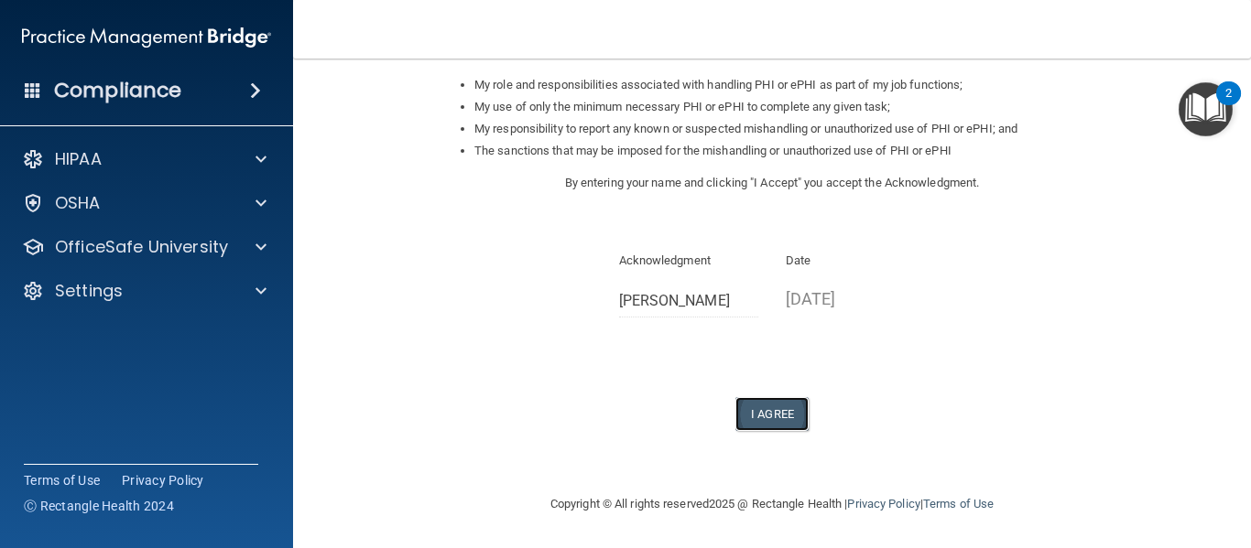
click at [737, 426] on button "I Agree" at bounding box center [771, 414] width 73 height 34
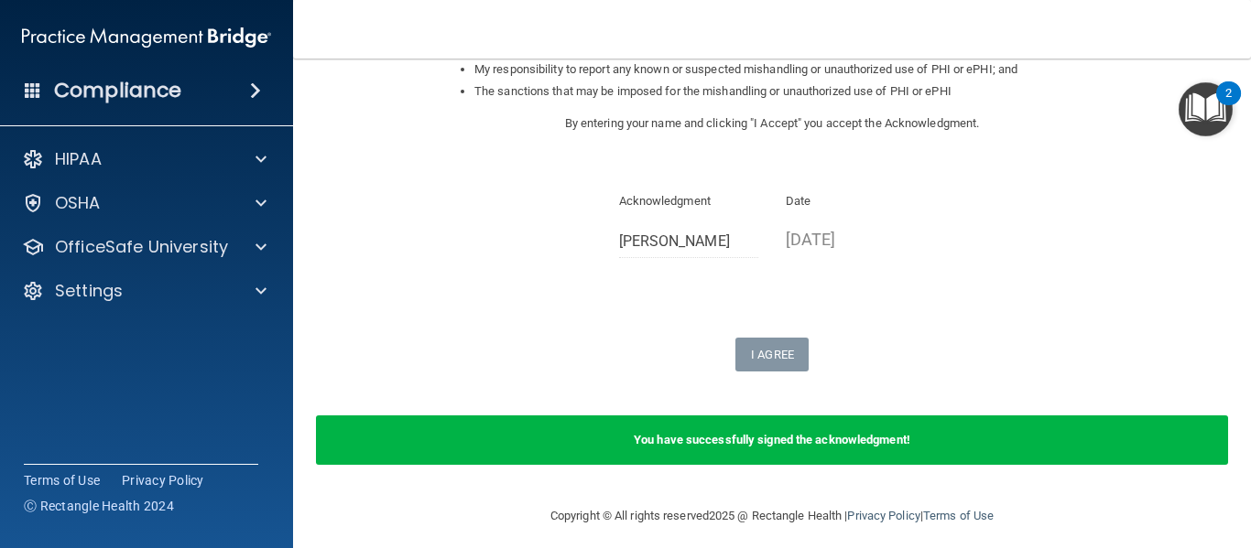
scroll to position [362, 0]
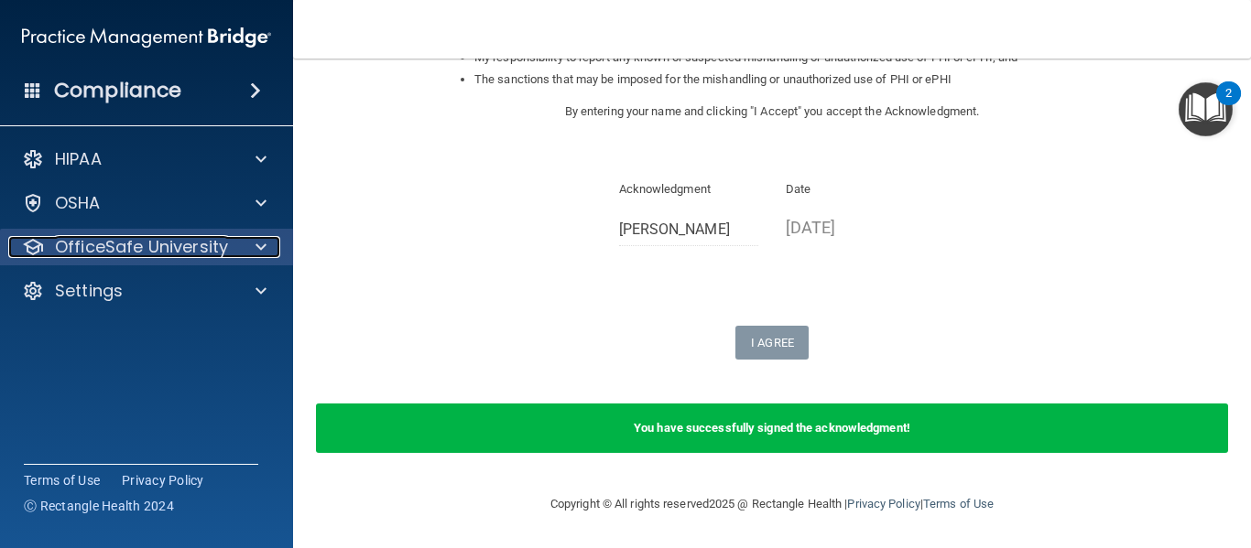
click at [84, 238] on p "OfficeSafe University" at bounding box center [141, 247] width 173 height 22
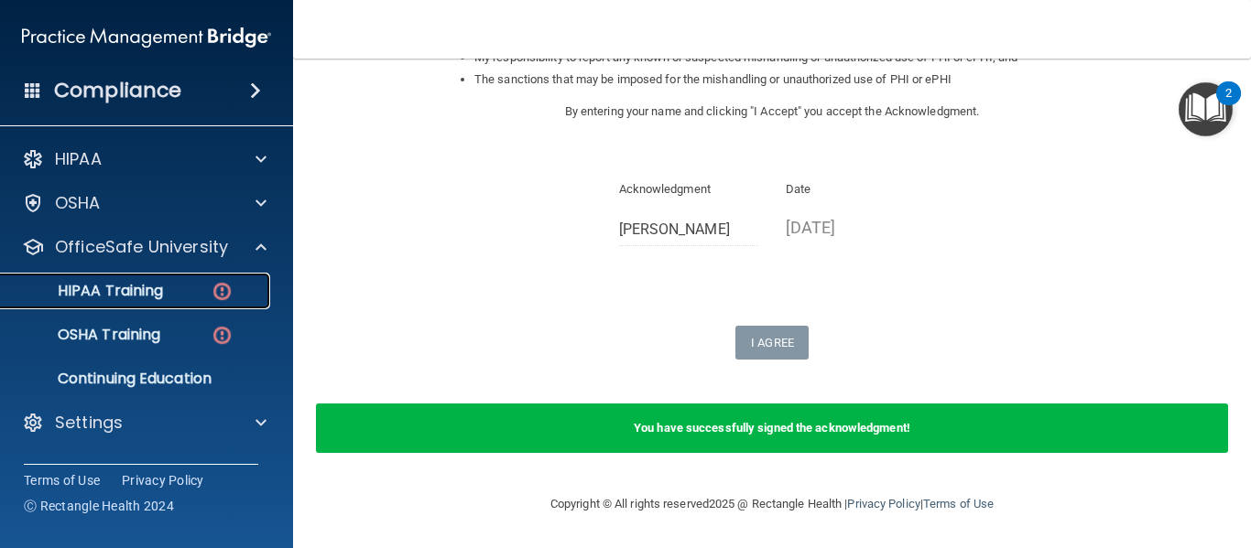
click at [123, 298] on p "HIPAA Training" at bounding box center [87, 291] width 151 height 18
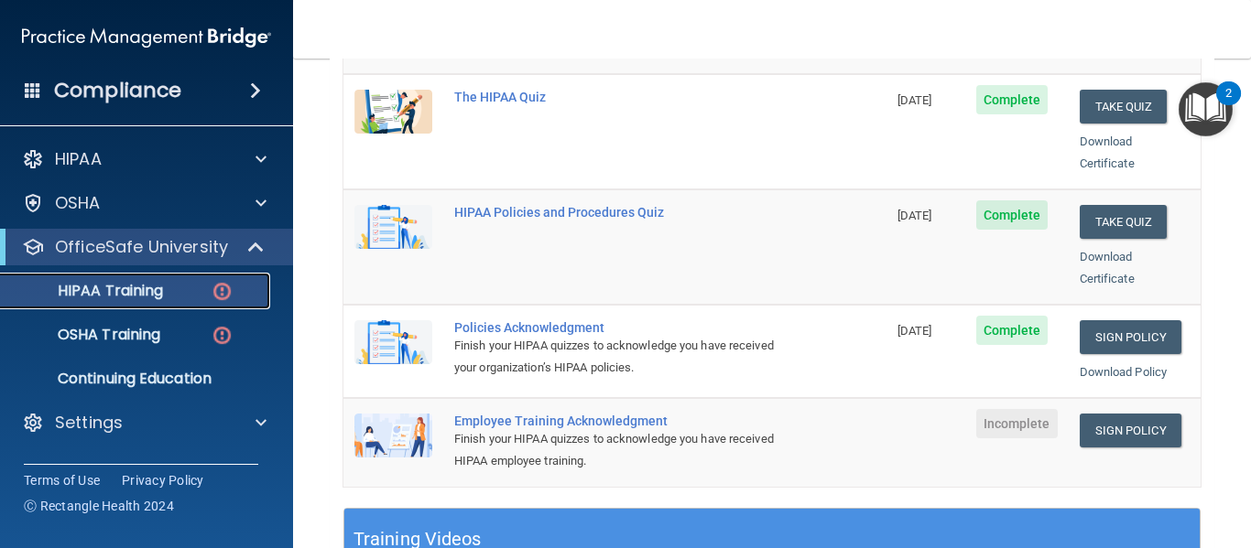
scroll to position [388, 0]
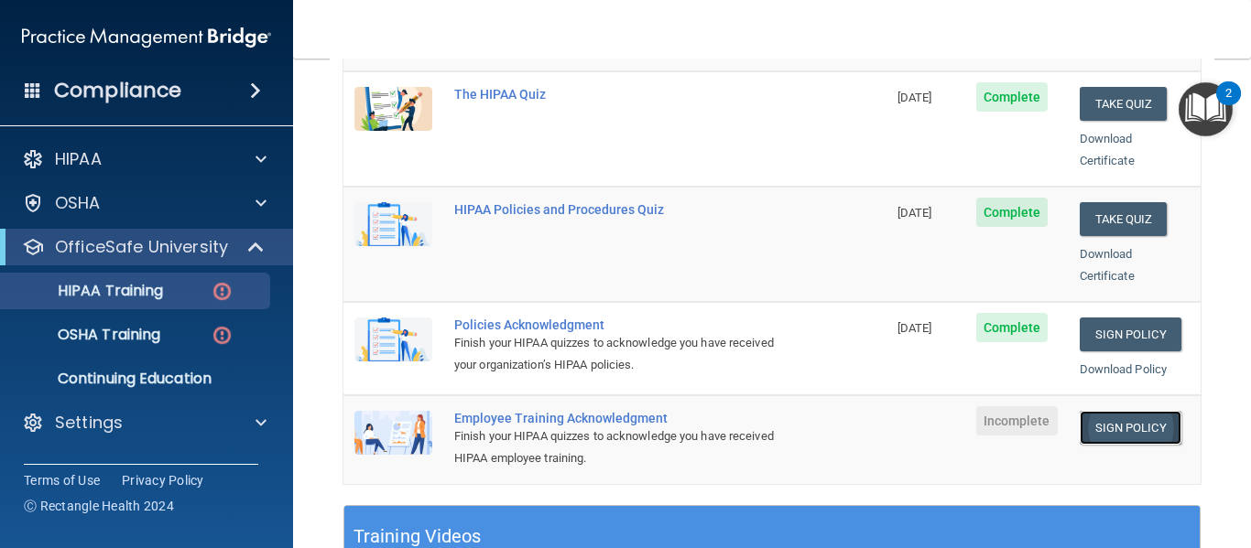
click at [1108, 411] on link "Sign Policy" at bounding box center [1130, 428] width 102 height 34
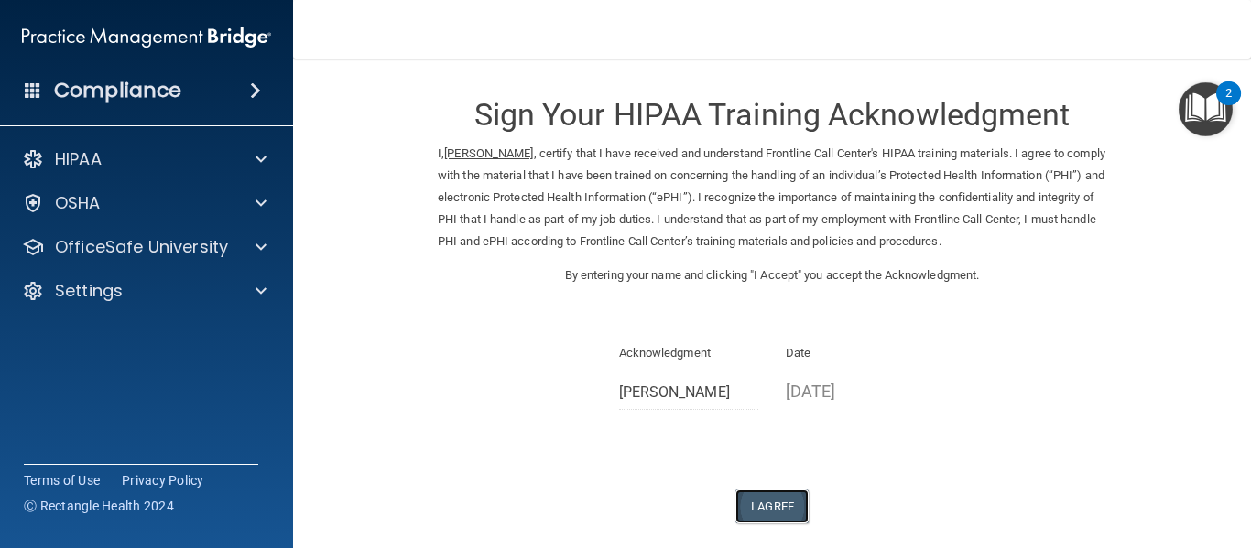
click at [749, 490] on button "I Agree" at bounding box center [771, 507] width 73 height 34
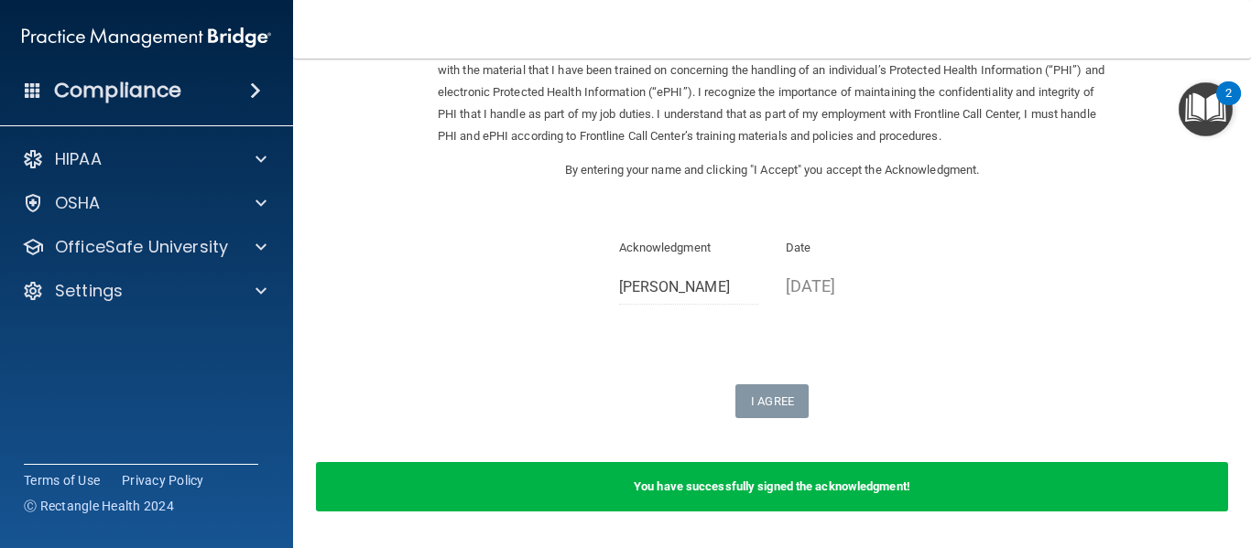
scroll to position [164, 0]
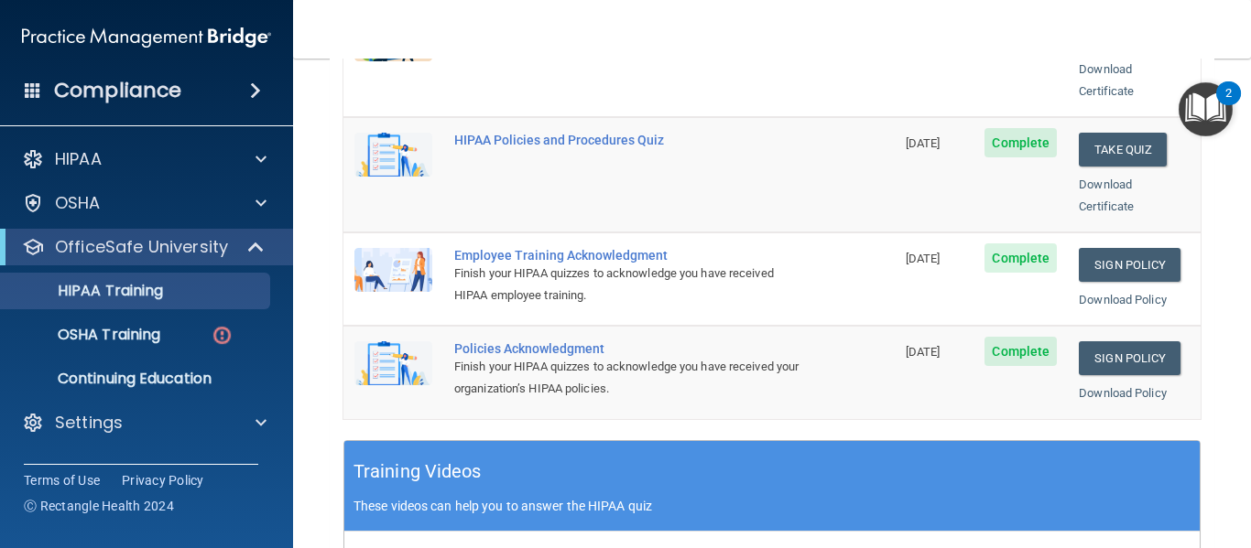
scroll to position [896, 0]
